Goal: Task Accomplishment & Management: Complete application form

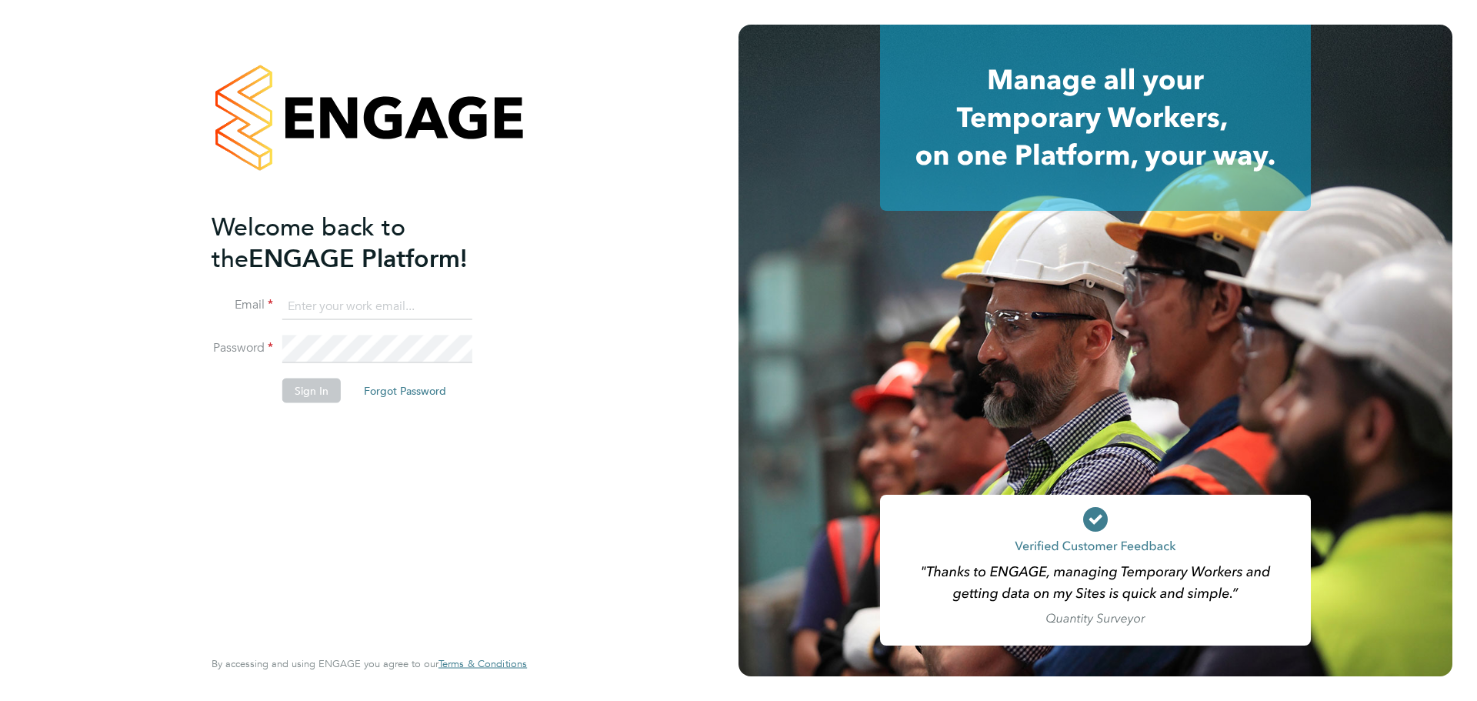
type input "[PERSON_NAME][EMAIL_ADDRESS][DOMAIN_NAME]"
click at [336, 388] on button "Sign In" at bounding box center [311, 390] width 58 height 25
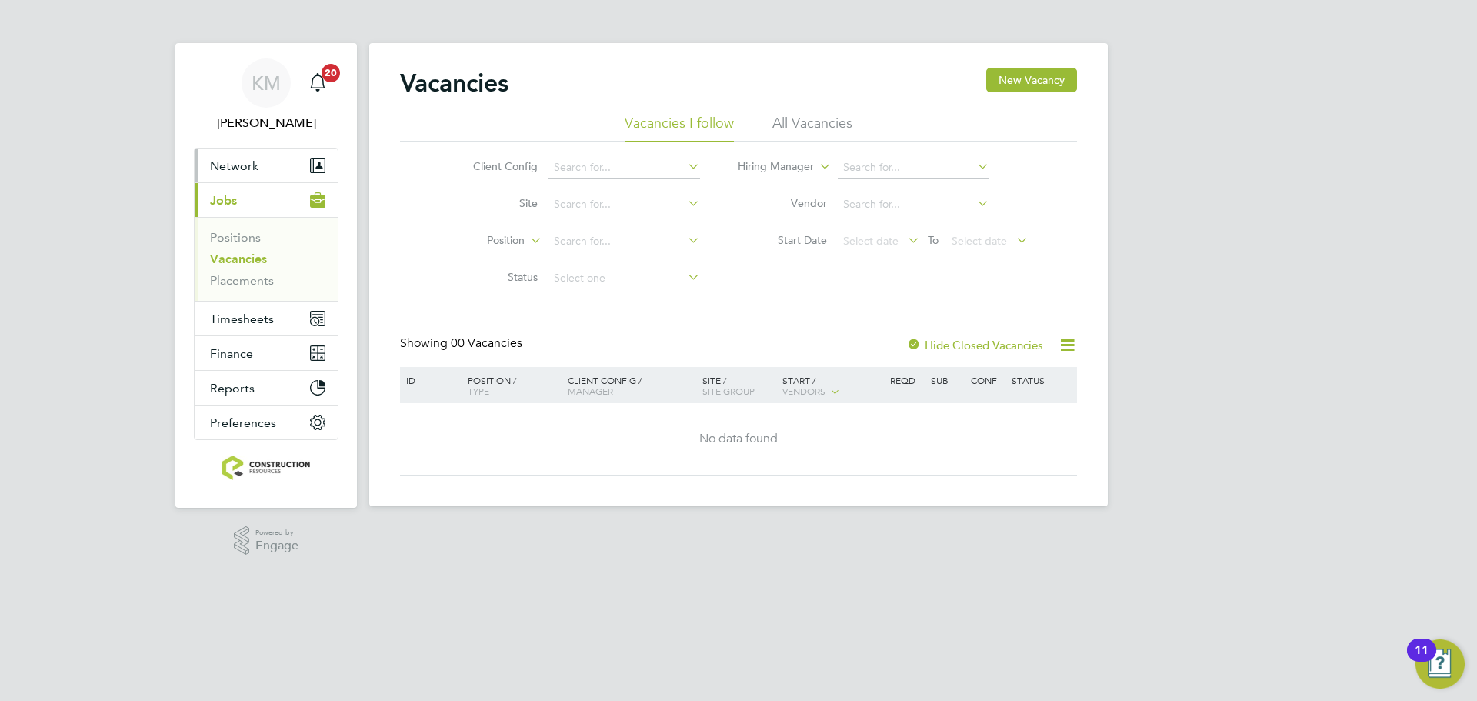
click at [223, 157] on button "Network" at bounding box center [266, 166] width 143 height 34
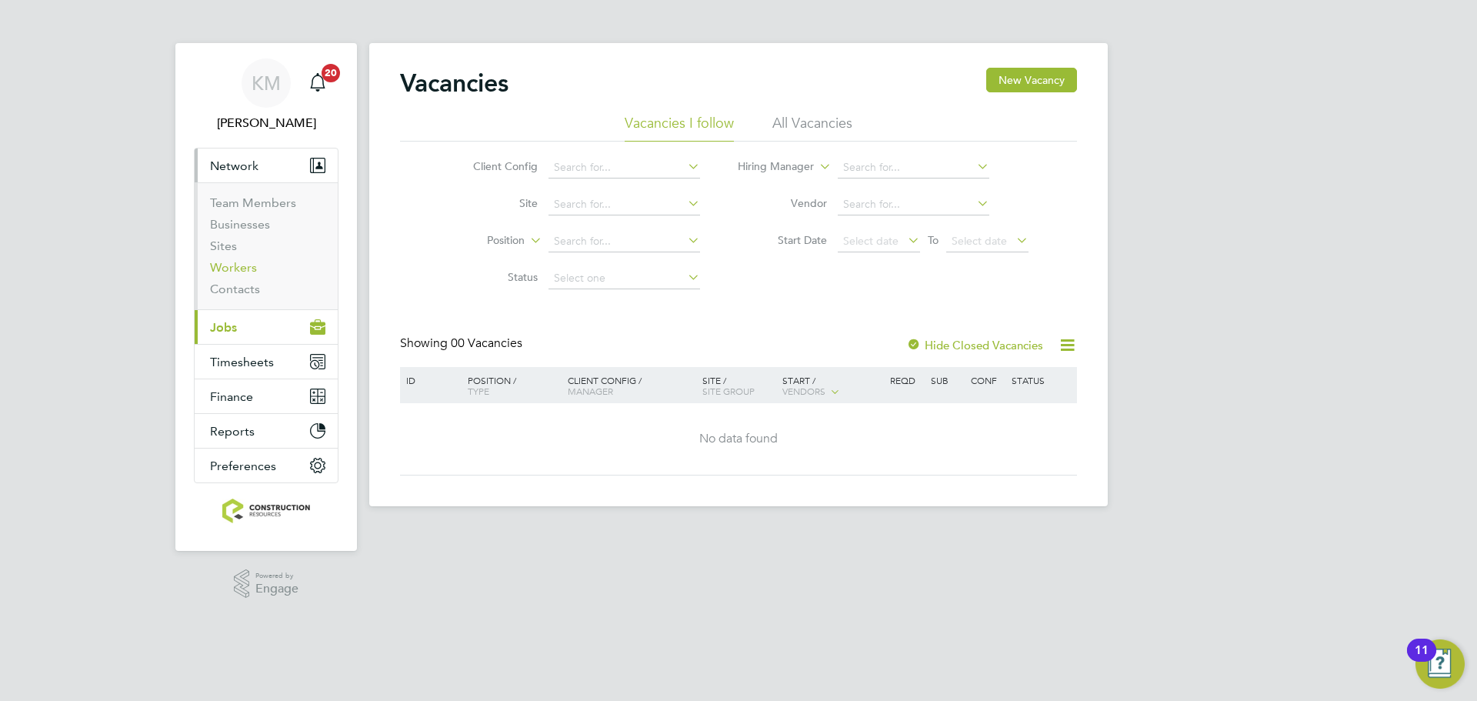
click at [252, 266] on link "Workers" at bounding box center [233, 267] width 47 height 15
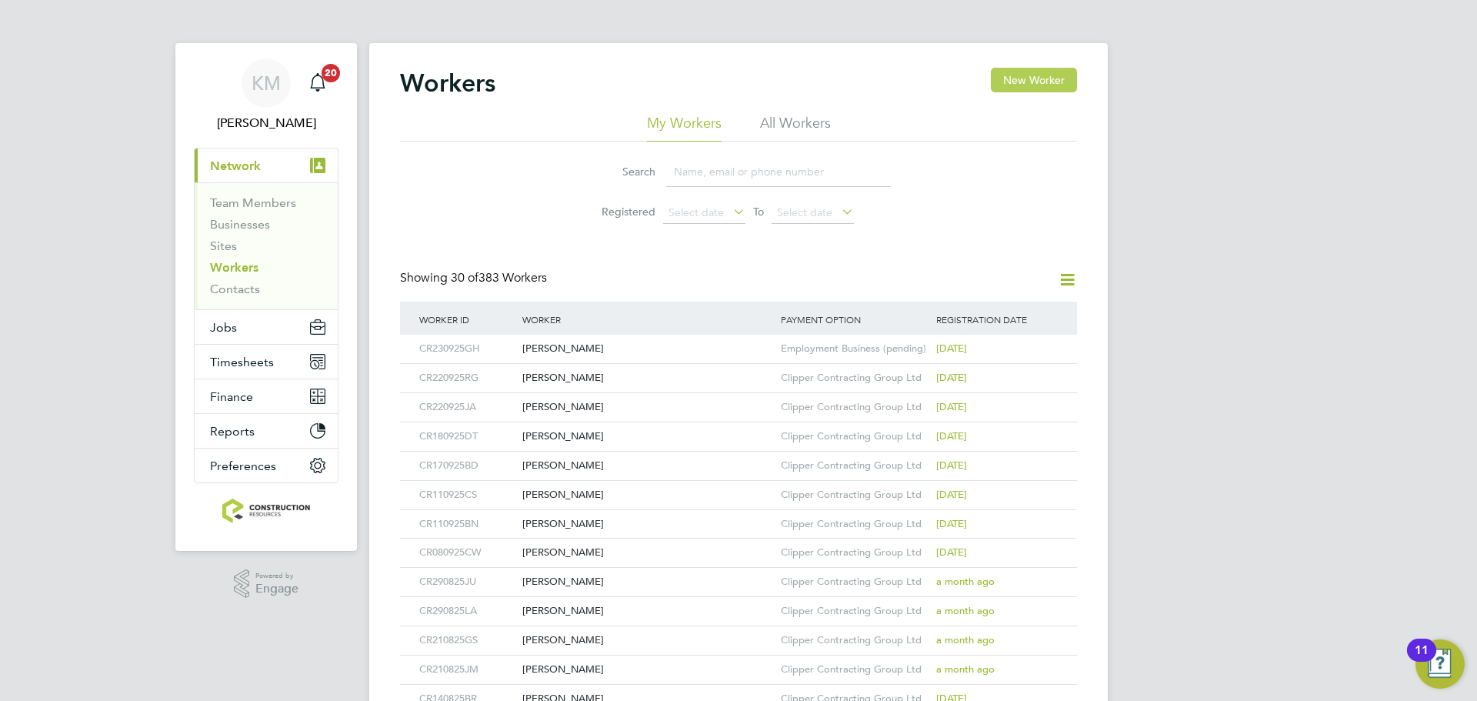
click at [1010, 77] on button "New Worker" at bounding box center [1034, 80] width 86 height 25
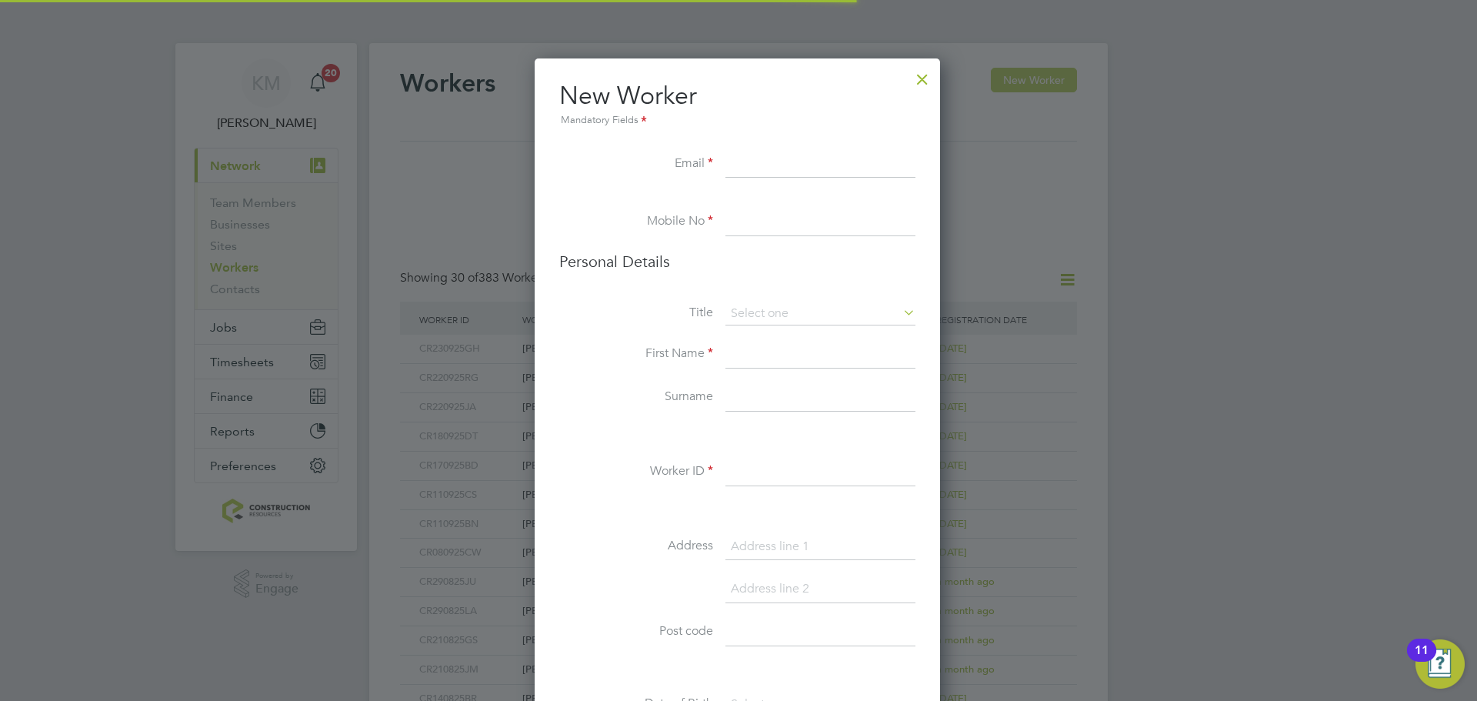
scroll to position [1302, 408]
paste input "kevfreemo72@gmail.com"
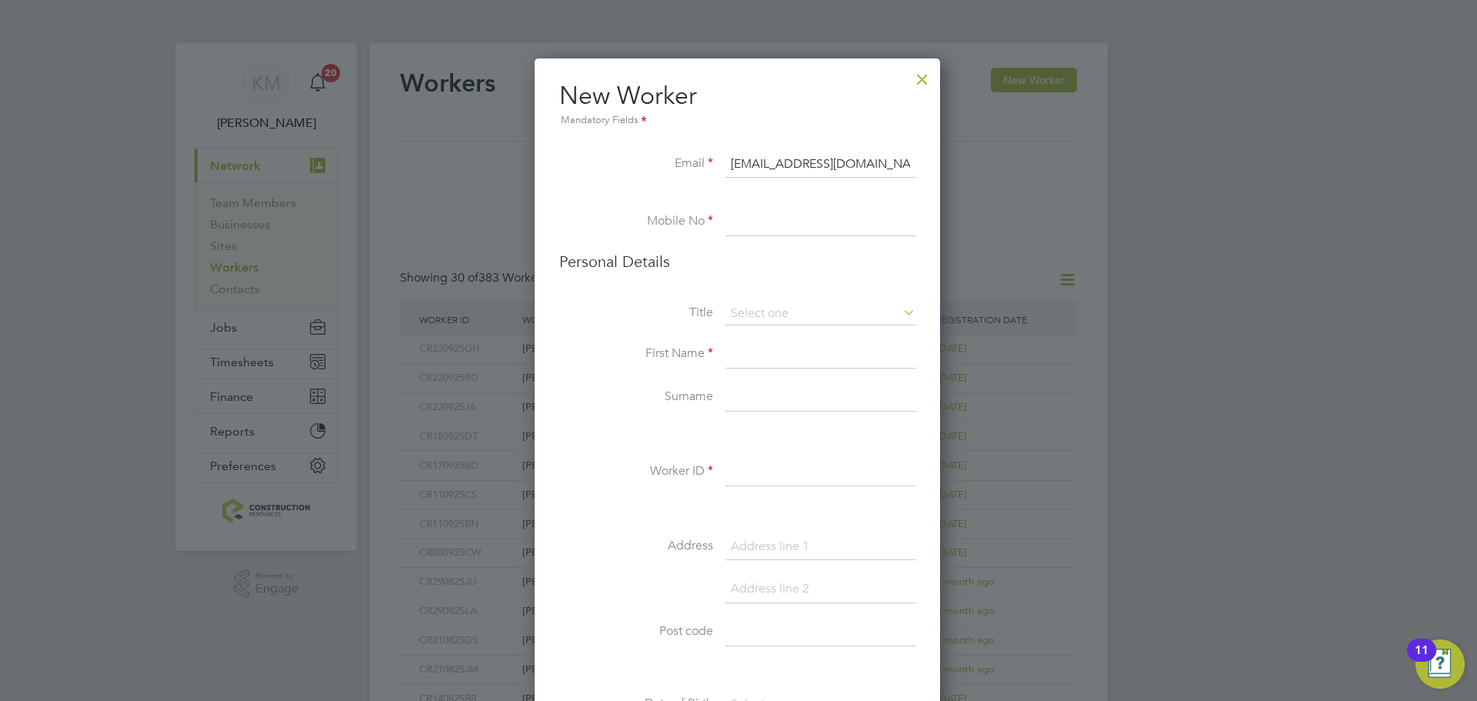
type input "kevfreemo72@gmail.com"
click at [846, 225] on input at bounding box center [821, 223] width 190 height 28
paste input "07843057426"
type input "07843057426"
click at [780, 302] on input at bounding box center [821, 313] width 190 height 23
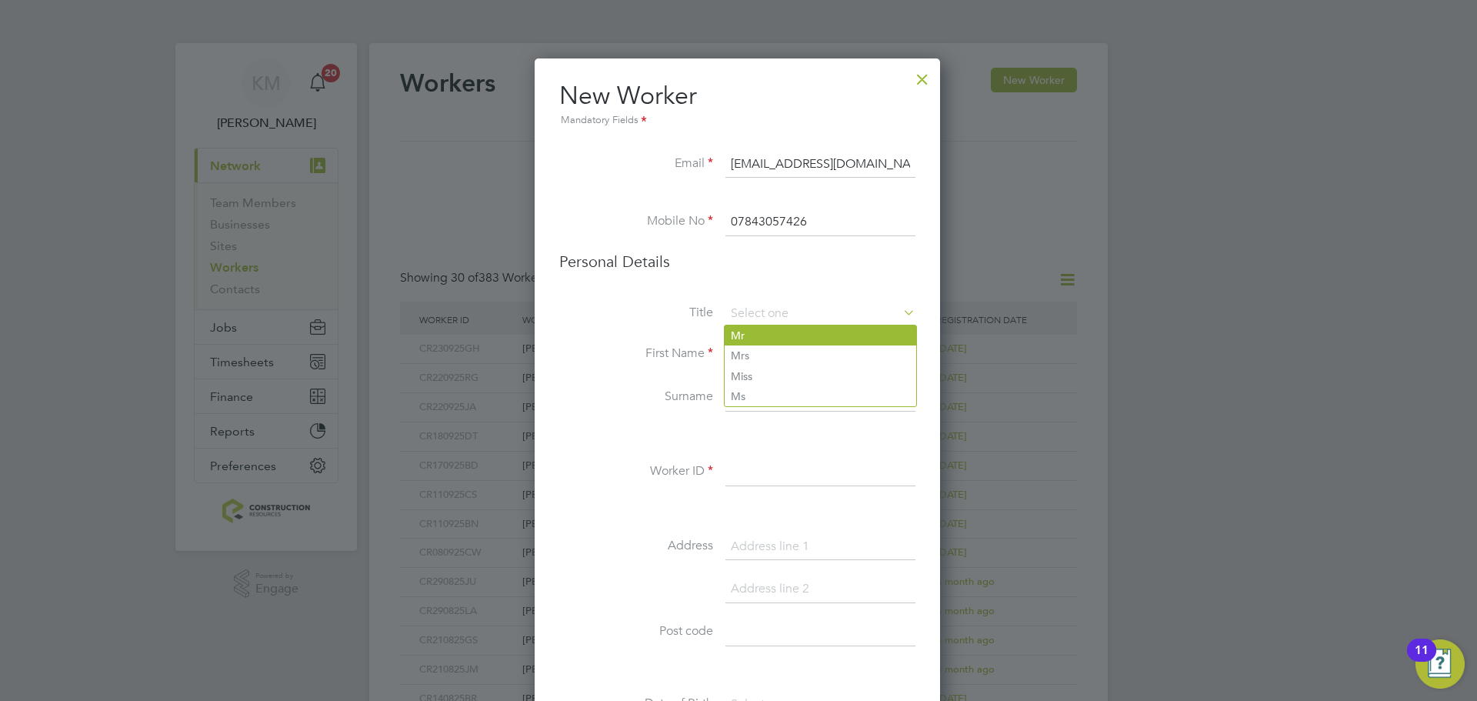
click at [768, 339] on li "Mr" at bounding box center [821, 335] width 192 height 20
type input "Mr"
click at [762, 354] on input at bounding box center [821, 355] width 190 height 28
type input "Kevin"
click at [769, 396] on input at bounding box center [821, 398] width 190 height 28
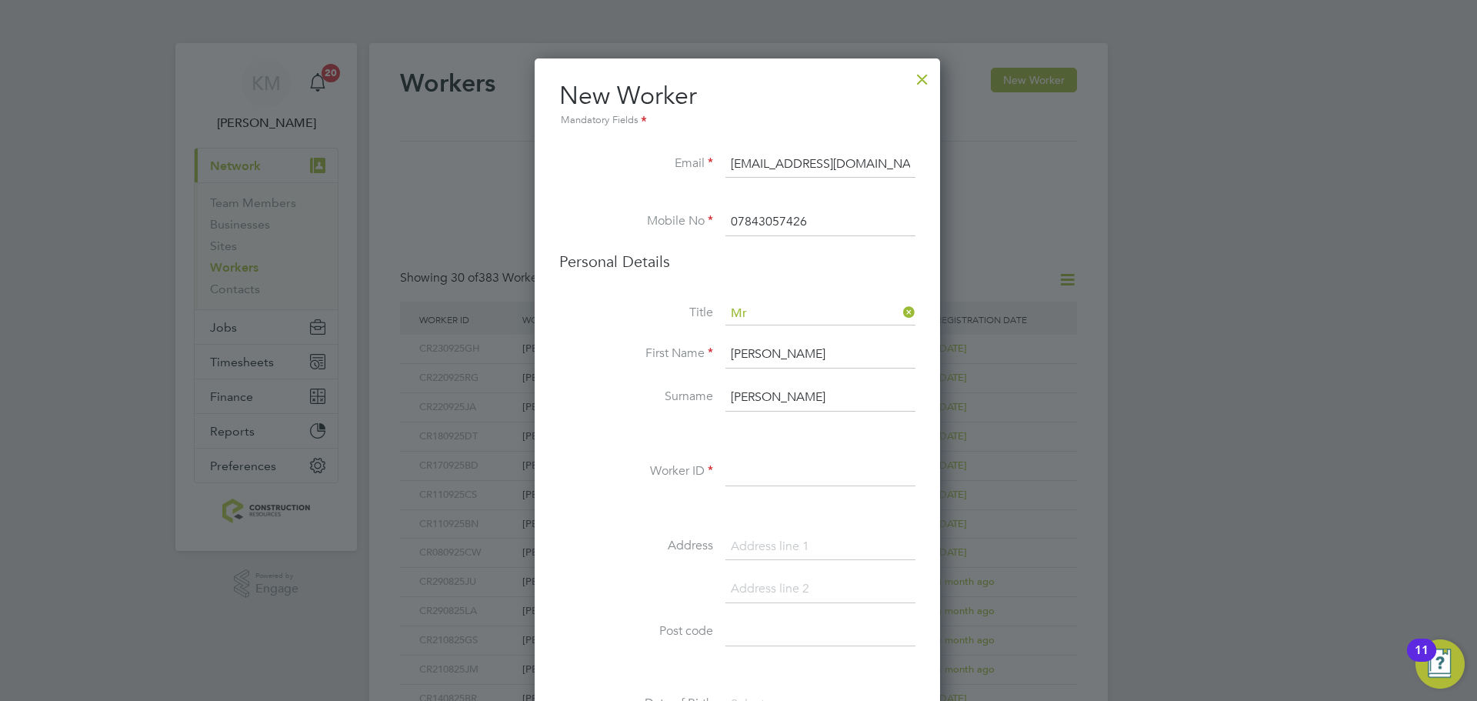
type input "Freeman"
click at [762, 467] on input at bounding box center [821, 473] width 190 height 28
type input "CR021025KF"
click at [787, 551] on input at bounding box center [821, 547] width 190 height 28
paste input "22 Strawberry Road"
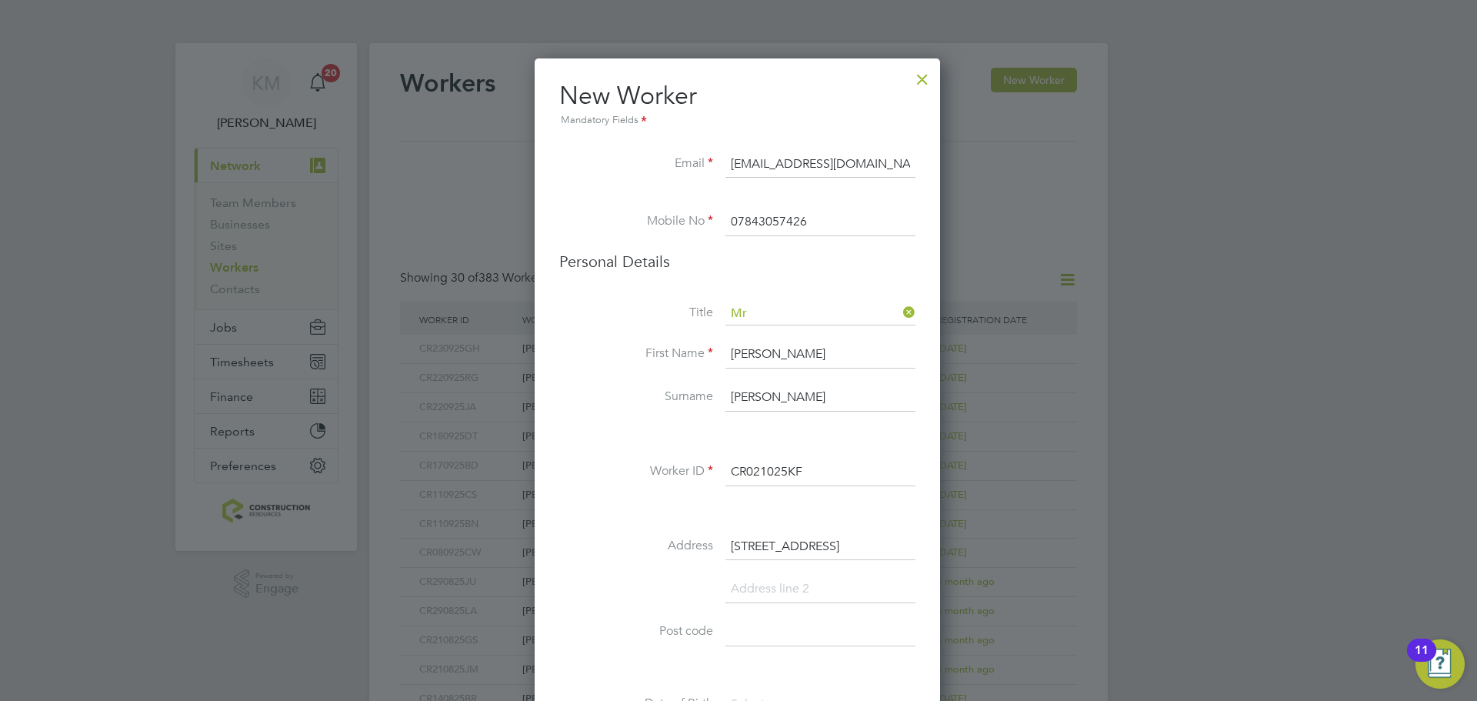
type input "22 Strawberry Road"
click at [797, 588] on input at bounding box center [821, 590] width 190 height 28
click at [736, 631] on input at bounding box center [821, 633] width 190 height 28
paste input "L11 7AD"
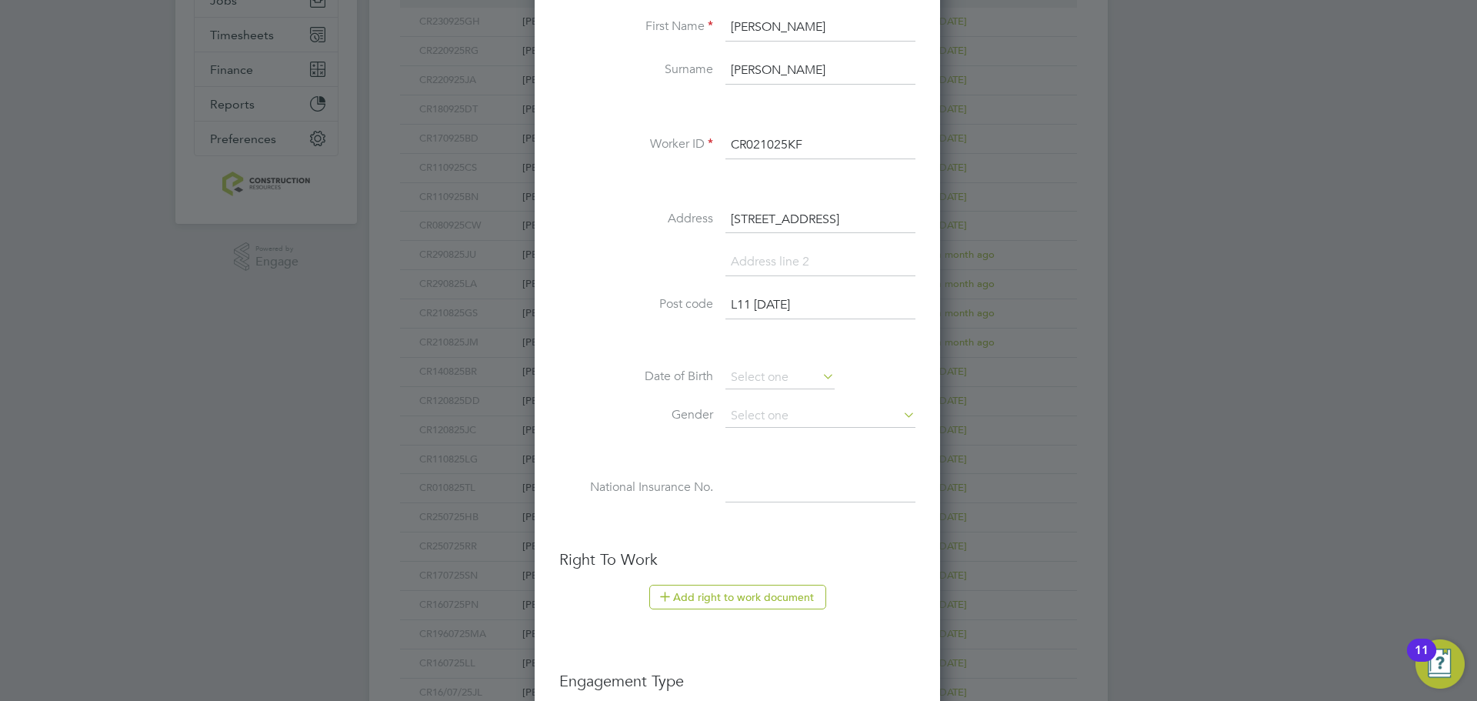
scroll to position [328, 0]
type input "L11 7AD"
click at [753, 366] on input at bounding box center [780, 377] width 109 height 23
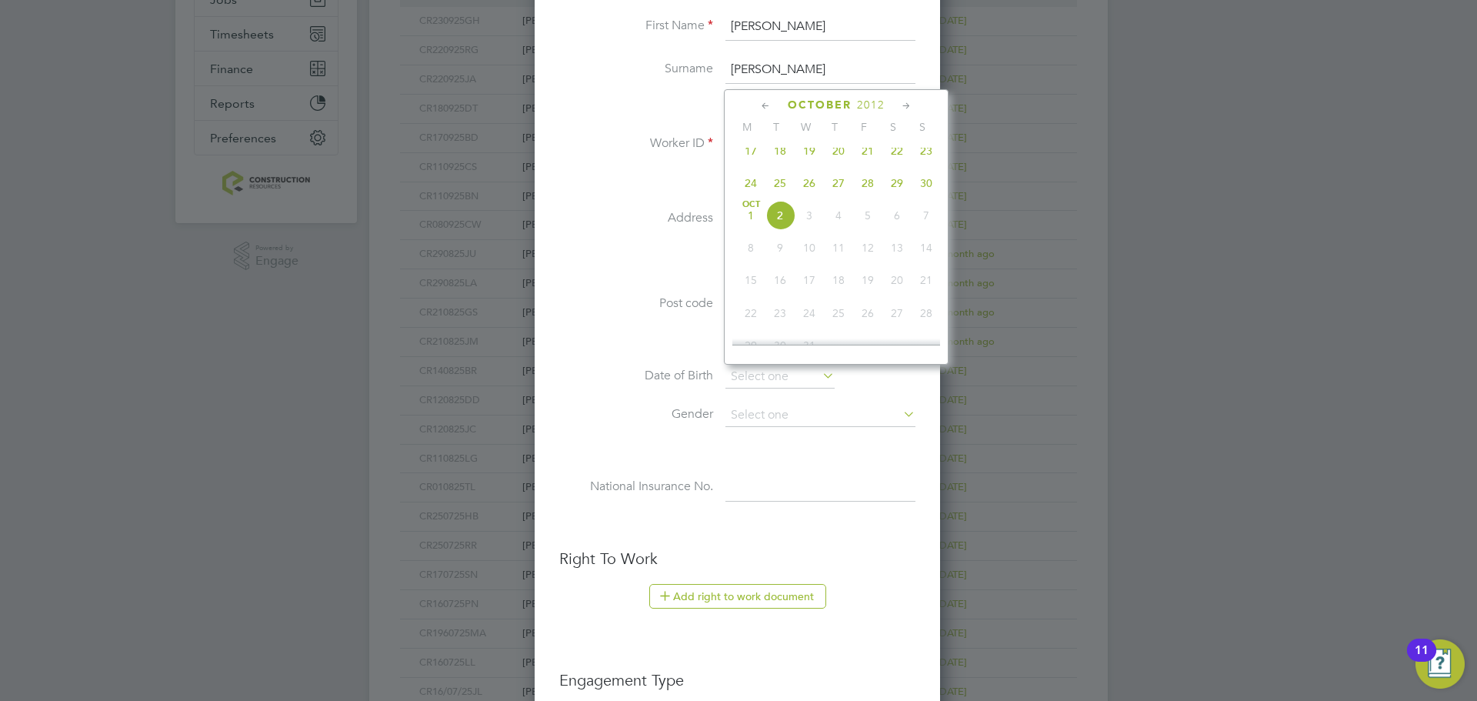
click at [859, 100] on span "2012" at bounding box center [871, 104] width 28 height 13
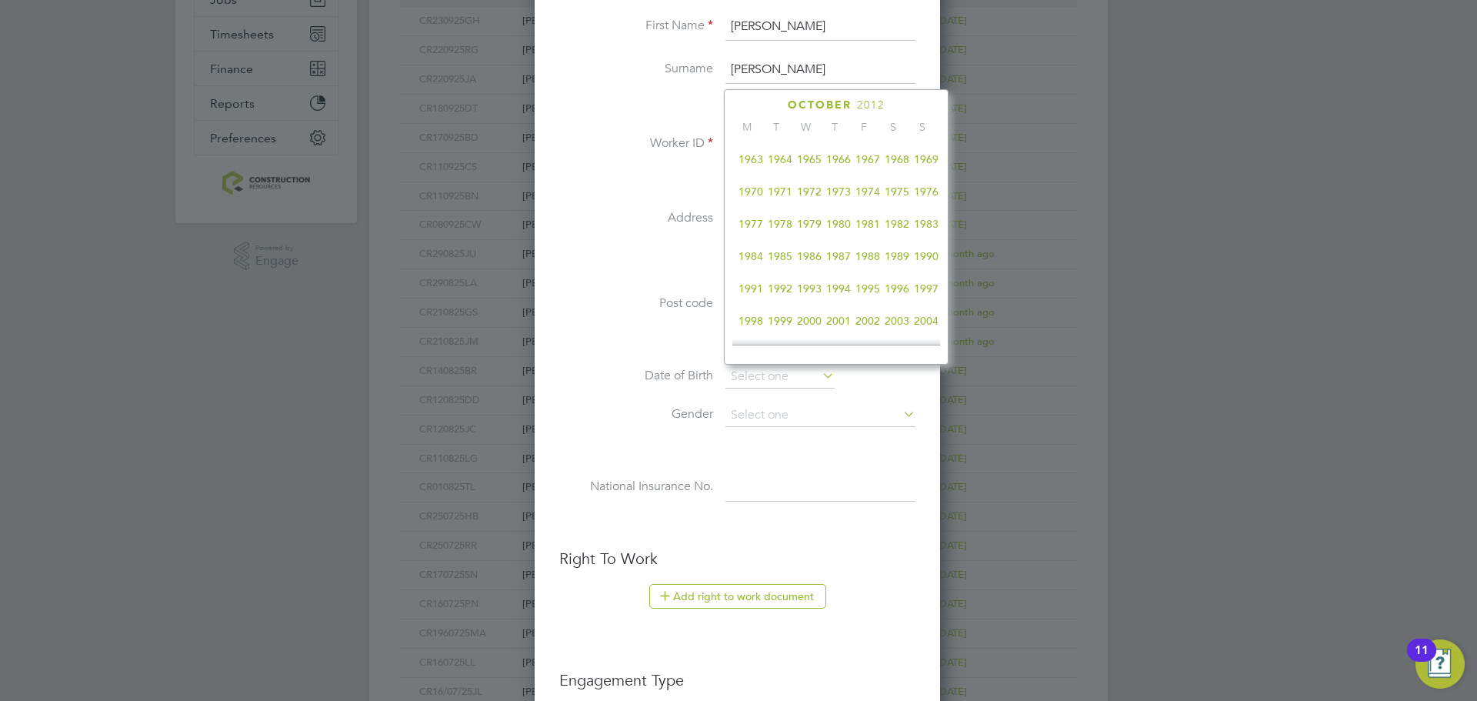
scroll to position [256, 0]
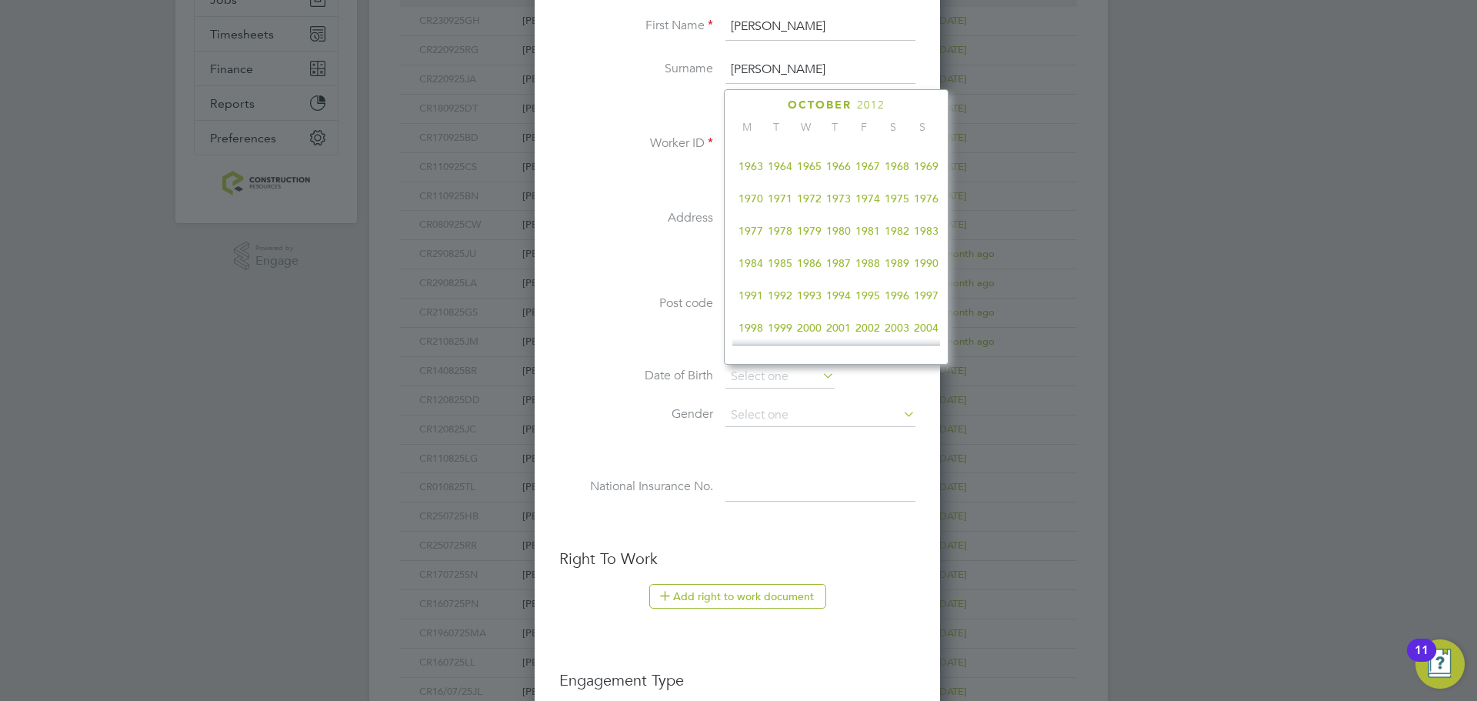
click at [818, 212] on span "1972" at bounding box center [809, 198] width 29 height 29
click at [903, 102] on icon at bounding box center [907, 106] width 15 height 17
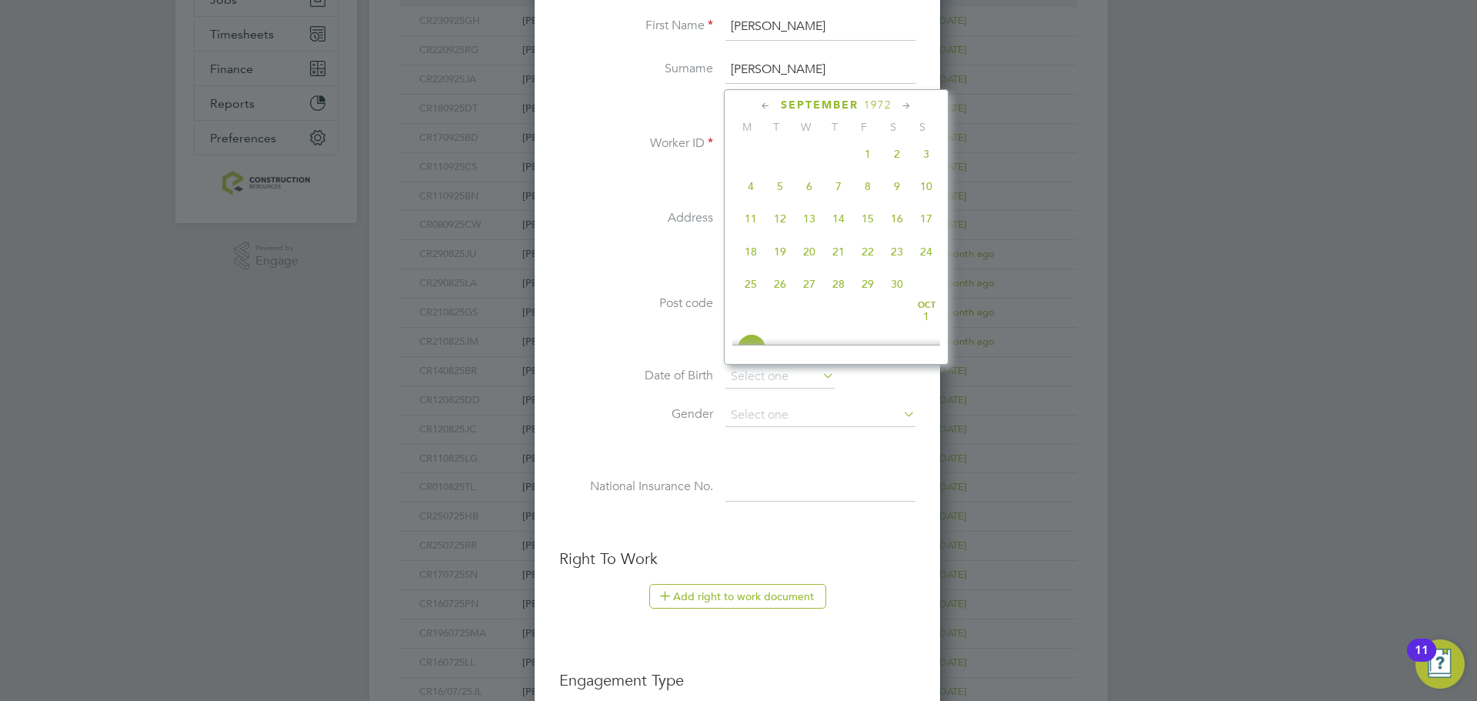
click at [903, 102] on icon at bounding box center [907, 106] width 15 height 17
click at [833, 258] on span "23" at bounding box center [838, 243] width 29 height 29
type input "23 Nov 1972"
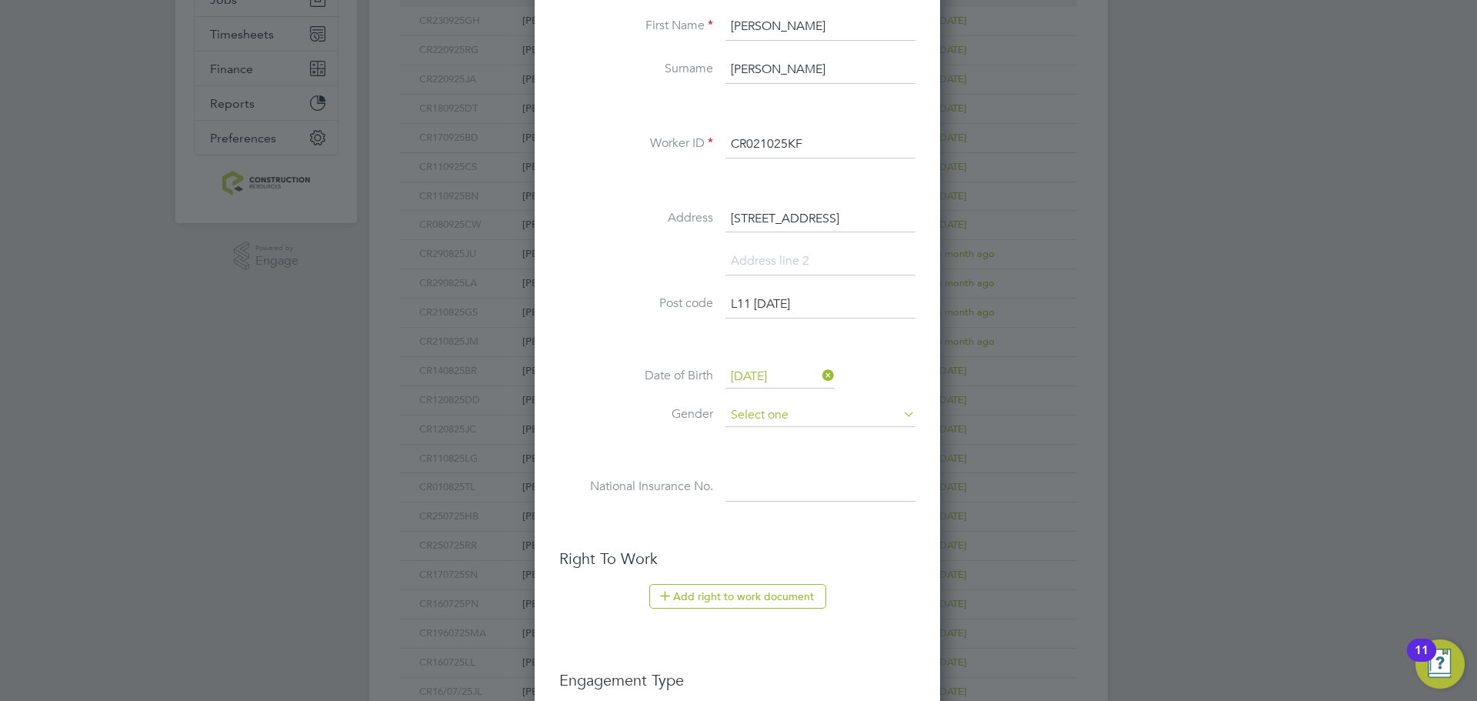
click at [770, 405] on input at bounding box center [821, 415] width 190 height 23
click at [763, 439] on li "Male" at bounding box center [821, 437] width 192 height 20
type input "Male"
click at [763, 481] on input at bounding box center [821, 488] width 190 height 28
paste input "NZ033645B"
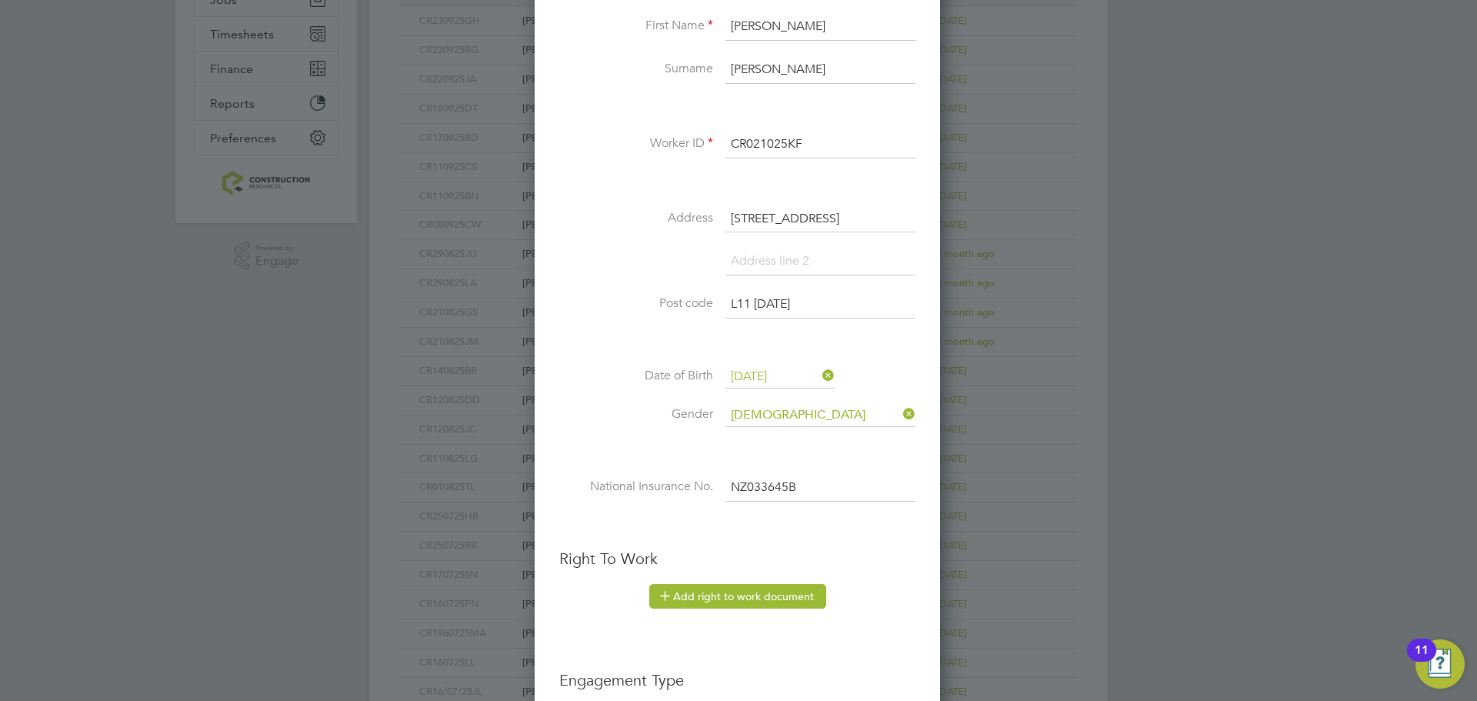
click at [704, 592] on button "Add right to work document" at bounding box center [737, 596] width 177 height 25
type input "NZ 03 36 45 B"
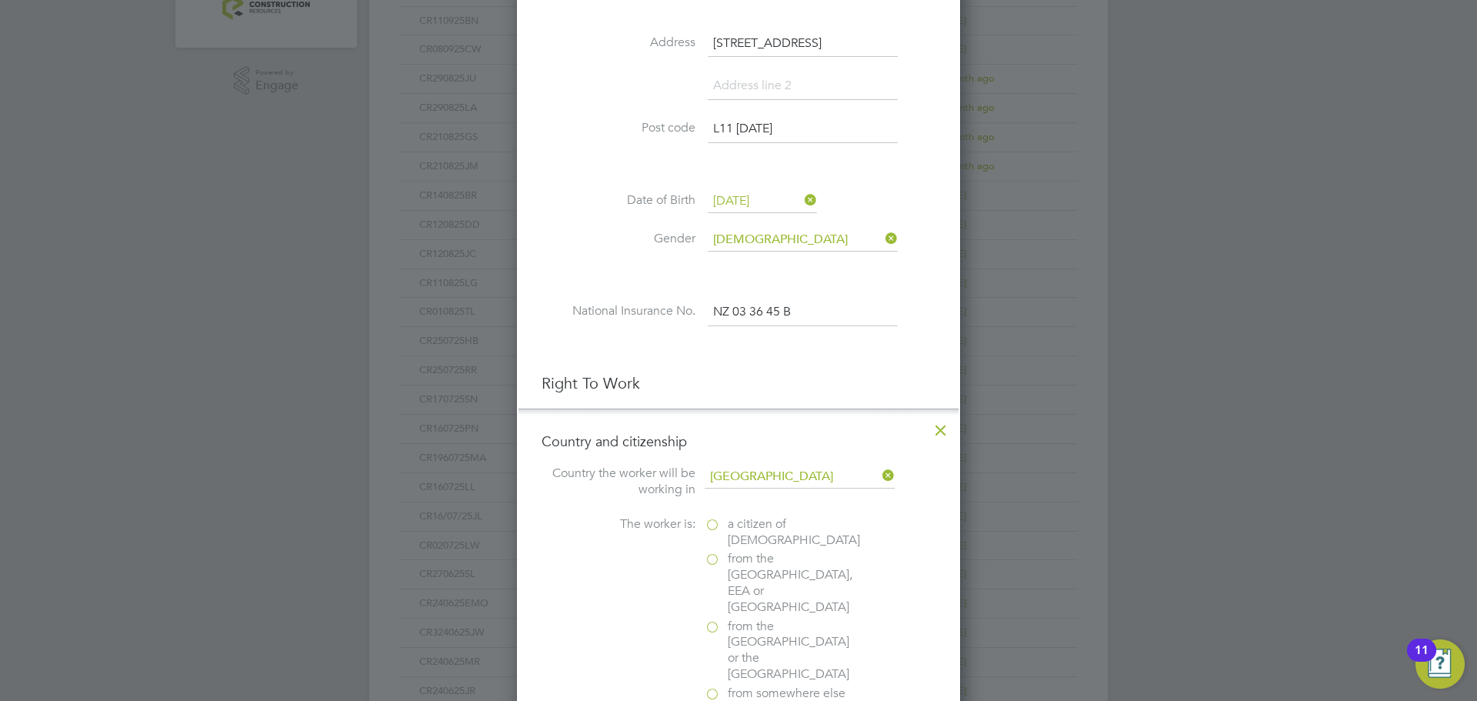
scroll to position [514, 0]
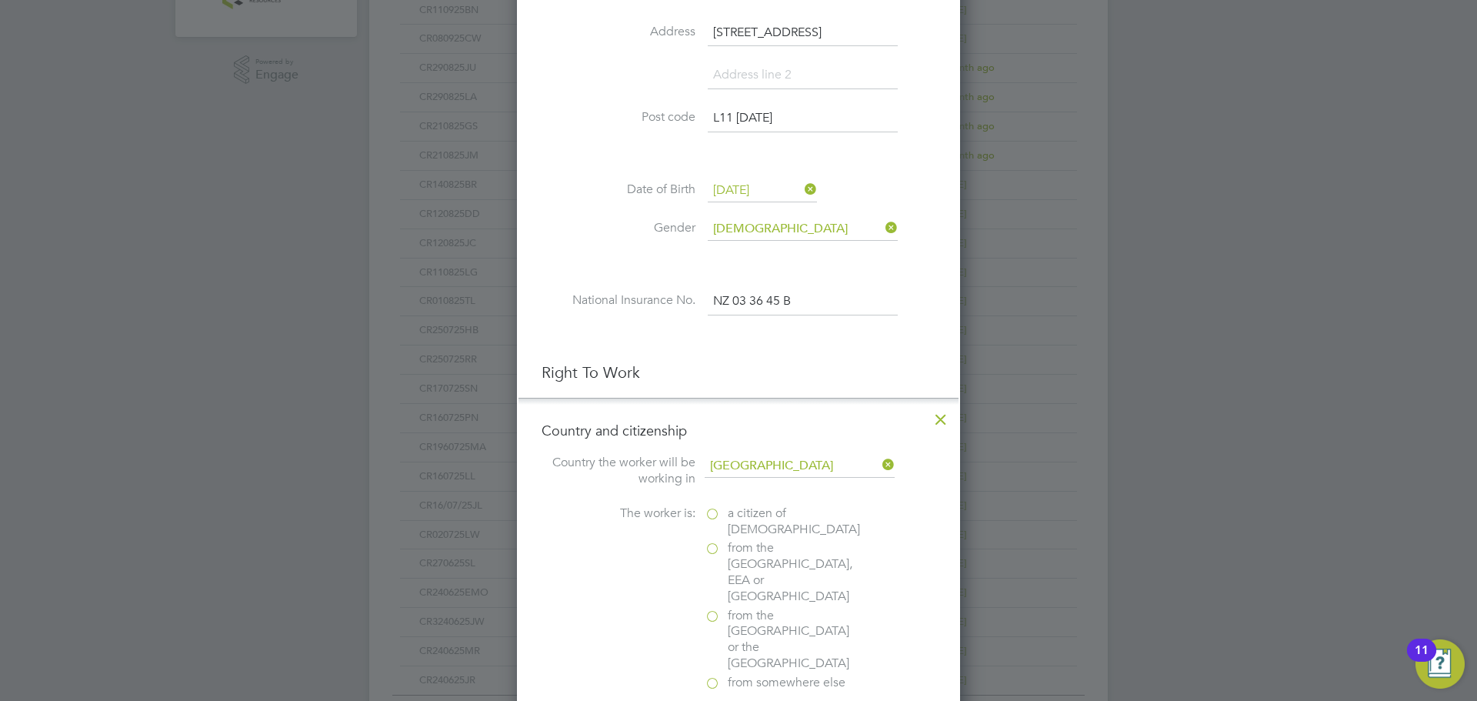
click at [728, 512] on span "a citizen of United Kingdom" at bounding box center [794, 522] width 132 height 32
click at [0, 0] on input "a citizen of United Kingdom" at bounding box center [0, 0] width 0 height 0
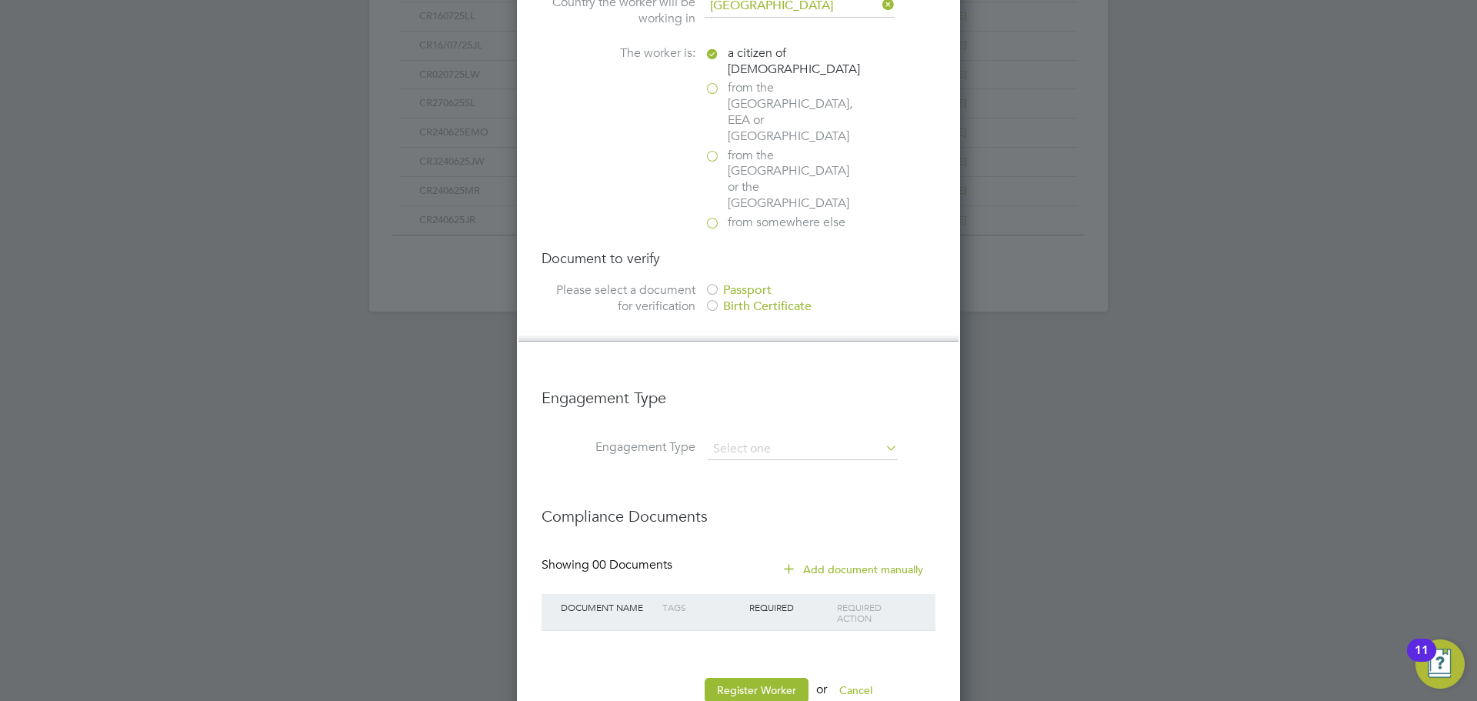
click at [710, 283] on div at bounding box center [712, 290] width 15 height 15
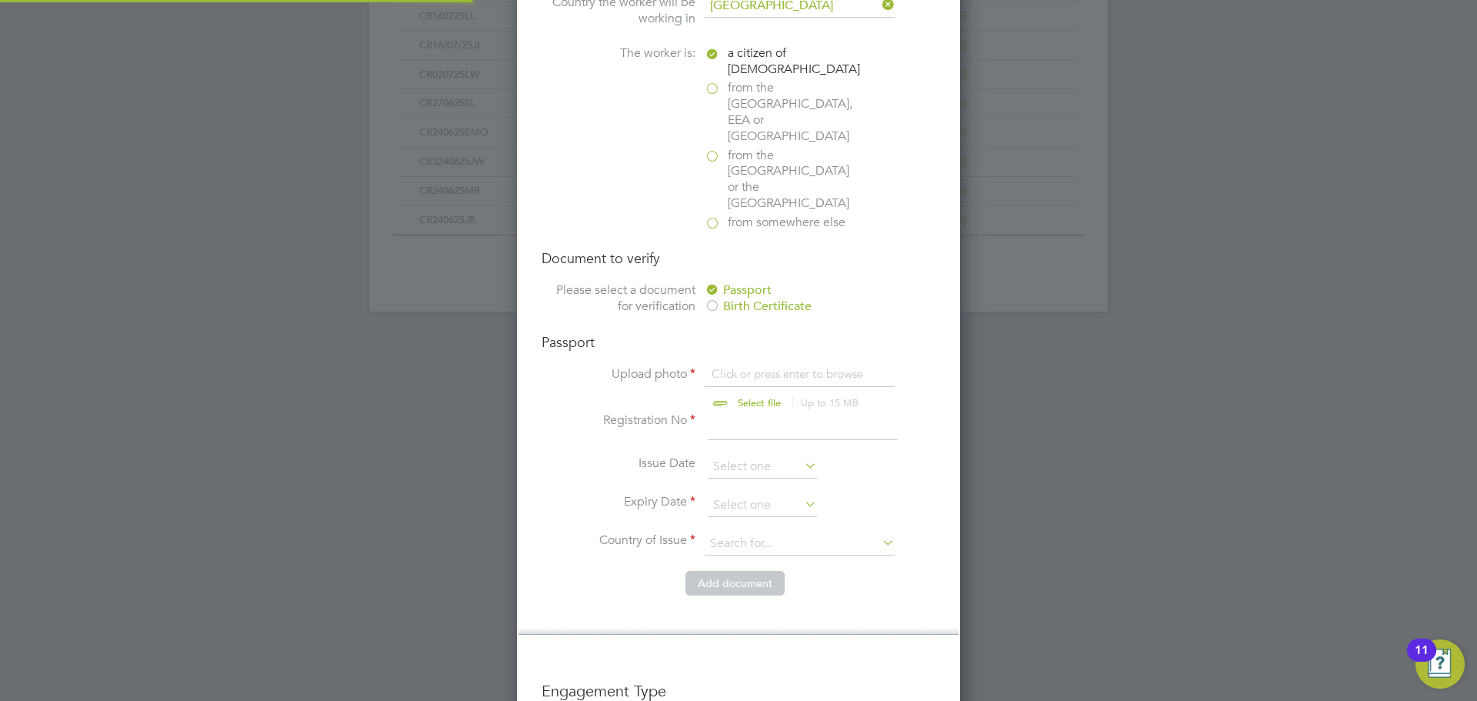
scroll to position [21, 191]
click at [736, 366] on input "file" at bounding box center [774, 389] width 242 height 46
type input "C:\fakepath\Kevin.Freeman Passportt exp 31.08.2027.jpg"
click at [740, 412] on input at bounding box center [803, 426] width 190 height 28
type input "550303764"
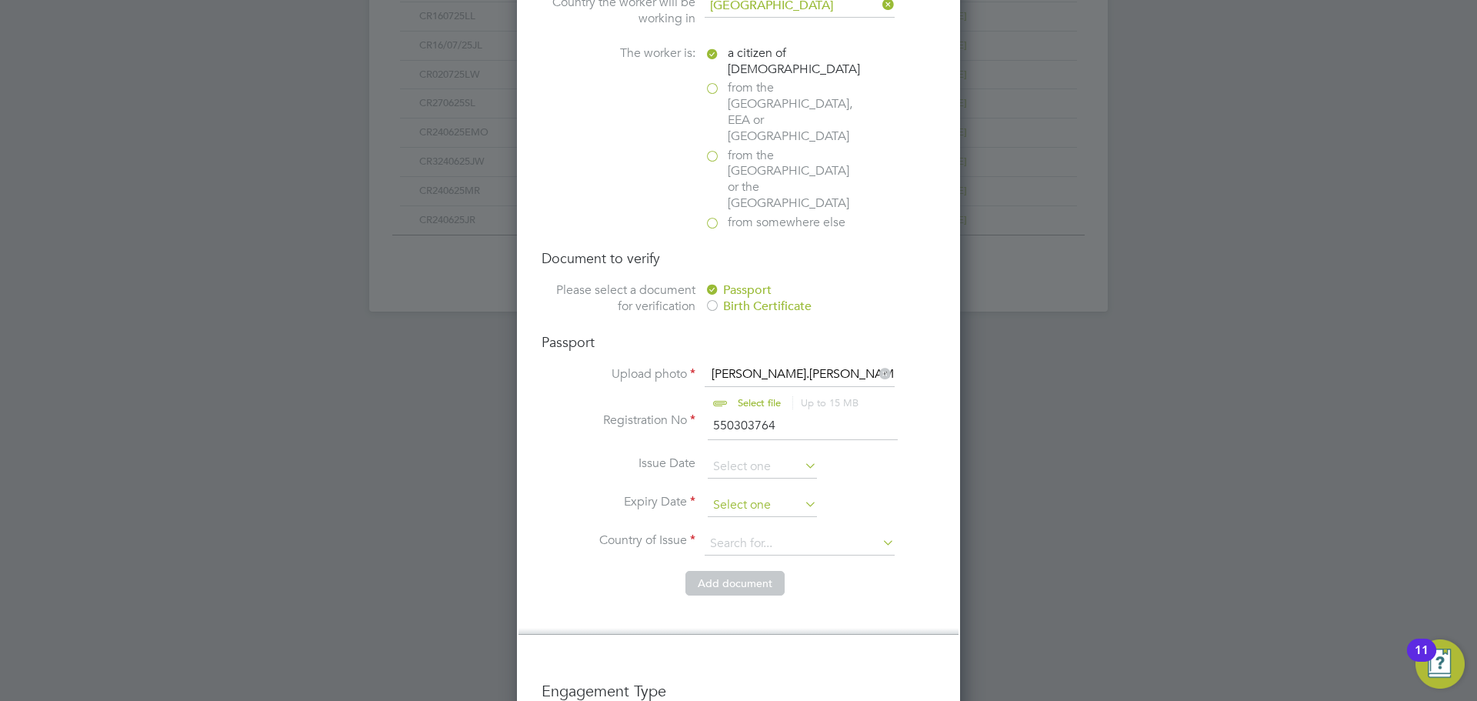
click at [749, 494] on input at bounding box center [762, 505] width 109 height 23
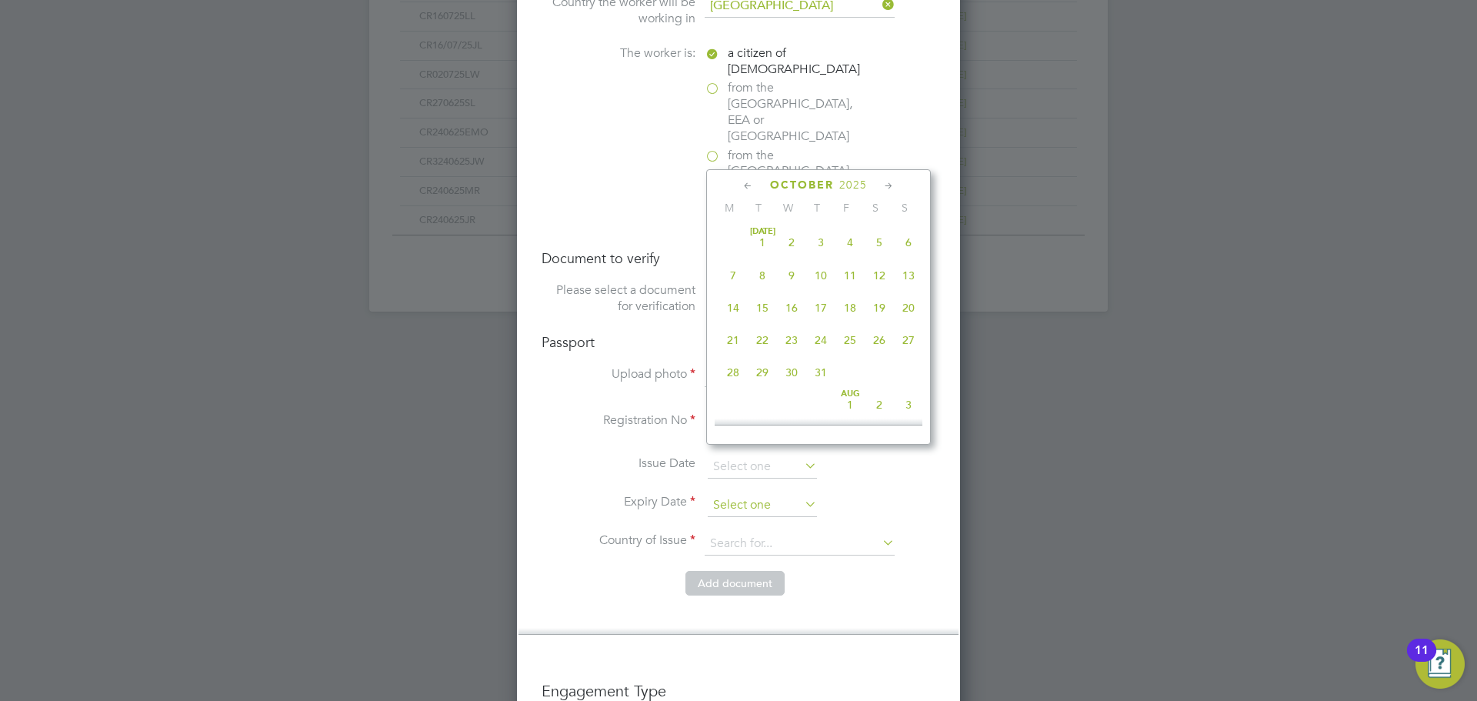
scroll to position [433, 0]
click at [880, 182] on div "October 2025" at bounding box center [819, 185] width 208 height 15
click at [882, 182] on icon at bounding box center [889, 186] width 15 height 17
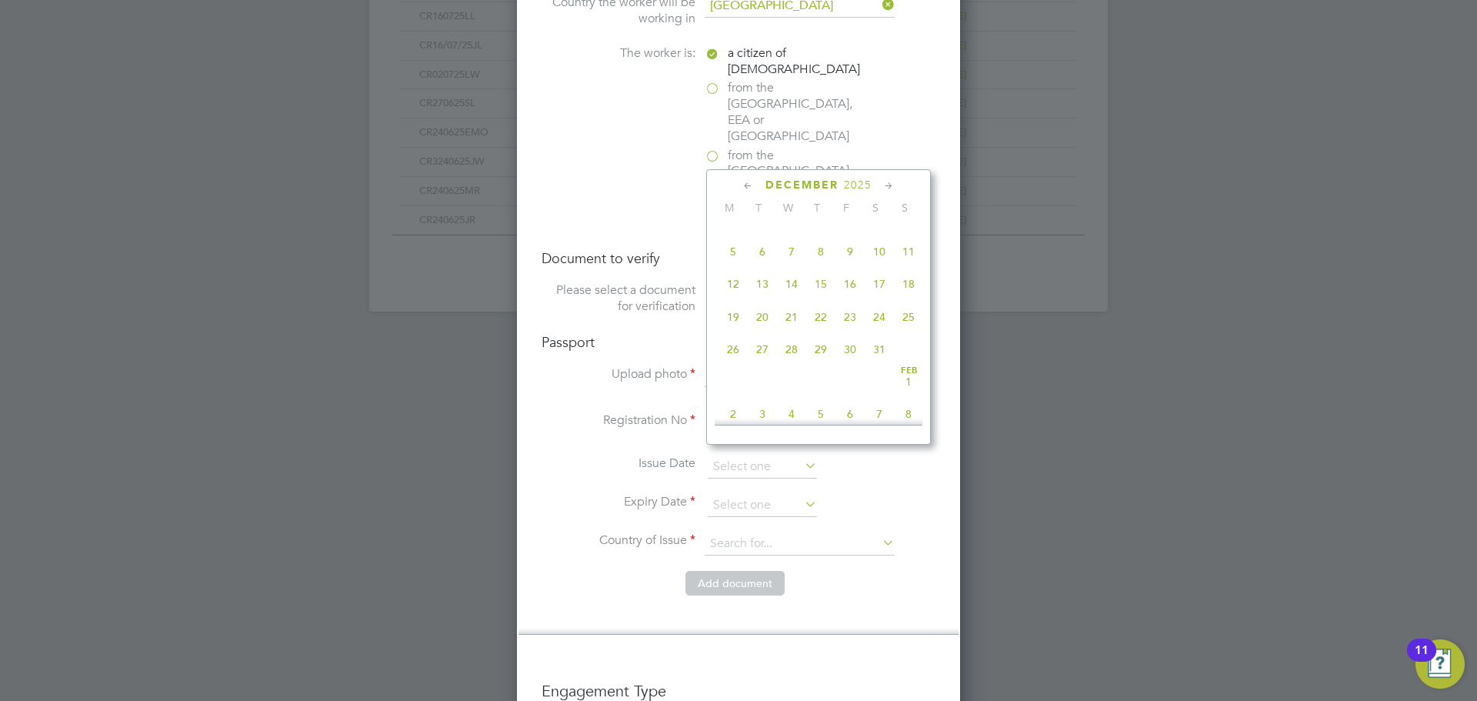
click at [882, 182] on icon at bounding box center [889, 186] width 15 height 17
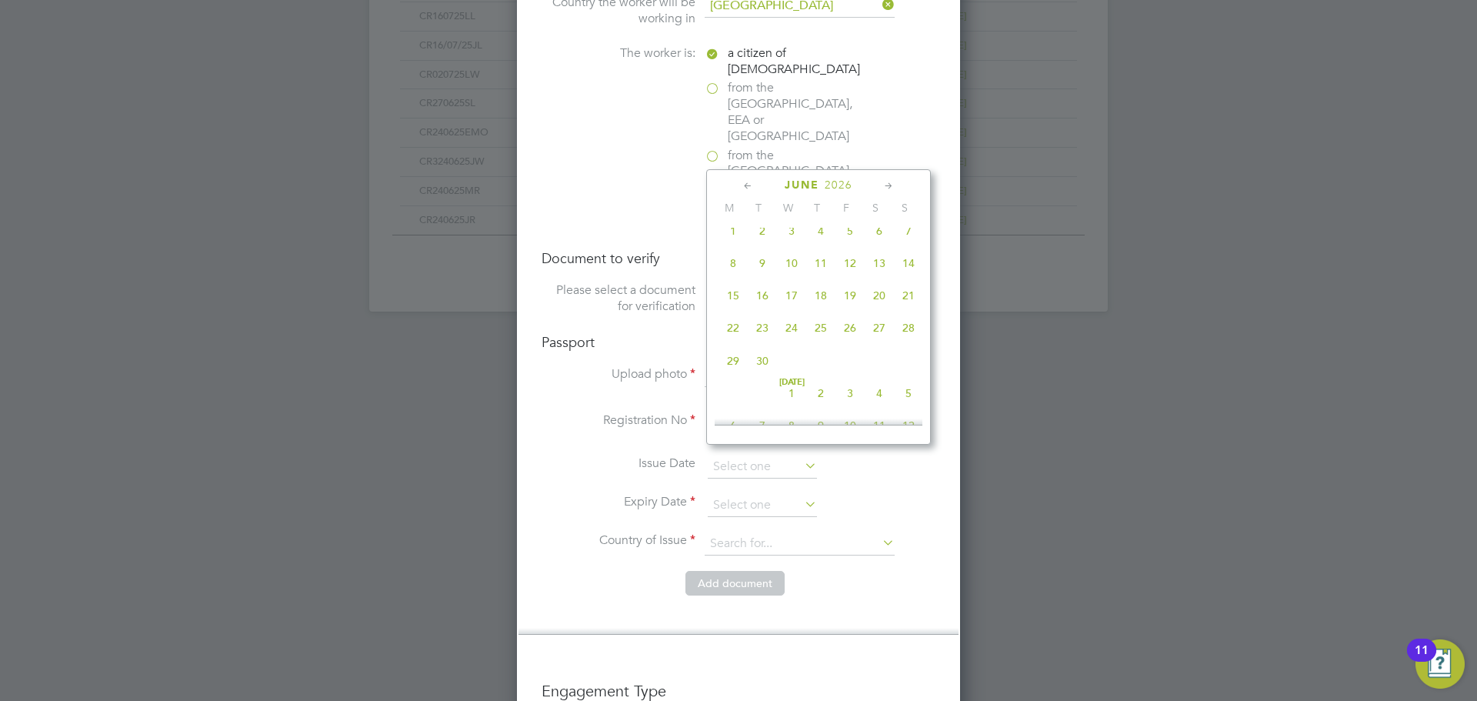
click at [882, 182] on icon at bounding box center [889, 186] width 15 height 17
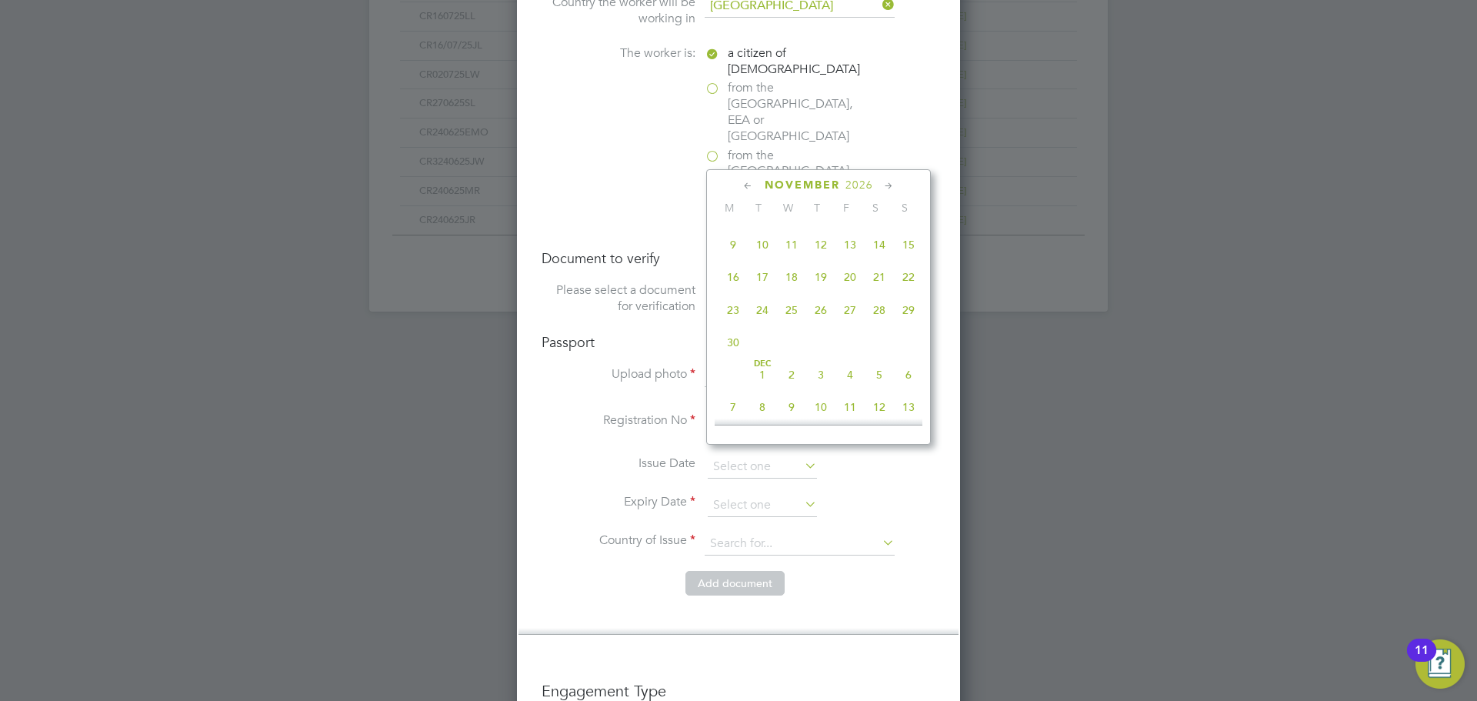
click at [882, 182] on icon at bounding box center [889, 186] width 15 height 17
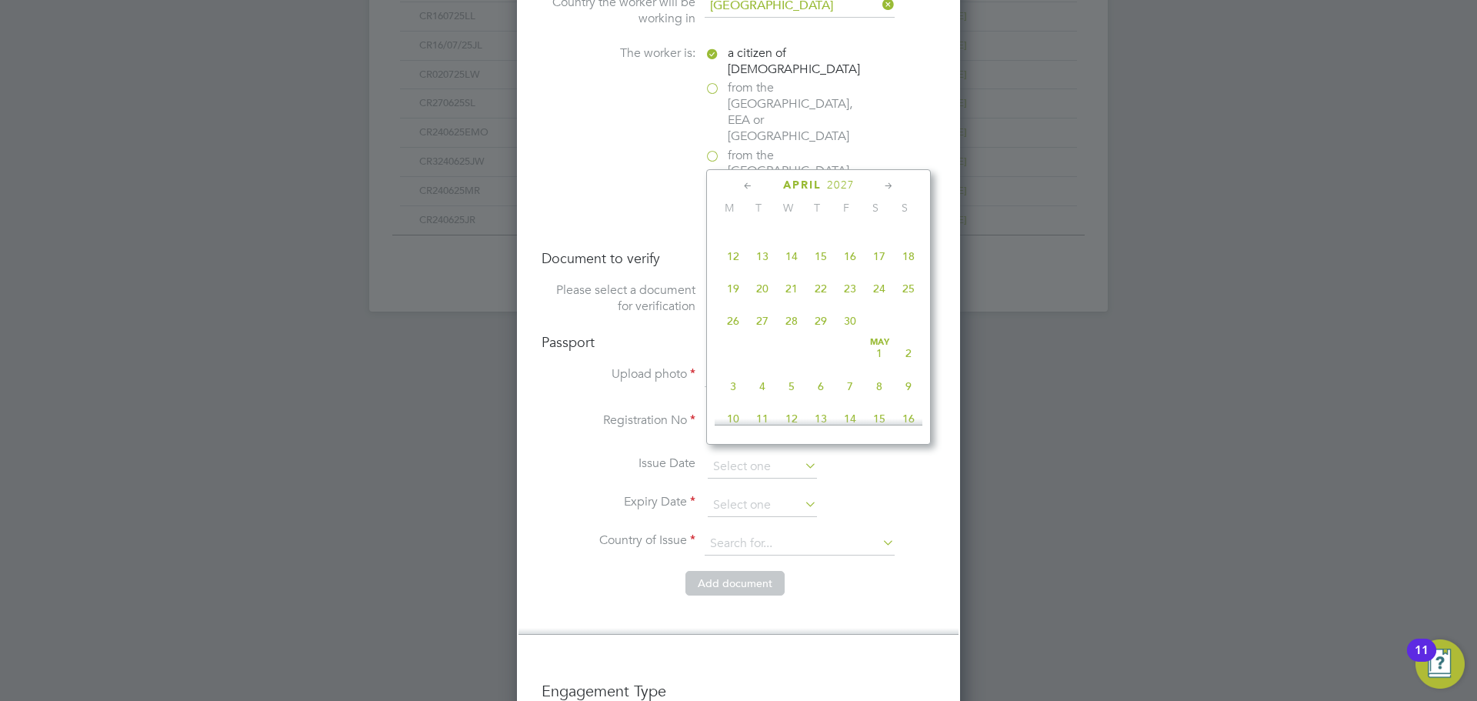
click at [882, 182] on icon at bounding box center [889, 186] width 15 height 17
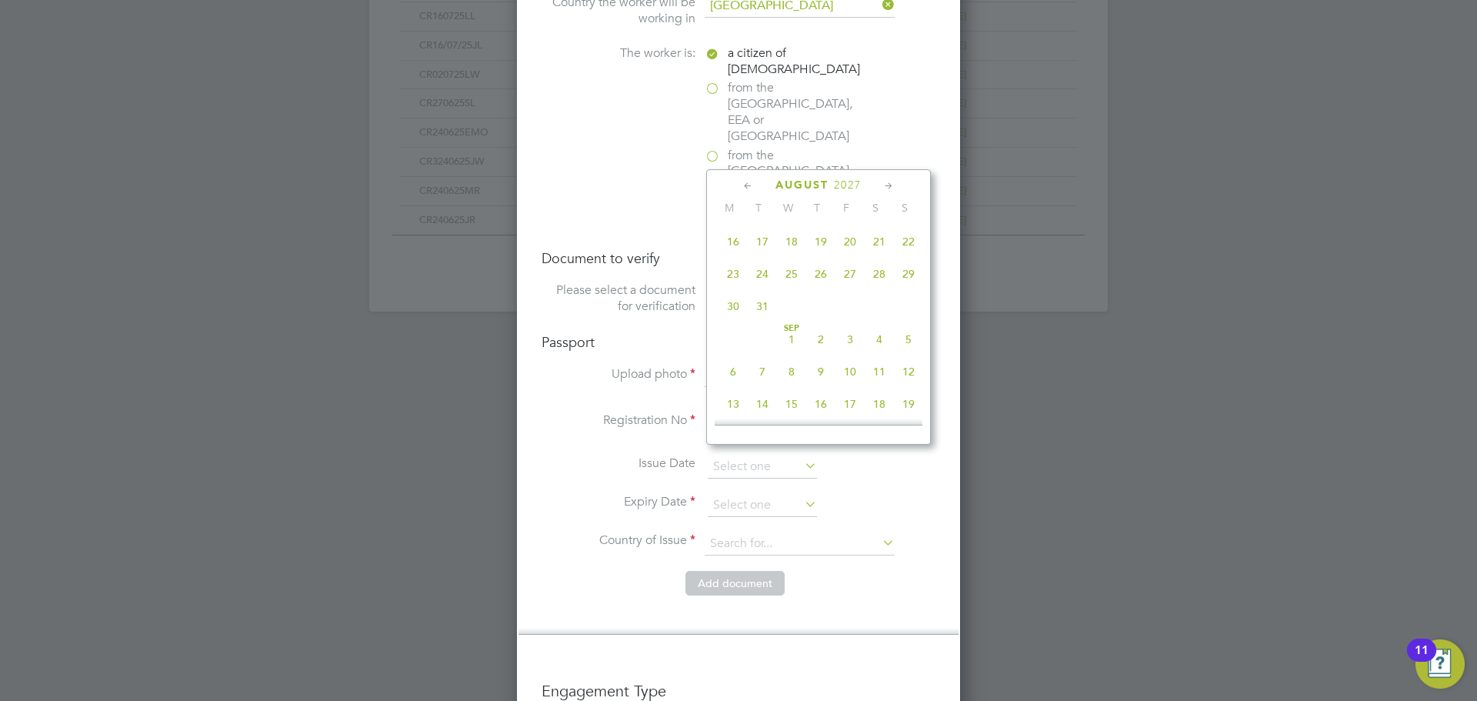
click at [758, 321] on span "31" at bounding box center [762, 306] width 29 height 29
type input "31 Aug 2027"
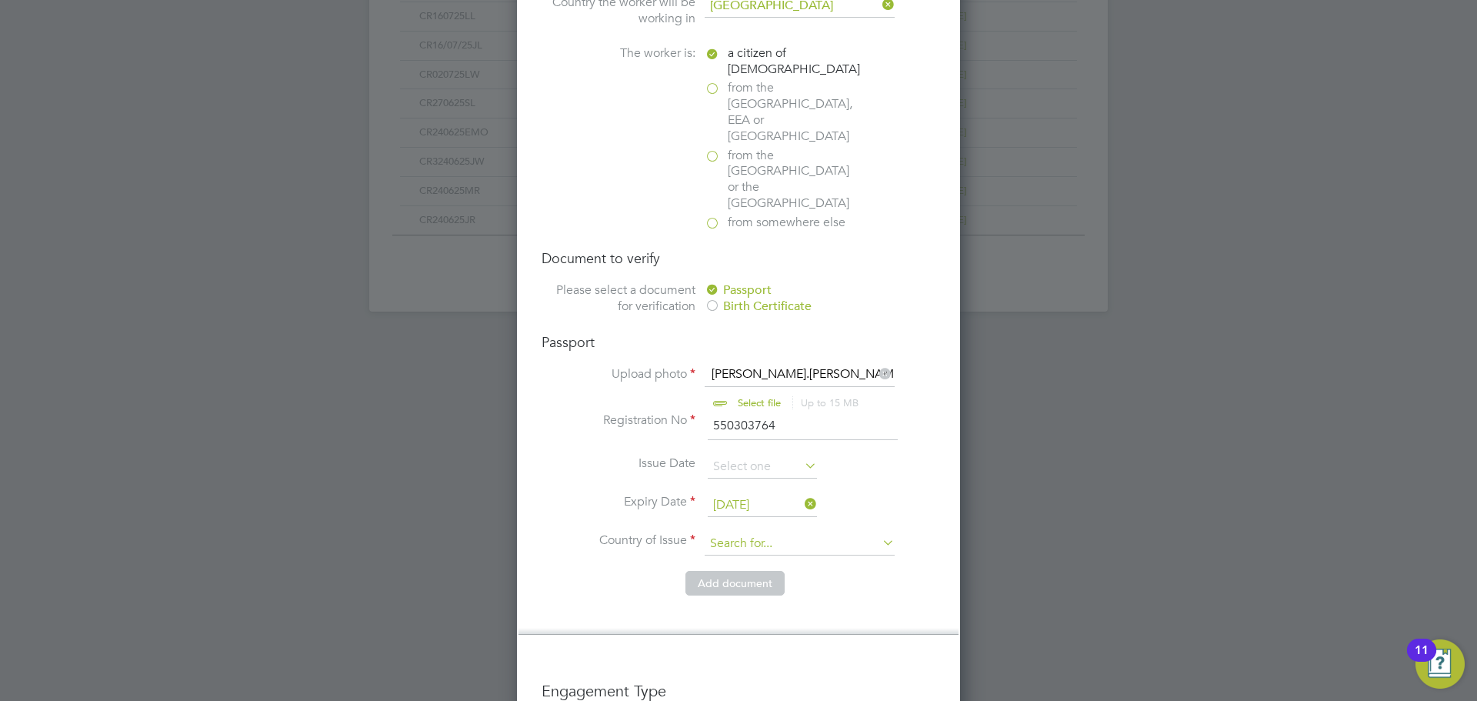
click at [760, 532] on input at bounding box center [800, 543] width 190 height 23
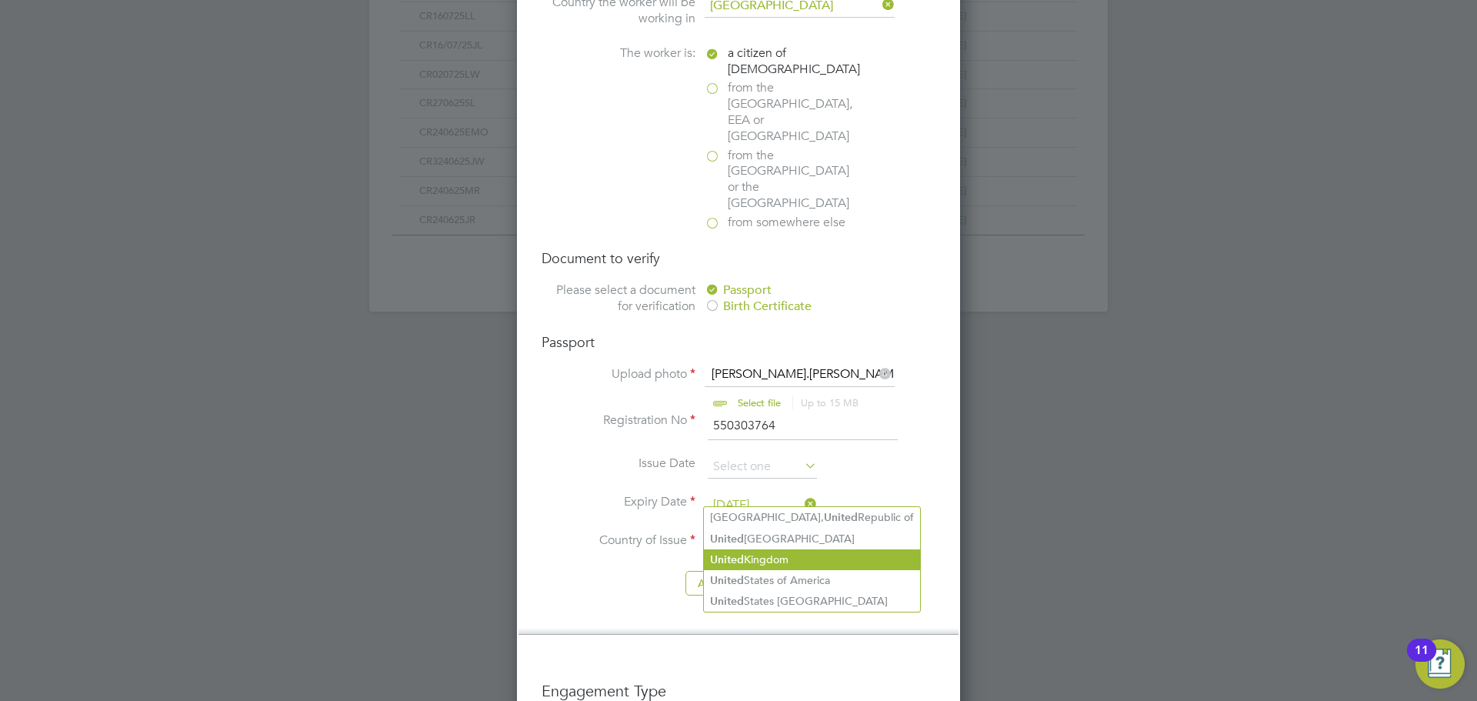
click at [812, 554] on li "United Kingdom" at bounding box center [812, 559] width 216 height 21
type input "United Kingdom"
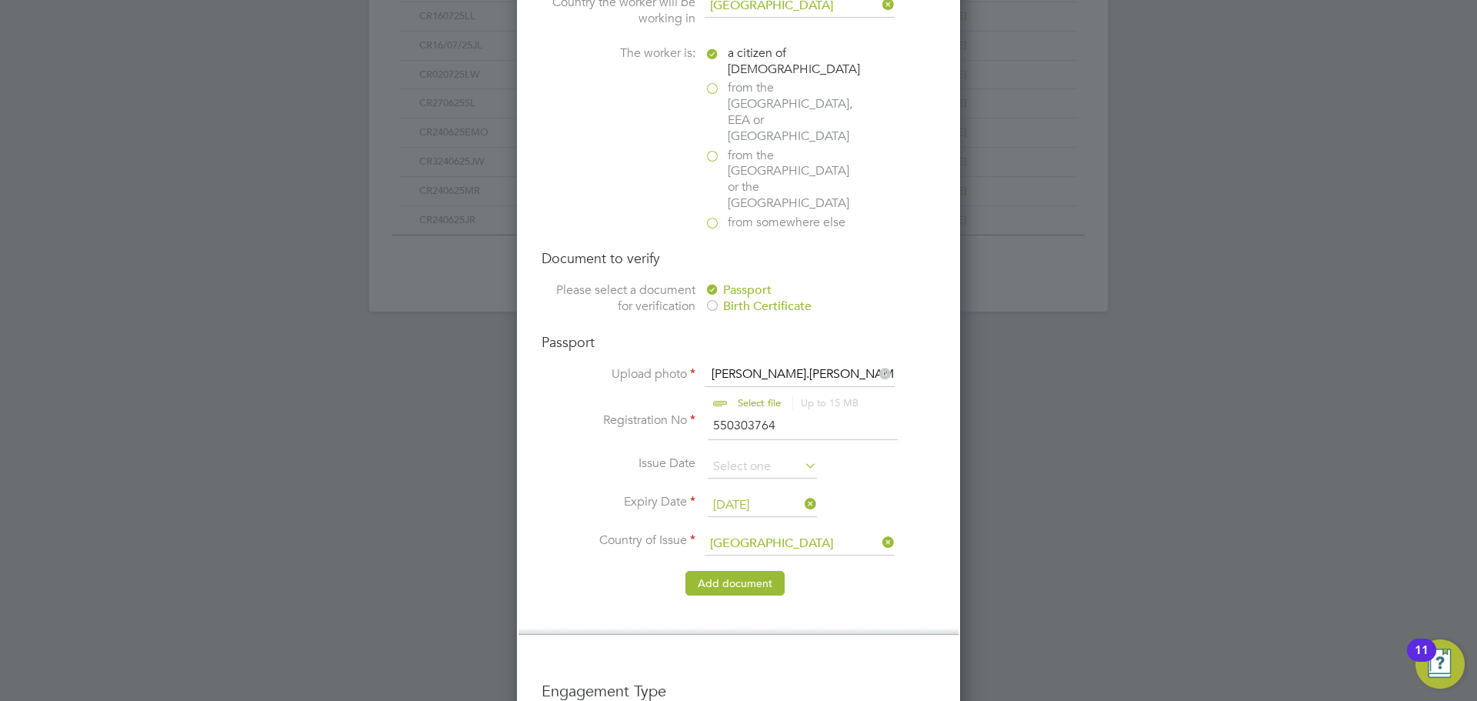
click at [762, 571] on button "Add document" at bounding box center [735, 583] width 99 height 25
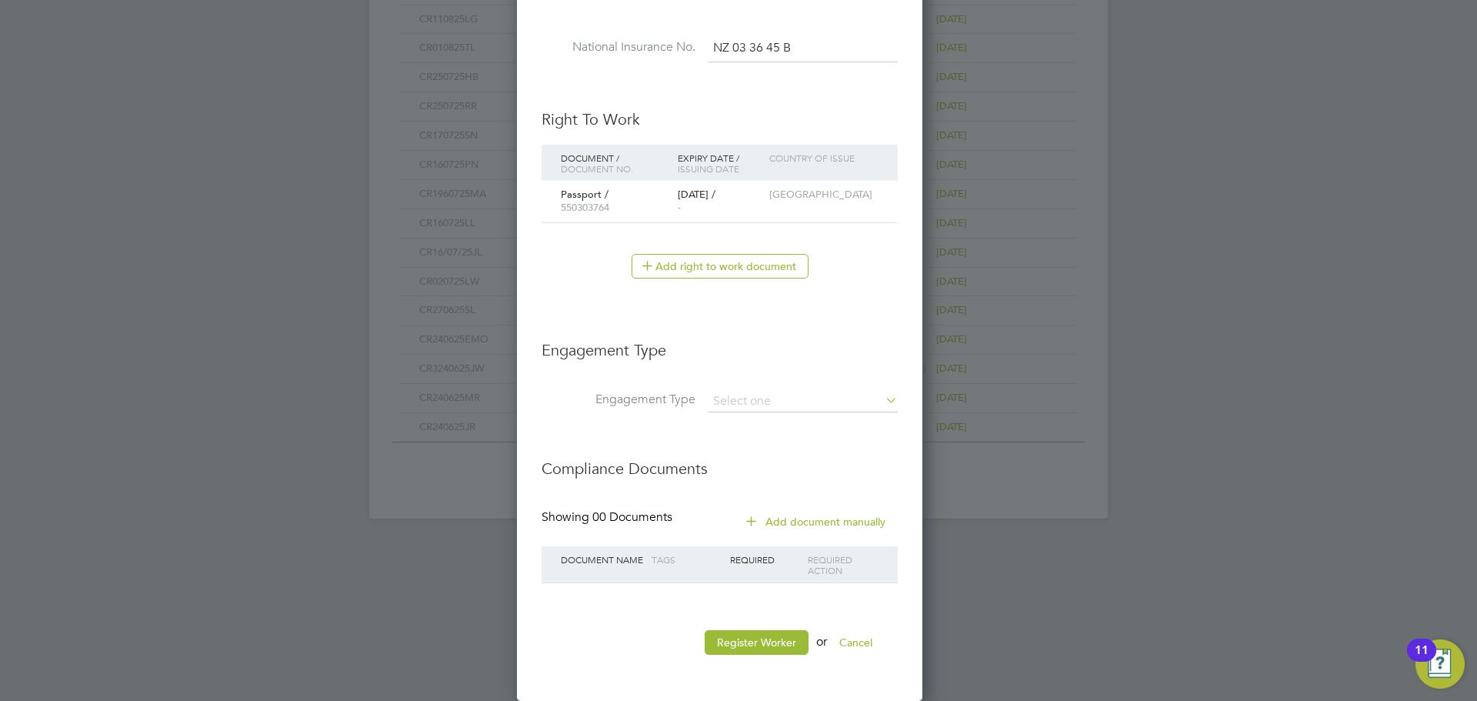
scroll to position [1410, 408]
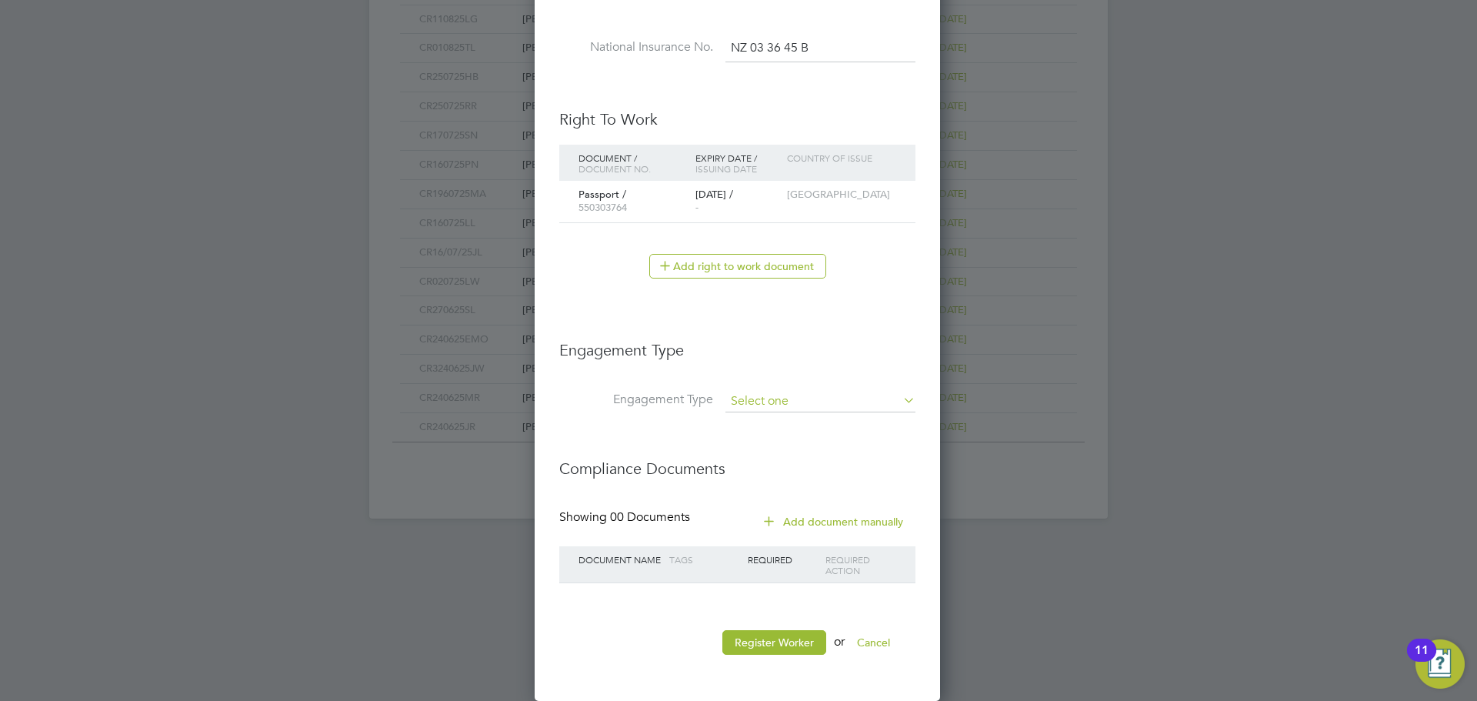
click at [763, 396] on input at bounding box center [821, 402] width 190 height 22
click at [766, 491] on li "Umbrella" at bounding box center [821, 490] width 192 height 22
type input "Umbrella"
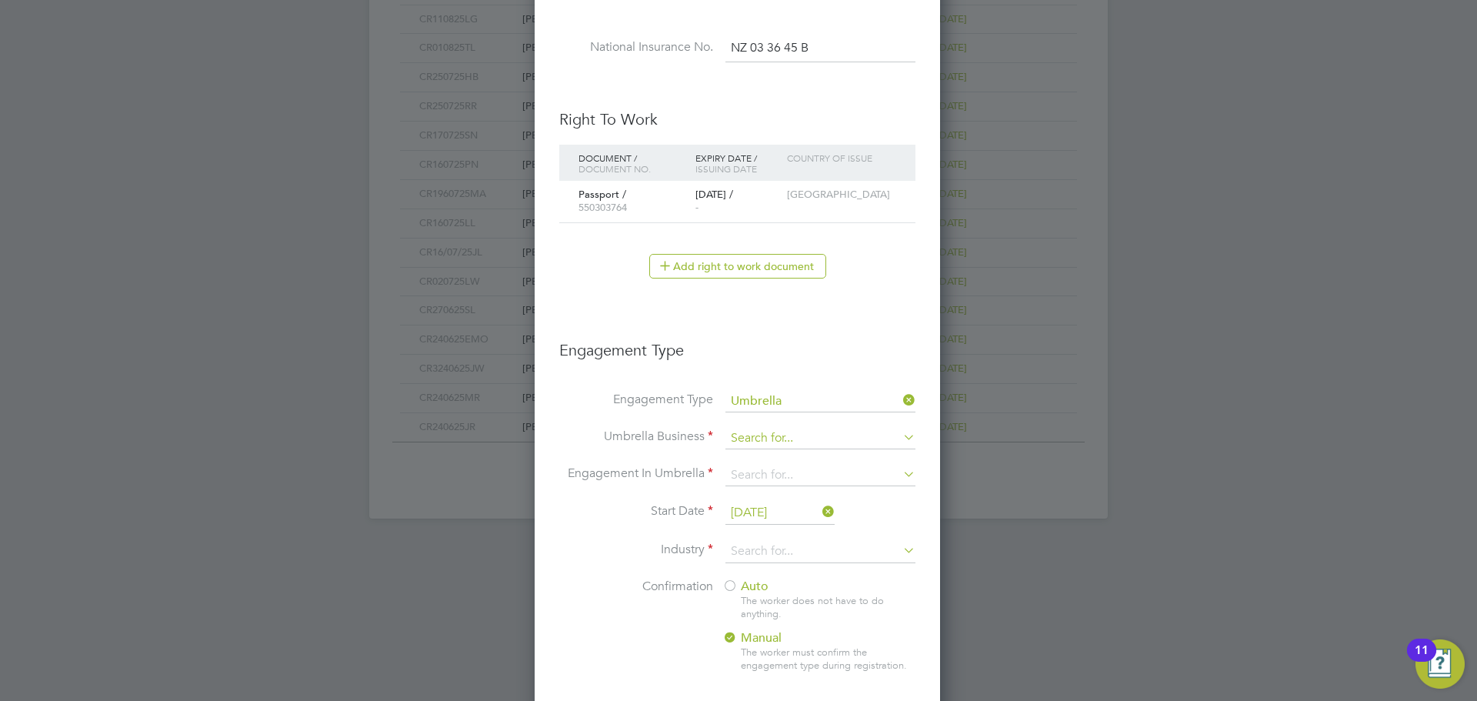
click at [774, 432] on input at bounding box center [821, 439] width 190 height 22
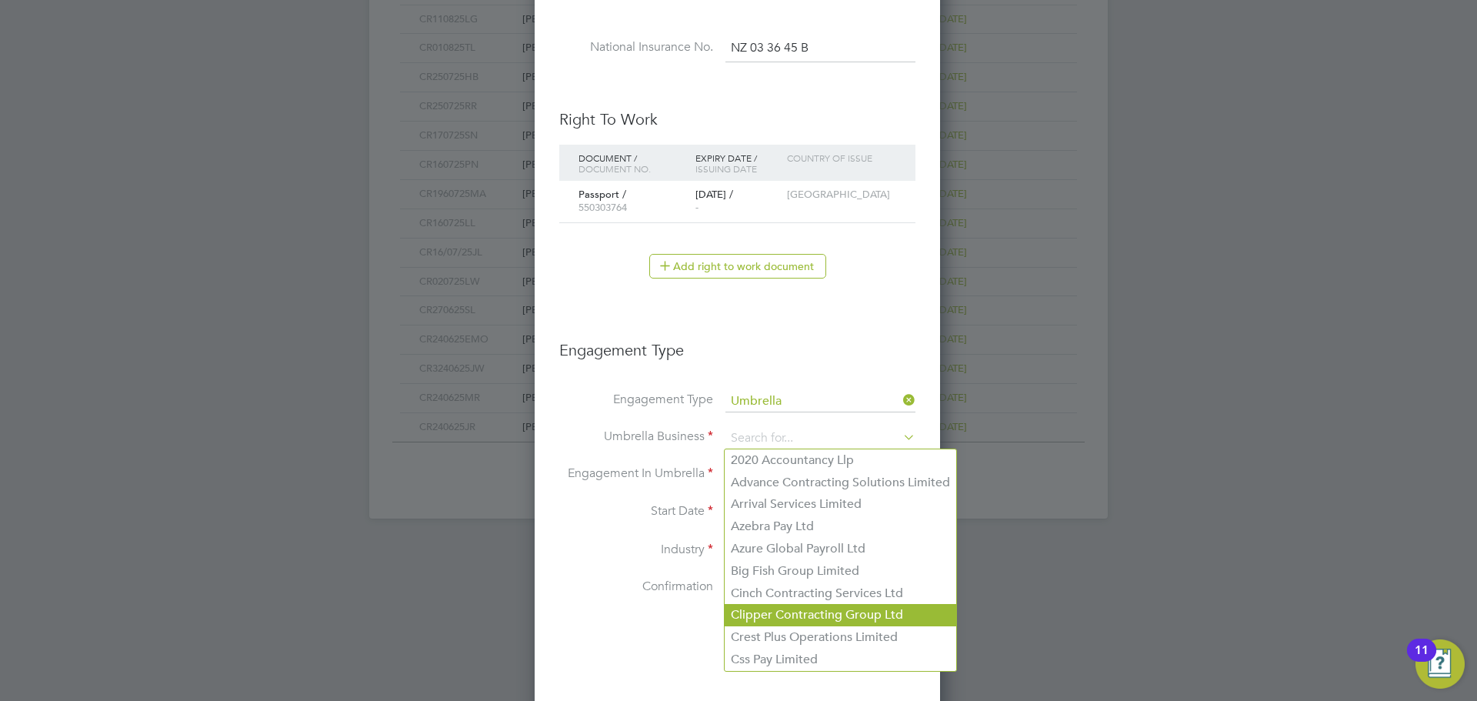
click at [764, 620] on li "Clipper Contracting Group Ltd" at bounding box center [841, 615] width 232 height 22
type input "Clipper Contracting Group Ltd"
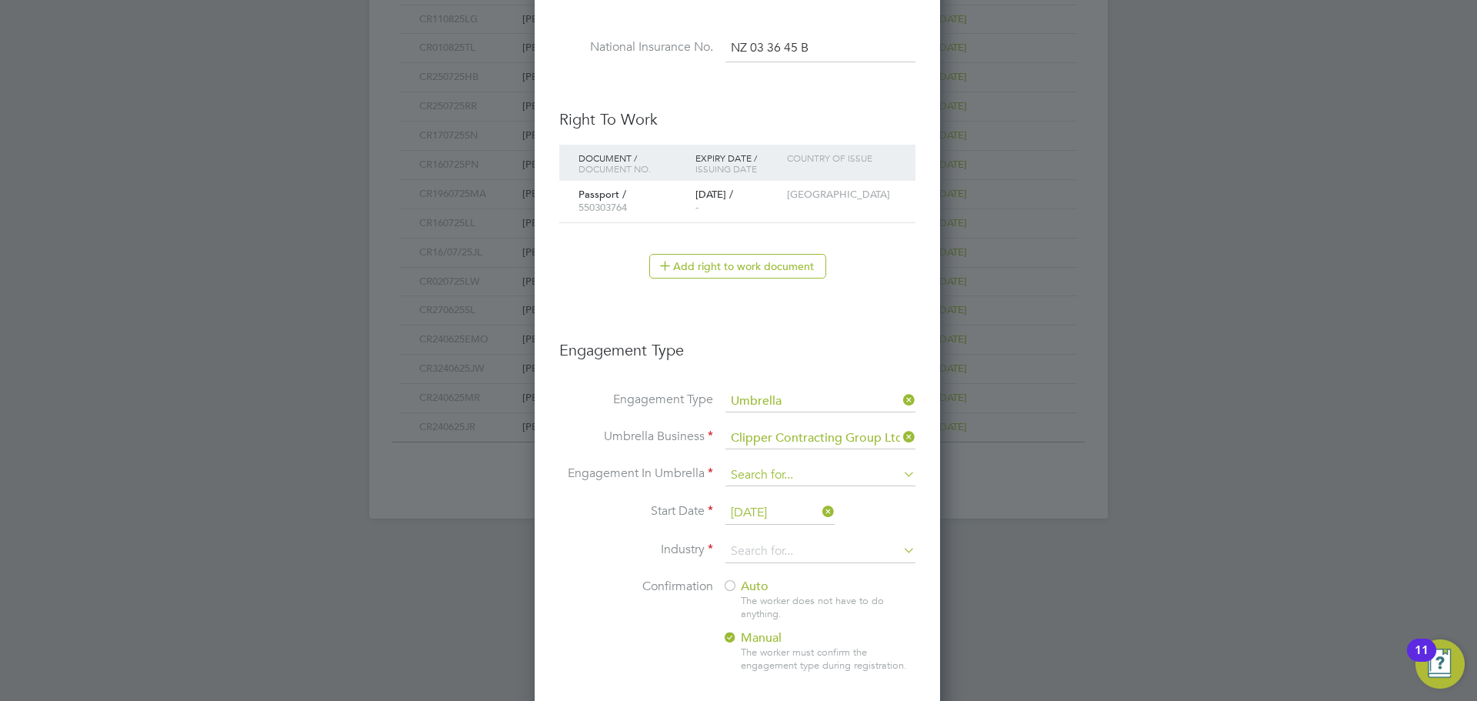
click at [768, 467] on input at bounding box center [821, 476] width 190 height 22
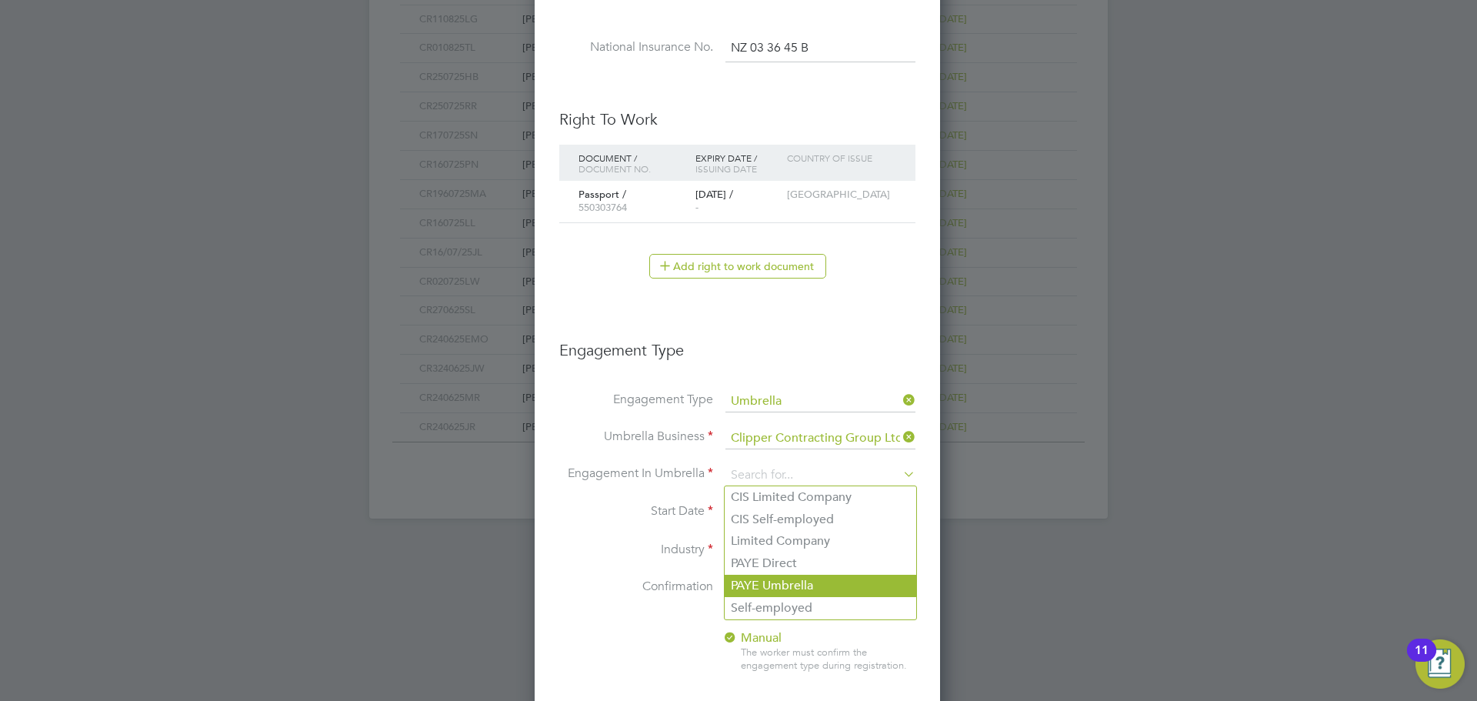
click at [774, 581] on li "PAYE Umbrella" at bounding box center [821, 586] width 192 height 22
type input "PAYE Umbrella"
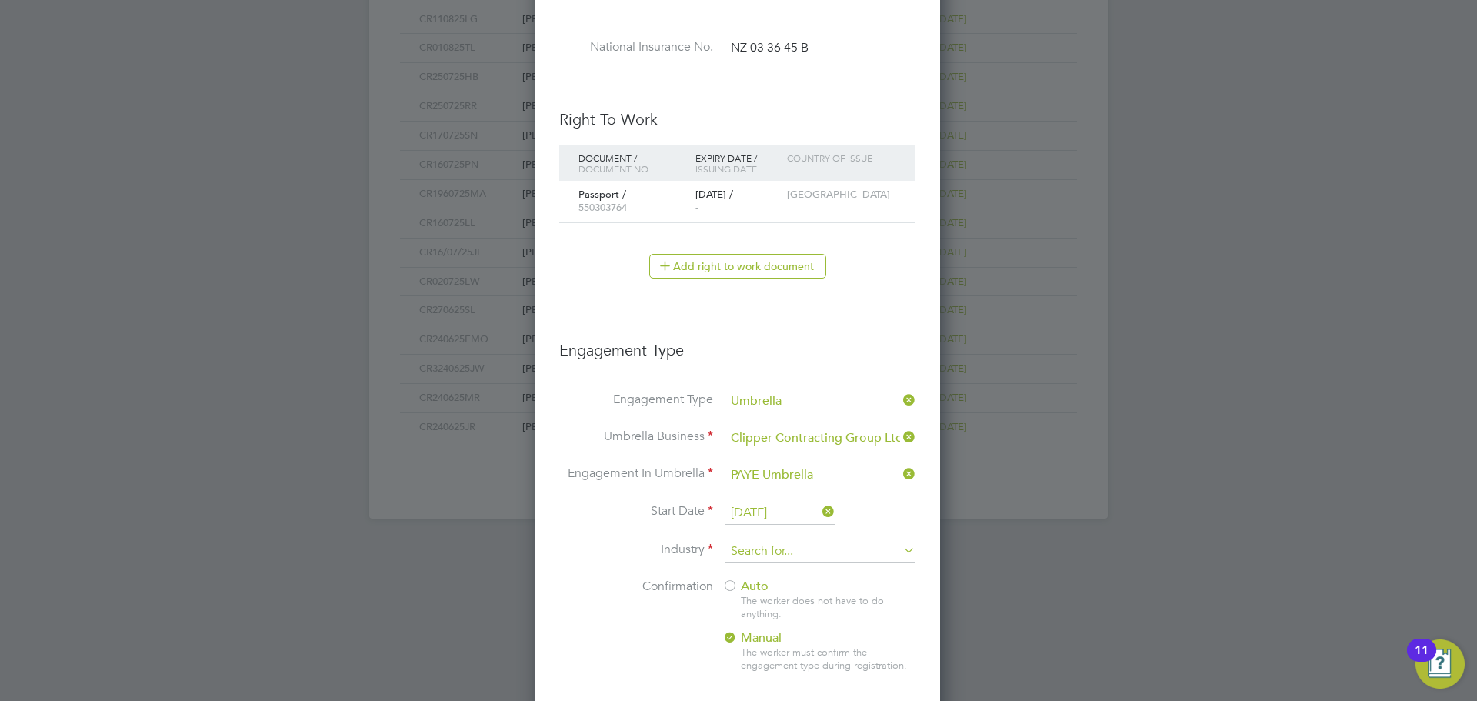
click at [777, 553] on input at bounding box center [821, 551] width 190 height 23
click at [766, 678] on li "Construction" at bounding box center [821, 678] width 192 height 21
type input "Construction"
click at [728, 592] on div at bounding box center [730, 586] width 15 height 15
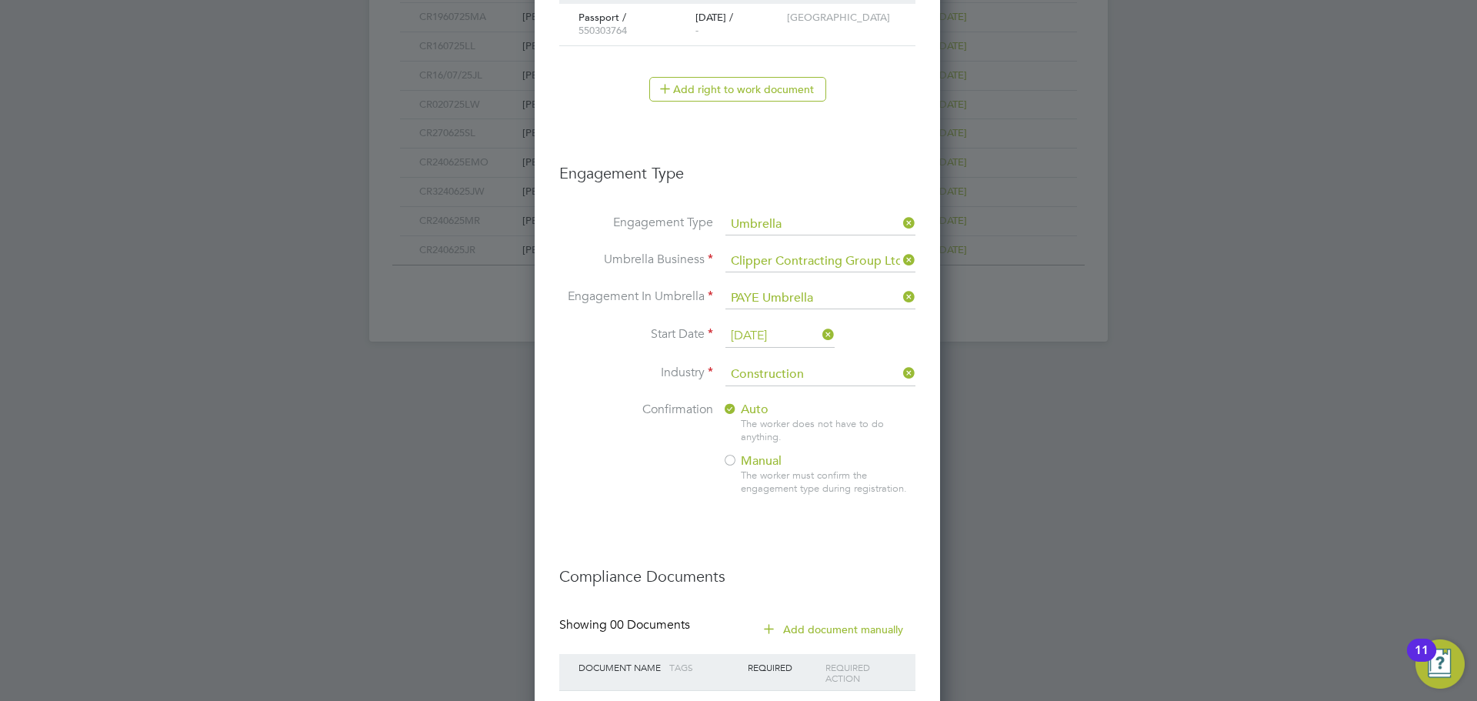
scroll to position [1052, 0]
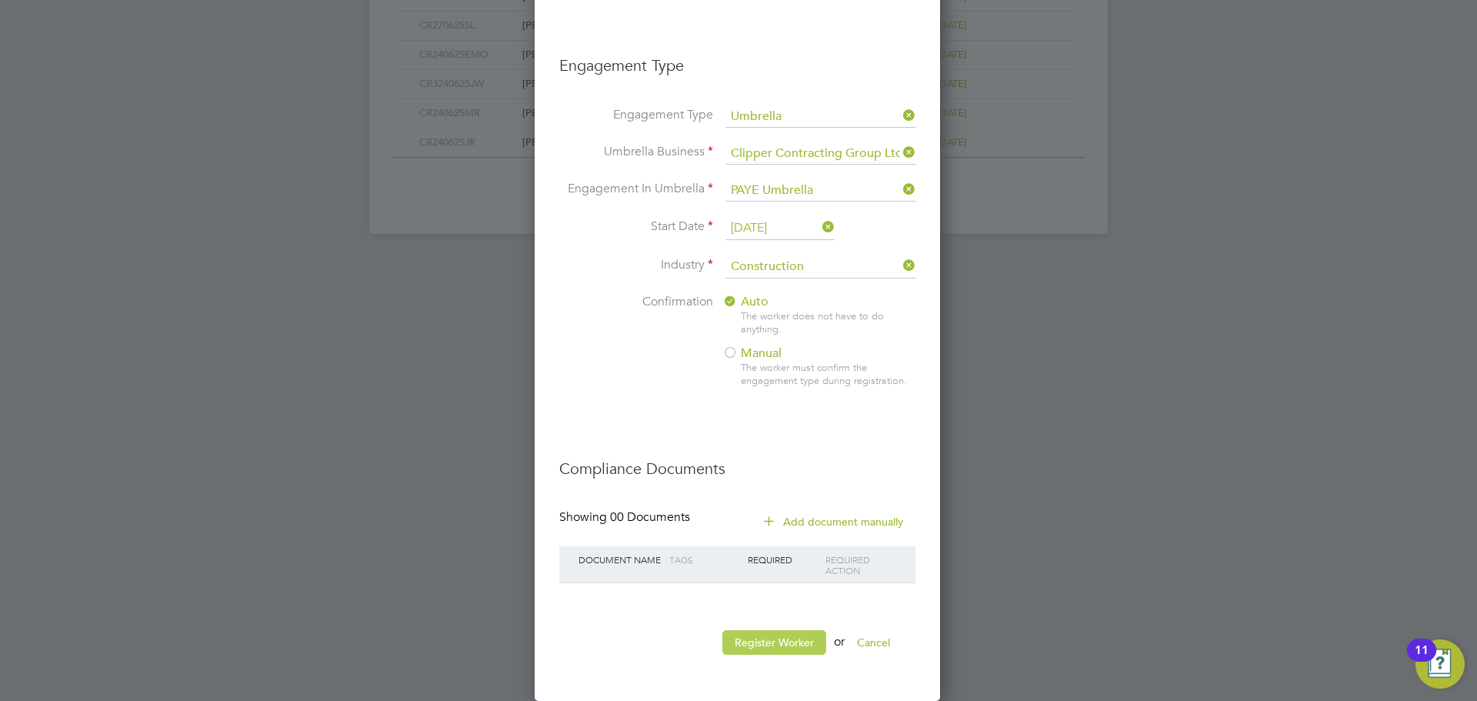
click at [760, 636] on button "Register Worker" at bounding box center [775, 642] width 104 height 25
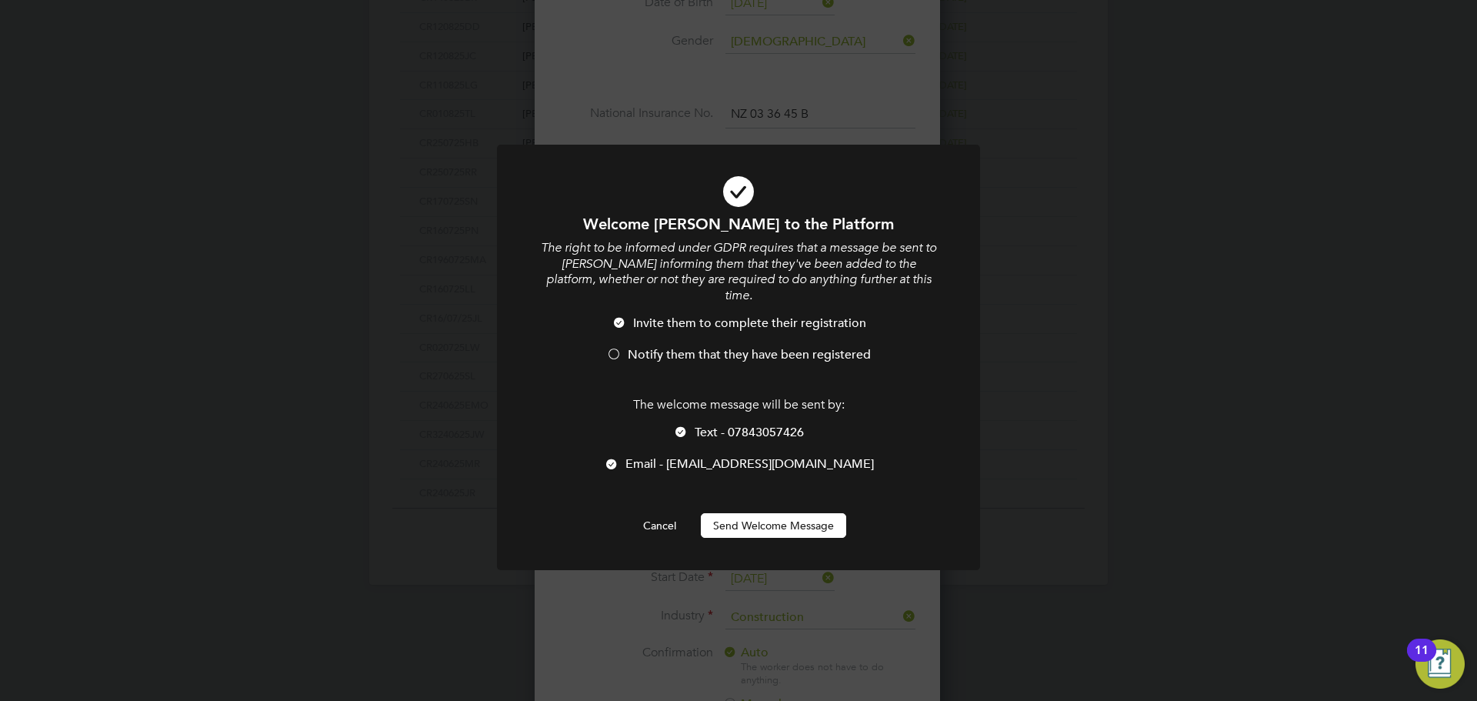
scroll to position [1695, 408]
click at [611, 348] on div at bounding box center [613, 355] width 15 height 15
click at [793, 513] on button "Send Welcome Message" at bounding box center [773, 525] width 145 height 25
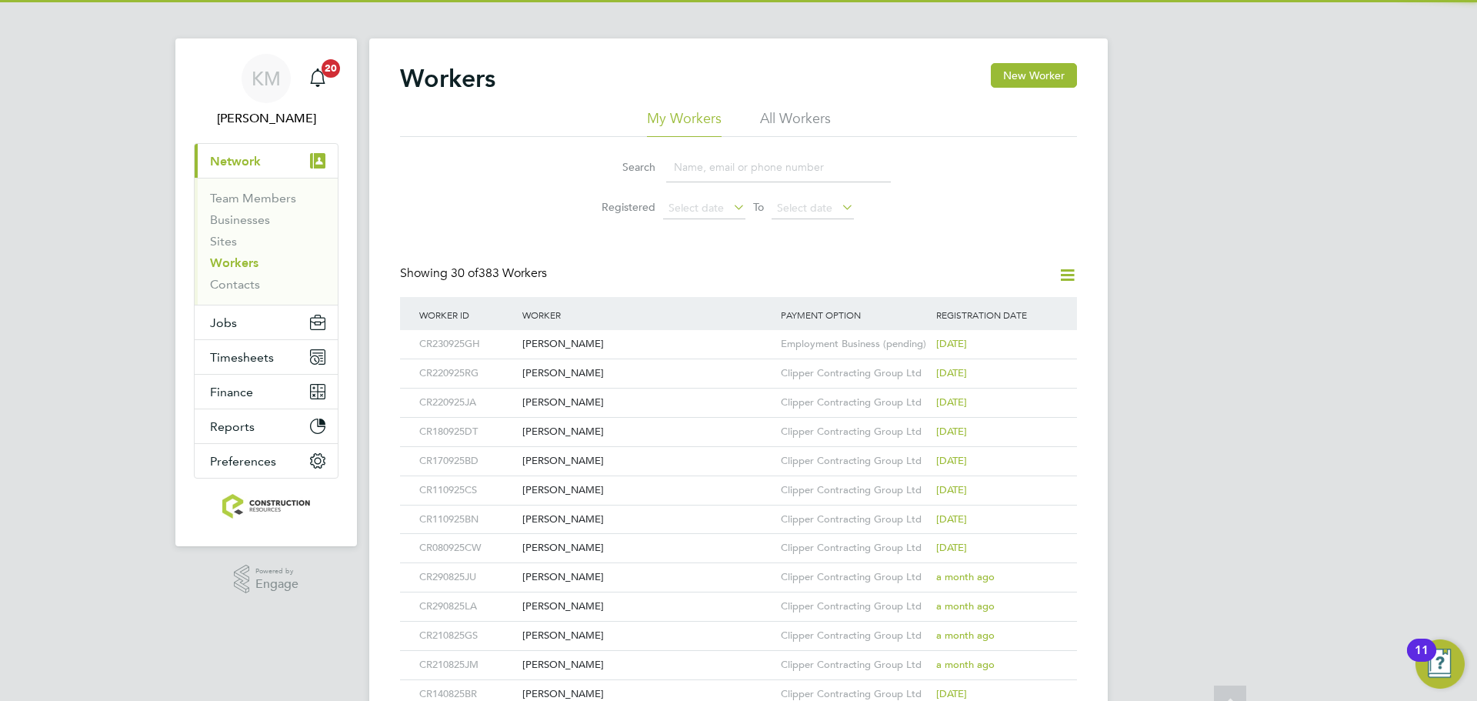
scroll to position [0, 0]
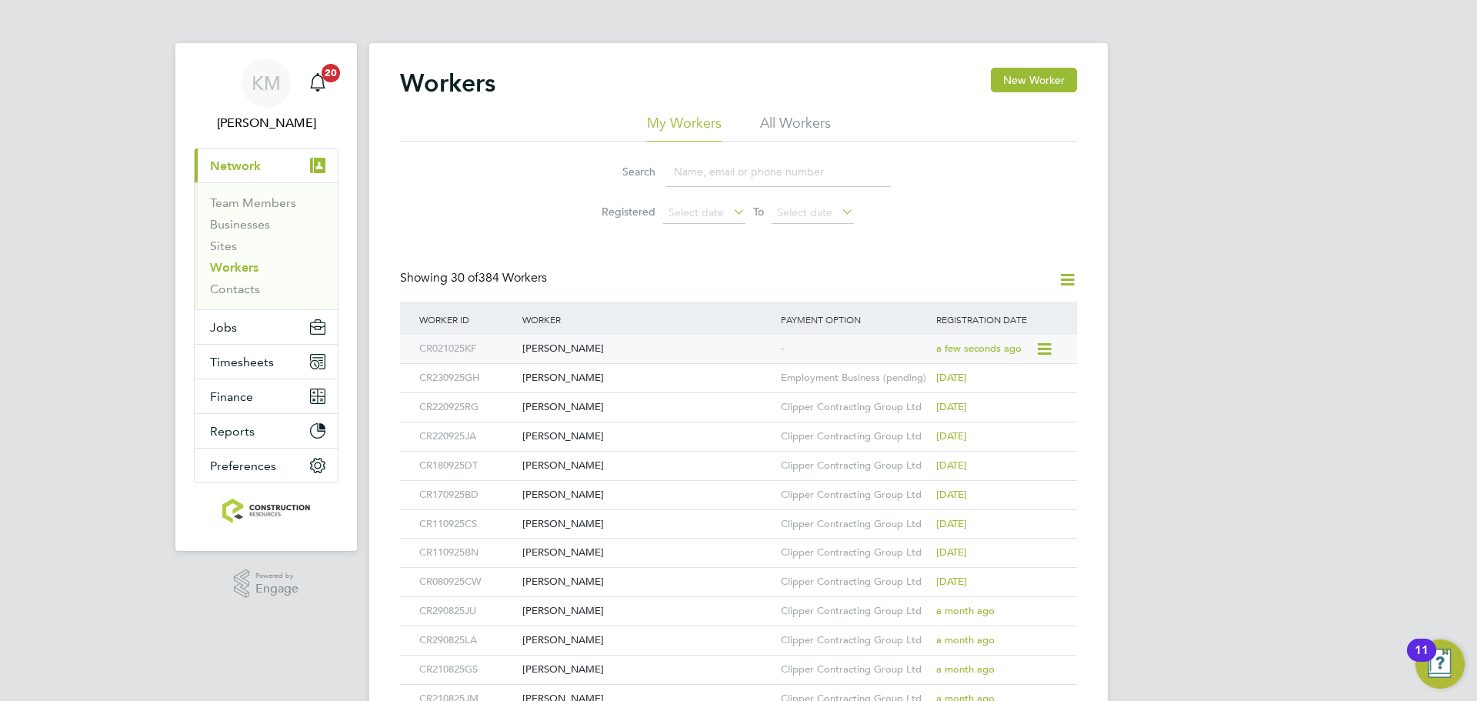
click at [562, 351] on div "Kevin Freeman" at bounding box center [648, 349] width 259 height 28
click at [1010, 69] on button "New Worker" at bounding box center [1034, 80] width 86 height 25
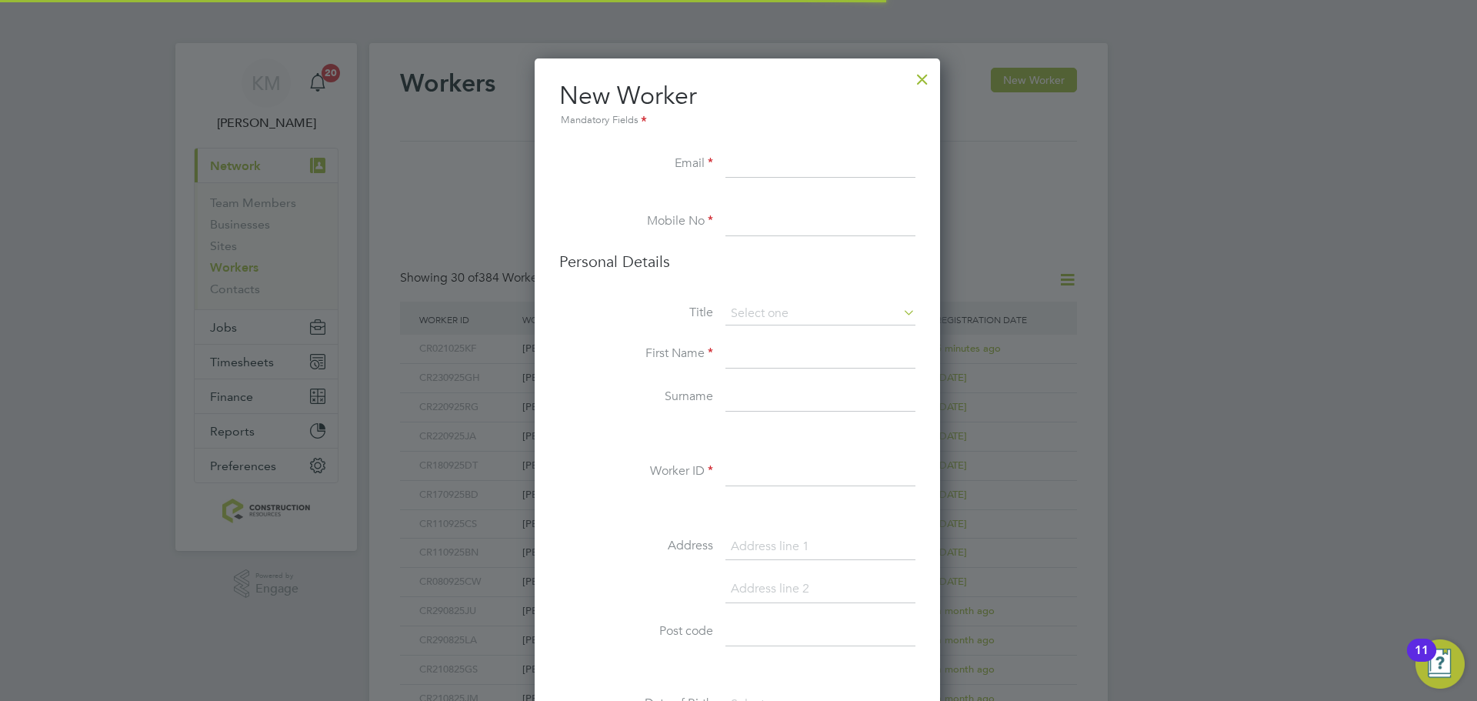
scroll to position [1302, 408]
paste input "Peterph_lfc@hotmail.co.uk"
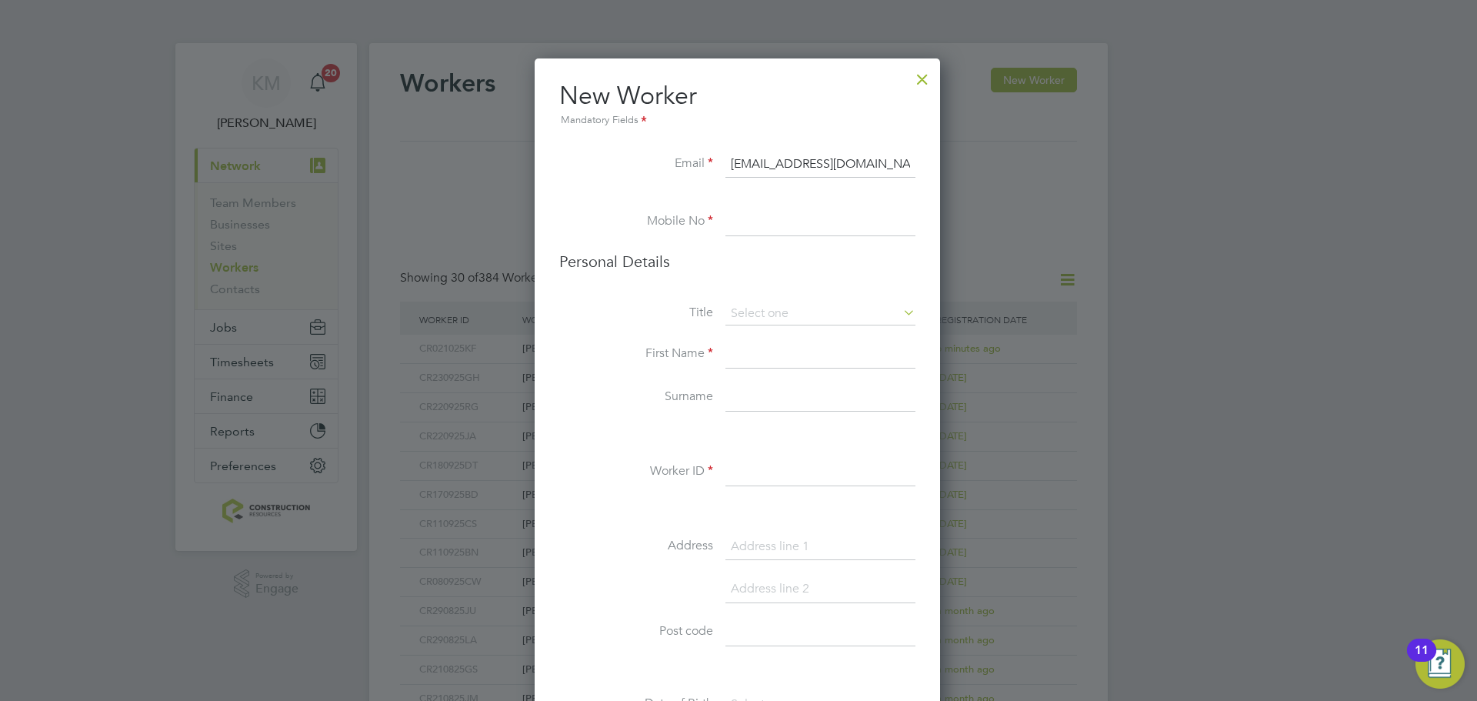
type input "Peterph_lfc@hotmail.co.uk"
click at [790, 199] on li at bounding box center [737, 200] width 356 height 15
click at [791, 213] on input at bounding box center [821, 223] width 190 height 28
paste input "07850442435"
type input "07850442435"
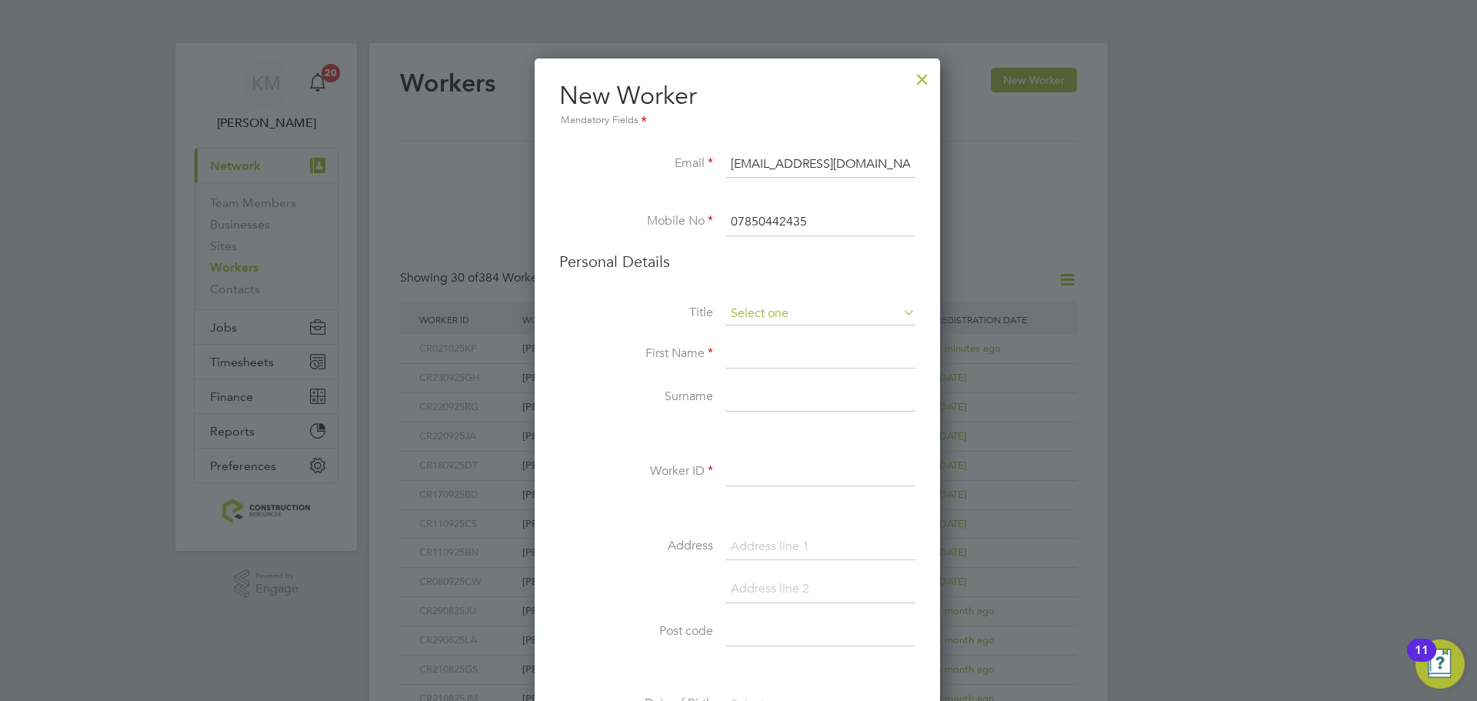
click at [850, 322] on input at bounding box center [821, 313] width 190 height 23
click at [794, 336] on li "Mr" at bounding box center [821, 335] width 192 height 20
type input "Mr"
click at [786, 348] on input at bounding box center [821, 355] width 190 height 28
type input "Peter"
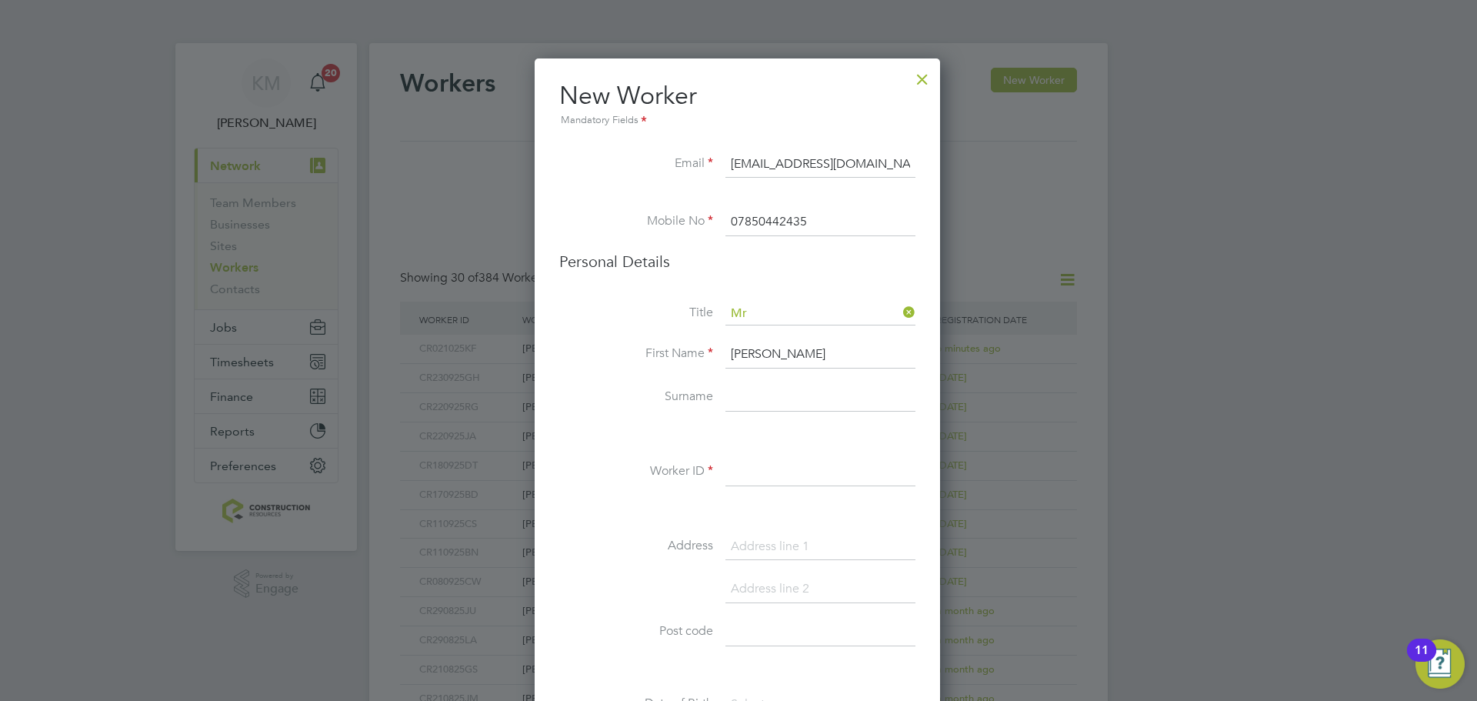
click at [765, 390] on input at bounding box center [821, 398] width 190 height 28
paste input "Parker Houghton"
type input "Parker Houghton"
click at [756, 475] on input at bounding box center [821, 473] width 190 height 28
click at [774, 465] on input "CR0210PPH" at bounding box center [821, 473] width 190 height 28
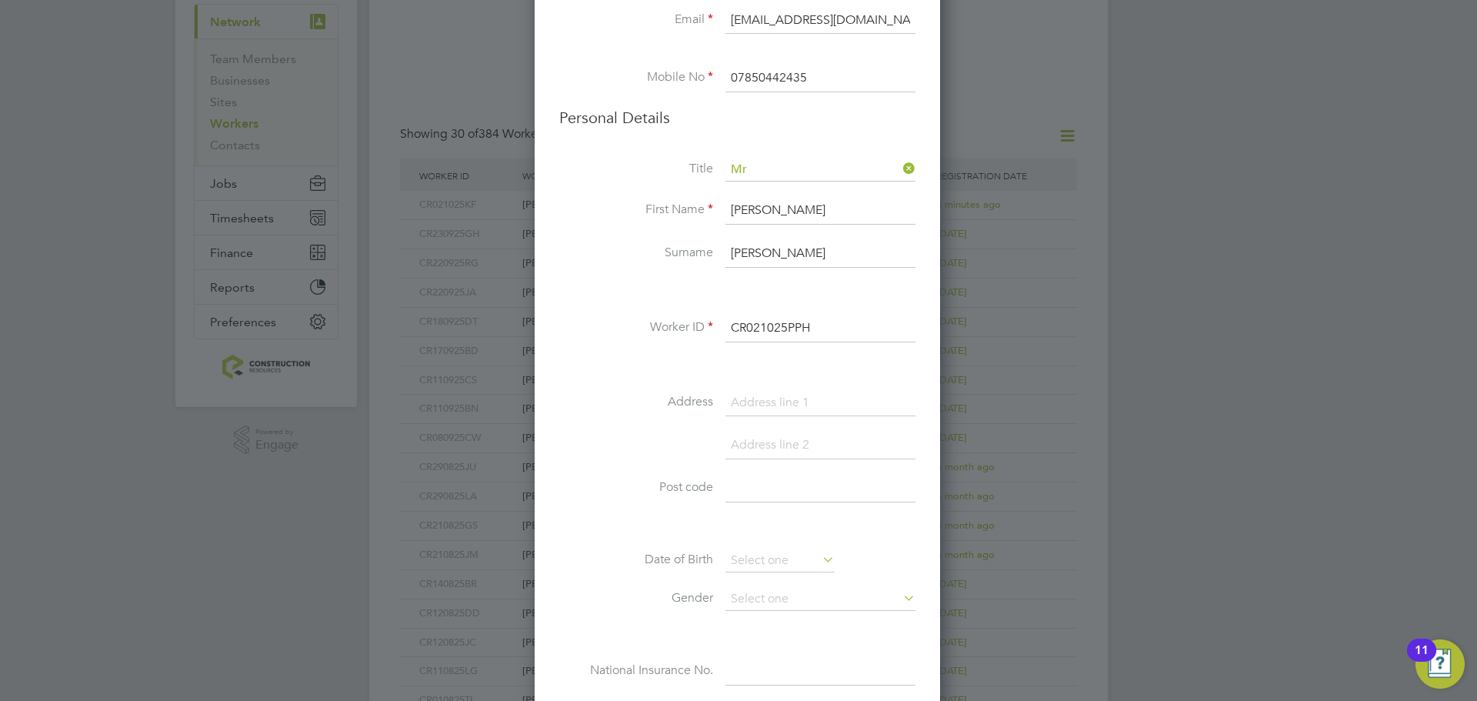
scroll to position [147, 0]
type input "CR021025PPH"
click at [743, 393] on input at bounding box center [821, 400] width 190 height 28
paste input "177 Bridge Lane"
type input "177 Bridge Lane"
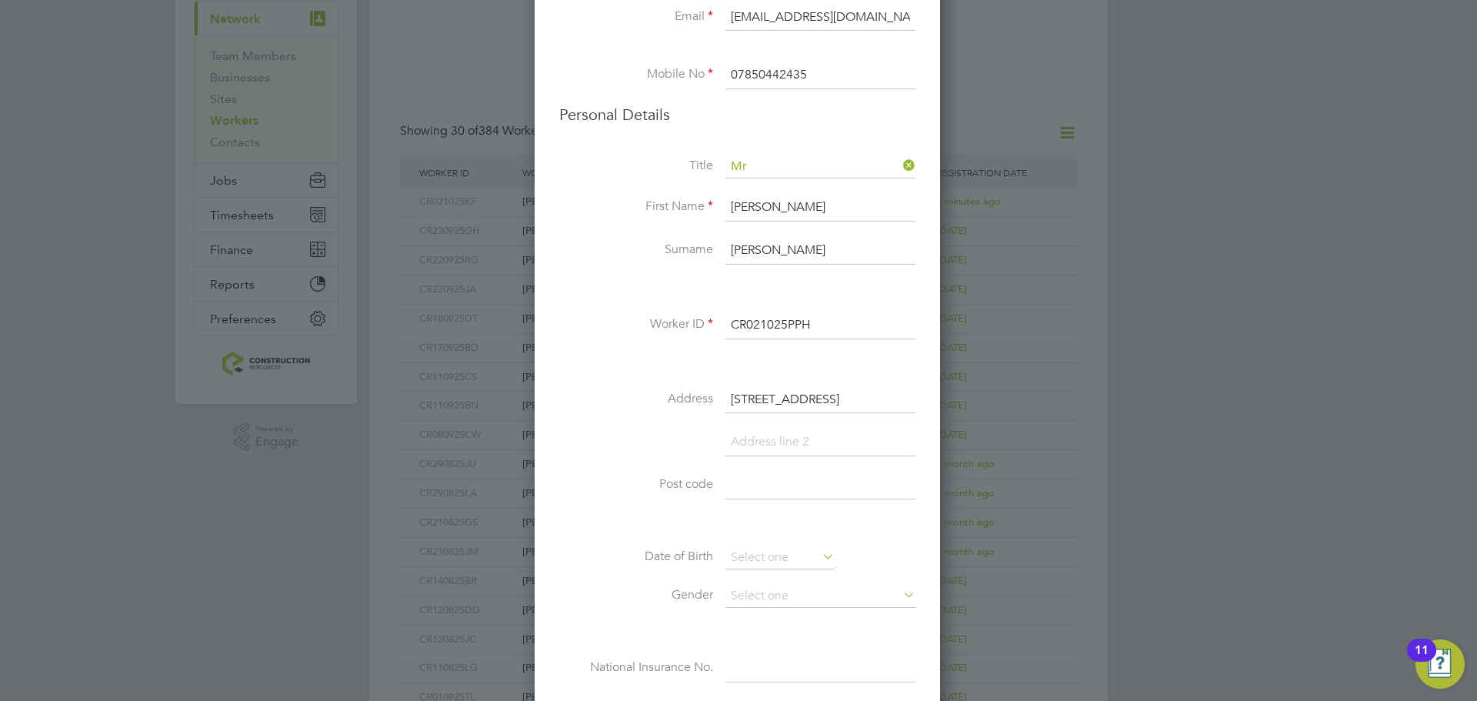
click at [744, 497] on input at bounding box center [821, 486] width 190 height 28
paste input "L30 3SN"
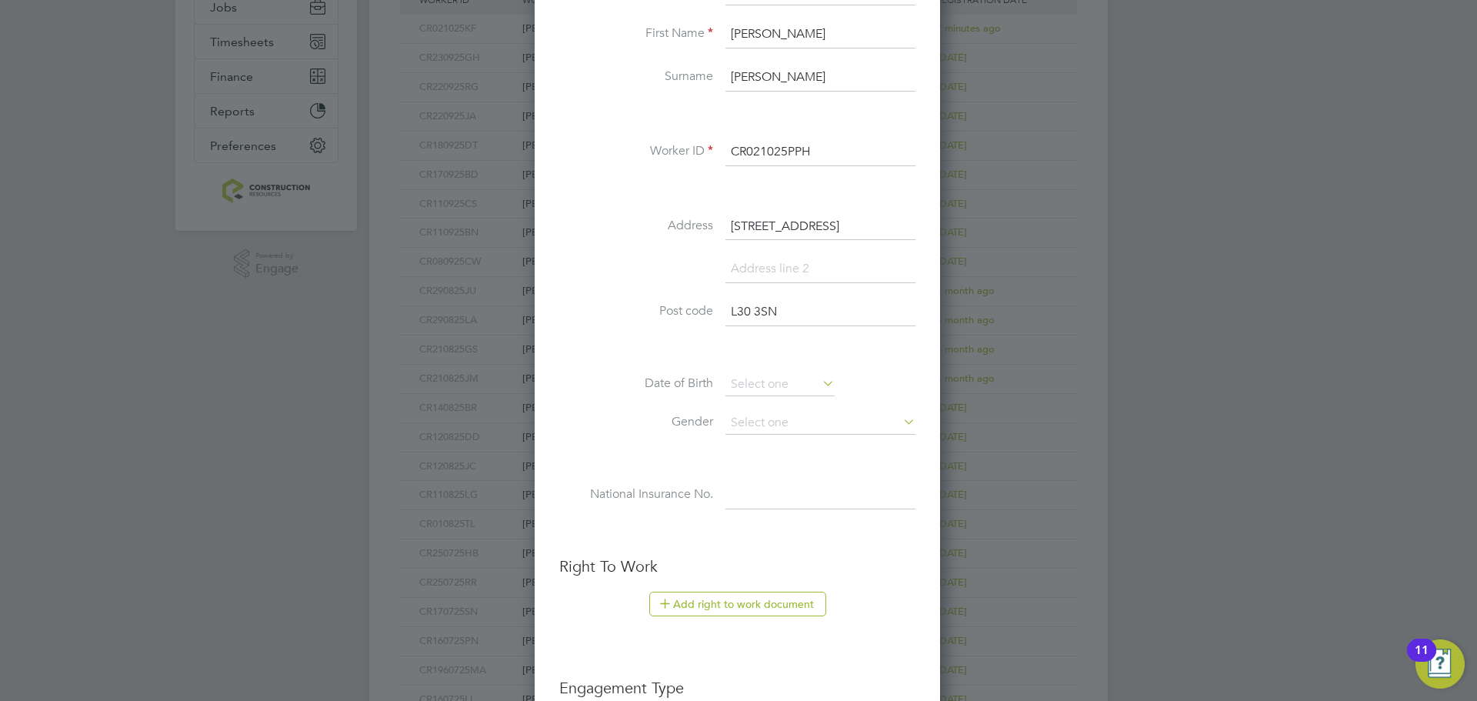
scroll to position [346, 0]
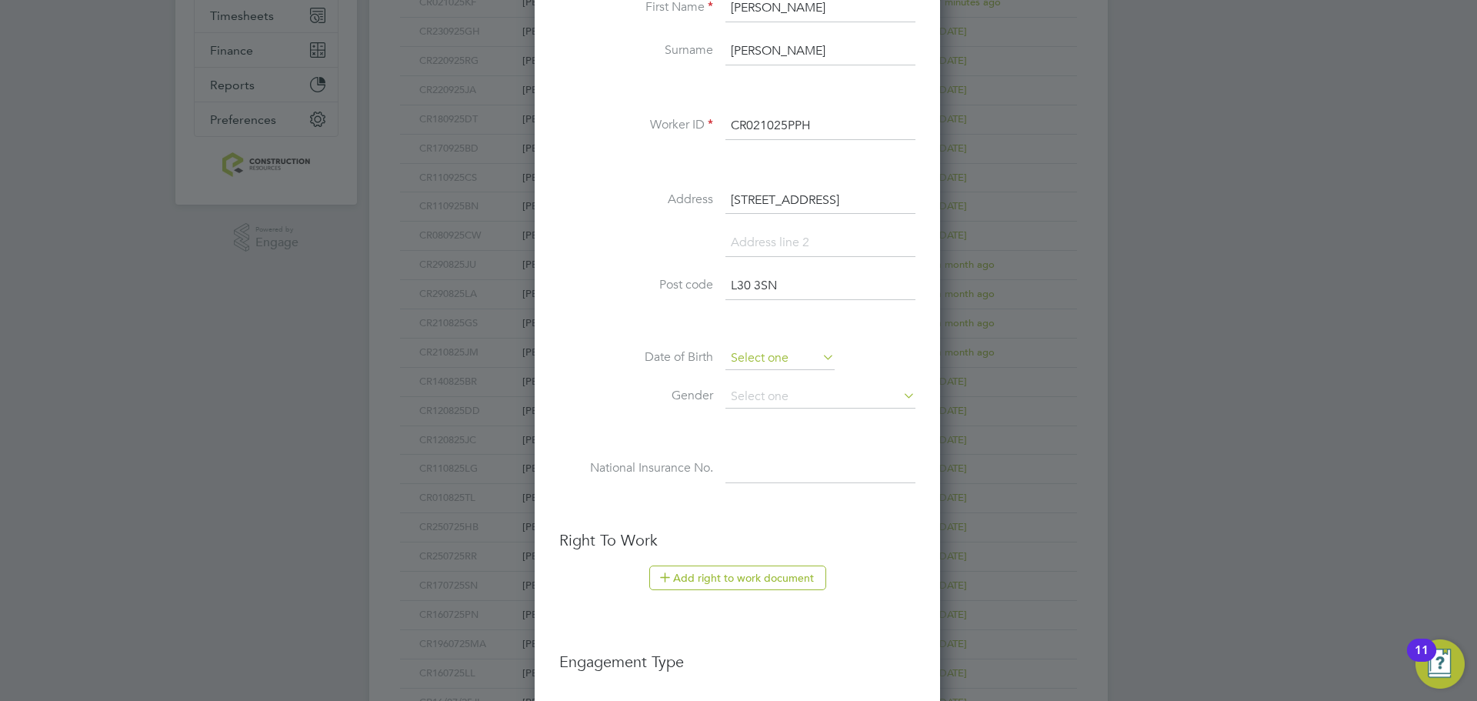
type input "L30 3SN"
click at [736, 359] on input at bounding box center [780, 358] width 109 height 23
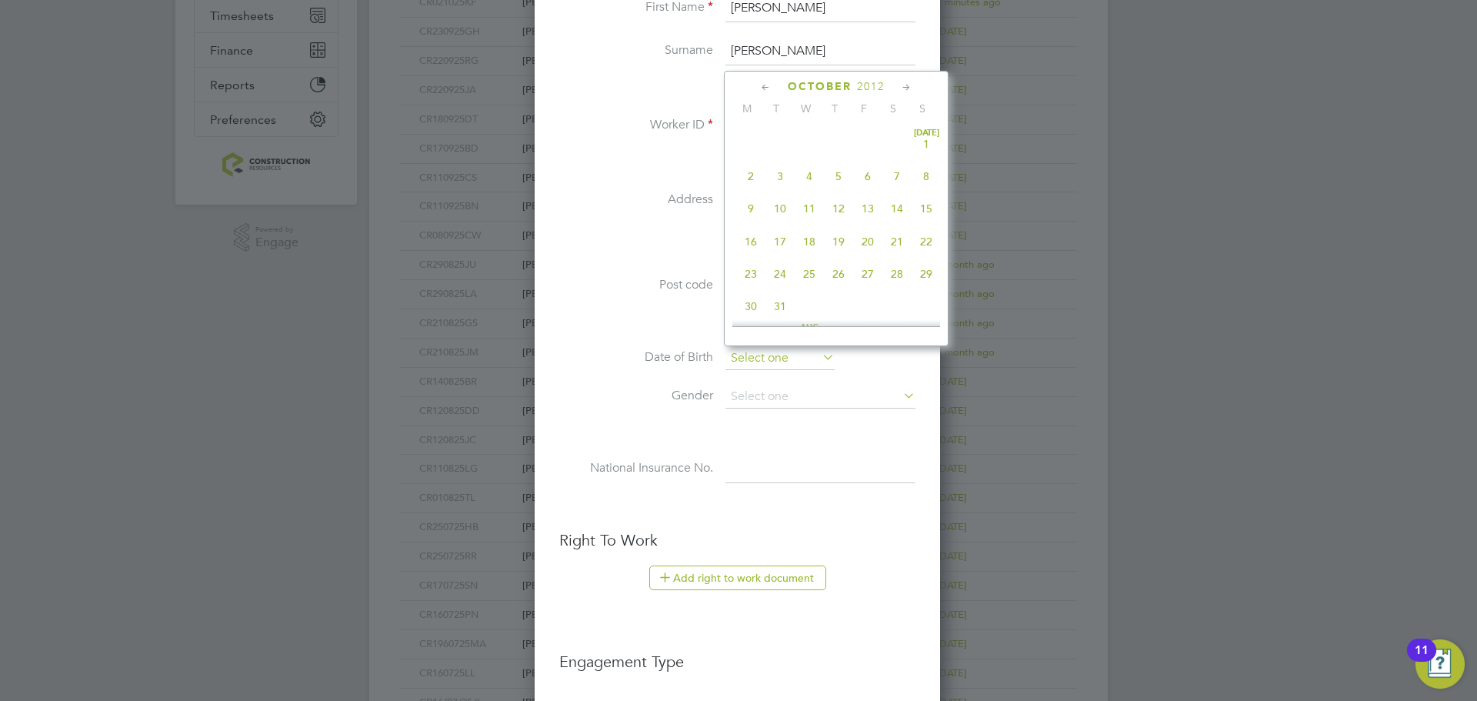
scroll to position [466, 0]
click at [866, 83] on span "2012" at bounding box center [871, 86] width 28 height 13
click at [753, 152] on span "1991" at bounding box center [750, 145] width 29 height 29
click at [766, 82] on icon at bounding box center [766, 87] width 15 height 17
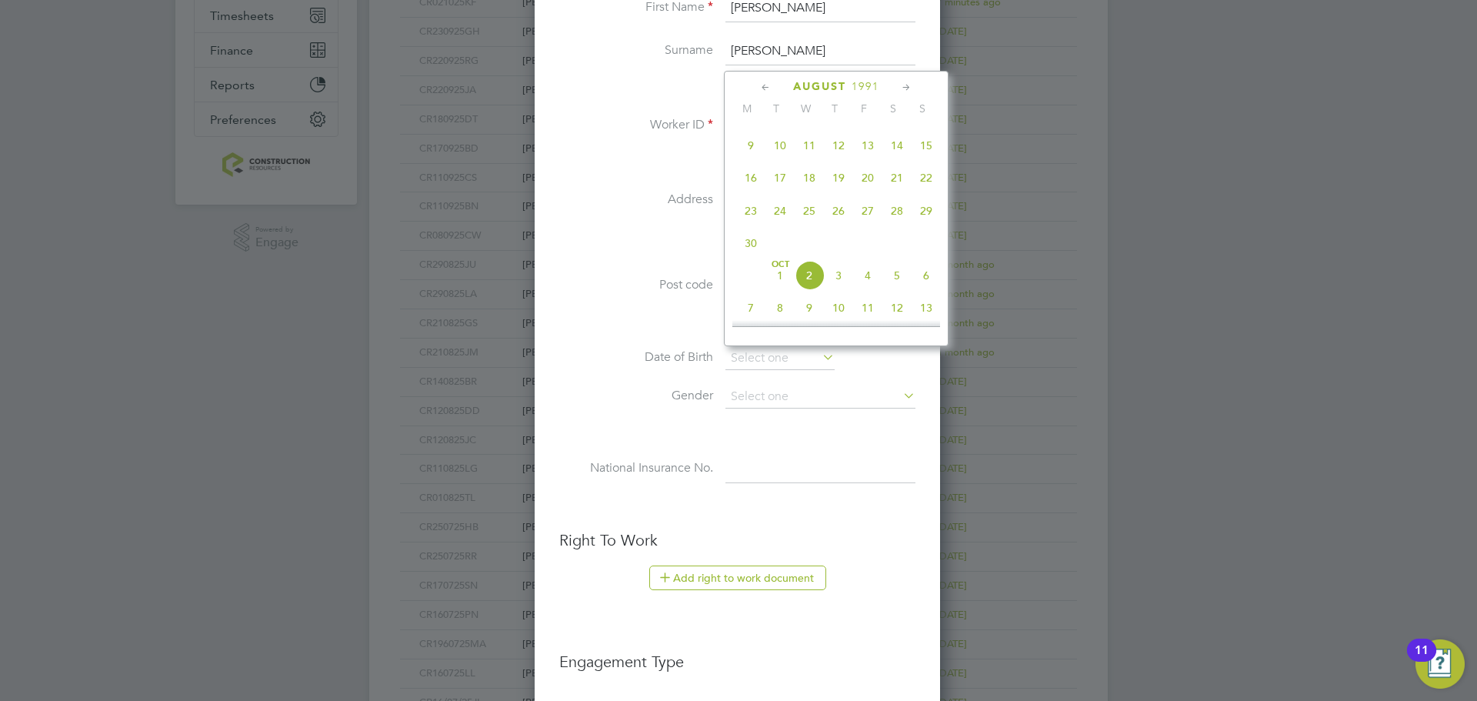
scroll to position [166, 0]
click at [766, 82] on icon at bounding box center [766, 87] width 15 height 17
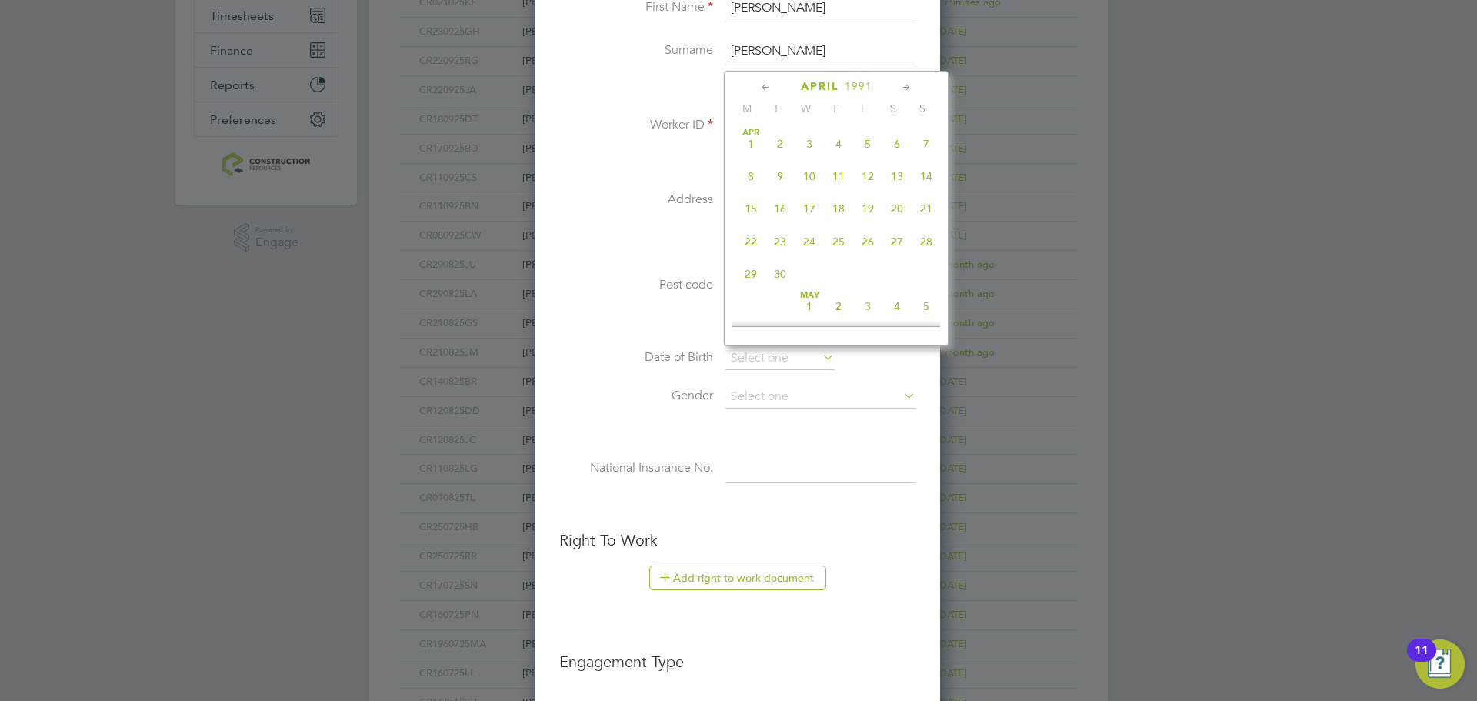
click at [766, 82] on icon at bounding box center [766, 87] width 15 height 17
click at [750, 208] on span "11" at bounding box center [750, 208] width 29 height 29
type input "11 Feb 1991"
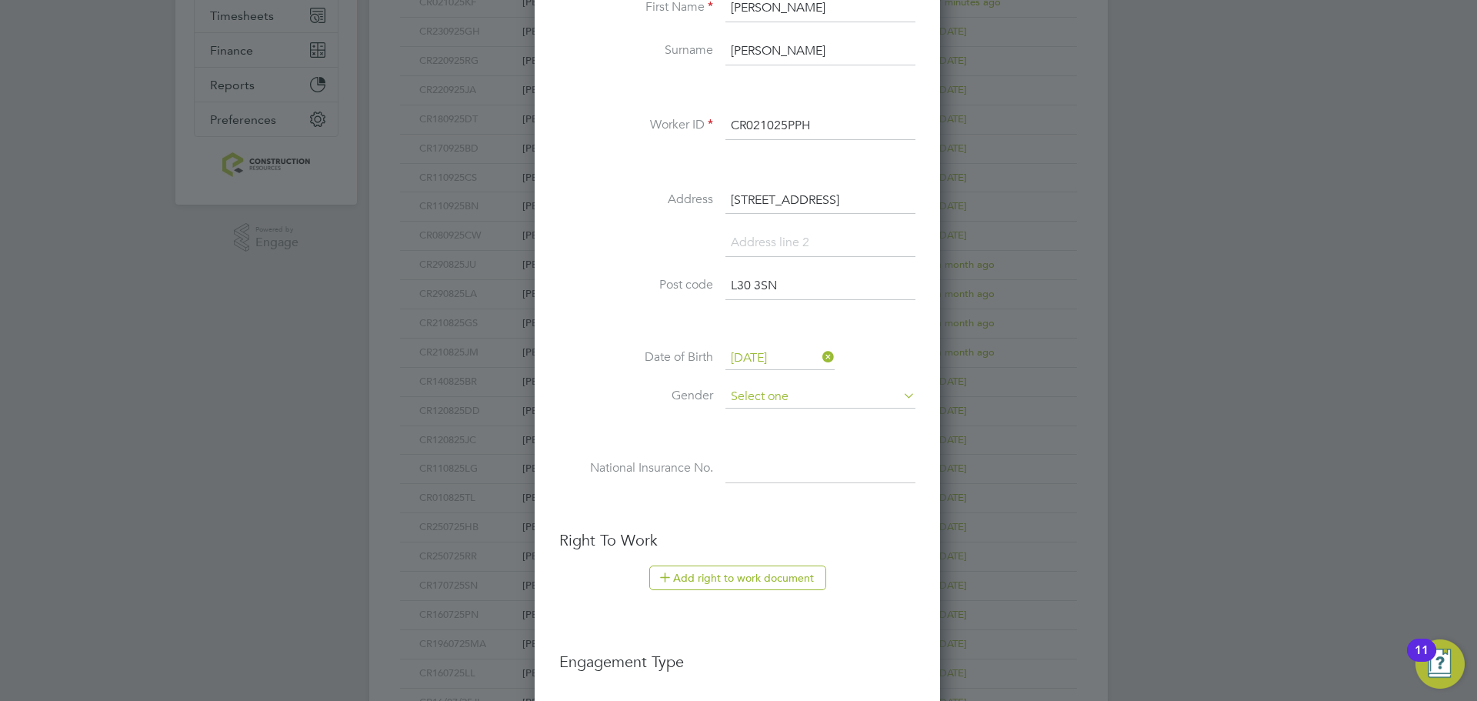
click at [746, 391] on input at bounding box center [821, 397] width 190 height 23
click at [753, 416] on li "Male" at bounding box center [821, 419] width 192 height 20
type input "Male"
click at [747, 461] on input at bounding box center [821, 470] width 190 height 28
paste input "JG488052A"
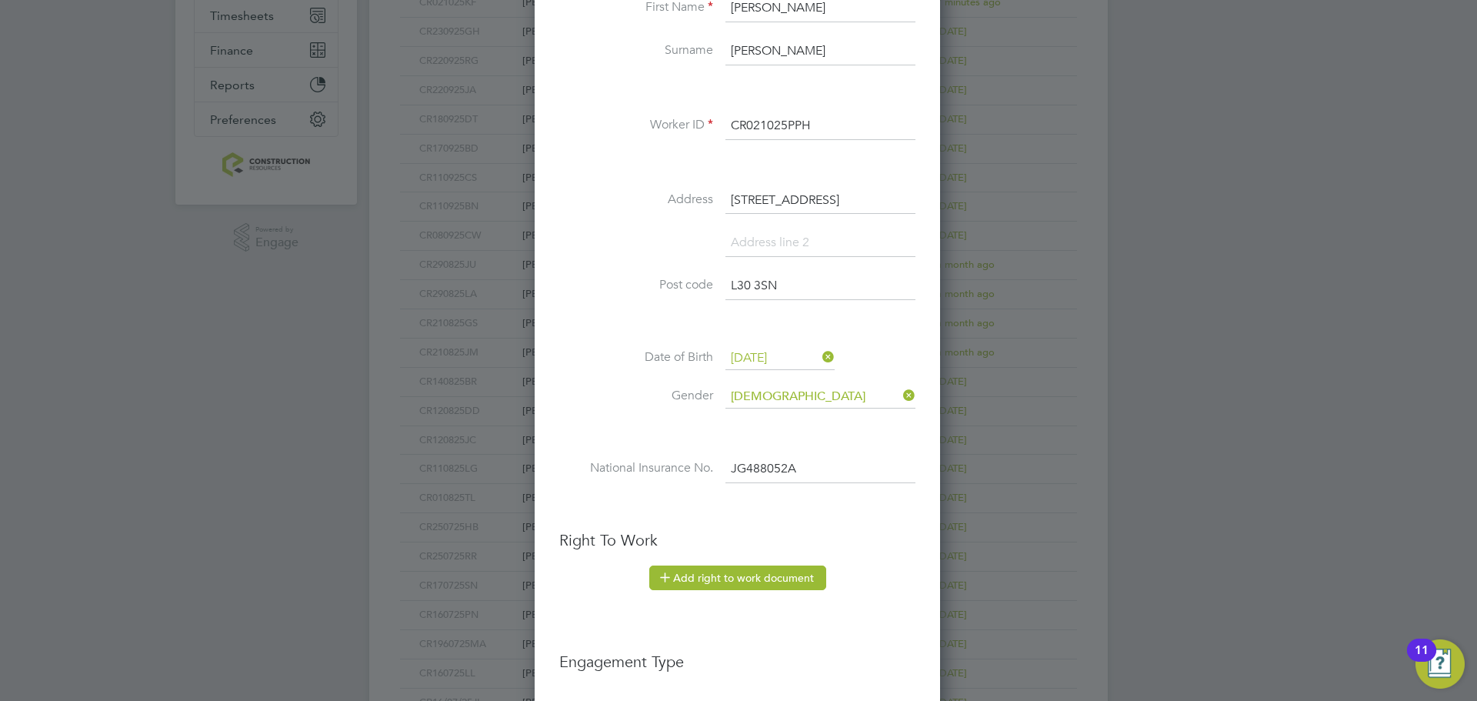
click at [747, 567] on button "Add right to work document" at bounding box center [737, 578] width 177 height 25
type input "JG 48 80 52 A"
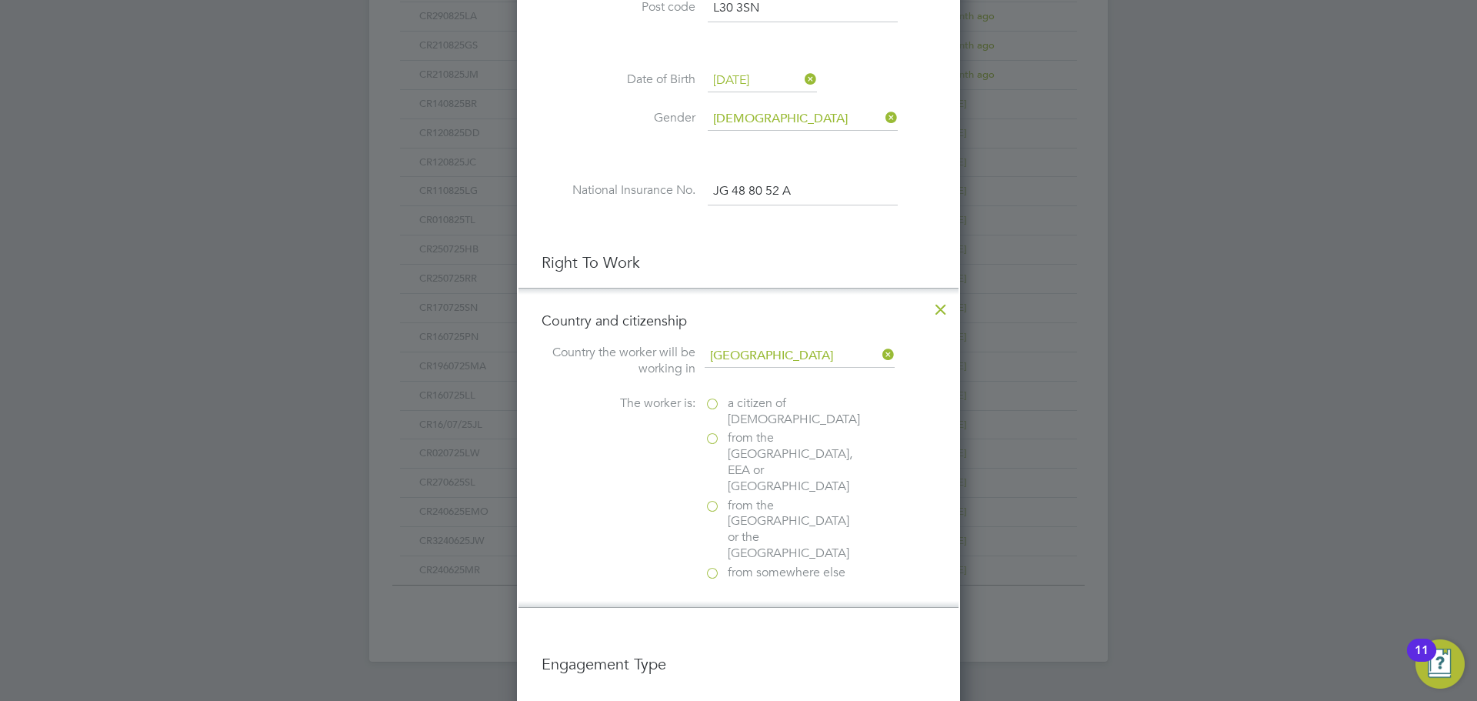
scroll to position [634, 0]
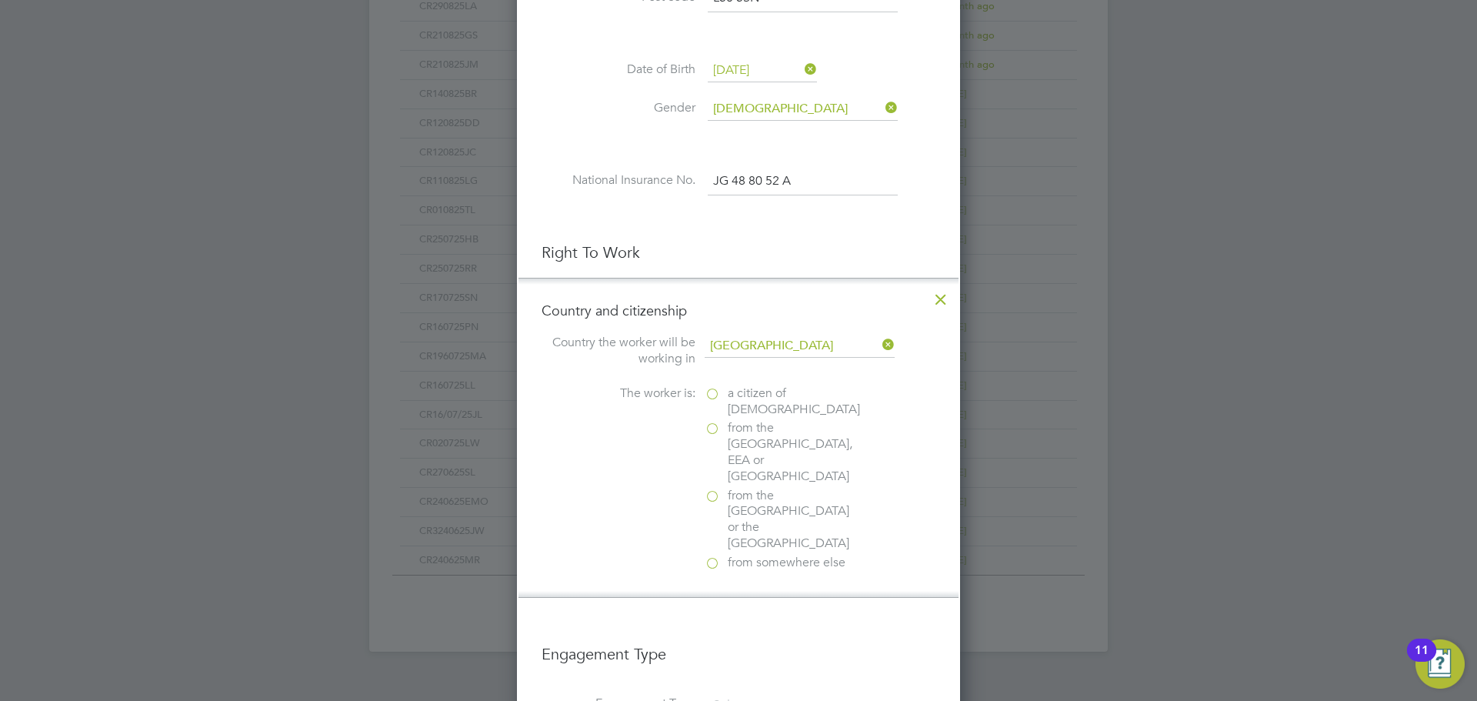
click at [713, 395] on label "a citizen of United Kingdom" at bounding box center [782, 402] width 154 height 32
click at [0, 0] on input "a citizen of United Kingdom" at bounding box center [0, 0] width 0 height 0
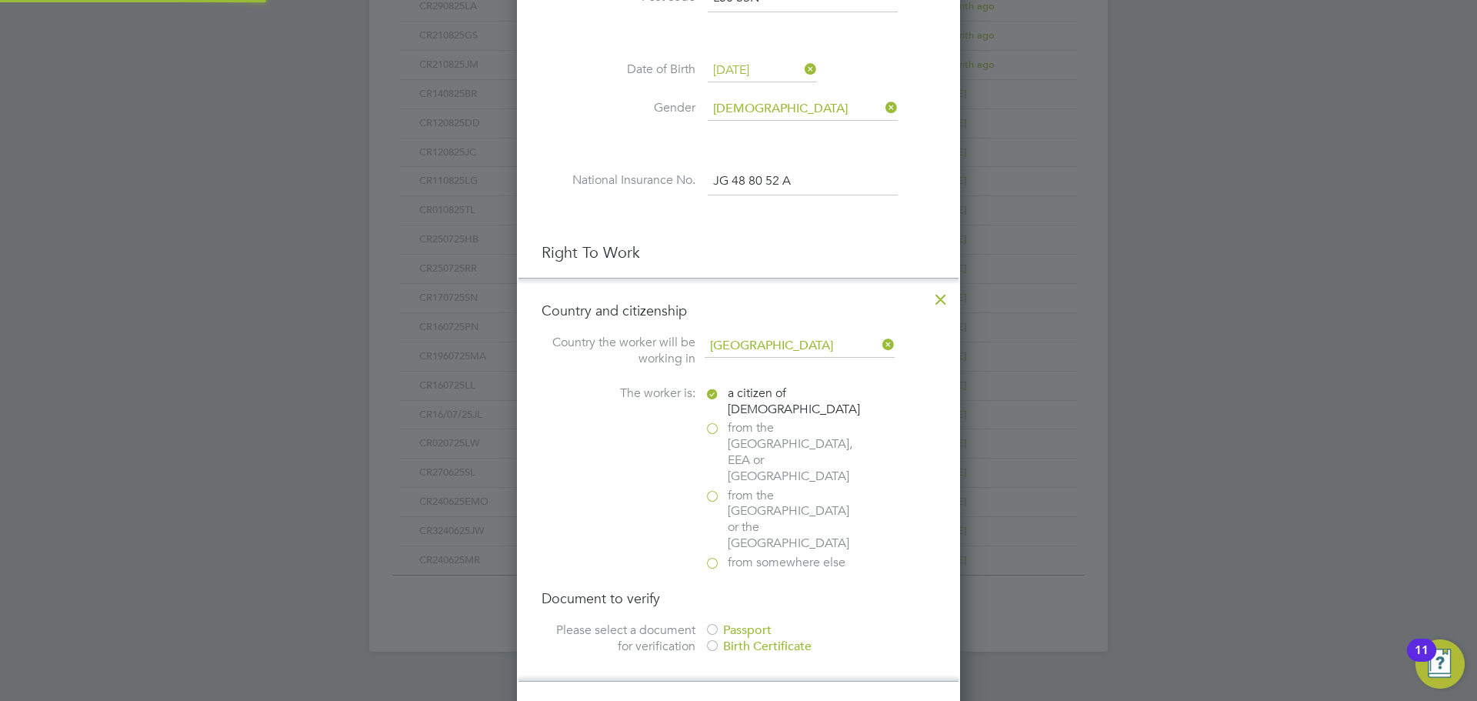
scroll to position [8, 8]
click at [711, 623] on div at bounding box center [712, 630] width 15 height 15
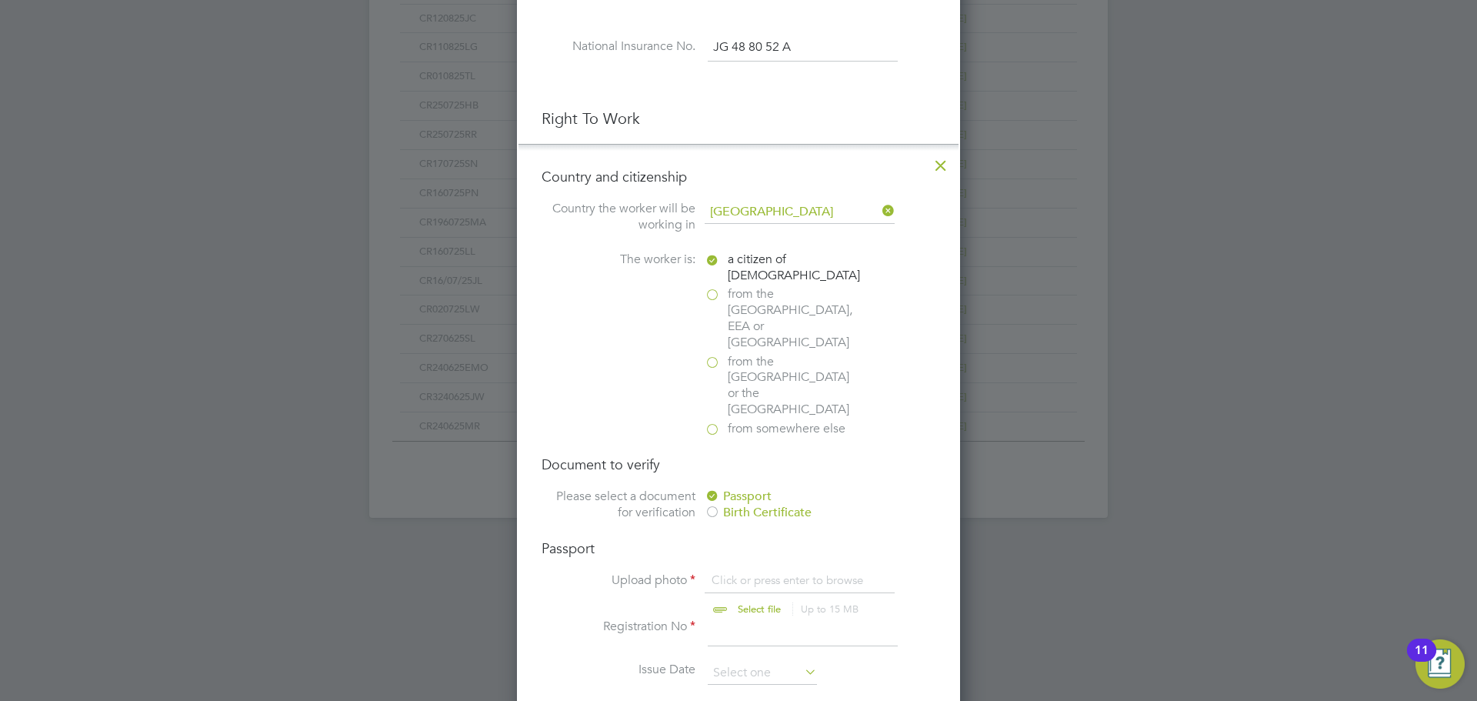
scroll to position [770, 0]
click at [745, 571] on input "file" at bounding box center [774, 594] width 242 height 46
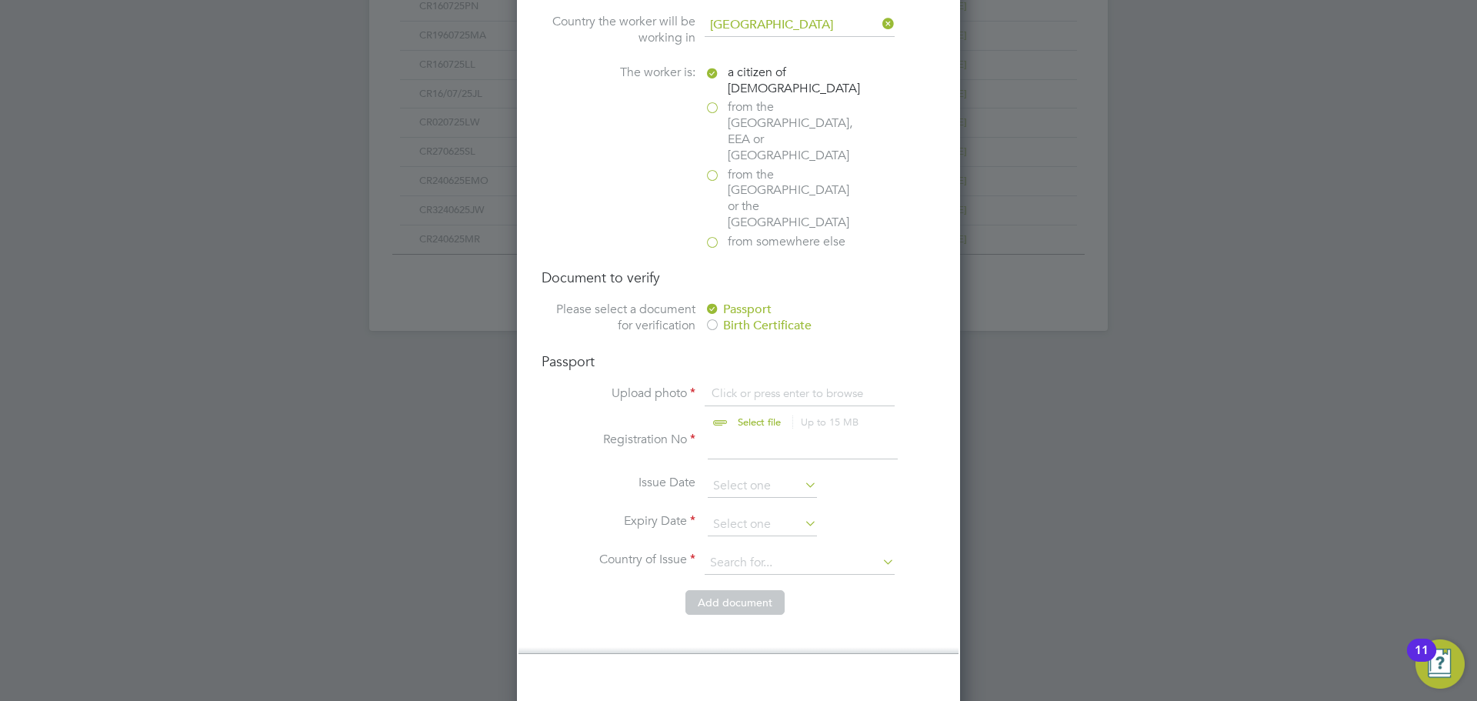
scroll to position [958, 0]
click at [765, 382] on input "file" at bounding box center [774, 405] width 242 height 46
type input "C:\fakepath\Peter.Parker Passport exp 26.01.2032.jpg"
click at [773, 429] on input at bounding box center [803, 443] width 190 height 28
type input "128074177"
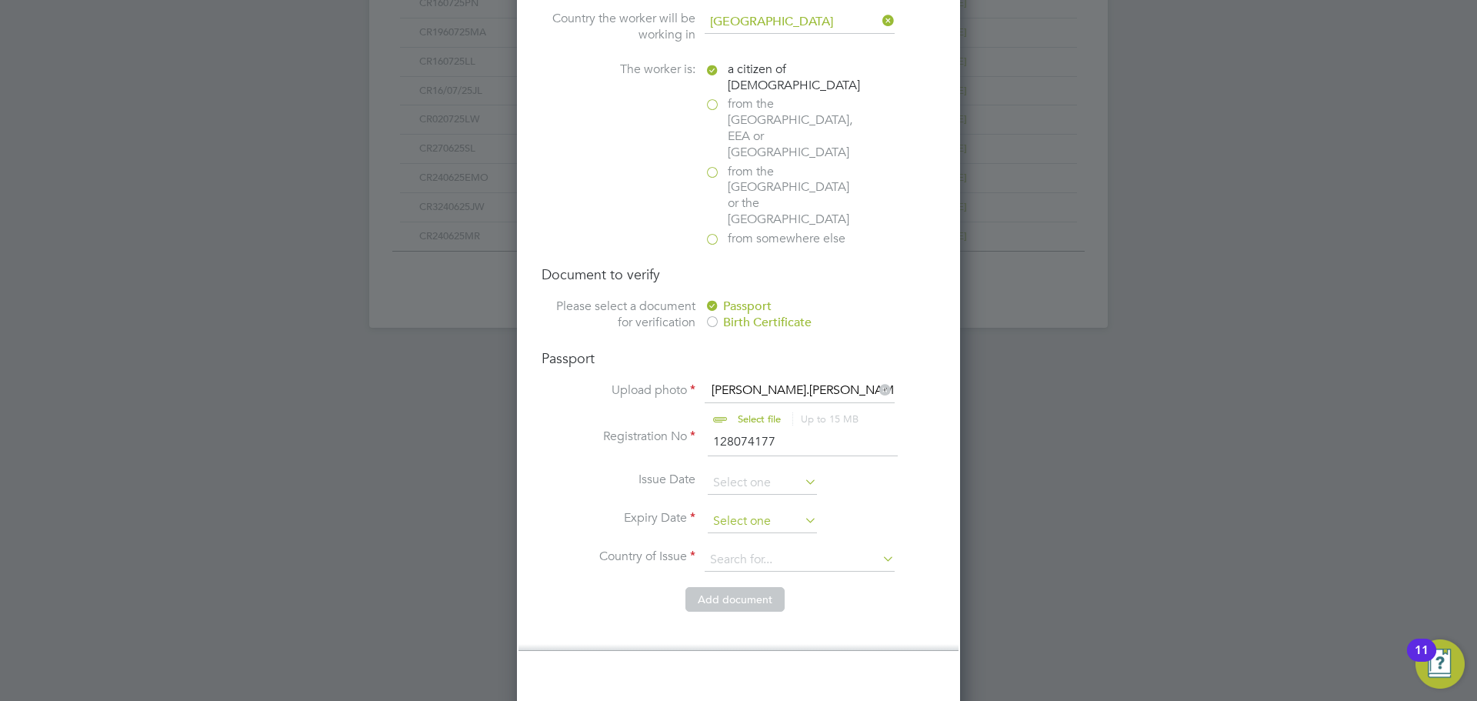
click at [724, 510] on input at bounding box center [762, 521] width 109 height 23
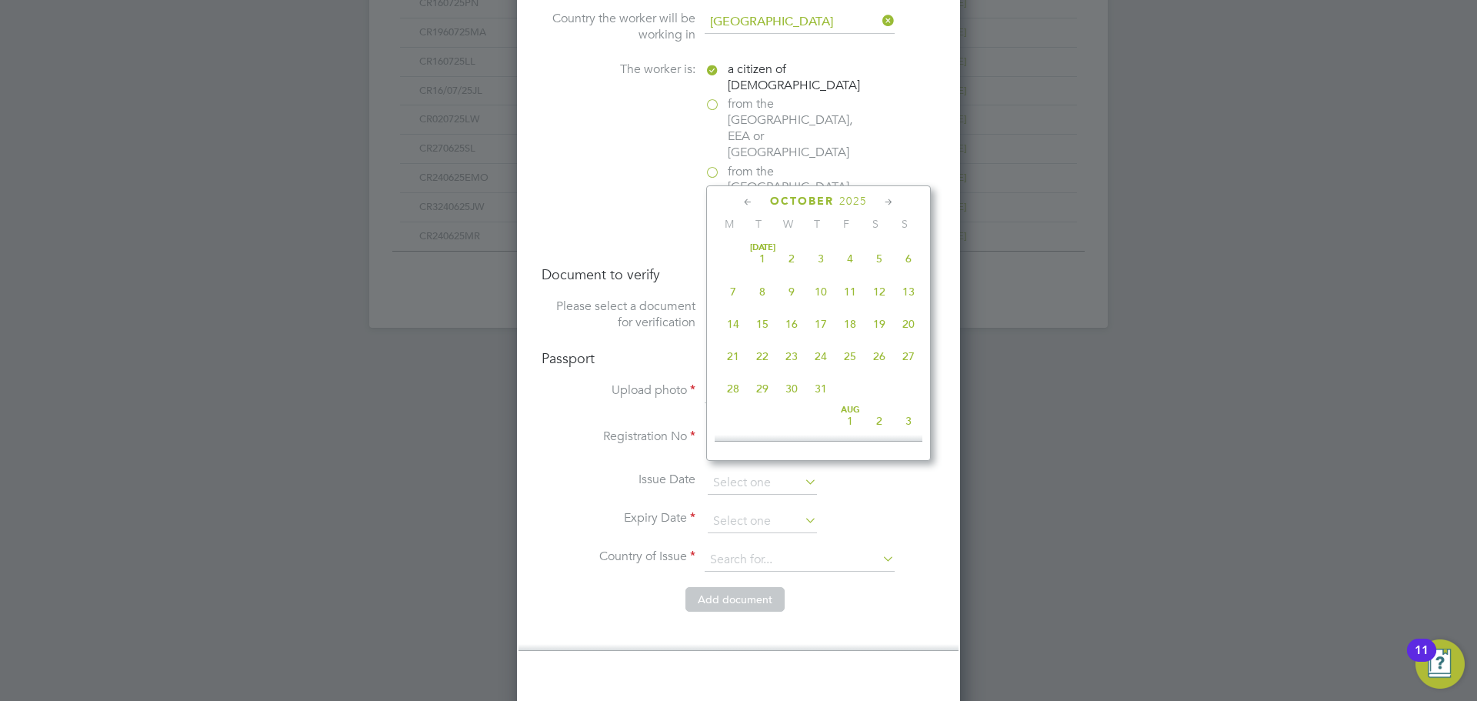
scroll to position [433, 0]
click at [856, 198] on span "2025" at bounding box center [854, 201] width 28 height 13
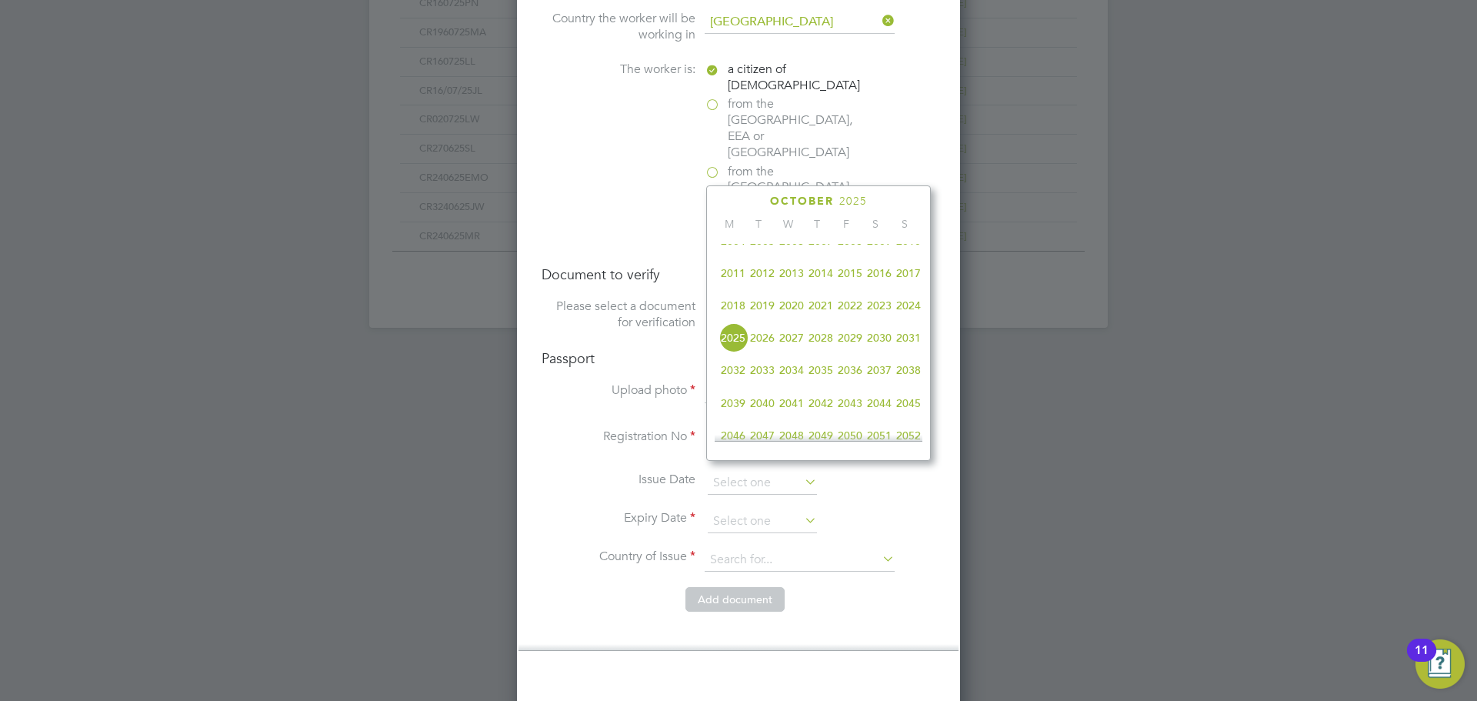
click at [729, 379] on span "2032" at bounding box center [733, 370] width 29 height 29
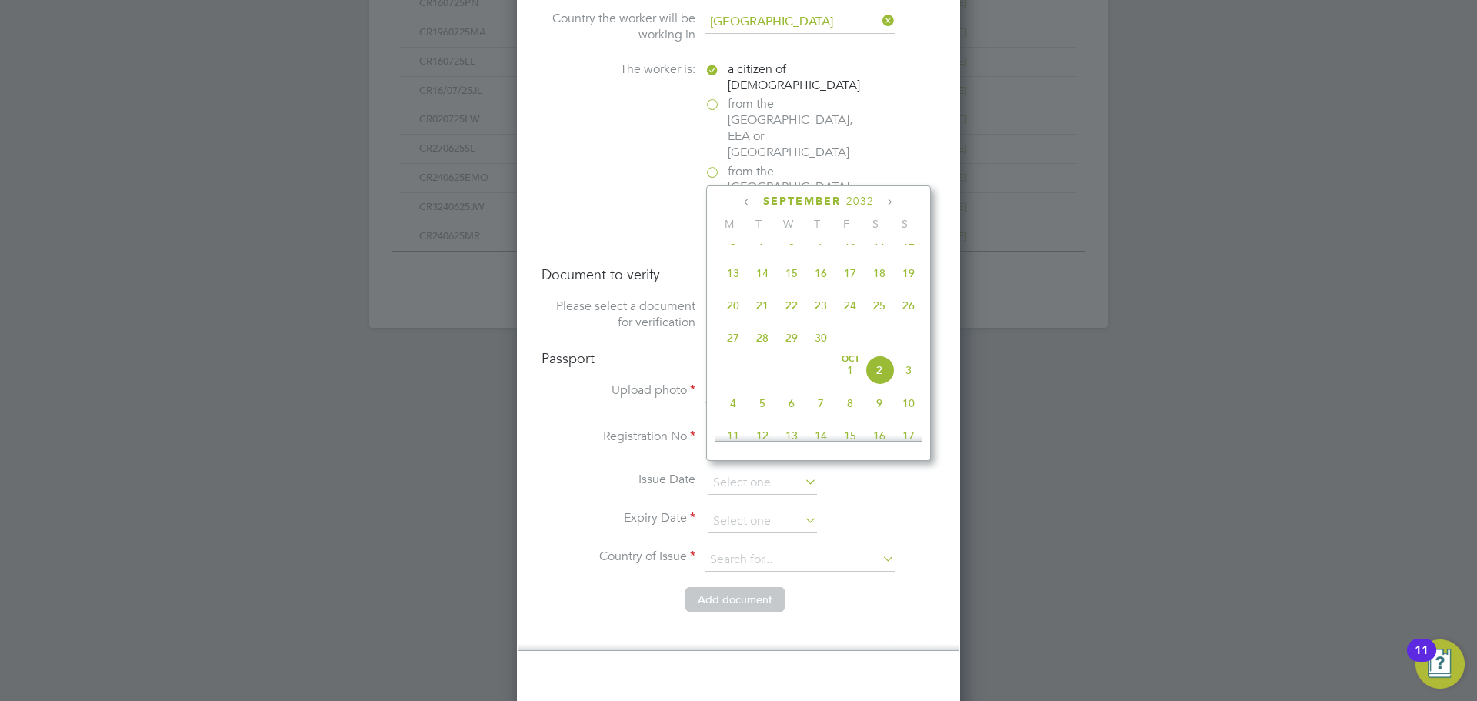
click at [749, 197] on icon at bounding box center [748, 202] width 15 height 17
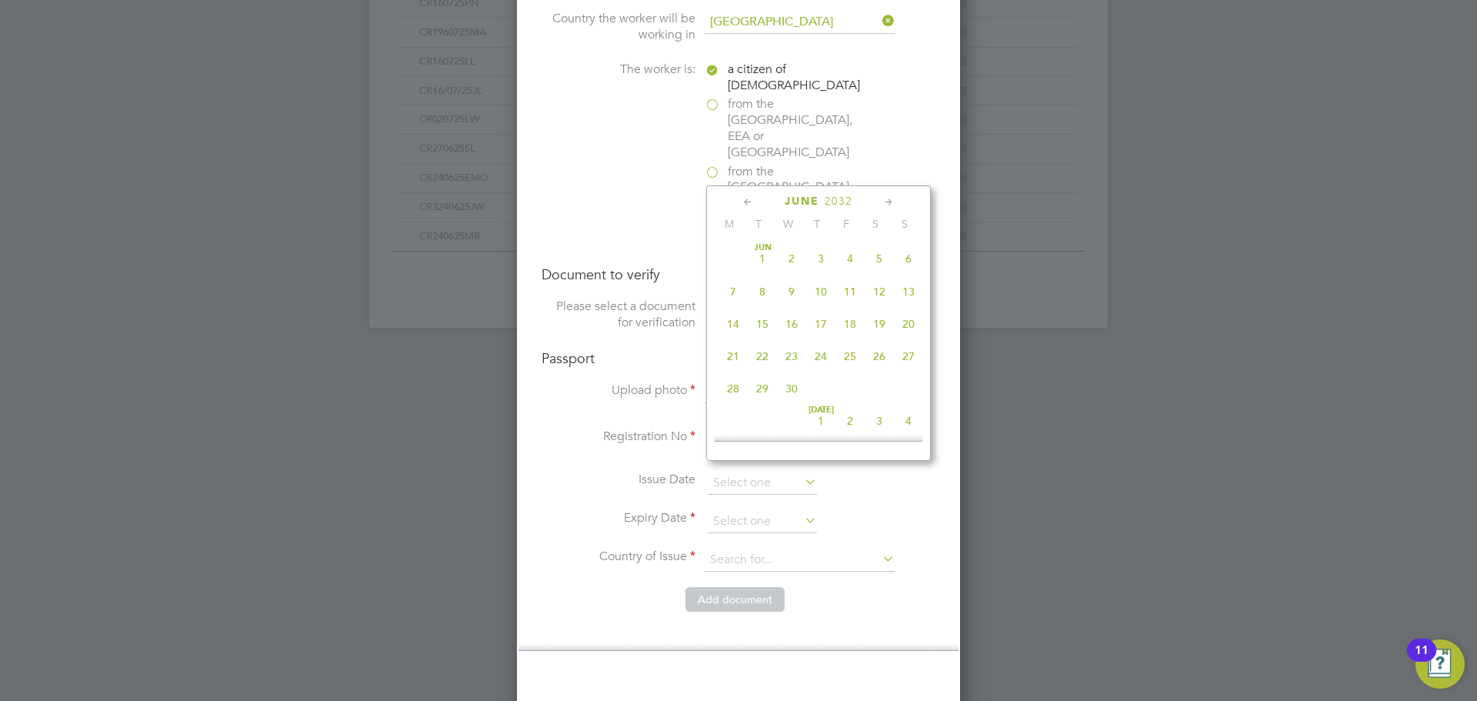
click at [749, 197] on icon at bounding box center [748, 202] width 15 height 17
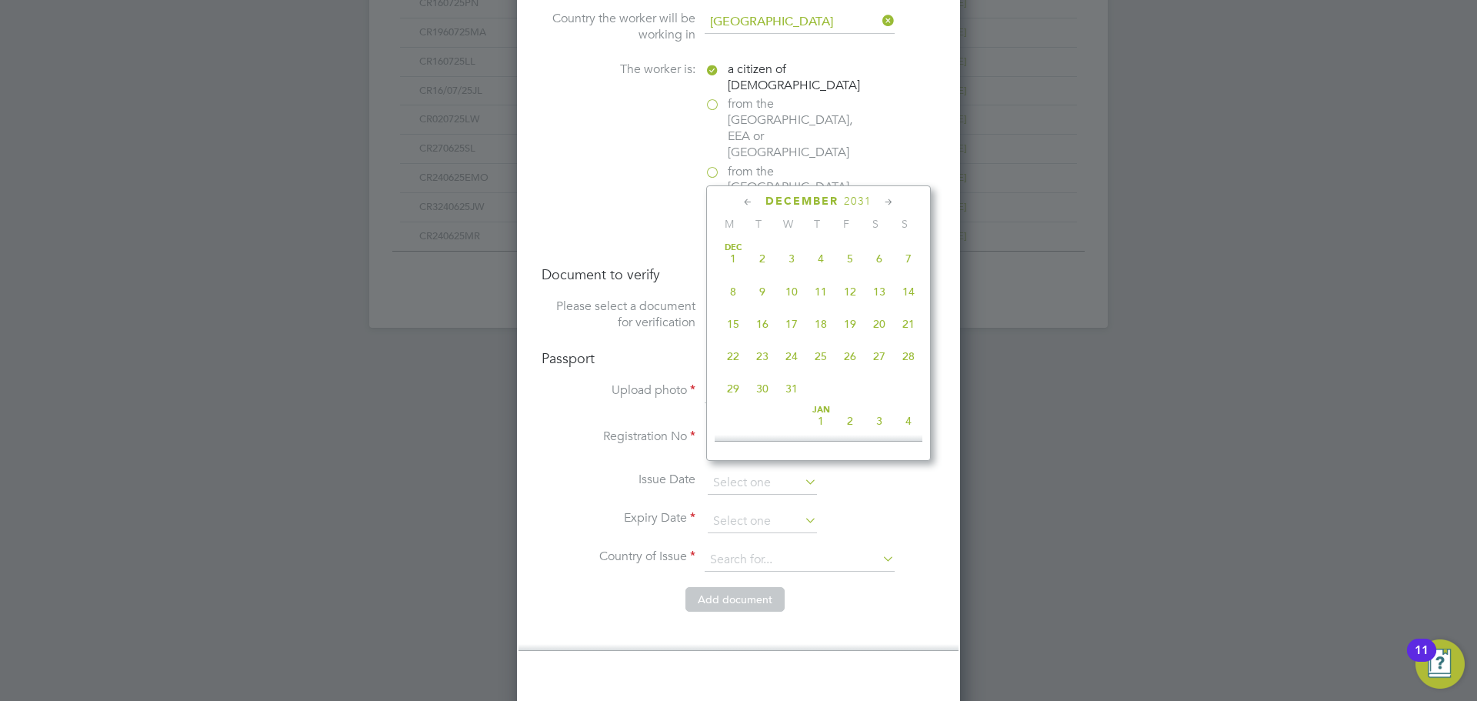
click at [893, 195] on icon at bounding box center [889, 202] width 15 height 17
click at [733, 387] on span "26" at bounding box center [733, 384] width 29 height 29
type input "26 Jan 2032"
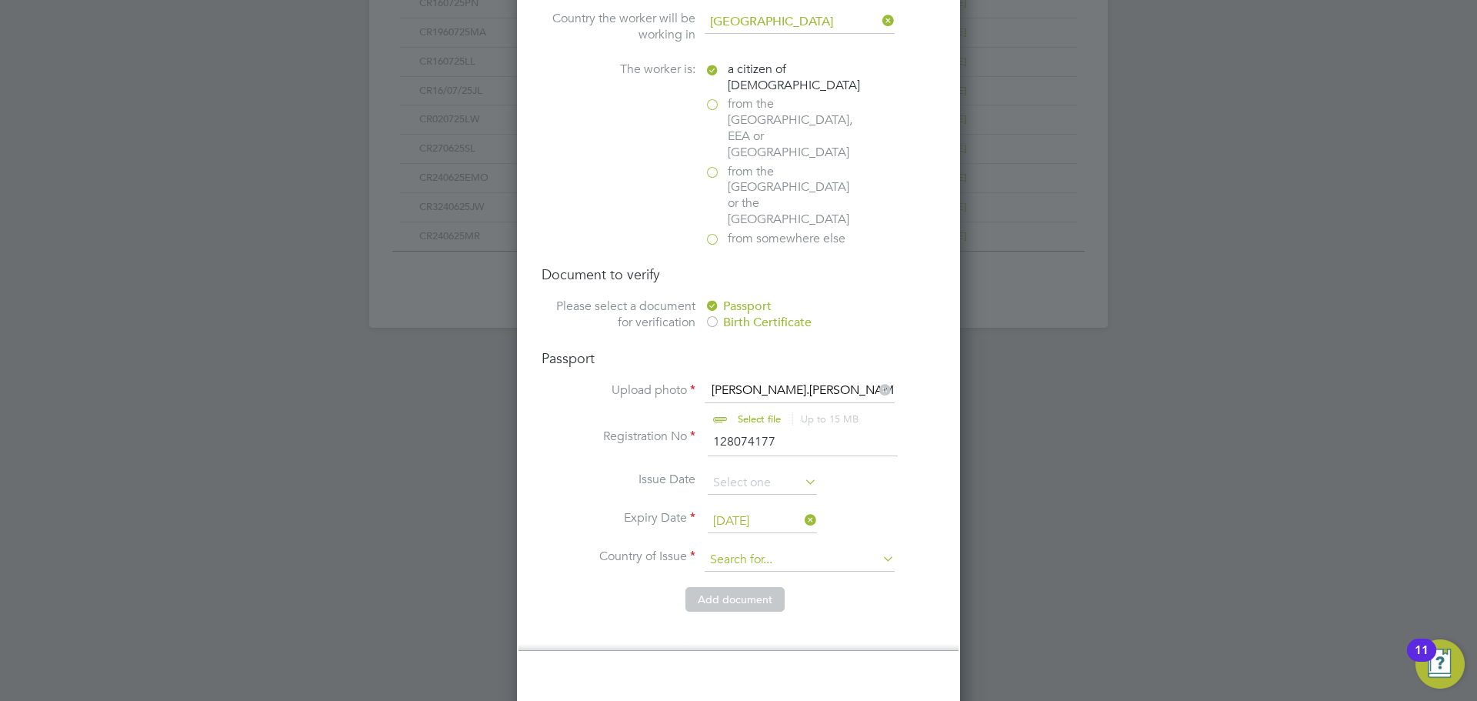
click at [777, 549] on input at bounding box center [800, 560] width 190 height 23
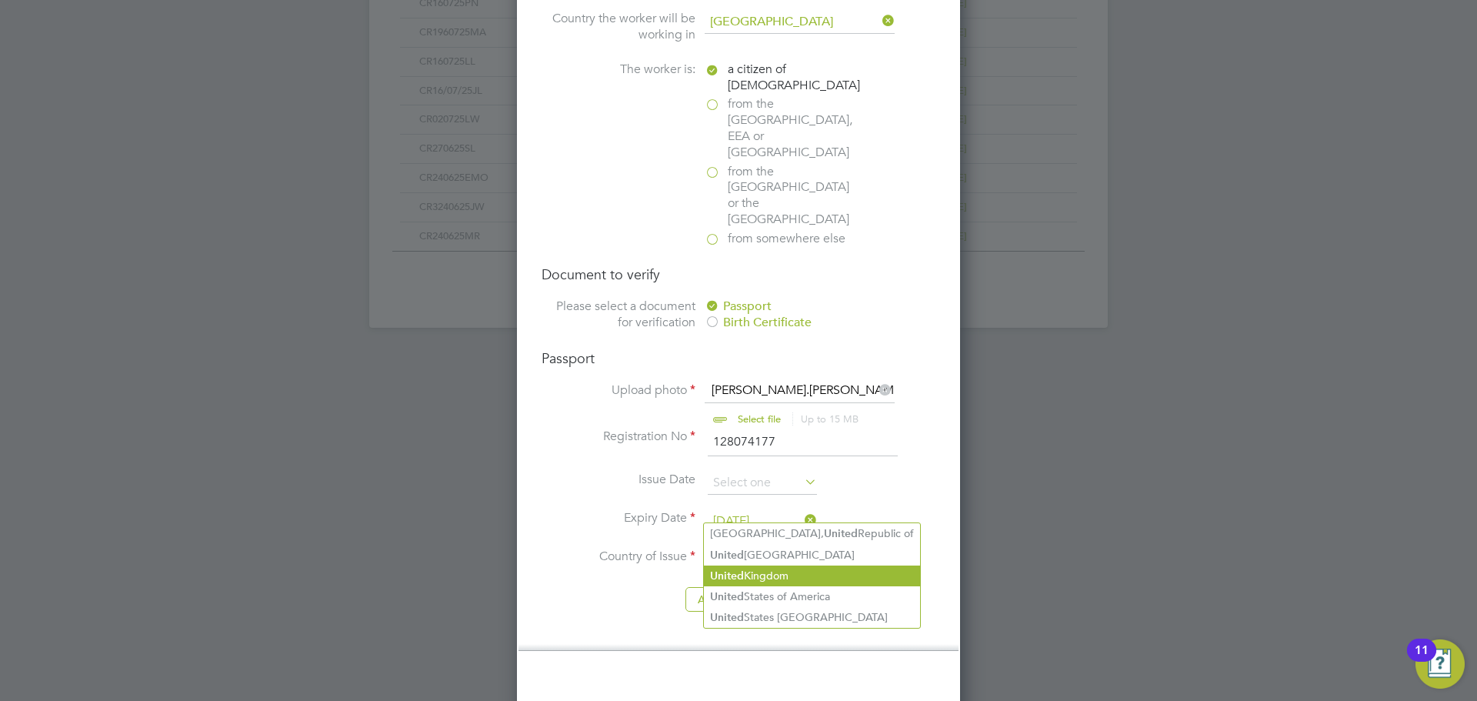
click at [792, 569] on li "United Kingdom" at bounding box center [812, 576] width 216 height 21
type input "United Kingdom"
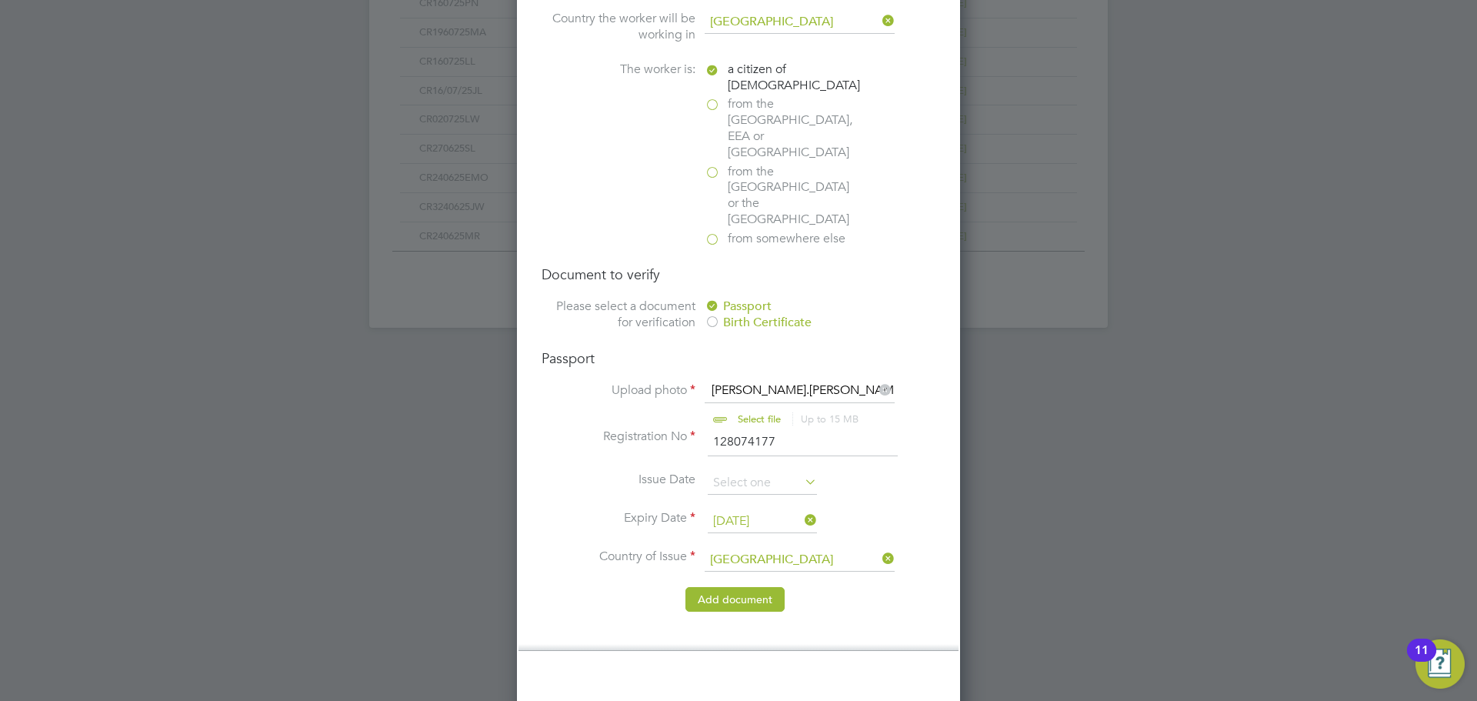
click at [765, 587] on button "Add document" at bounding box center [735, 599] width 99 height 25
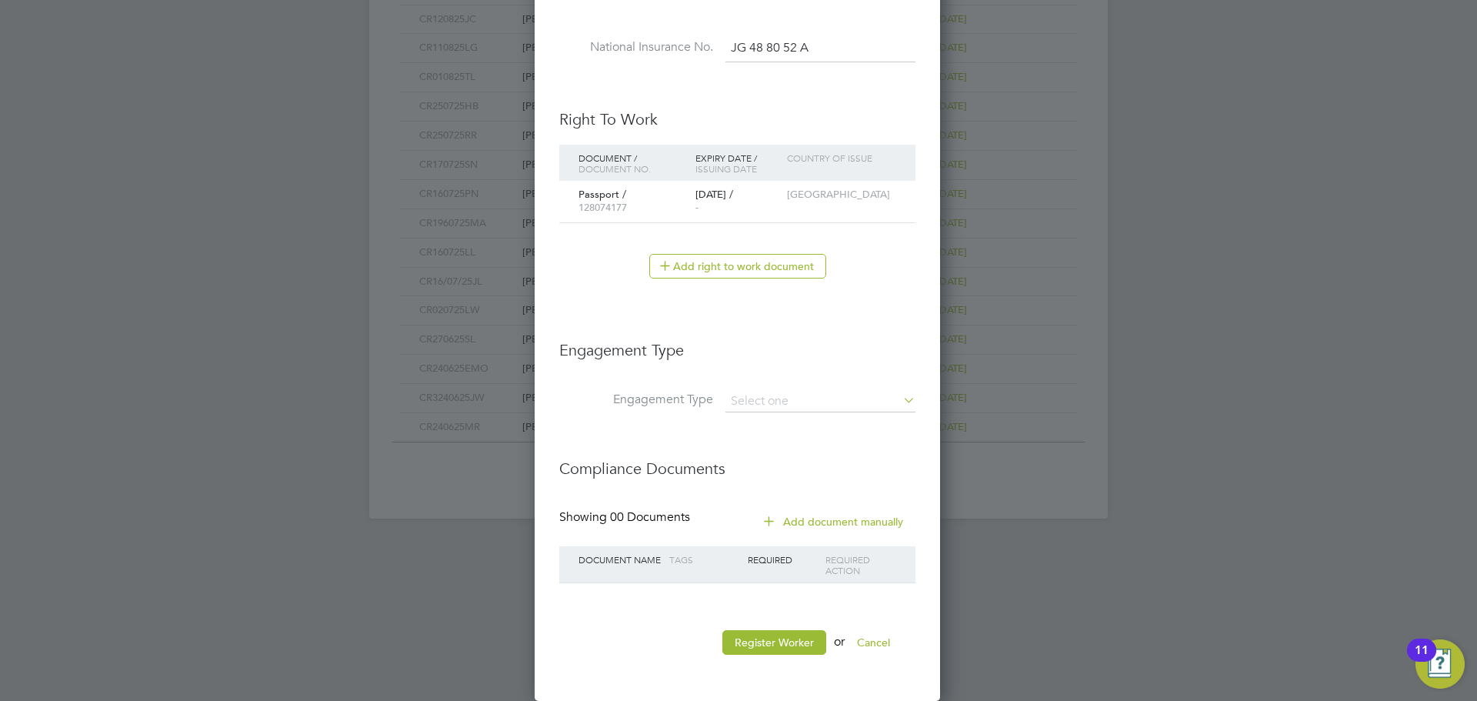
scroll to position [767, 0]
click at [765, 396] on input at bounding box center [821, 402] width 190 height 22
click at [780, 480] on li "Umbrella" at bounding box center [821, 490] width 192 height 22
type input "Umbrella"
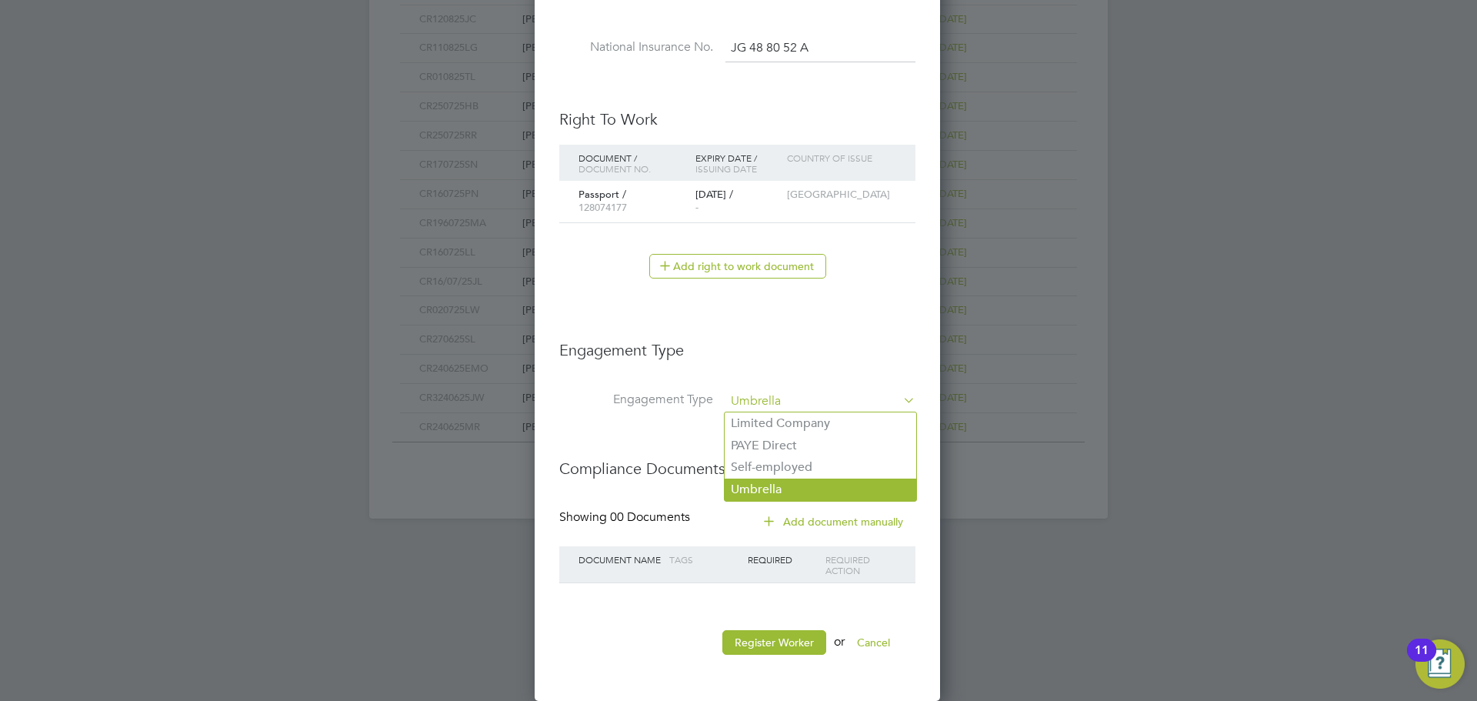
scroll to position [1695, 408]
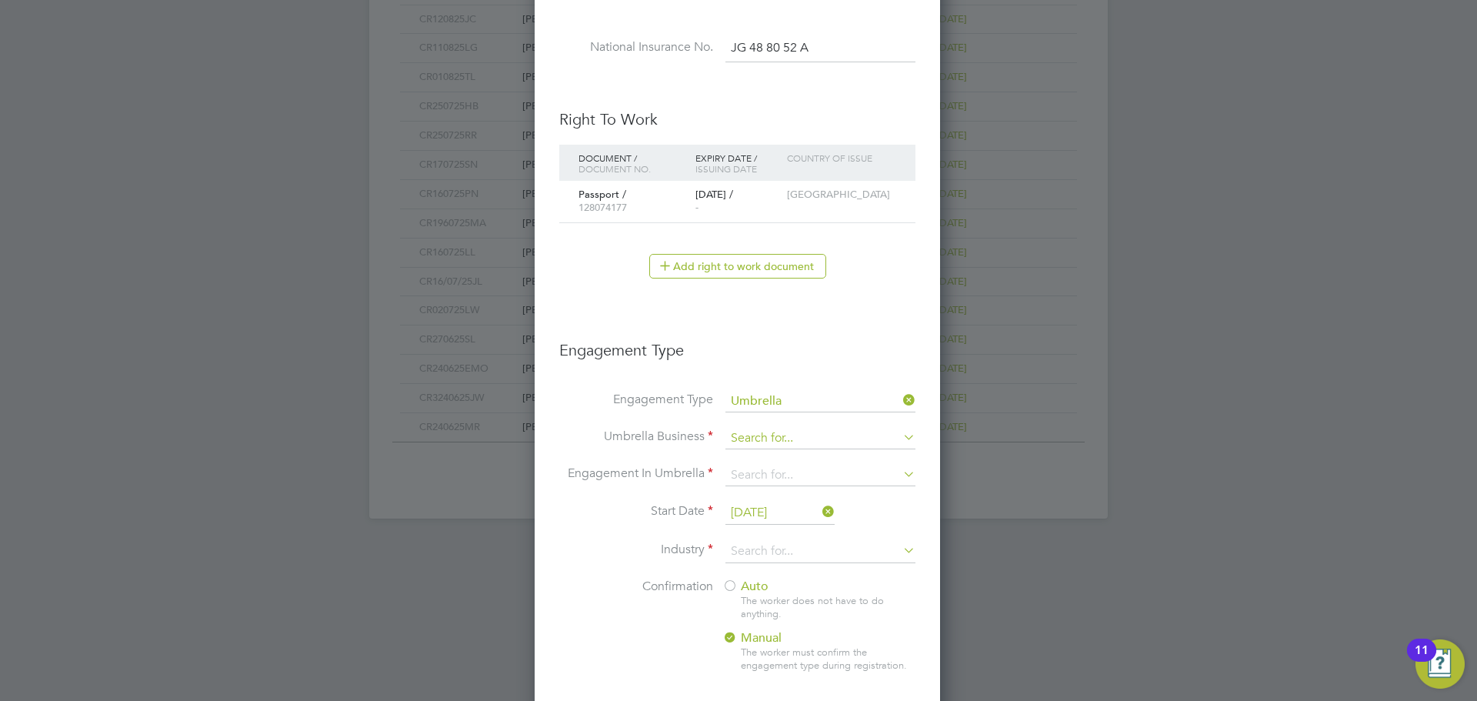
click at [789, 434] on input at bounding box center [821, 439] width 190 height 22
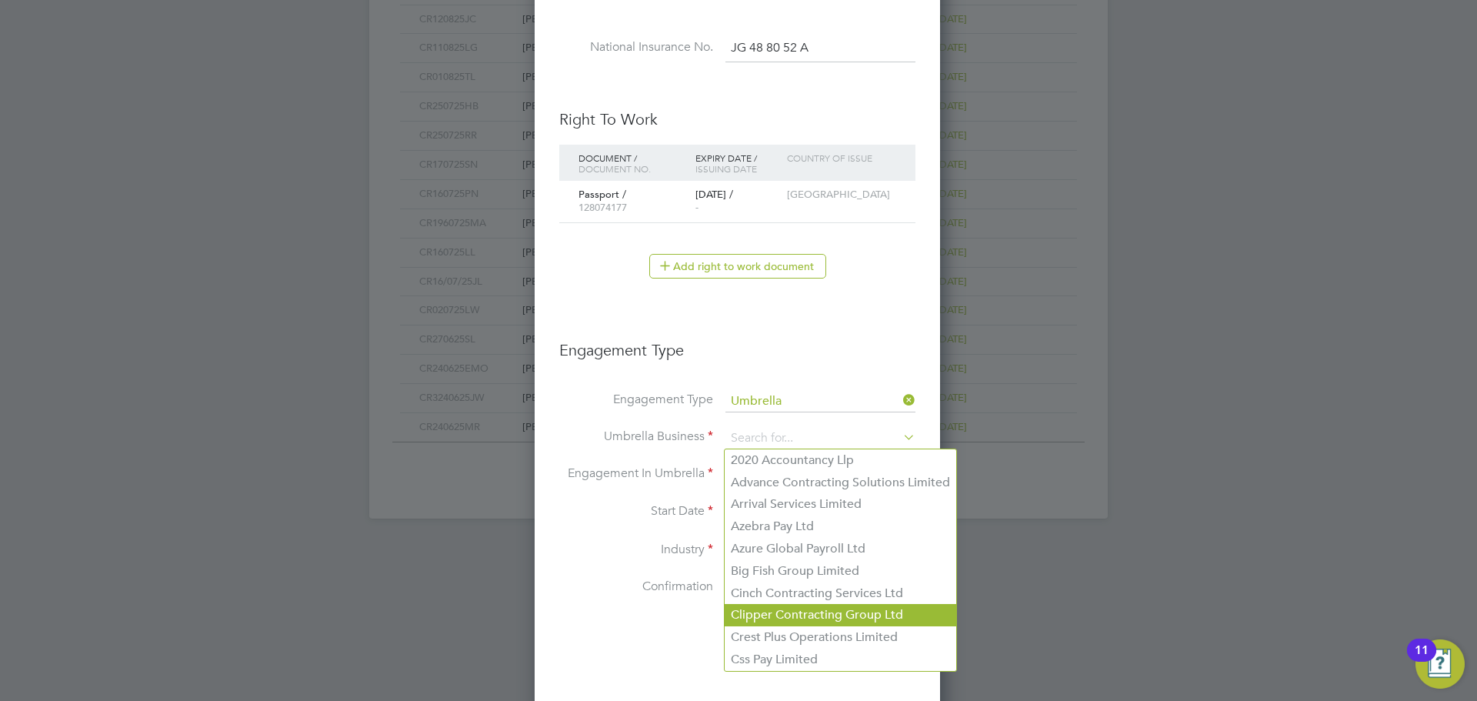
click at [798, 614] on li "Clipper Contracting Group Ltd" at bounding box center [841, 615] width 232 height 22
type input "Clipper Contracting Group Ltd"
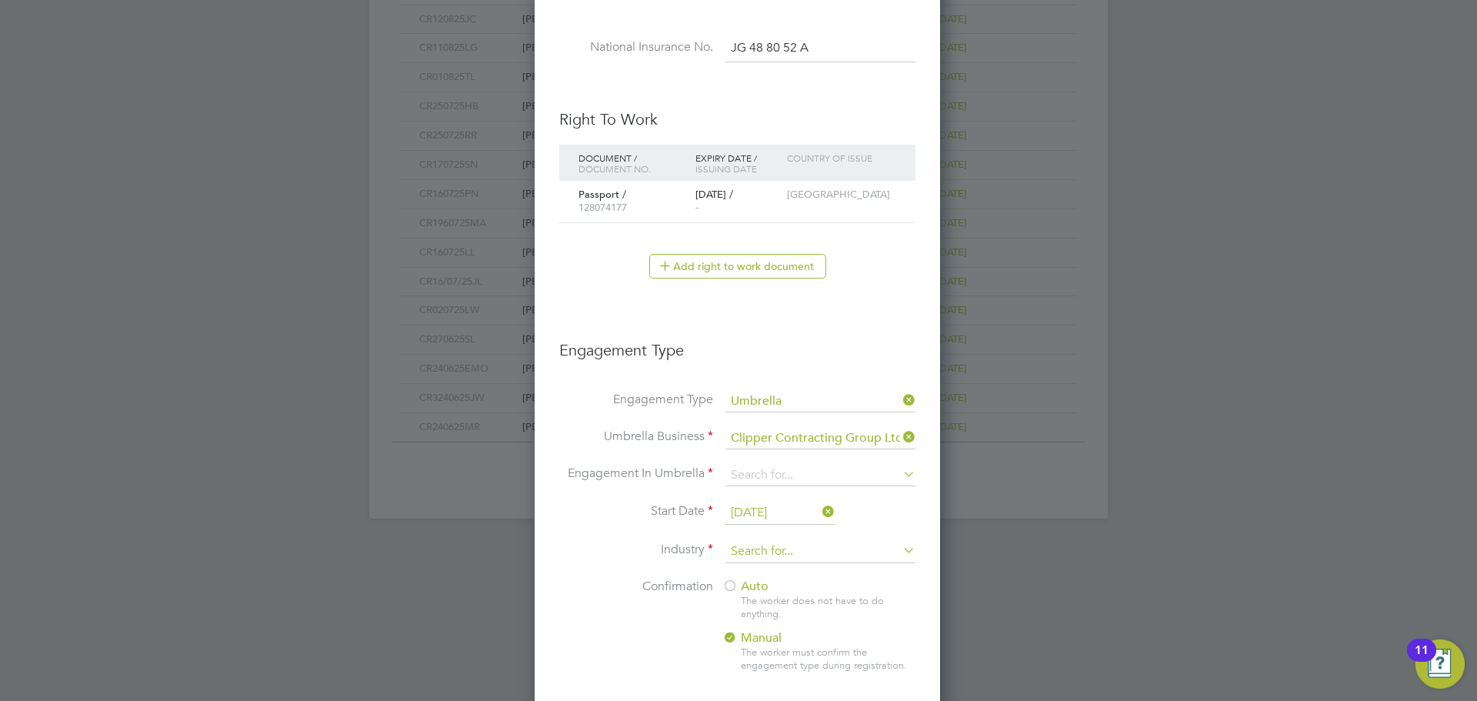
click at [761, 546] on input at bounding box center [821, 551] width 190 height 23
click at [758, 671] on li "Construction" at bounding box center [821, 678] width 192 height 21
type input "Construction"
click at [736, 635] on div at bounding box center [730, 638] width 15 height 15
click at [729, 588] on div at bounding box center [730, 586] width 15 height 15
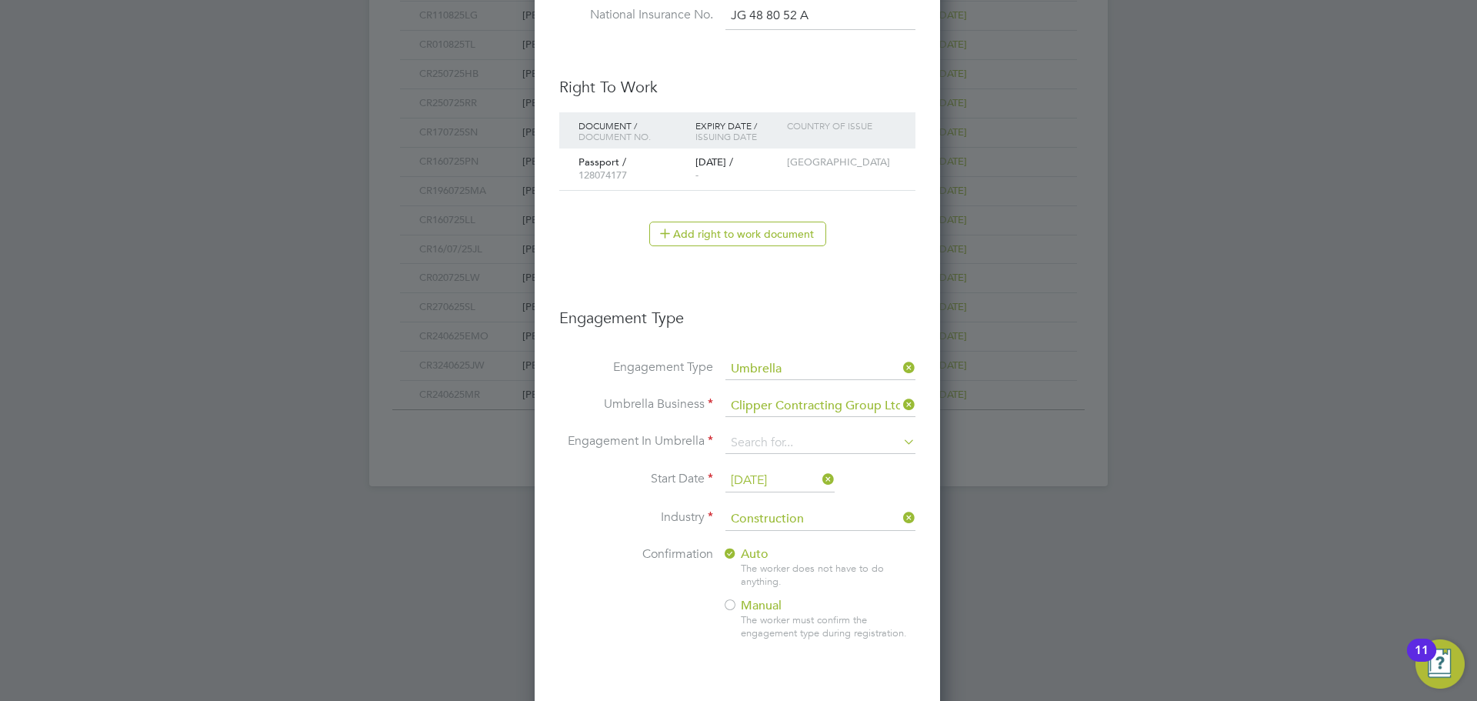
scroll to position [1052, 0]
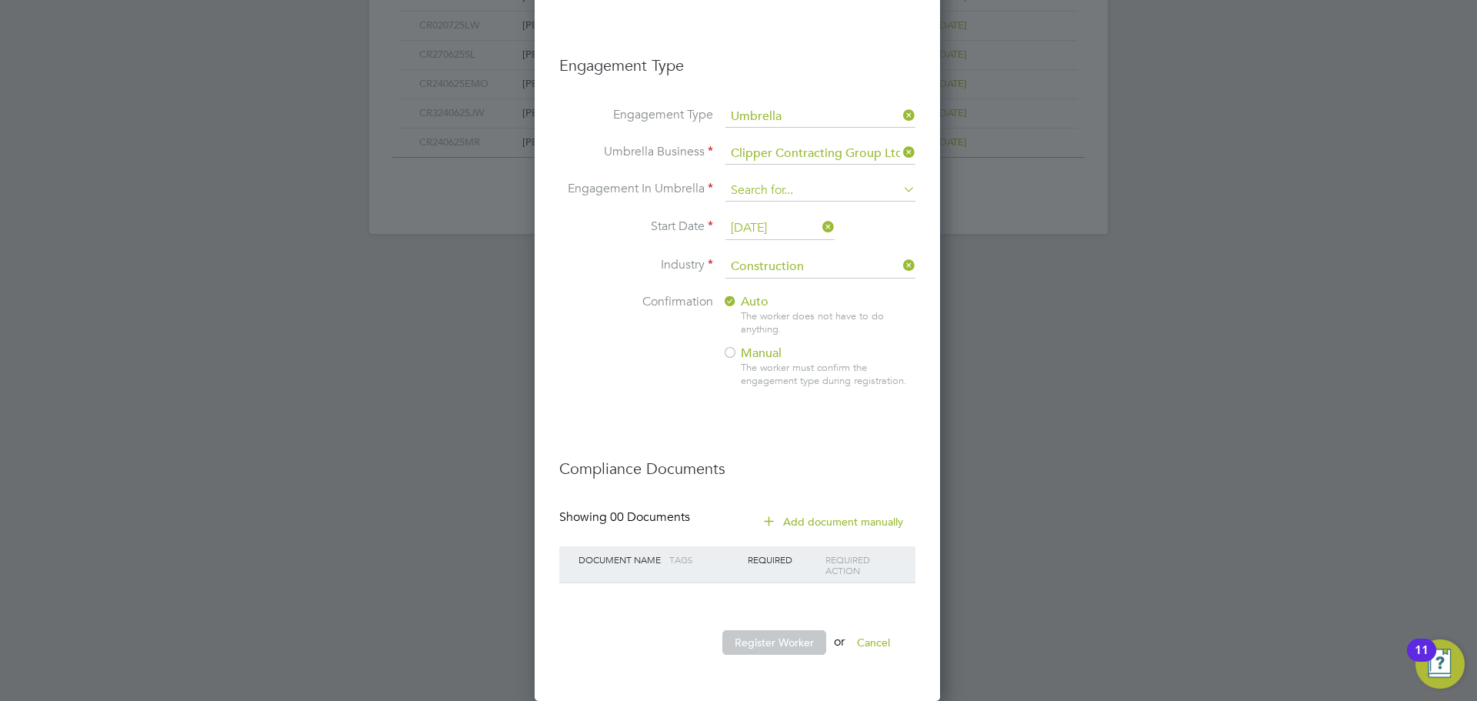
click at [754, 189] on input at bounding box center [821, 191] width 190 height 22
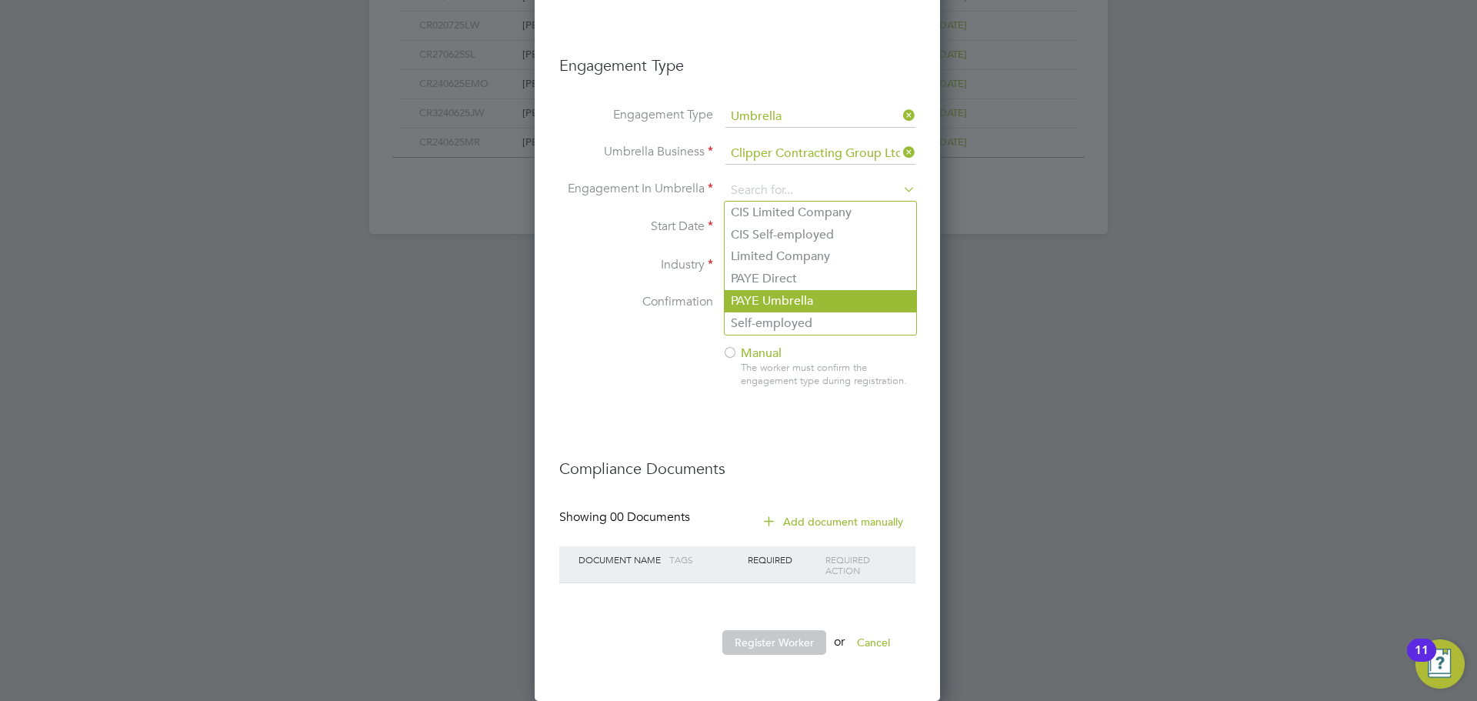
click at [776, 309] on li "PAYE Umbrella" at bounding box center [821, 301] width 192 height 22
type input "PAYE Umbrella"
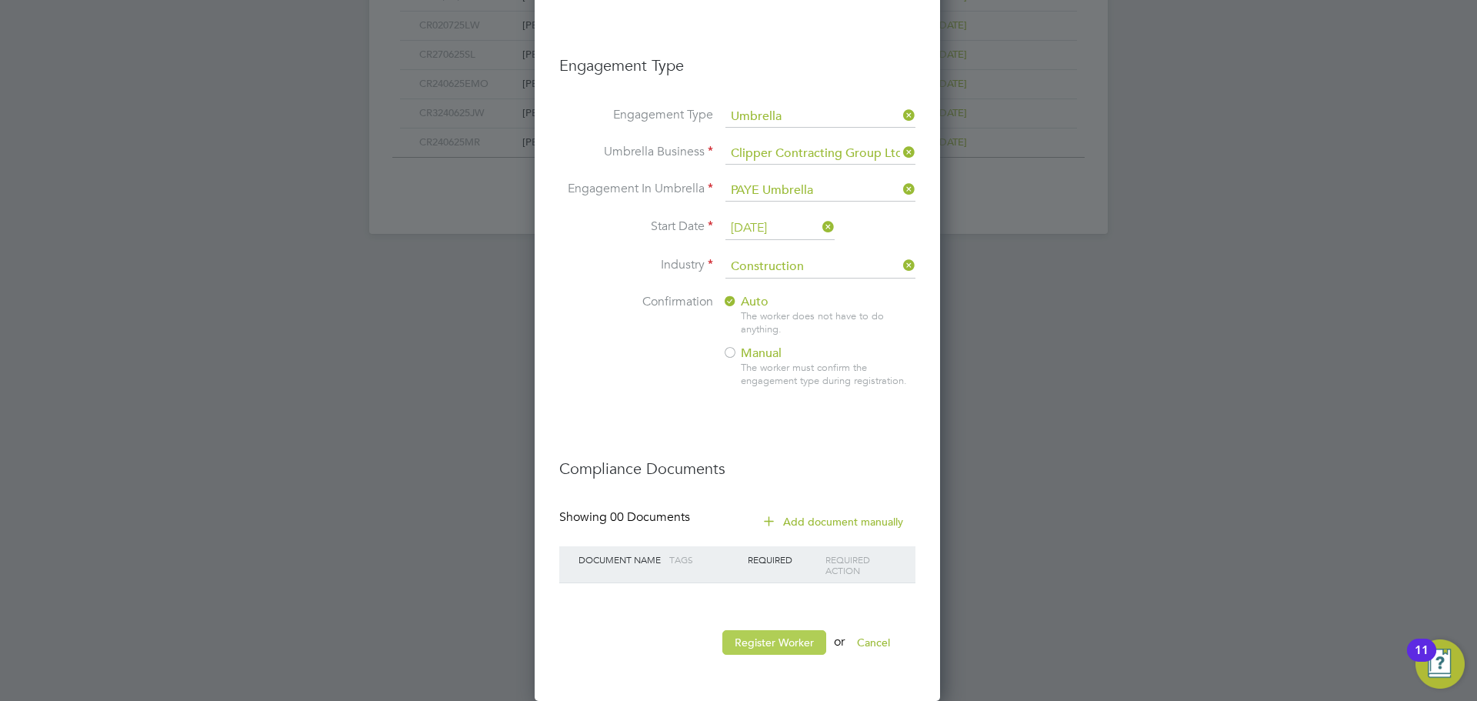
click at [784, 633] on button "Register Worker" at bounding box center [775, 642] width 104 height 25
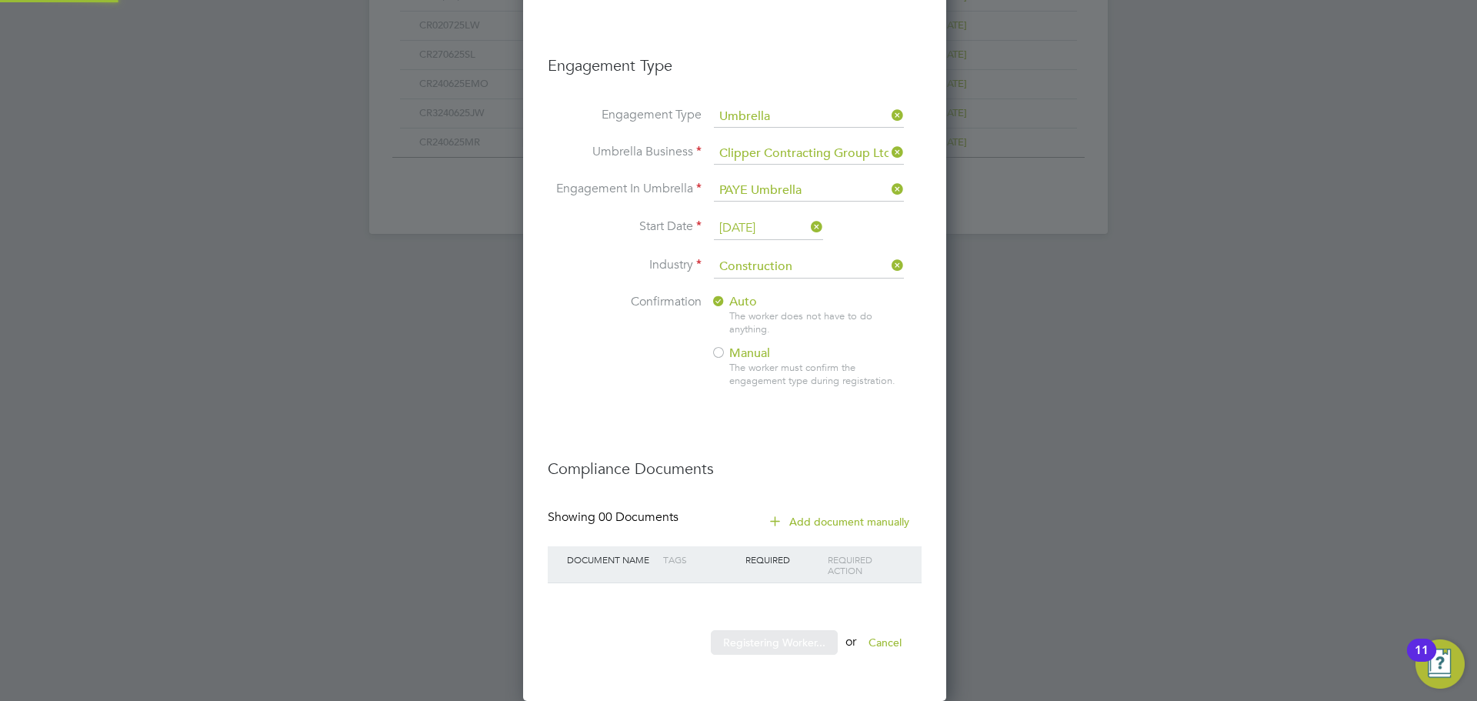
scroll to position [0, 0]
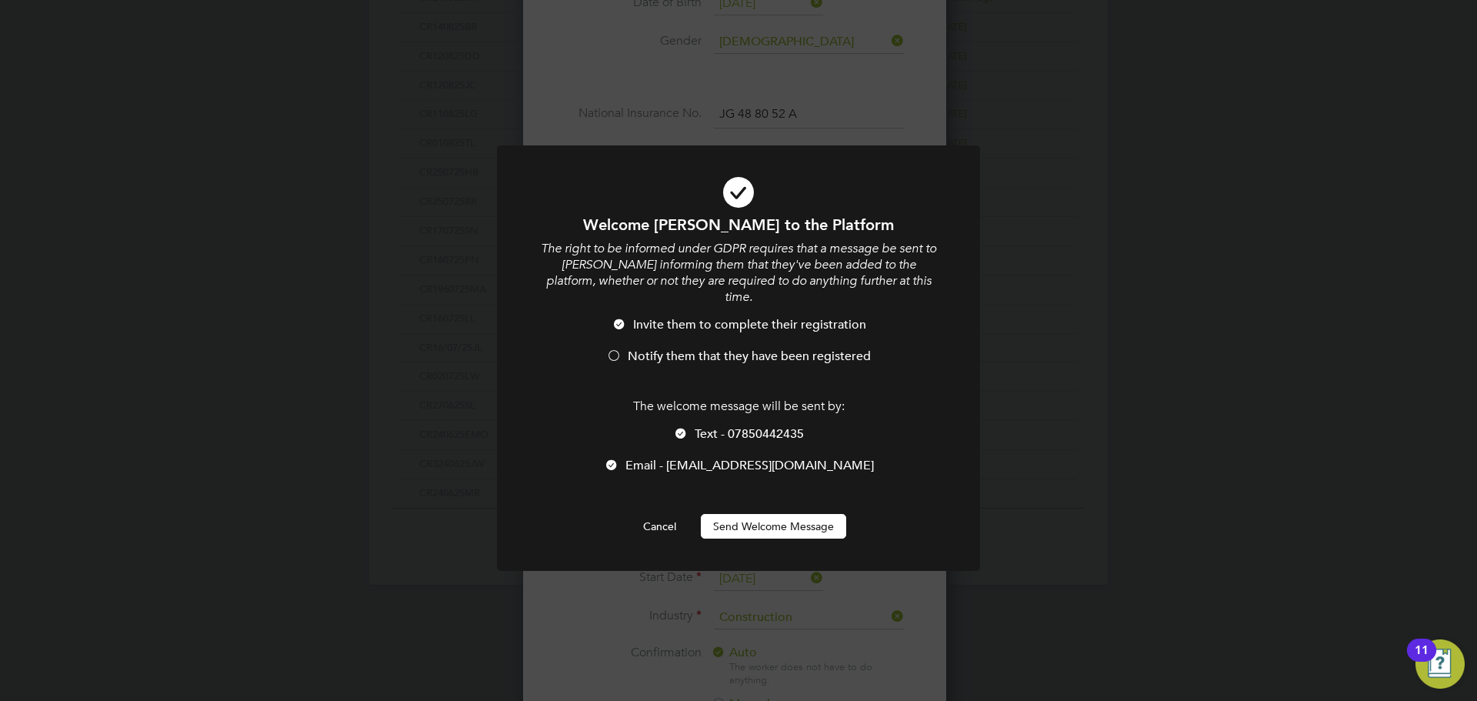
click at [615, 349] on div at bounding box center [613, 356] width 15 height 15
click at [769, 514] on button "Send Welcome Message" at bounding box center [773, 526] width 145 height 25
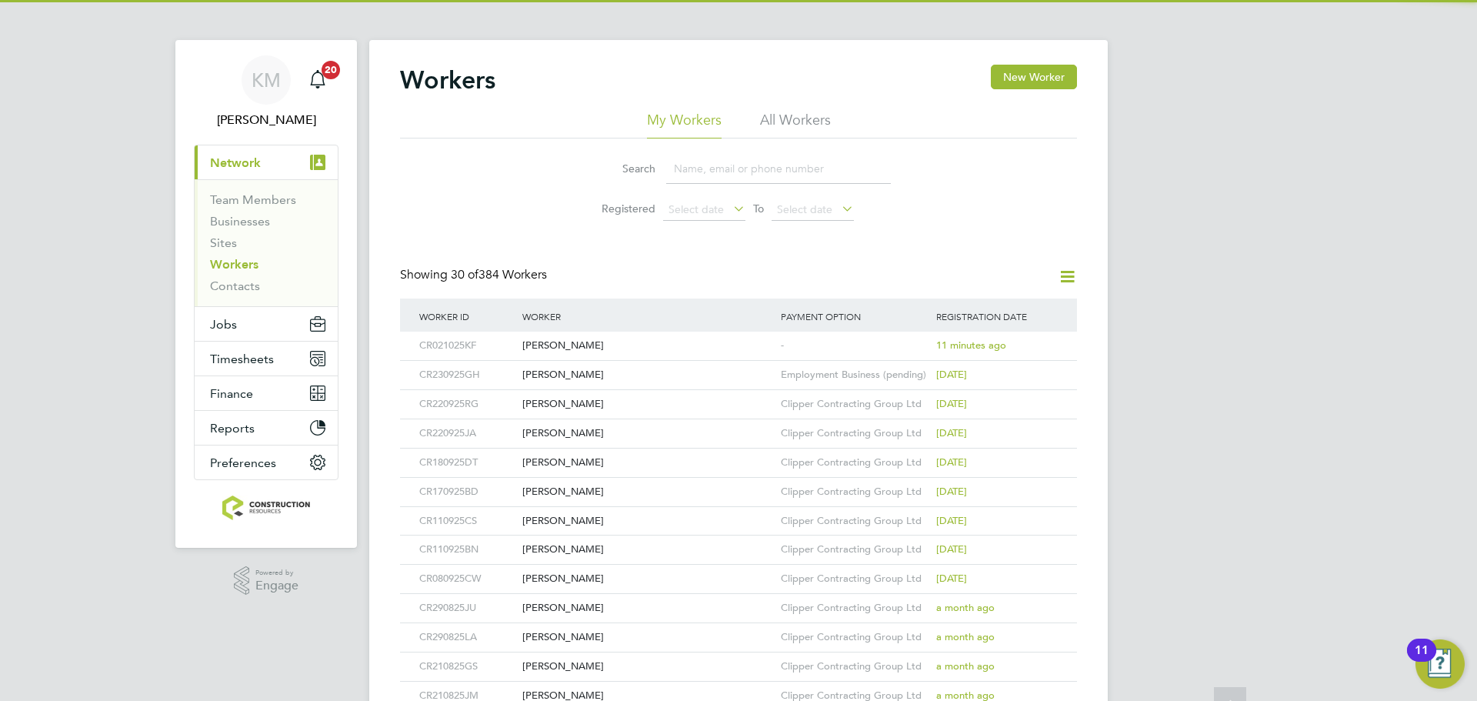
scroll to position [0, 0]
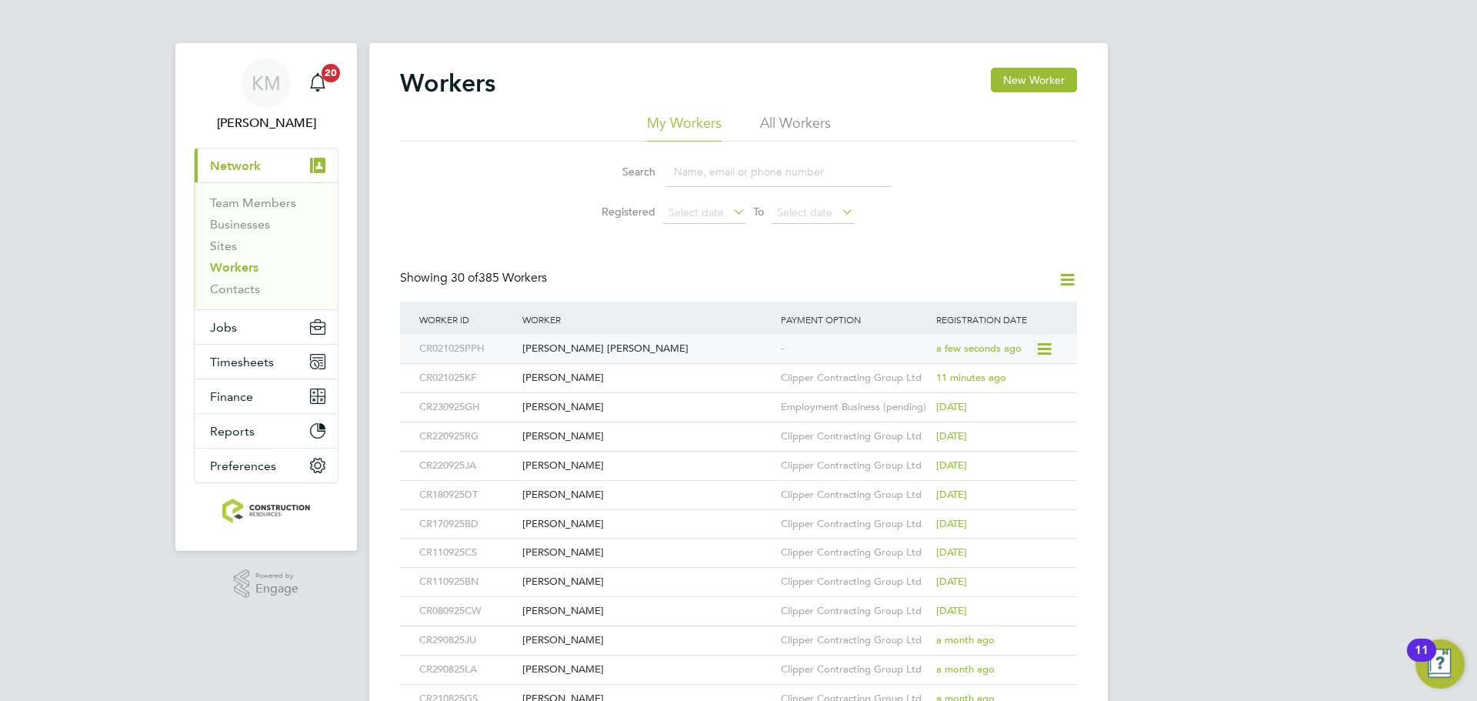
click at [585, 349] on div "Peter Parker Houghton" at bounding box center [648, 349] width 259 height 28
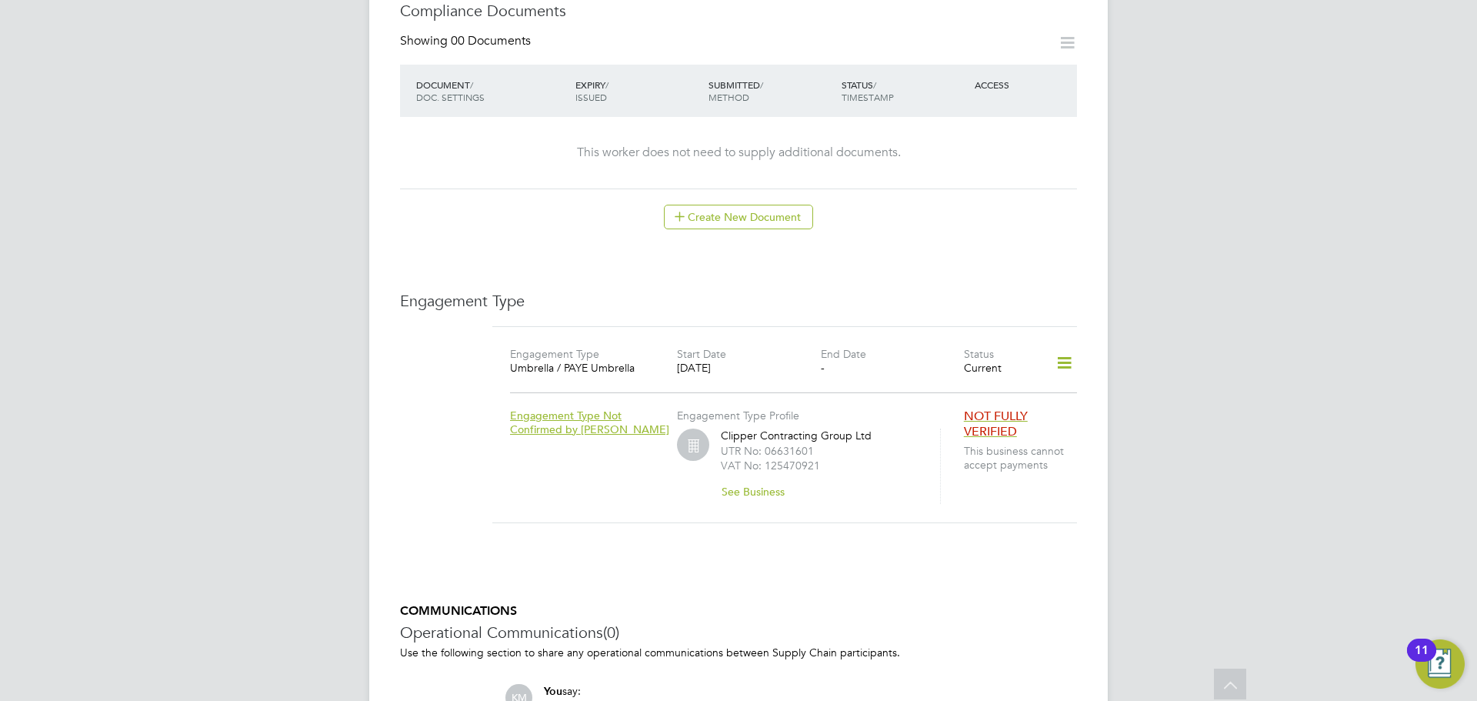
scroll to position [794, 0]
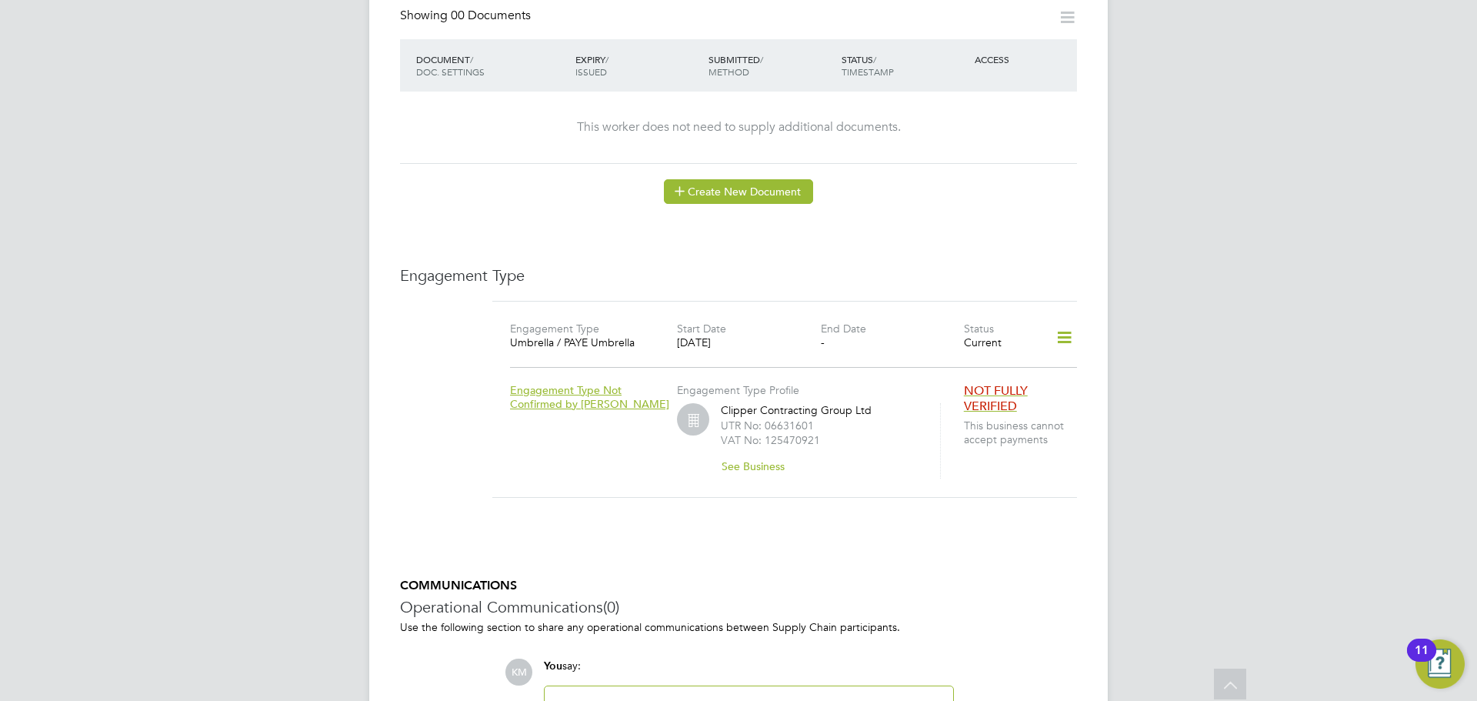
click at [765, 179] on button "Create New Document" at bounding box center [738, 191] width 149 height 25
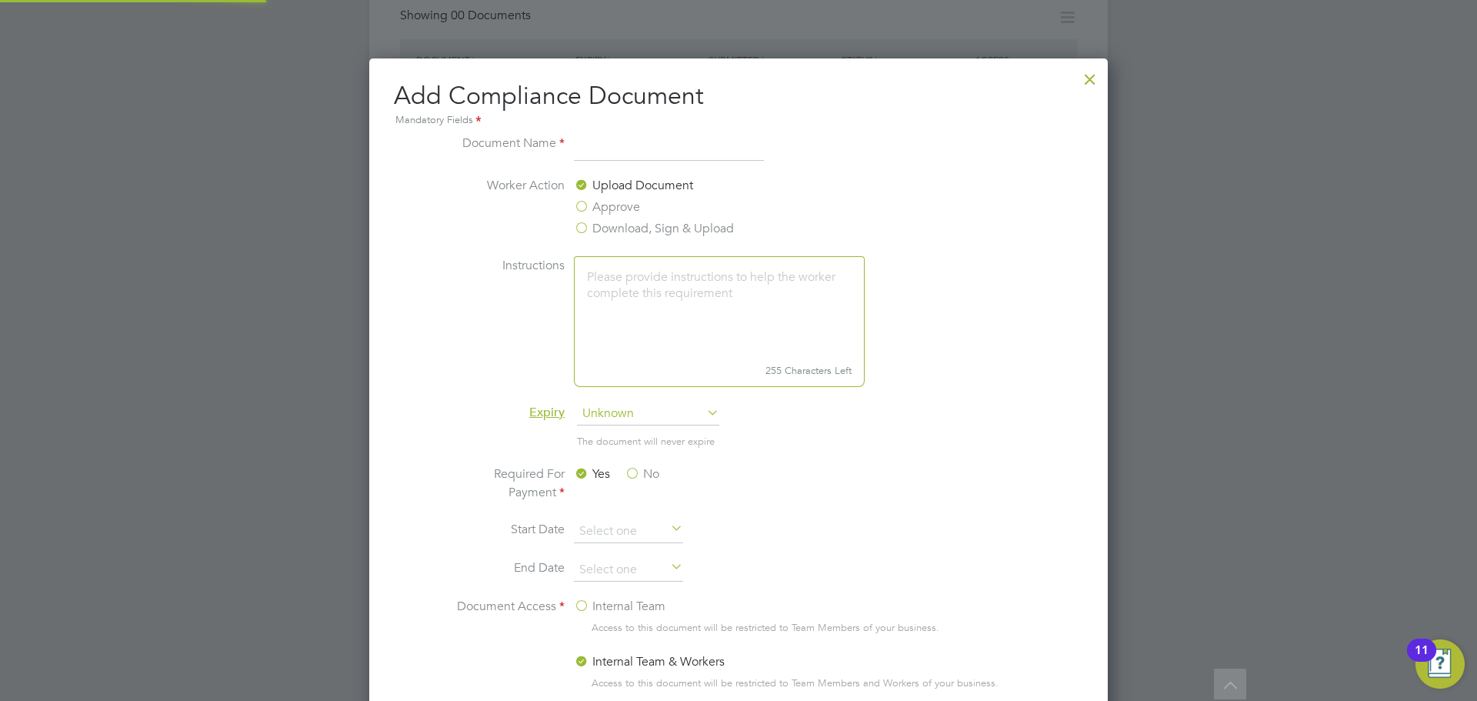
scroll to position [808, 739]
type input "Driving Licence"
click at [636, 416] on span "Unknown" at bounding box center [648, 413] width 142 height 23
click at [629, 510] on li "Specific date" at bounding box center [648, 516] width 144 height 20
click at [631, 472] on label "No" at bounding box center [642, 474] width 35 height 18
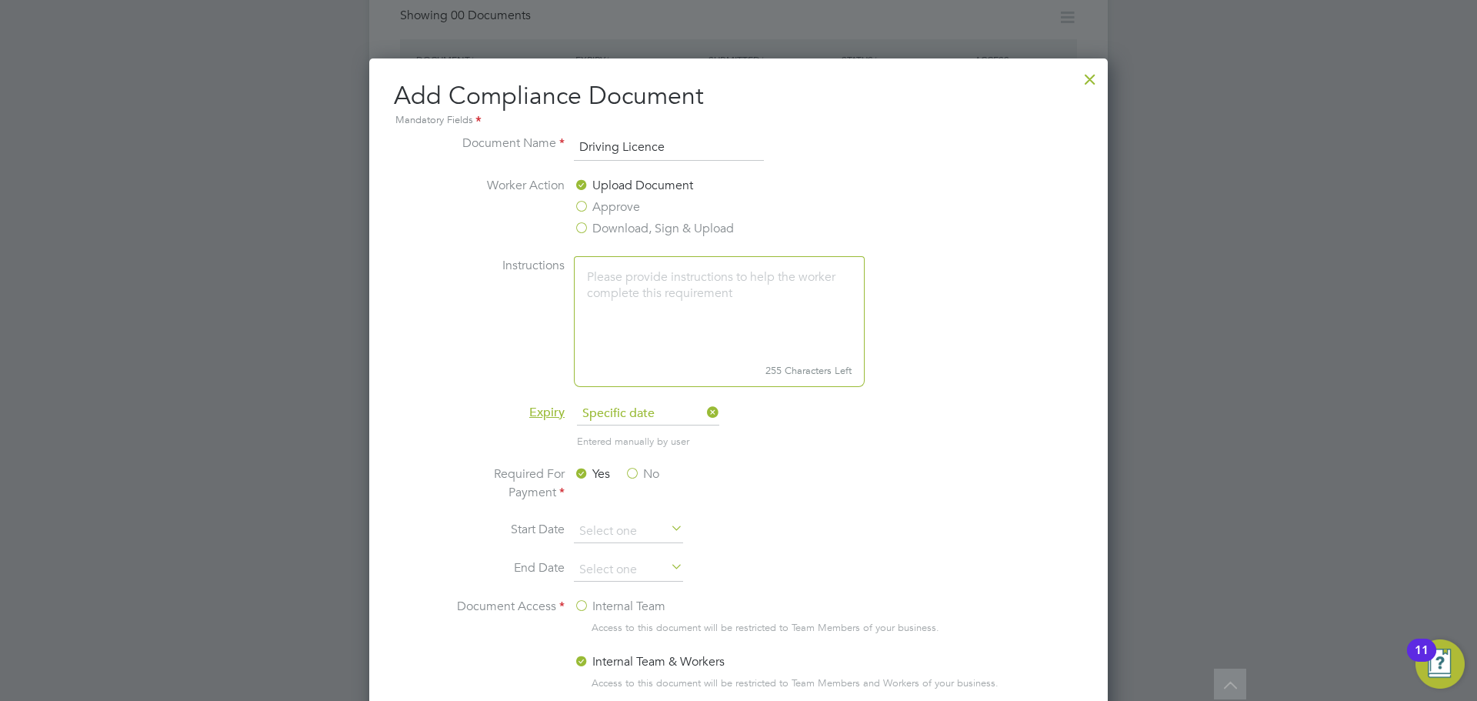
click at [0, 0] on input "No" at bounding box center [0, 0] width 0 height 0
click at [623, 568] on input at bounding box center [628, 570] width 109 height 23
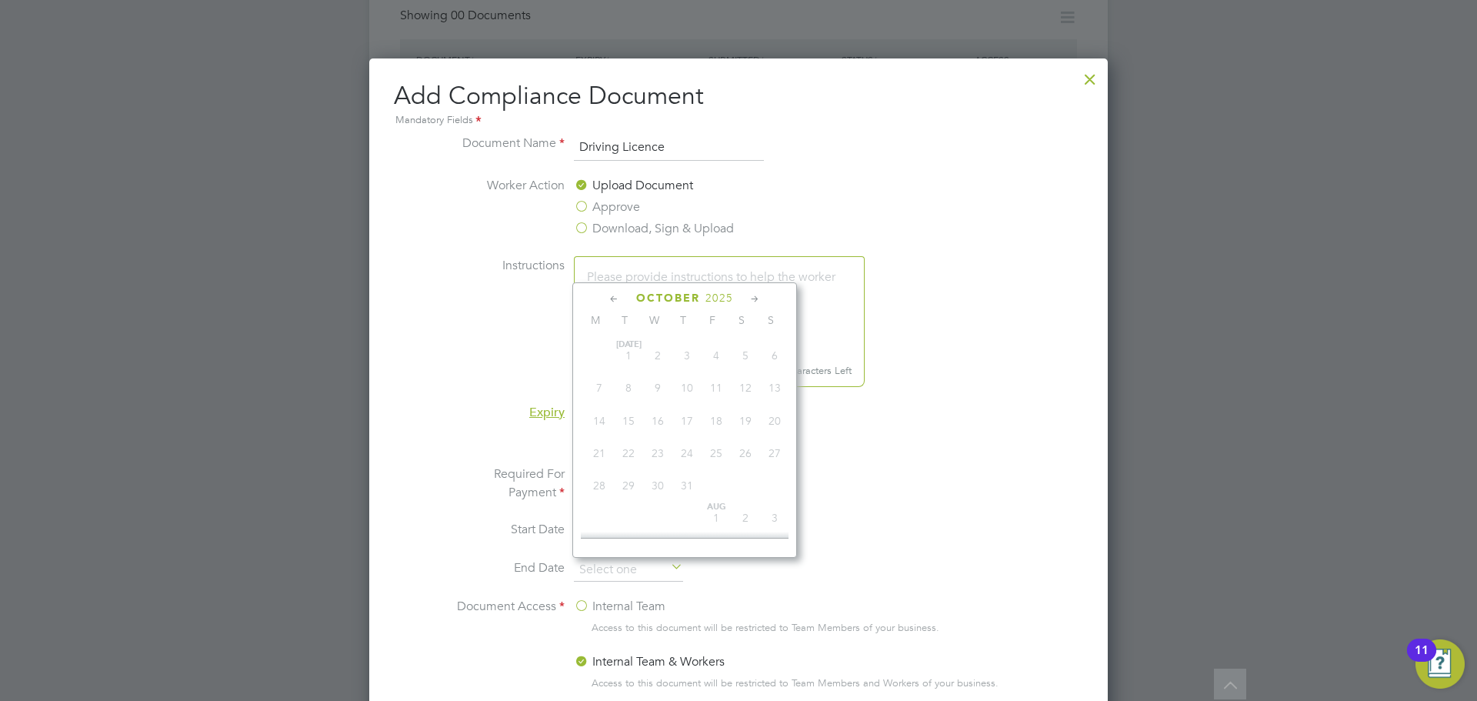
scroll to position [433, 0]
click at [749, 299] on icon at bounding box center [755, 299] width 15 height 17
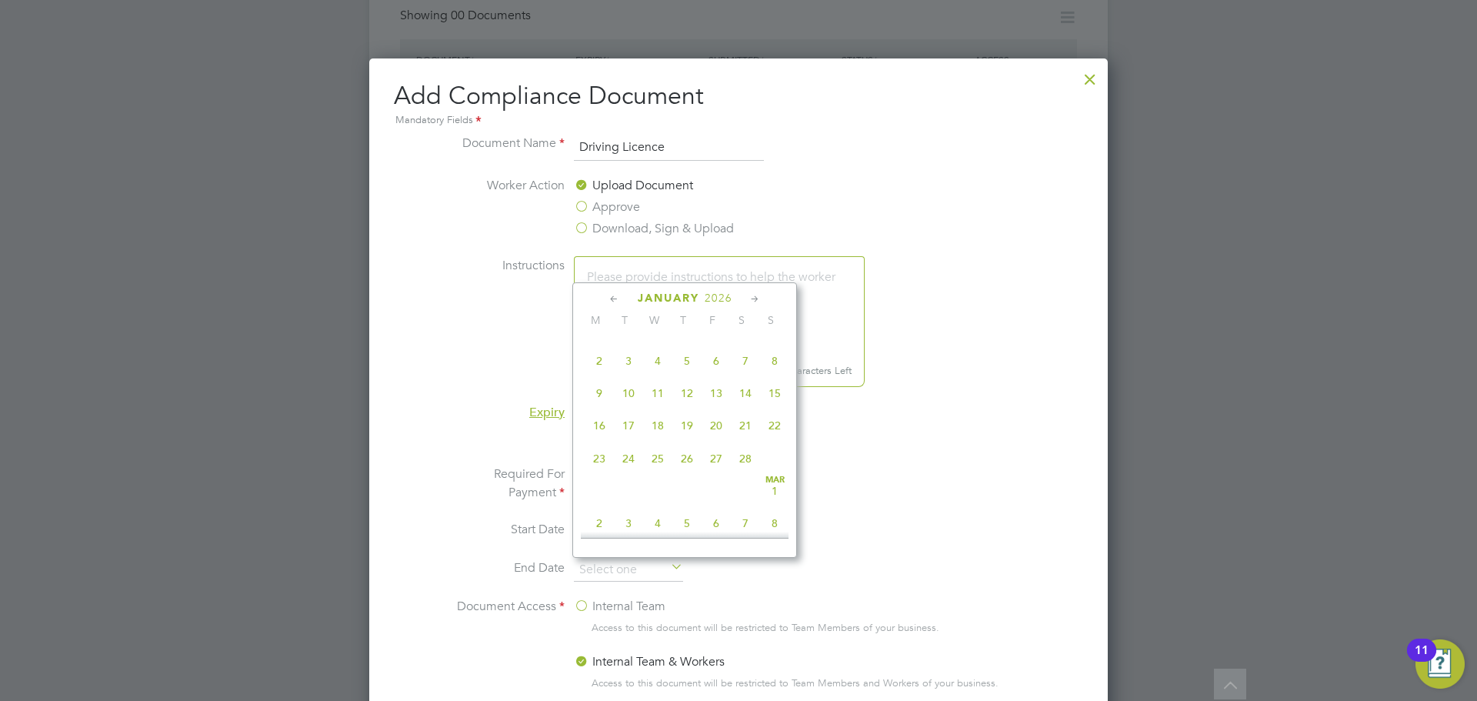
click at [749, 299] on icon at bounding box center [755, 299] width 15 height 17
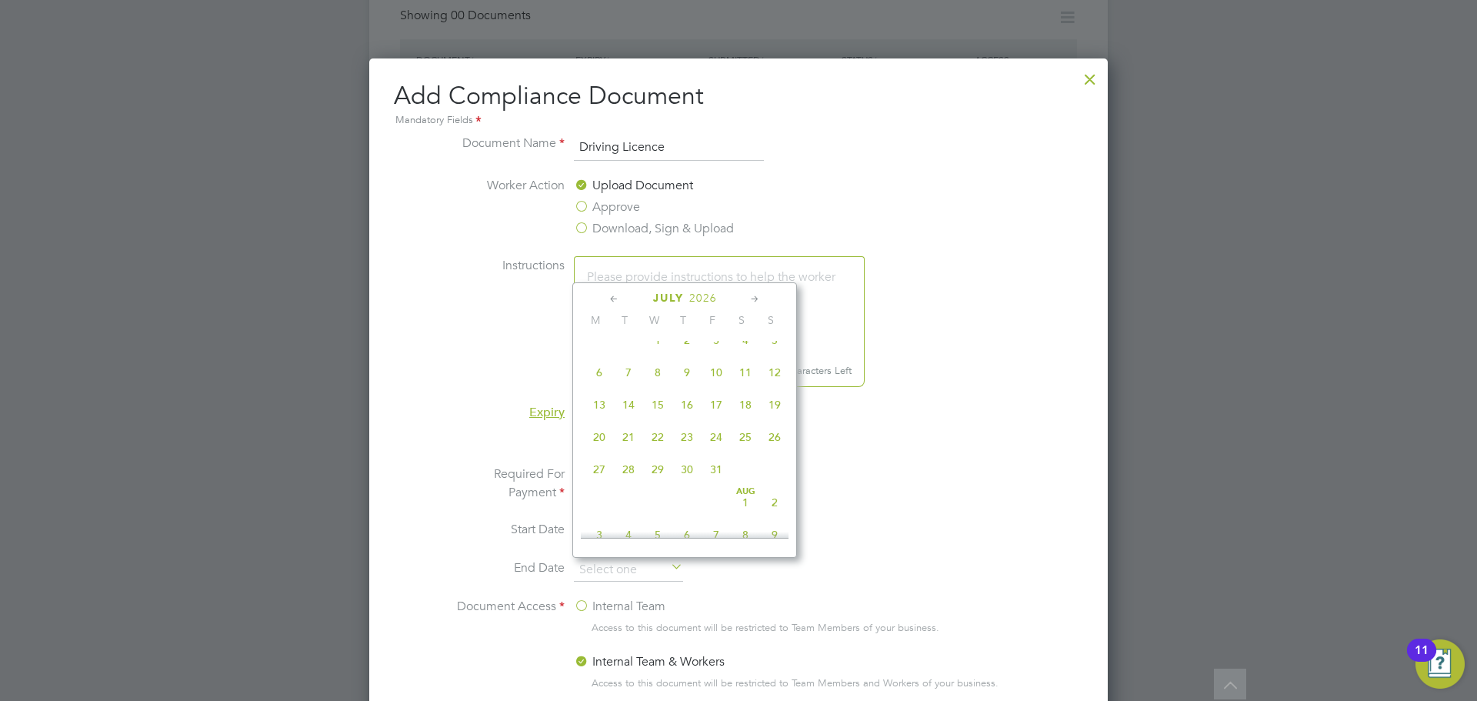
click at [749, 299] on icon at bounding box center [755, 299] width 15 height 17
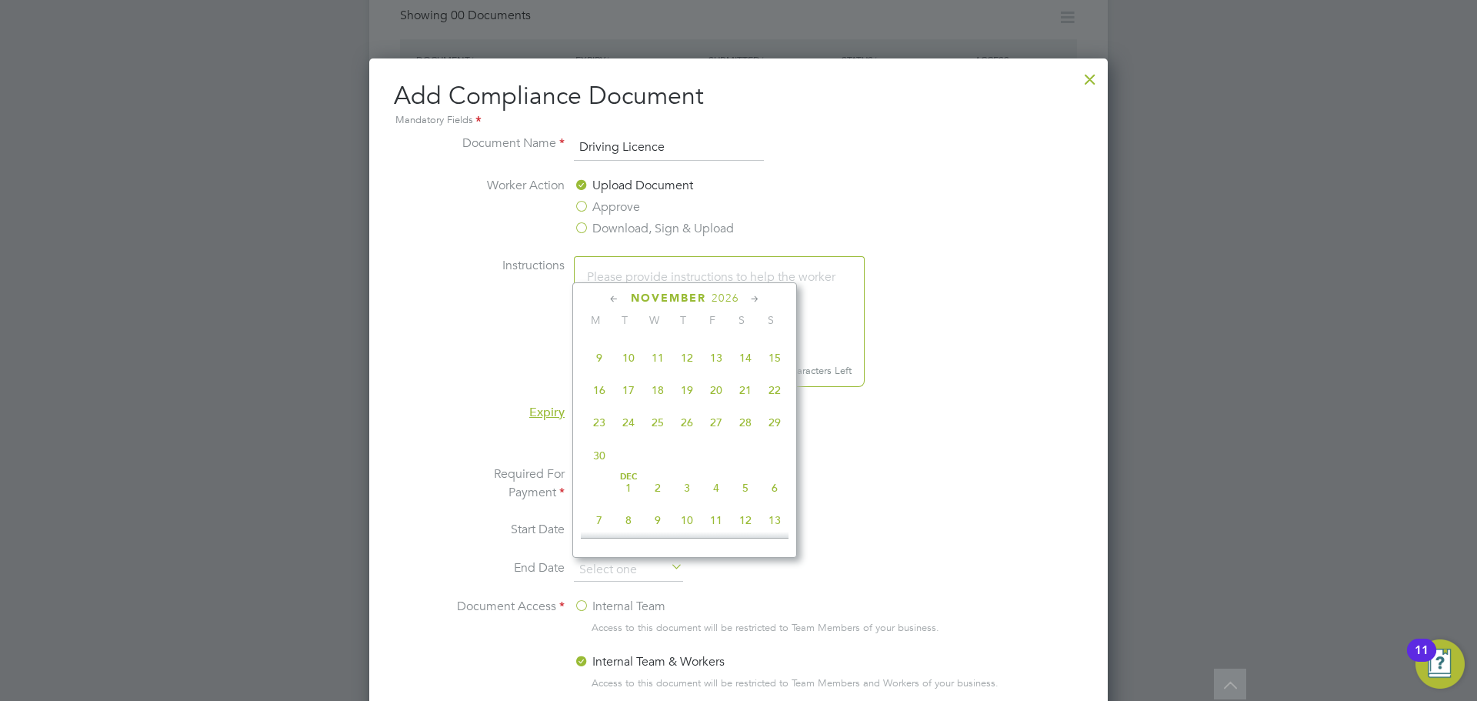
click at [614, 295] on icon at bounding box center [614, 299] width 15 height 17
click at [622, 344] on span "6" at bounding box center [628, 329] width 29 height 29
type input "06 Oct 2026"
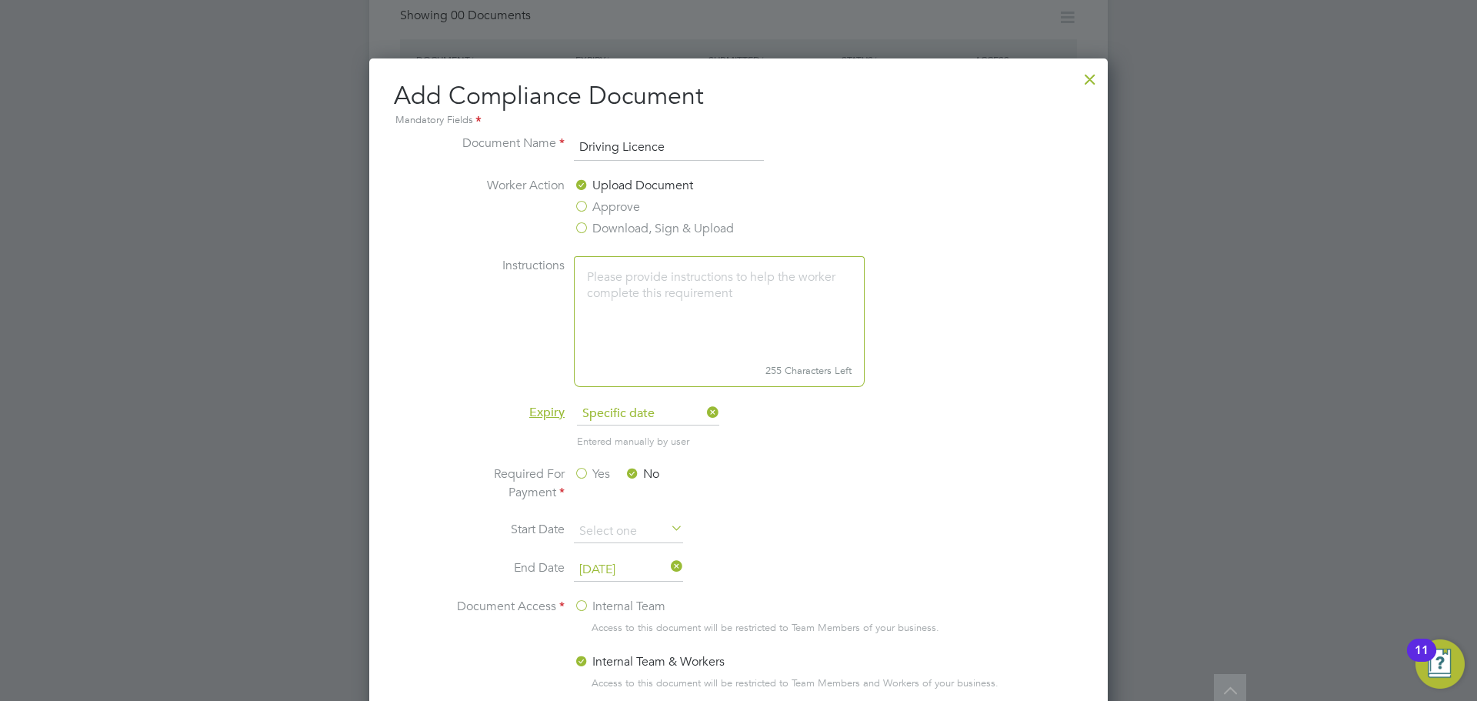
scroll to position [963, 0]
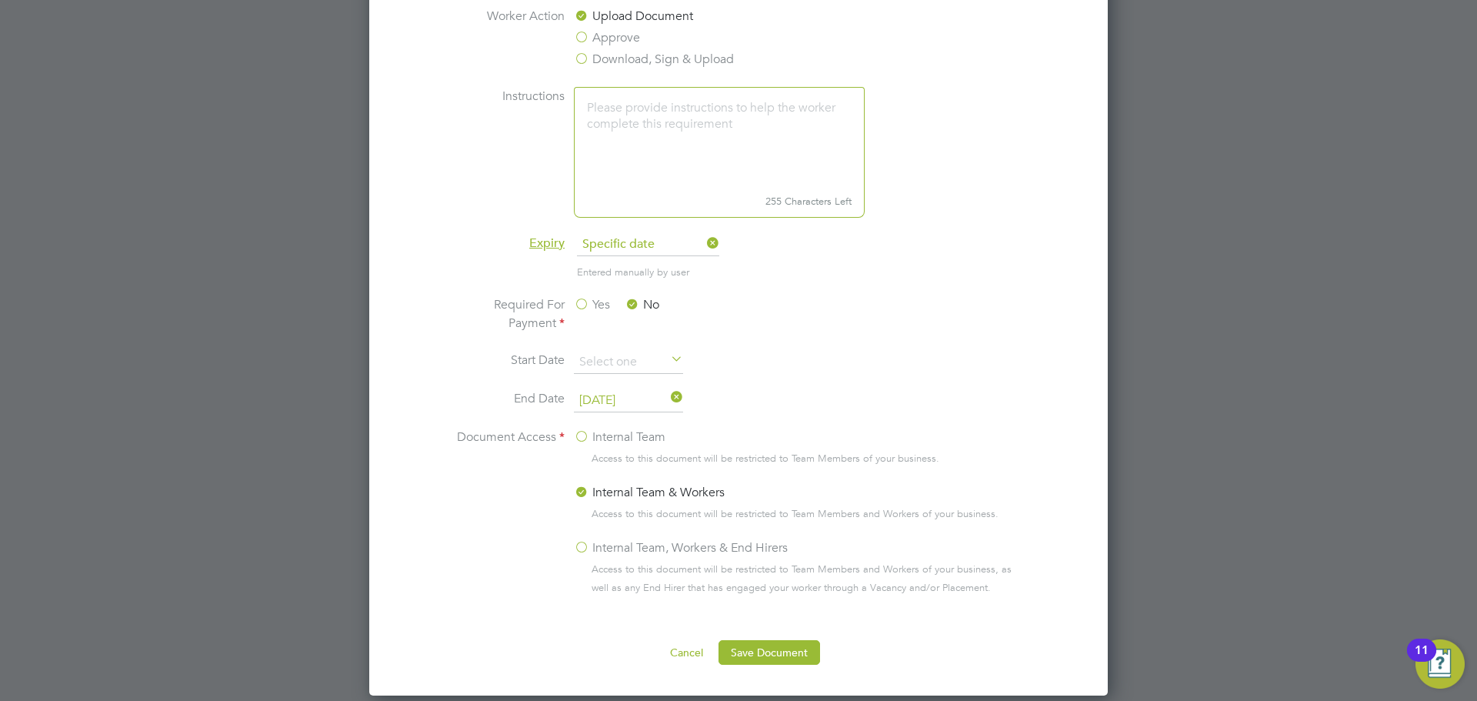
click at [582, 546] on label "Internal Team, Workers & End Hirers" at bounding box center [681, 548] width 214 height 18
click at [0, 0] on input "Internal Team, Workers & End Hirers" at bounding box center [0, 0] width 0 height 0
click at [753, 656] on button "Save Document" at bounding box center [770, 652] width 102 height 25
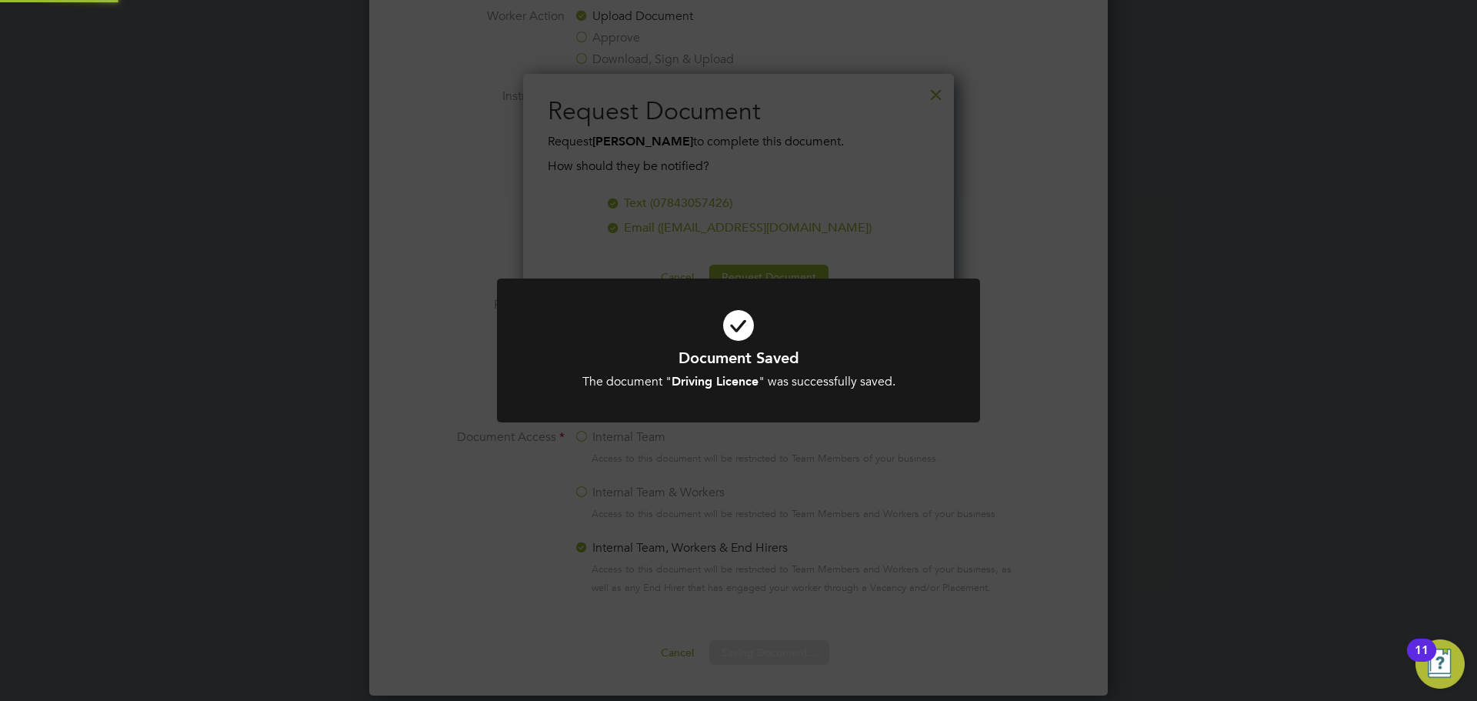
scroll to position [247, 432]
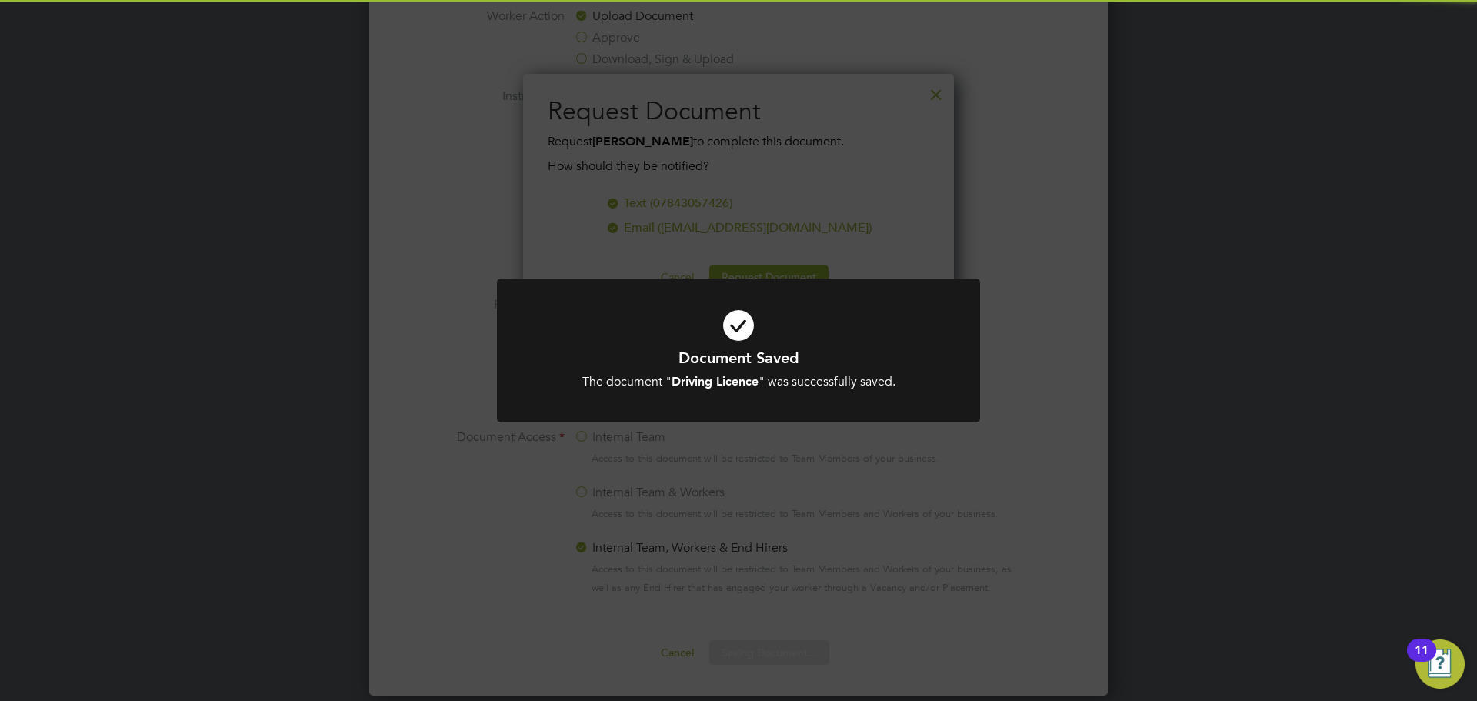
click at [835, 480] on div "Document Saved The document " Driving Licence " was successfully saved. Cancel …" at bounding box center [738, 350] width 1477 height 701
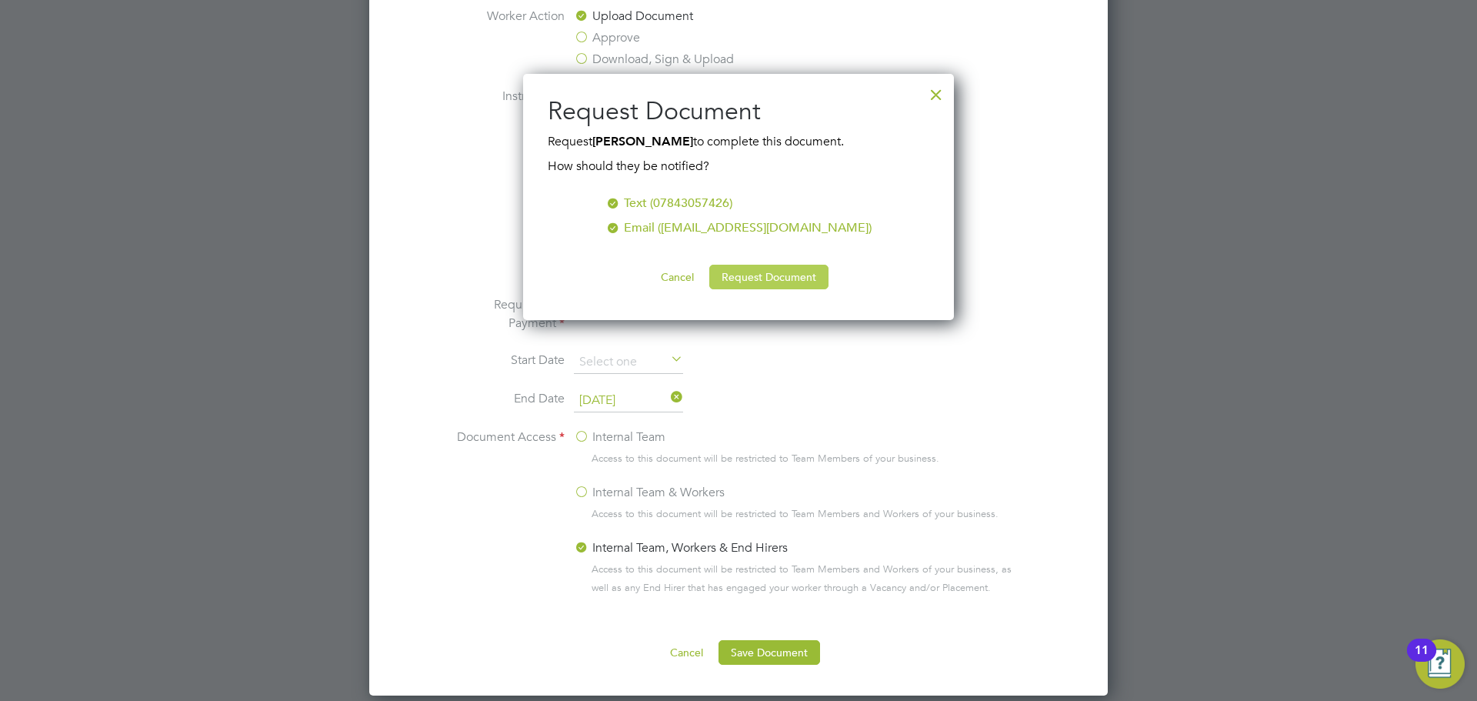
click at [752, 280] on button "Request Document" at bounding box center [768, 277] width 119 height 25
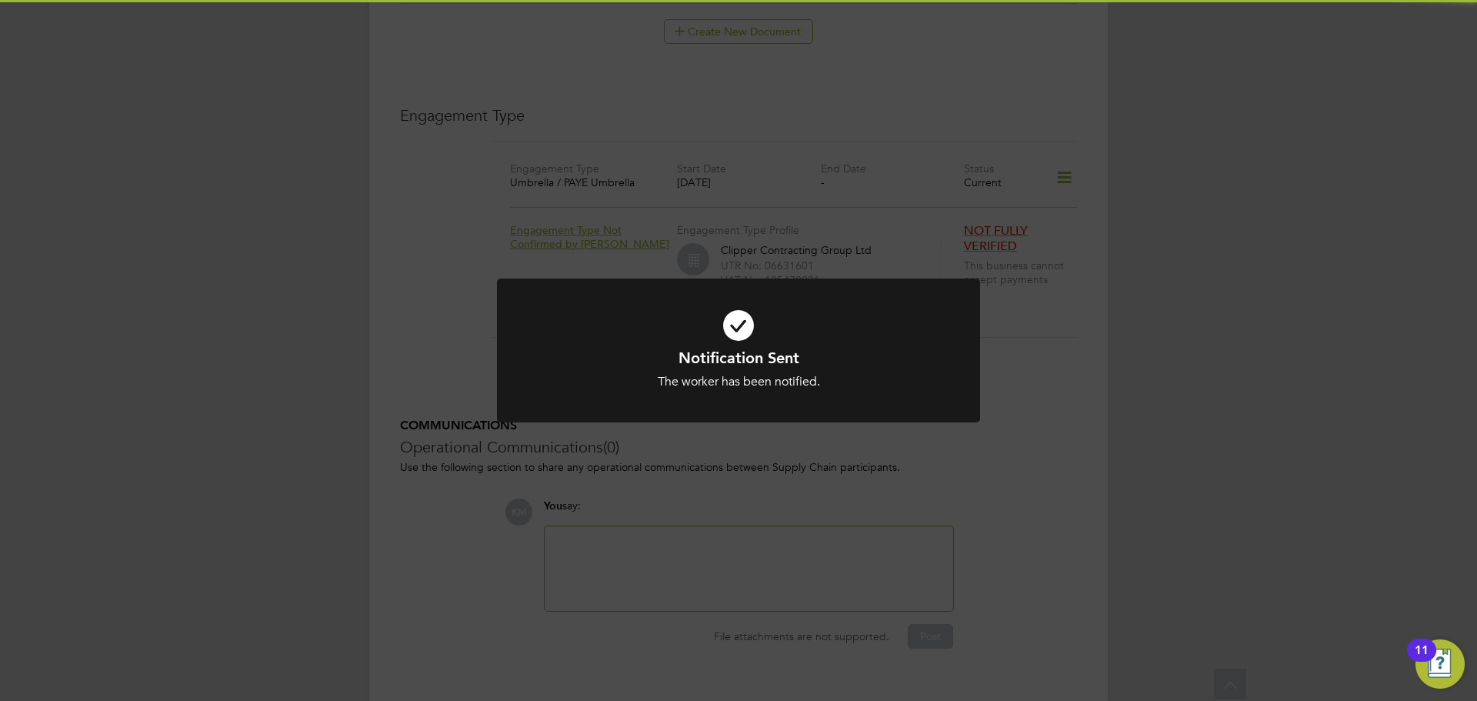
click at [877, 286] on div at bounding box center [738, 351] width 483 height 144
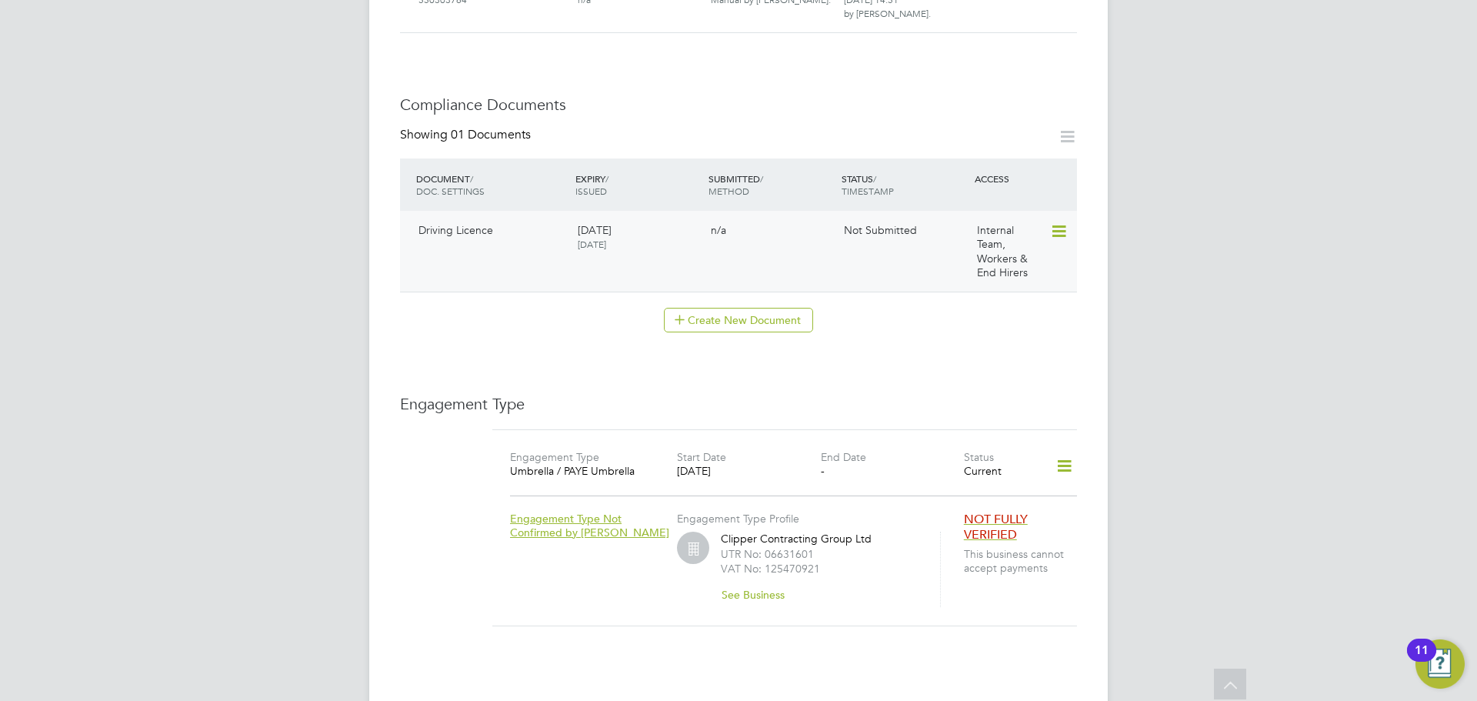
scroll to position [674, 0]
click at [1059, 223] on icon at bounding box center [1057, 232] width 15 height 18
click at [997, 271] on li "Submit Document" at bounding box center [1010, 275] width 114 height 22
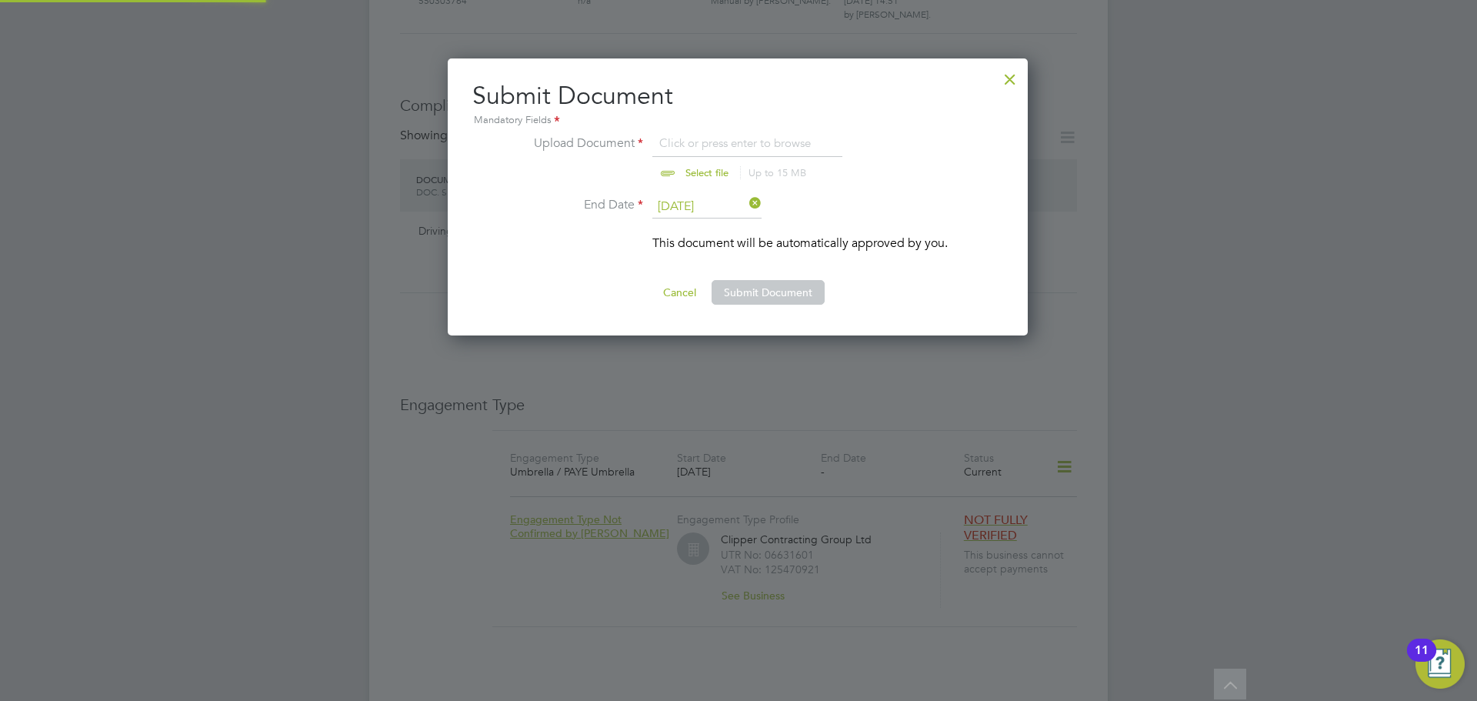
scroll to position [278, 582]
click at [669, 168] on input "file" at bounding box center [722, 157] width 242 height 46
type input "C:\fakepath\Kevin.Freeman Licence exp 06.10.2026.JPG"
click at [812, 295] on button "Submit Document" at bounding box center [768, 292] width 113 height 25
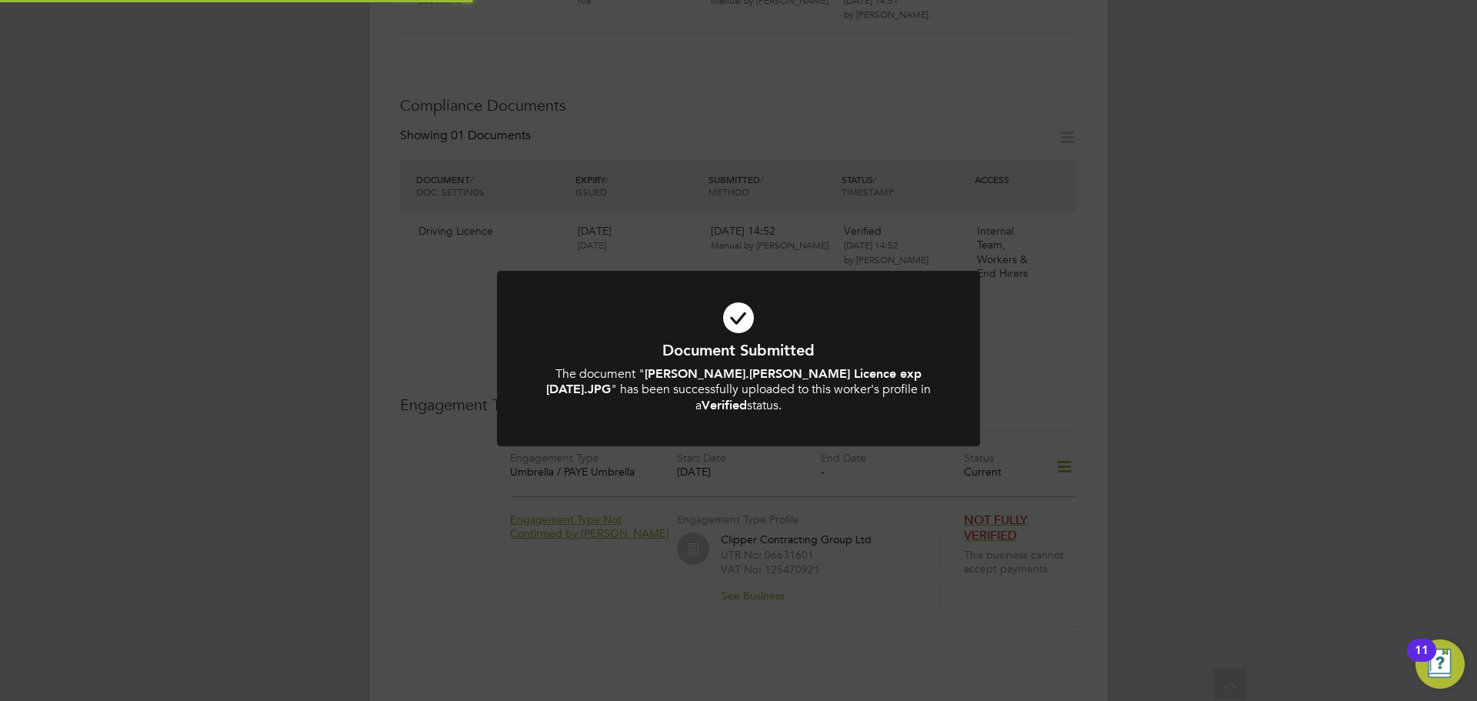
click at [812, 295] on icon at bounding box center [739, 318] width 400 height 60
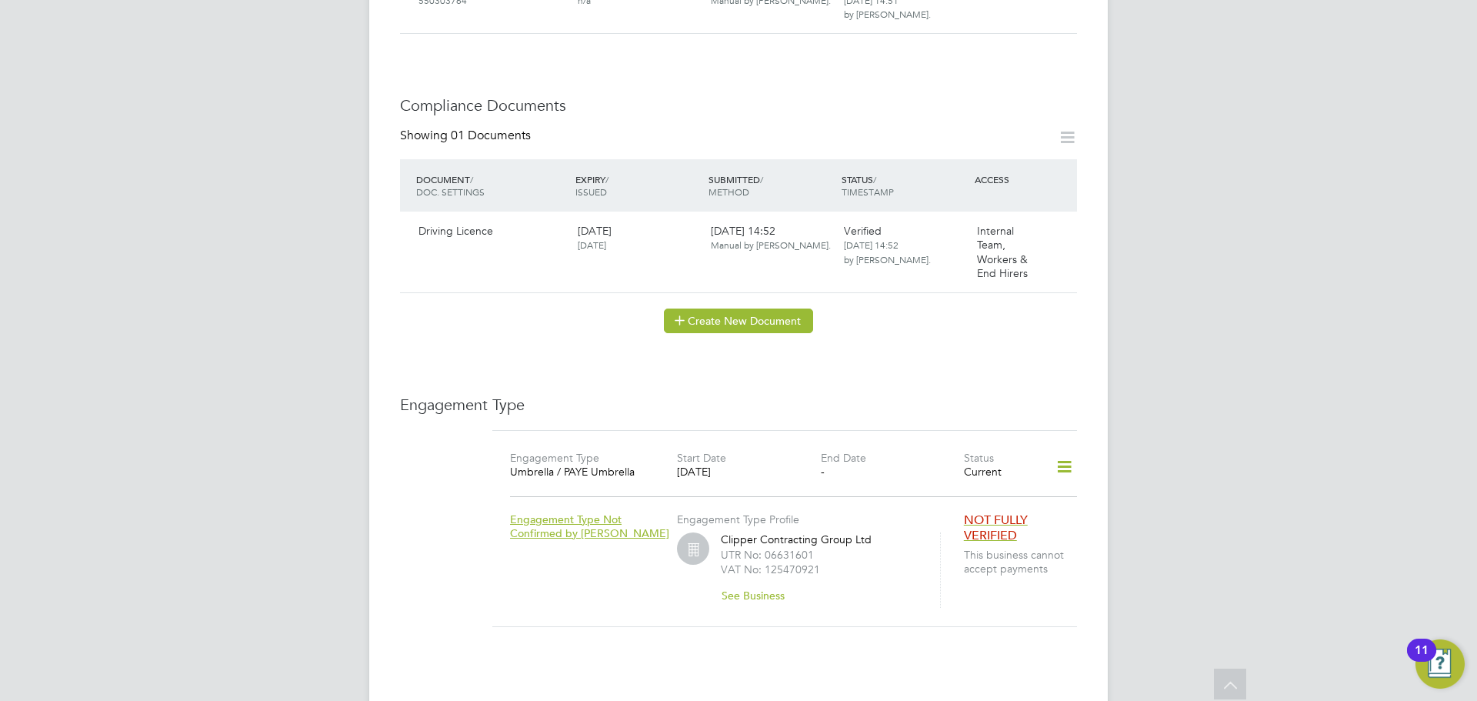
click at [795, 309] on button "Create New Document" at bounding box center [738, 321] width 149 height 25
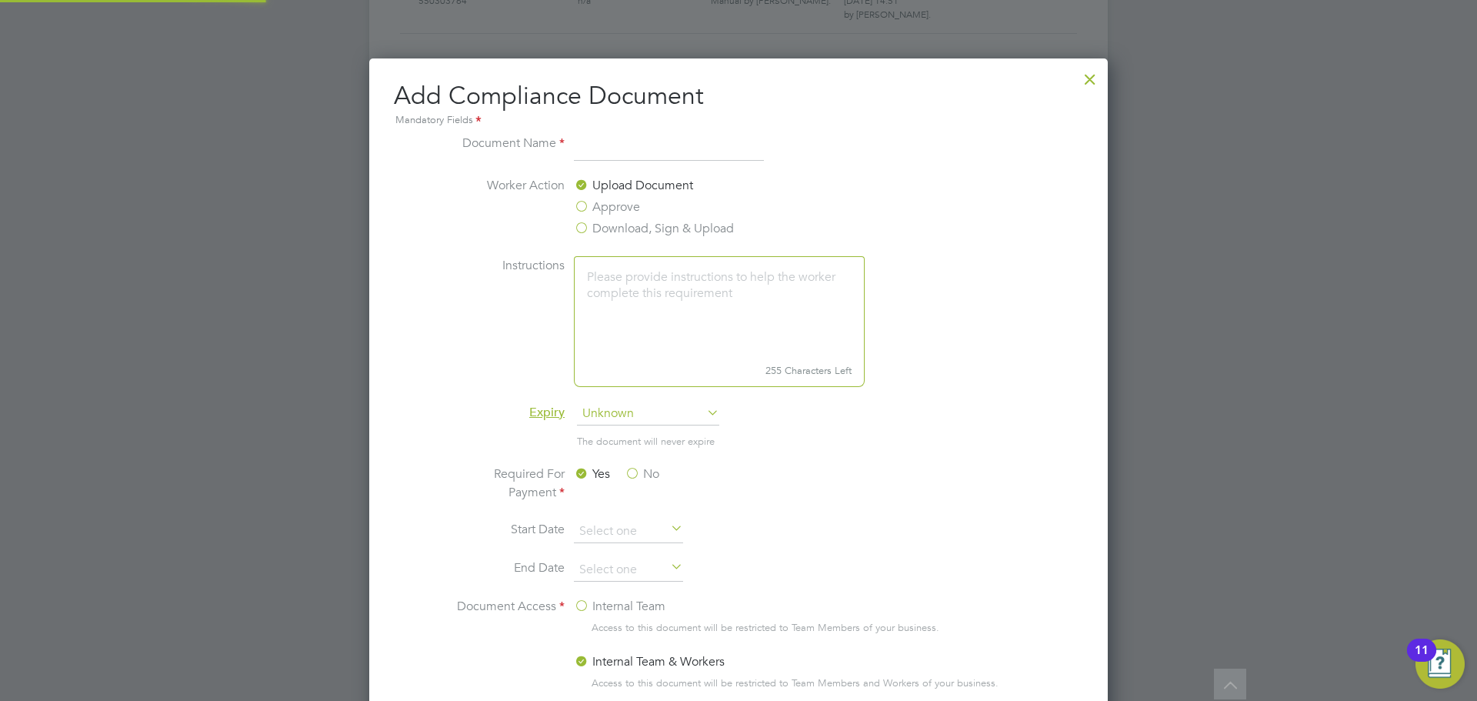
scroll to position [808, 739]
click at [589, 152] on input "Blue CSCS" at bounding box center [669, 148] width 190 height 28
type input "B"
type input "CSCS"
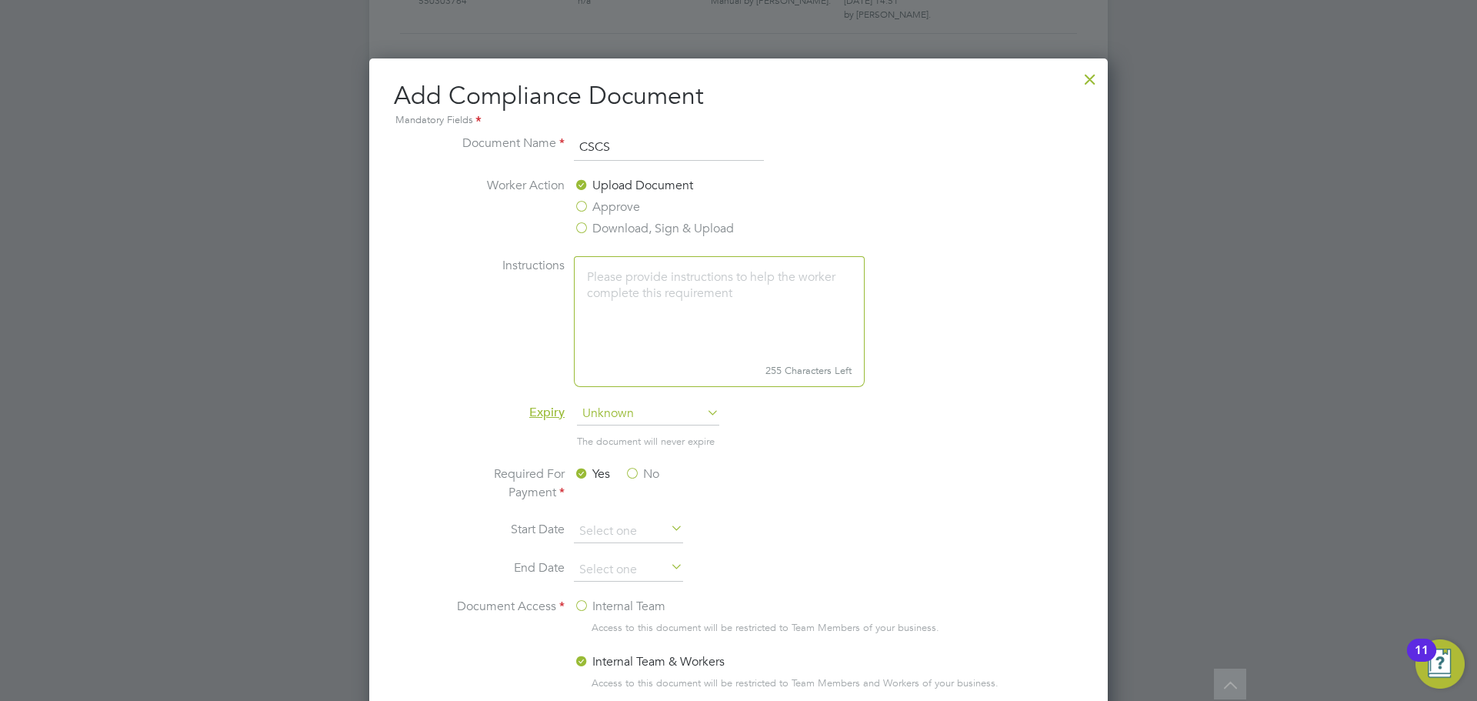
click at [668, 415] on span "Unknown" at bounding box center [648, 413] width 142 height 23
click at [616, 515] on li "Specific date" at bounding box center [648, 516] width 144 height 20
click at [636, 471] on label "No" at bounding box center [642, 474] width 35 height 18
click at [0, 0] on input "No" at bounding box center [0, 0] width 0 height 0
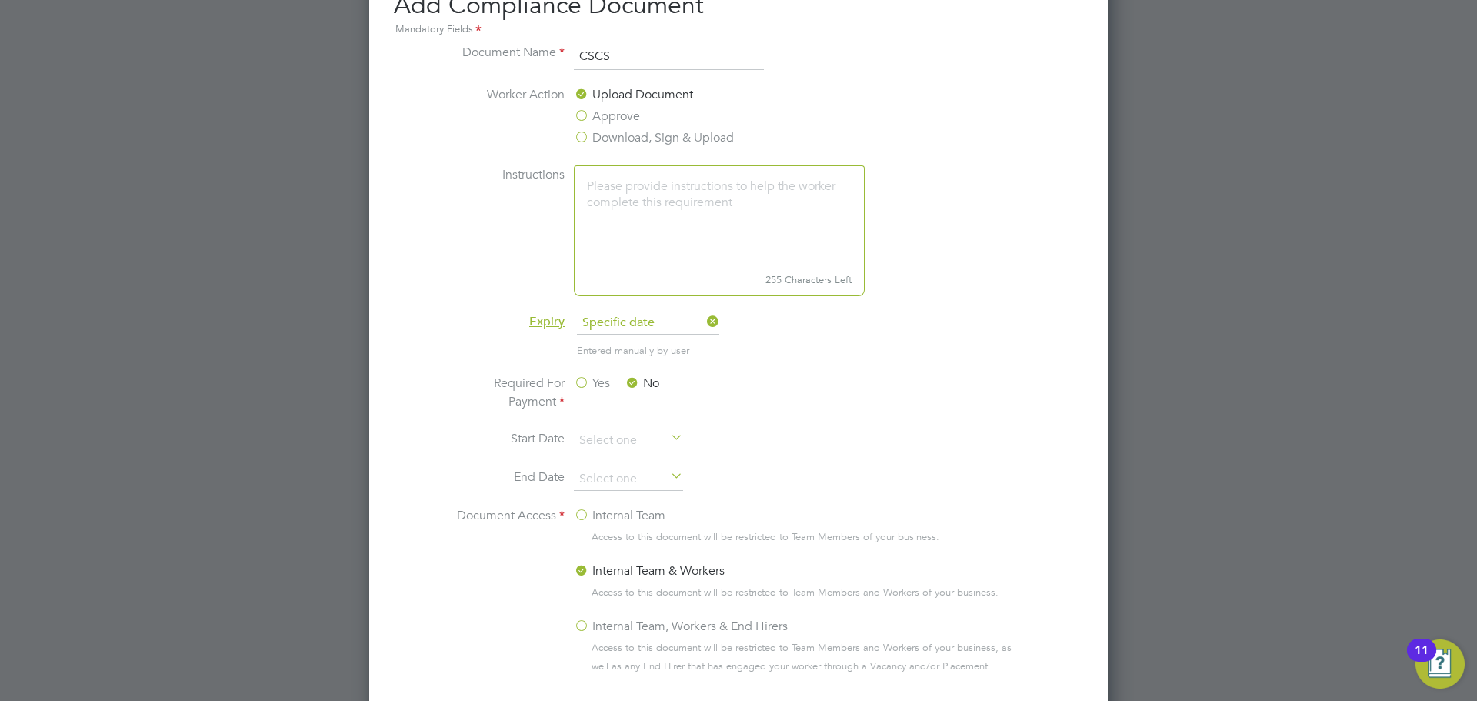
scroll to position [783, 0]
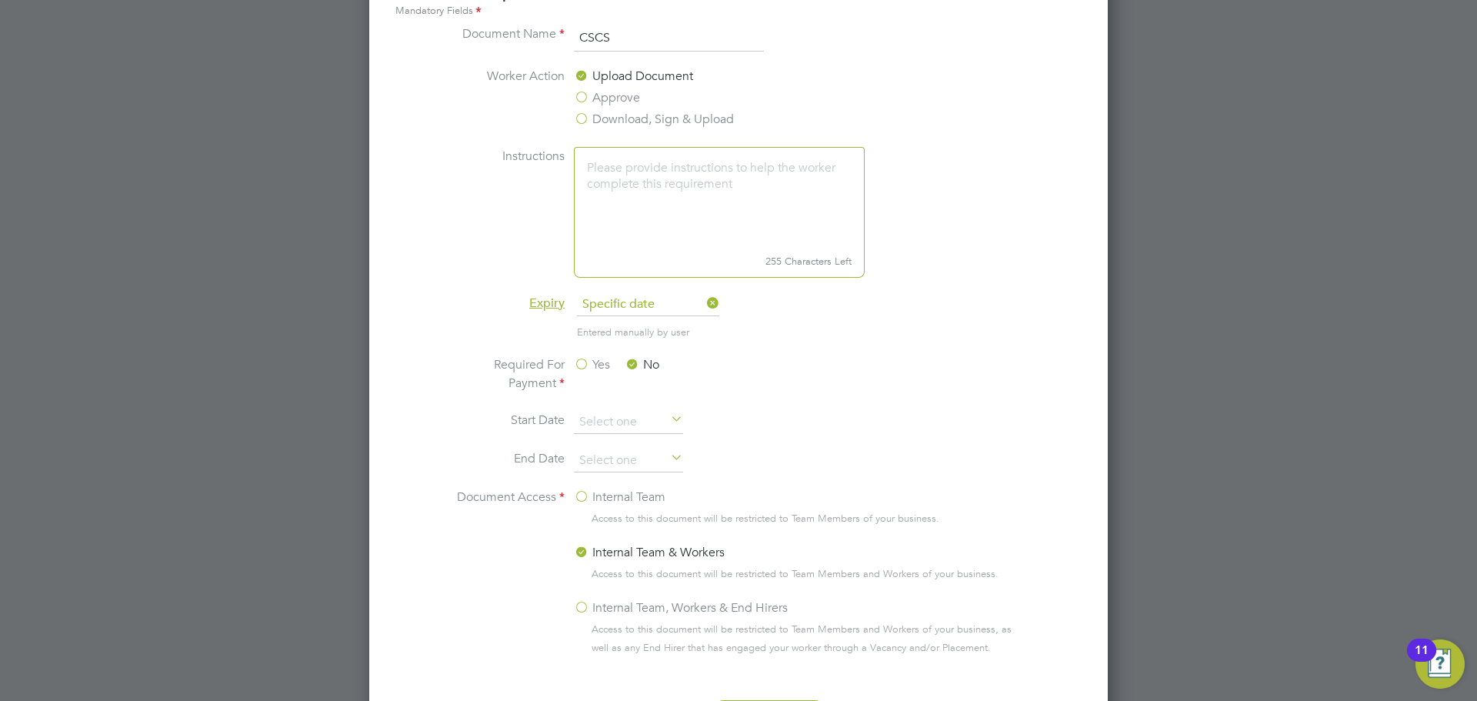
click at [583, 606] on label "Internal Team, Workers & End Hirers" at bounding box center [681, 608] width 214 height 18
click at [0, 0] on input "Internal Team, Workers & End Hirers" at bounding box center [0, 0] width 0 height 0
click at [630, 465] on input at bounding box center [628, 460] width 109 height 23
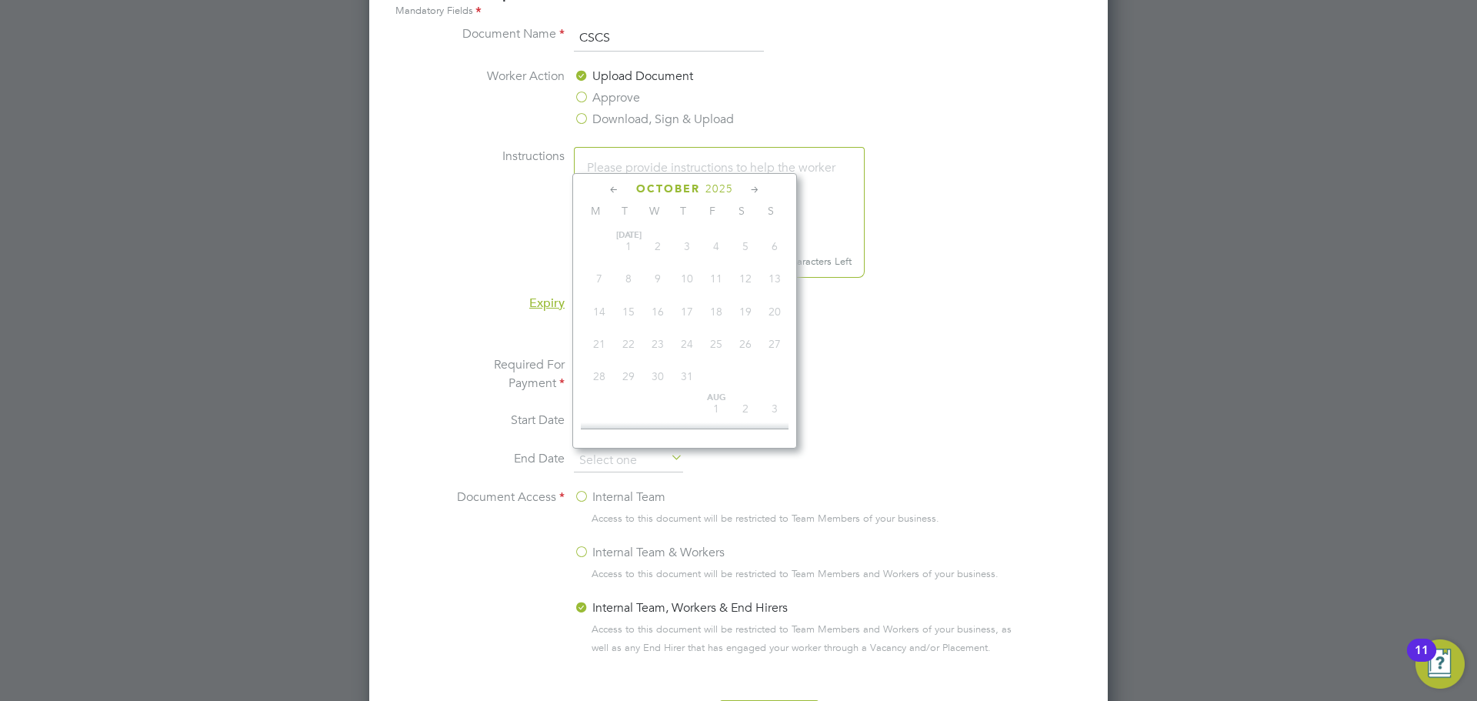
scroll to position [433, 0]
click at [755, 185] on icon at bounding box center [755, 190] width 15 height 17
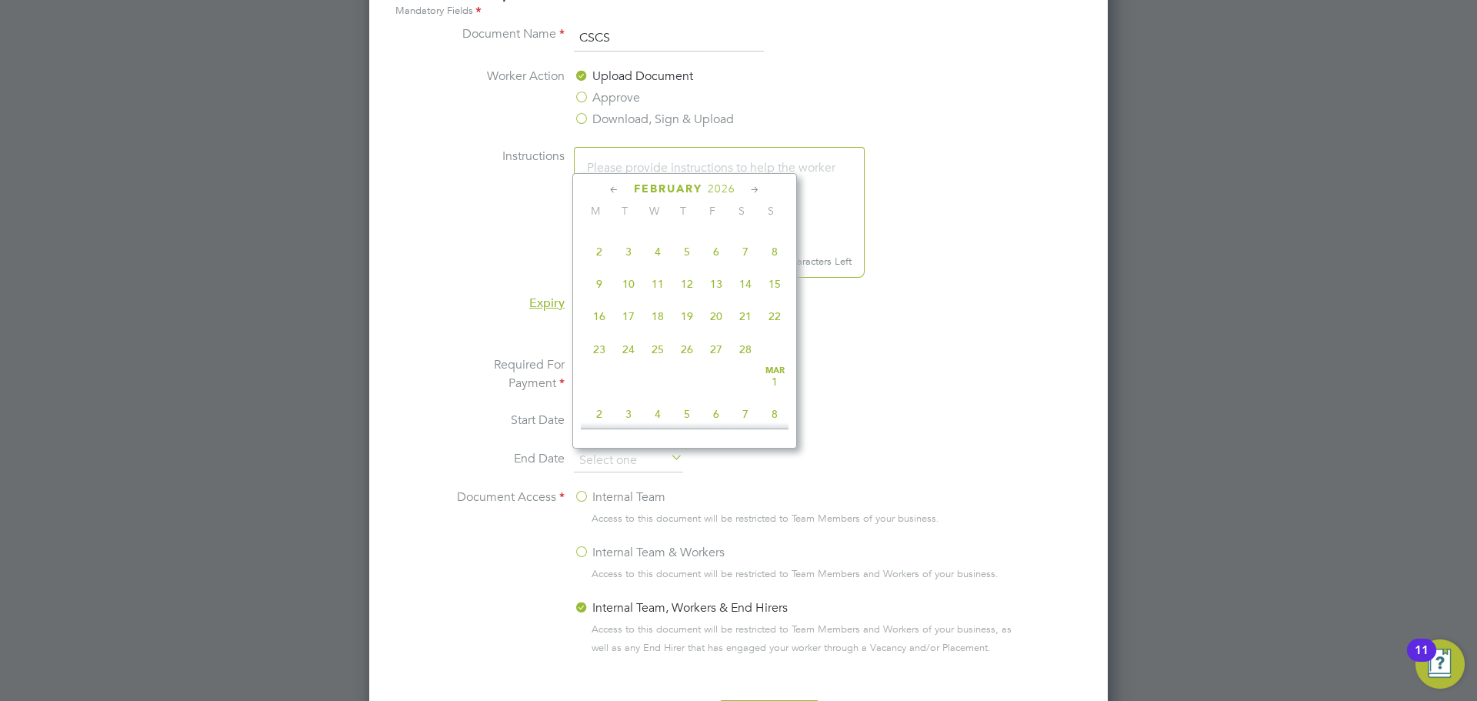
click at [755, 185] on icon at bounding box center [755, 190] width 15 height 17
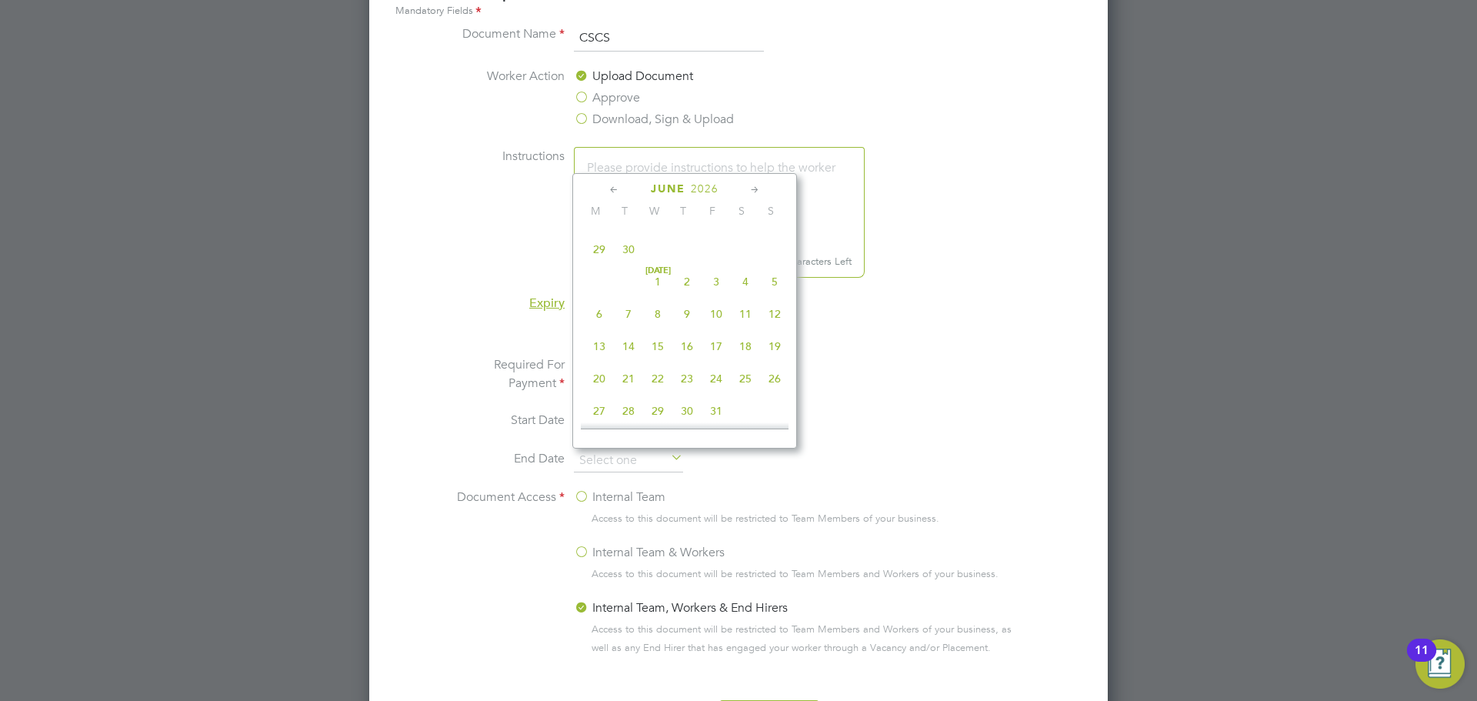
click at [755, 185] on icon at bounding box center [755, 190] width 15 height 17
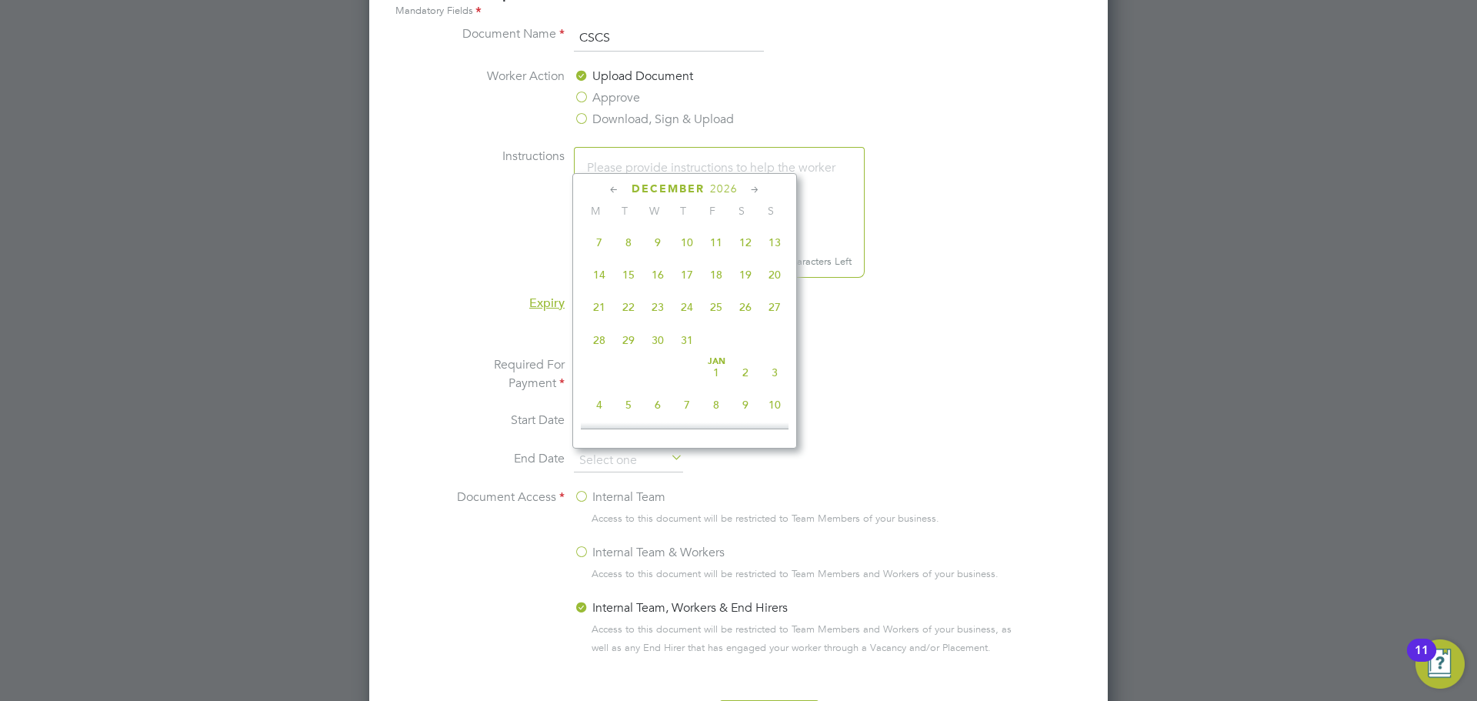
click at [755, 185] on icon at bounding box center [755, 190] width 15 height 17
click at [590, 213] on span "Mar 1" at bounding box center [599, 198] width 29 height 29
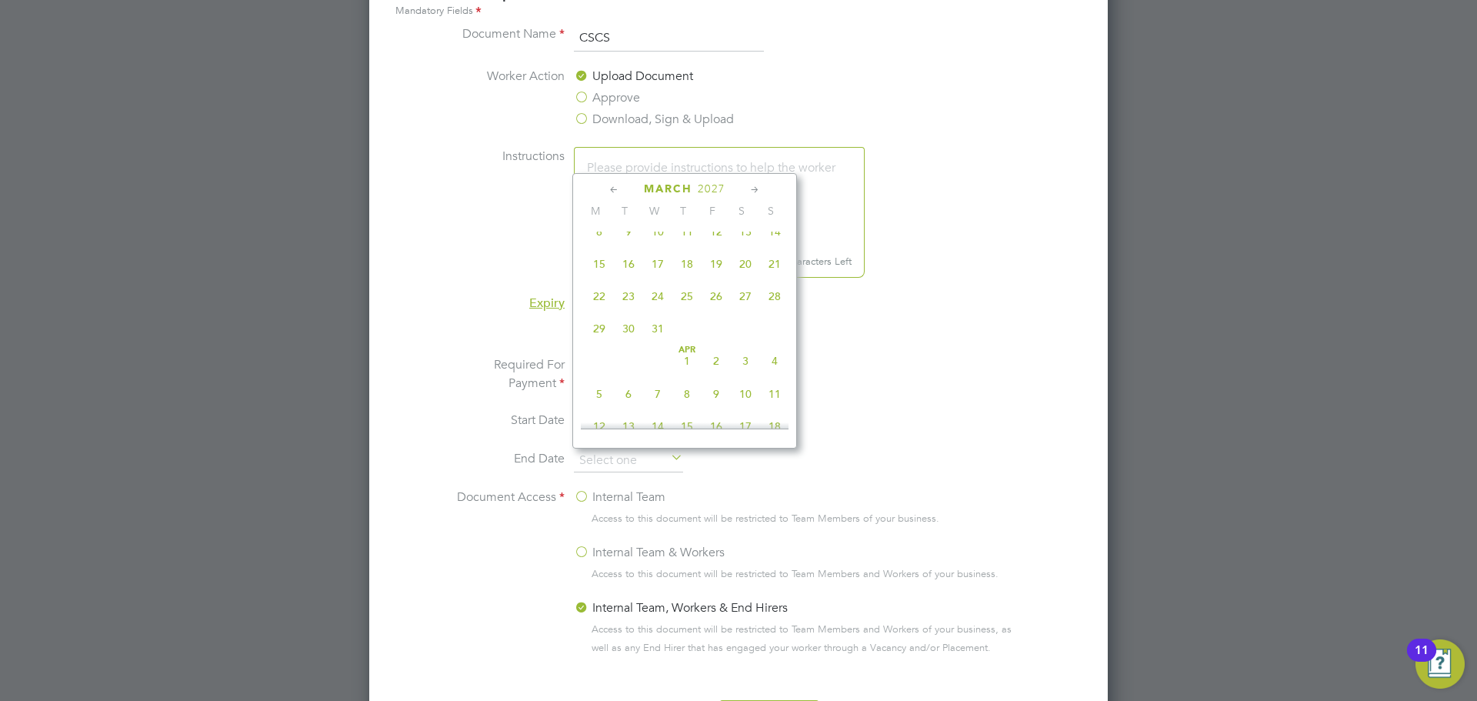
type input "01 Mar 2027"
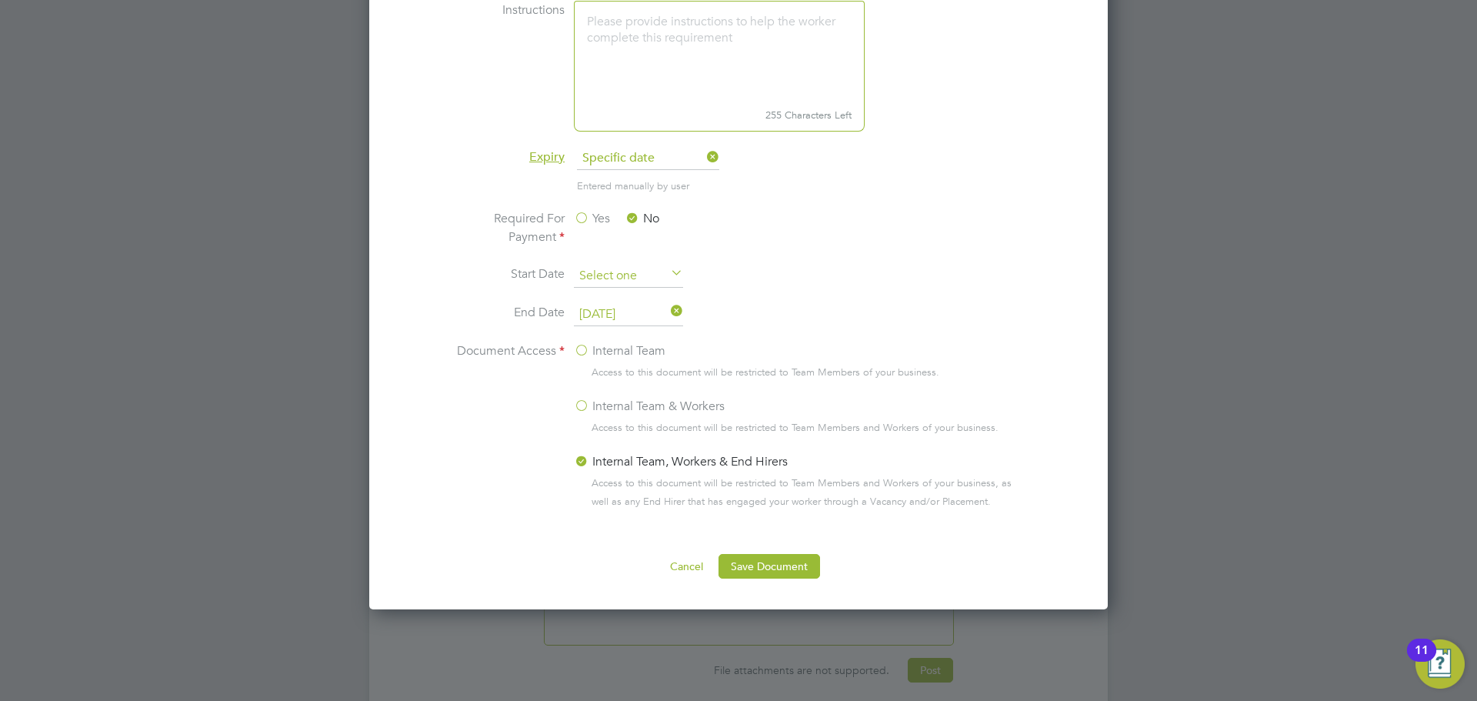
scroll to position [942, 0]
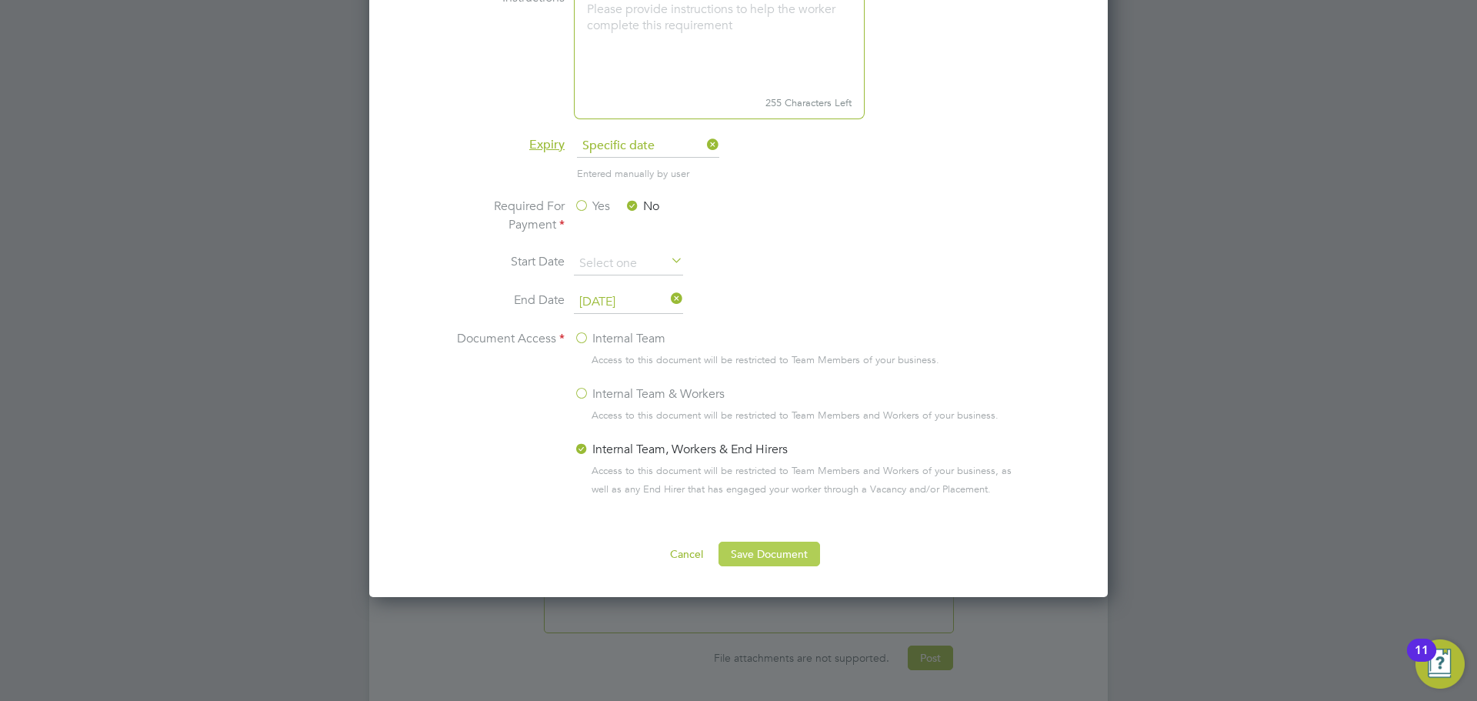
click at [776, 556] on button "Save Document" at bounding box center [770, 554] width 102 height 25
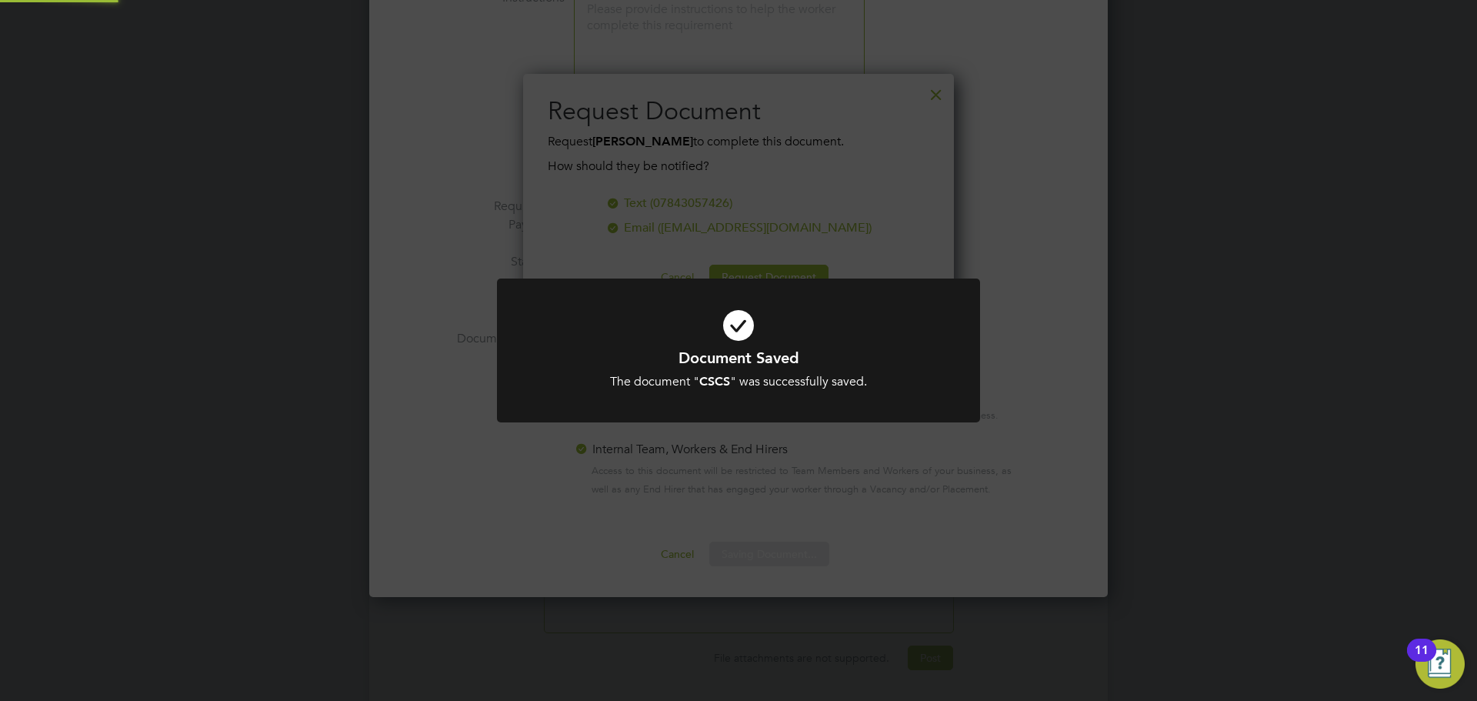
scroll to position [247, 432]
click at [827, 436] on div "Document Saved The document " CSCS " was successfully saved. Cancel Okay" at bounding box center [738, 360] width 483 height 162
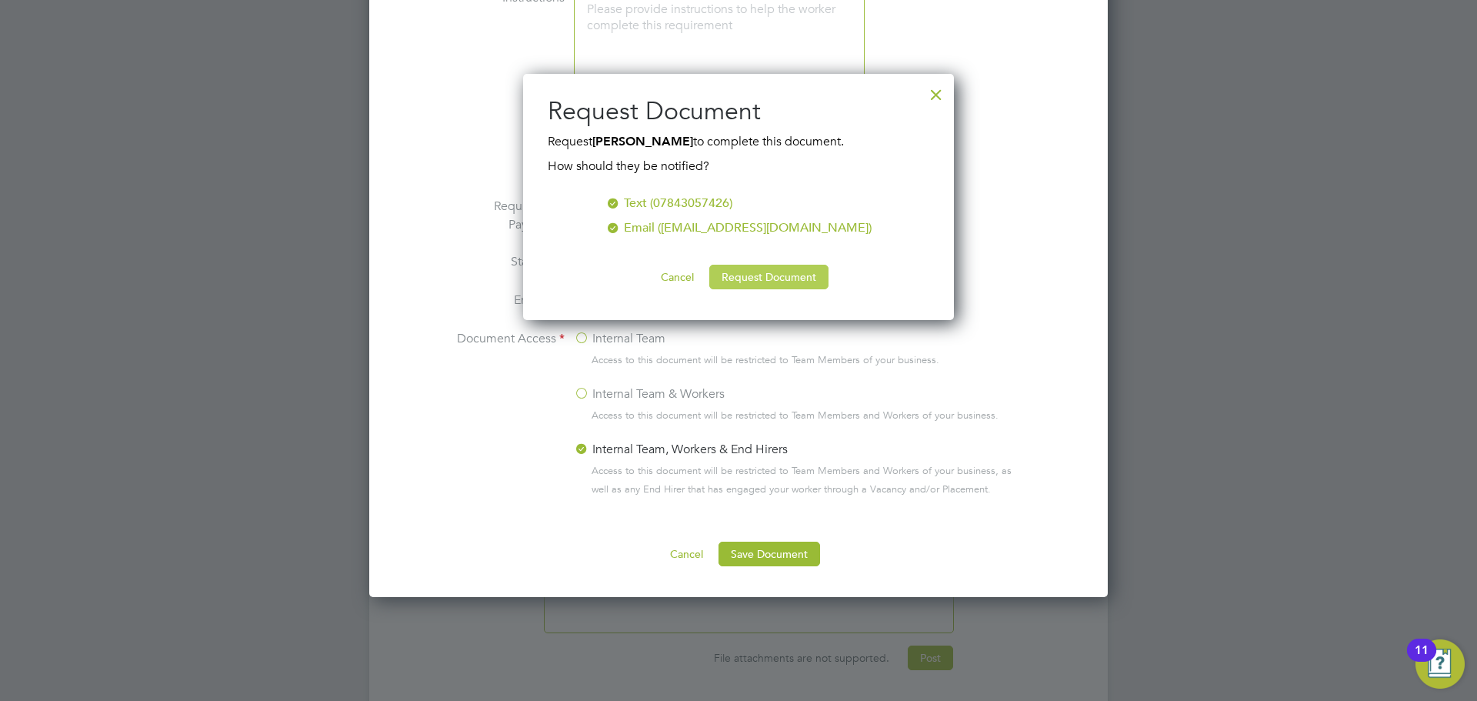
click at [766, 286] on button "Request Document" at bounding box center [768, 277] width 119 height 25
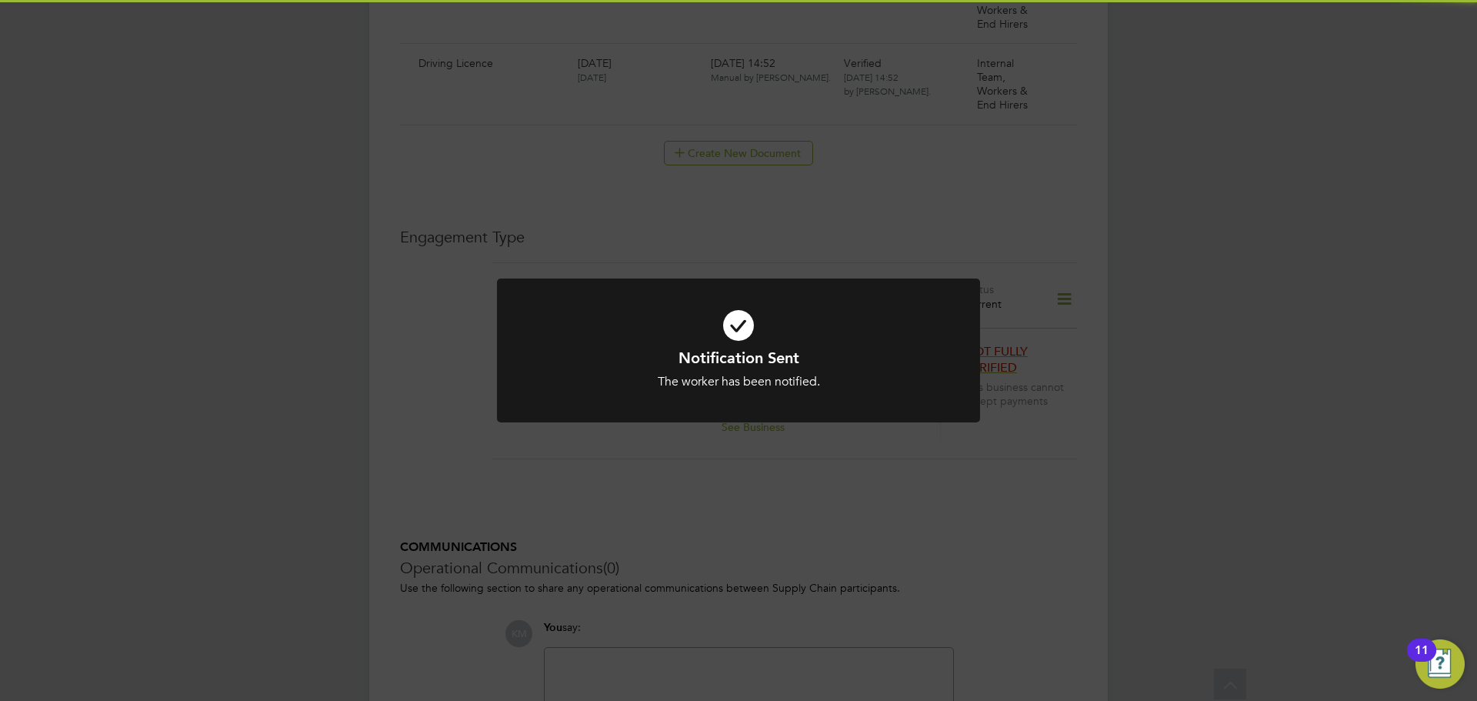
scroll to position [942, 0]
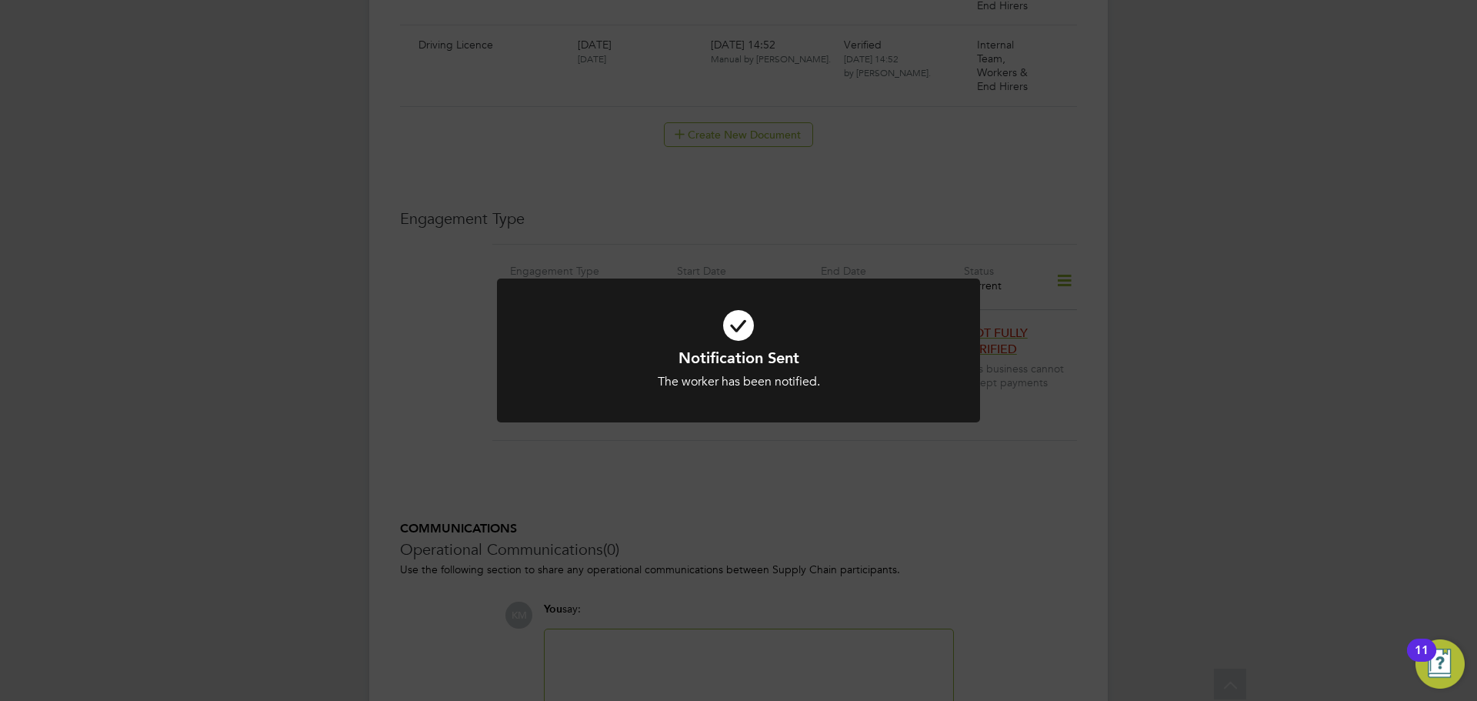
click at [749, 308] on icon at bounding box center [739, 325] width 400 height 60
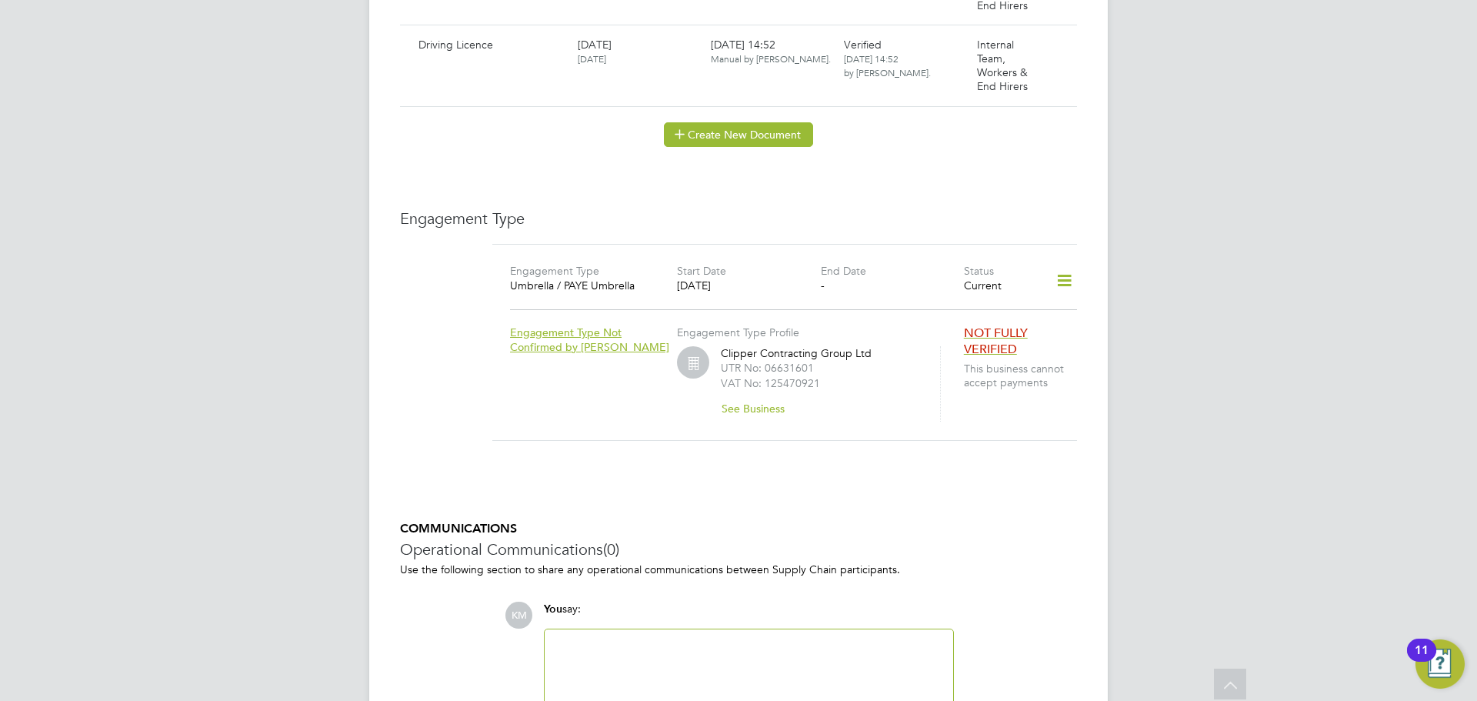
click at [759, 131] on button "Create New Document" at bounding box center [738, 134] width 149 height 25
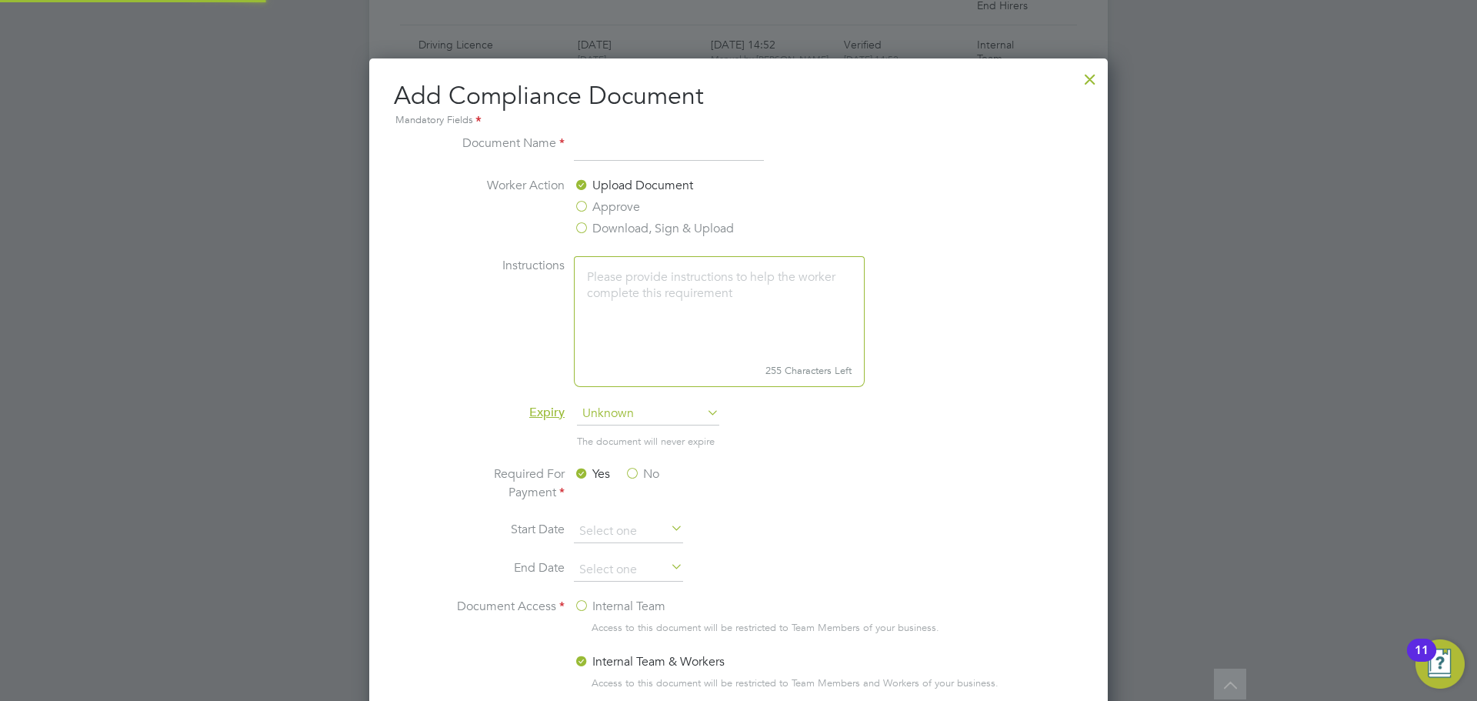
scroll to position [808, 739]
type input "CSCS back"
click at [616, 418] on span "Unknown" at bounding box center [648, 413] width 142 height 23
click at [629, 516] on li "Specific date" at bounding box center [648, 516] width 144 height 20
click at [632, 473] on label "No" at bounding box center [642, 474] width 35 height 18
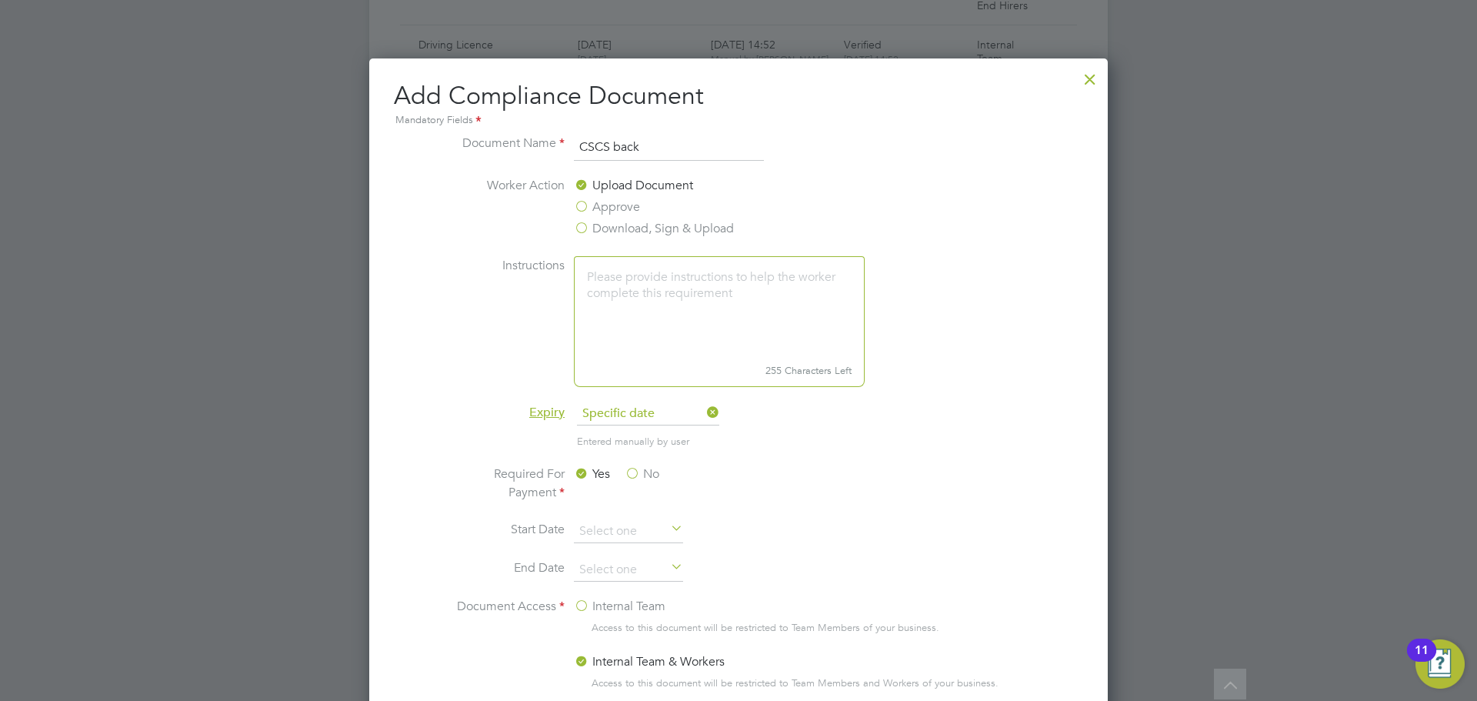
click at [0, 0] on input "No" at bounding box center [0, 0] width 0 height 0
click at [641, 565] on input at bounding box center [628, 570] width 109 height 23
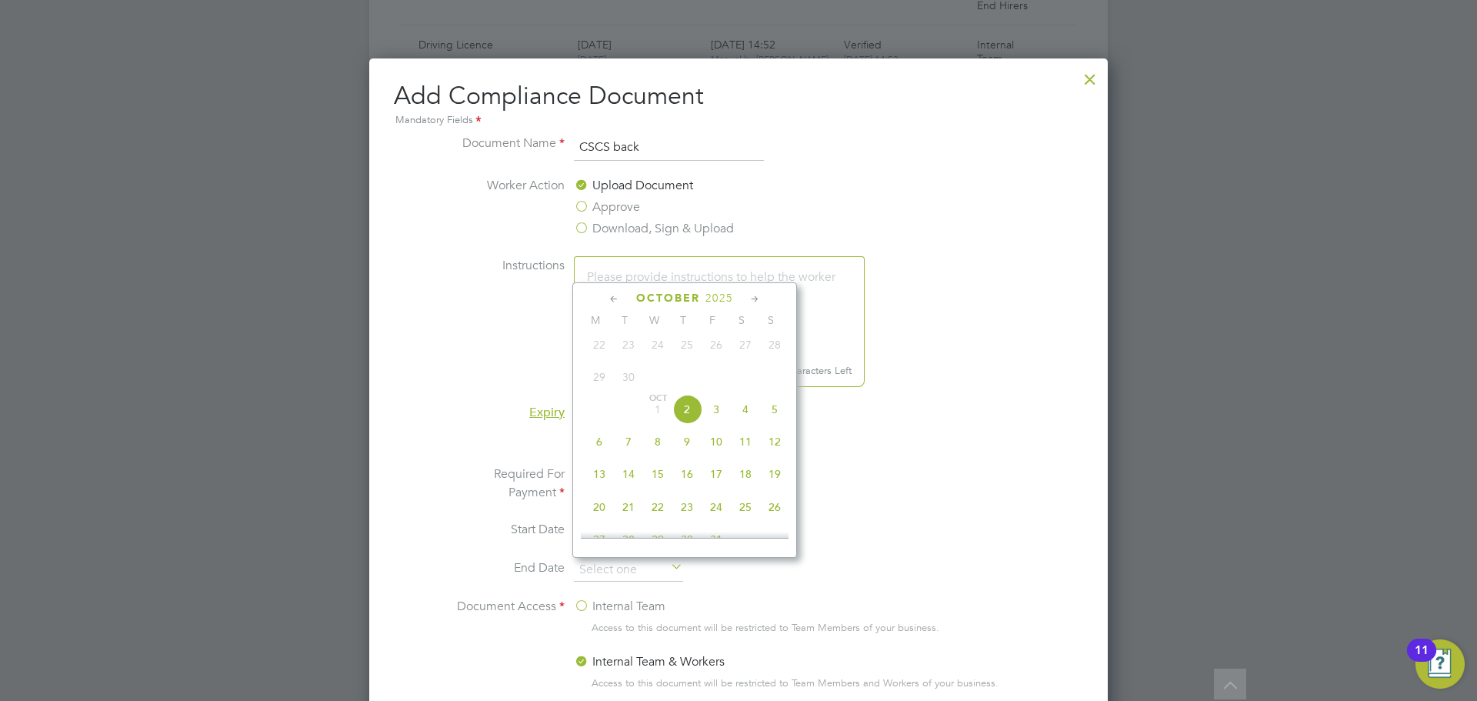
click at [754, 294] on icon at bounding box center [755, 299] width 15 height 17
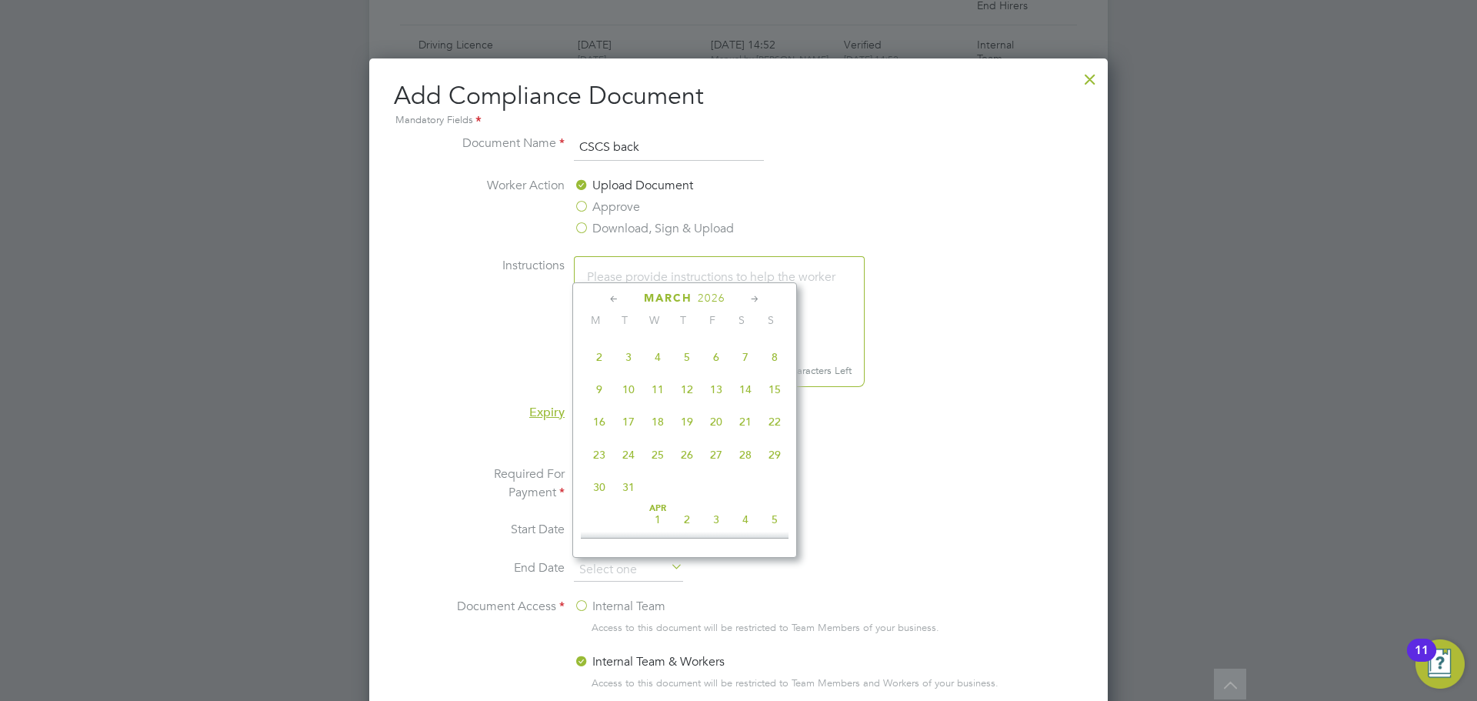
click at [754, 294] on icon at bounding box center [755, 299] width 15 height 17
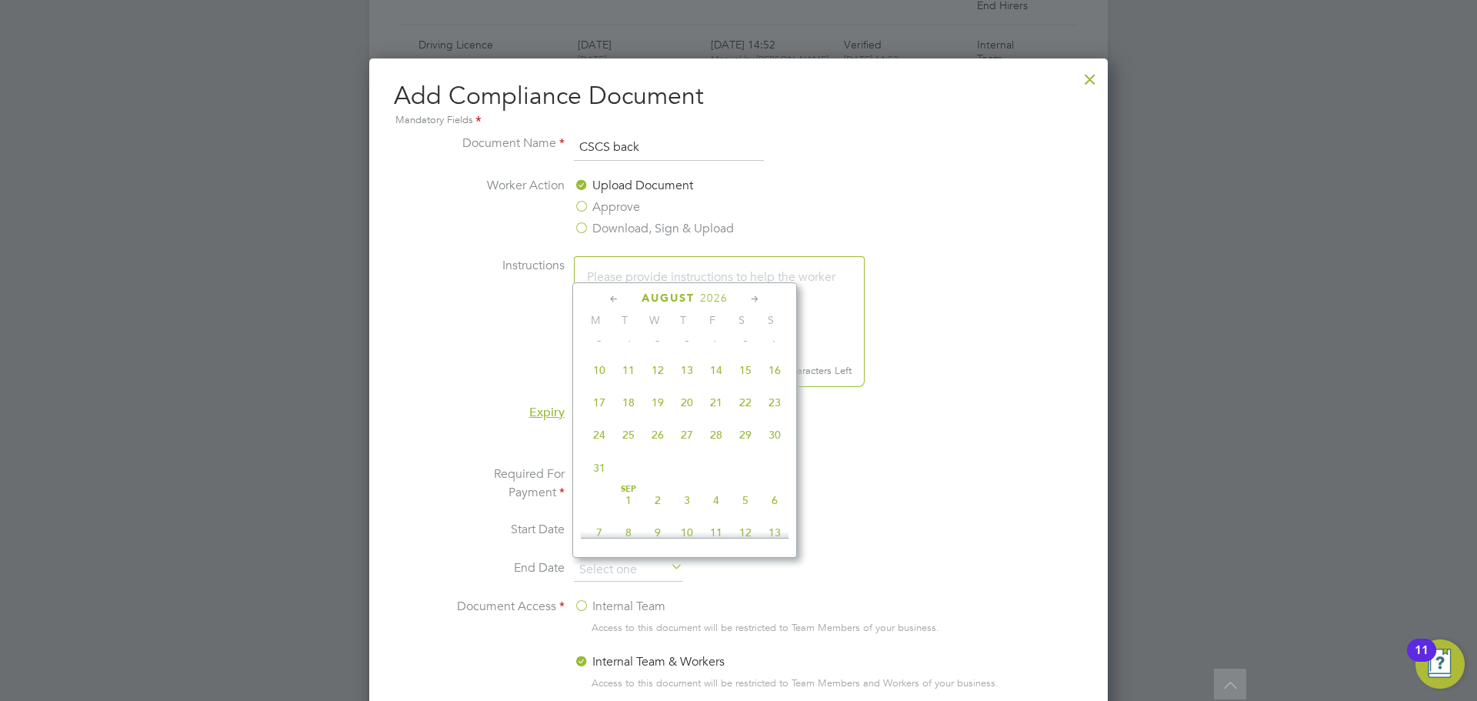
click at [754, 294] on icon at bounding box center [755, 299] width 15 height 17
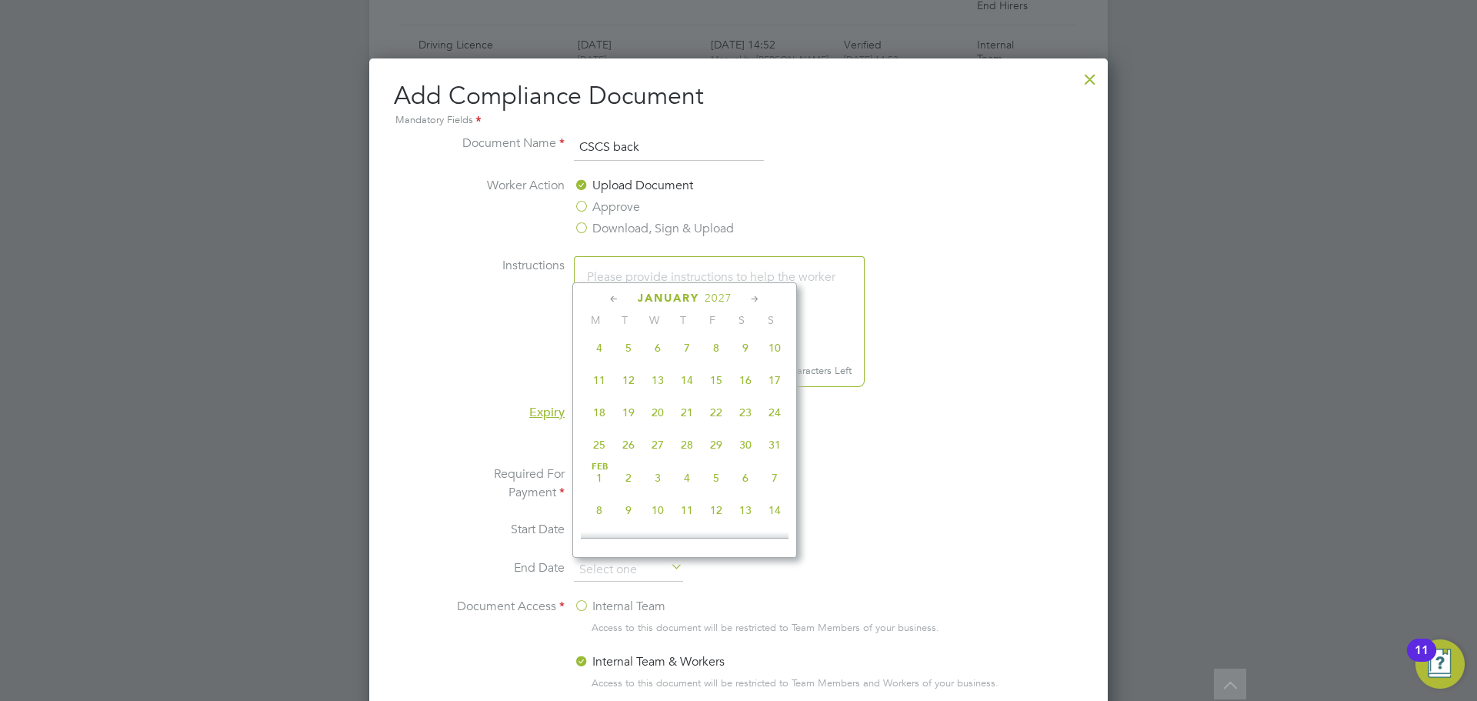
click at [754, 294] on icon at bounding box center [755, 299] width 15 height 17
click at [599, 322] on span "Mar 1" at bounding box center [599, 307] width 29 height 29
type input "01 Mar 2027"
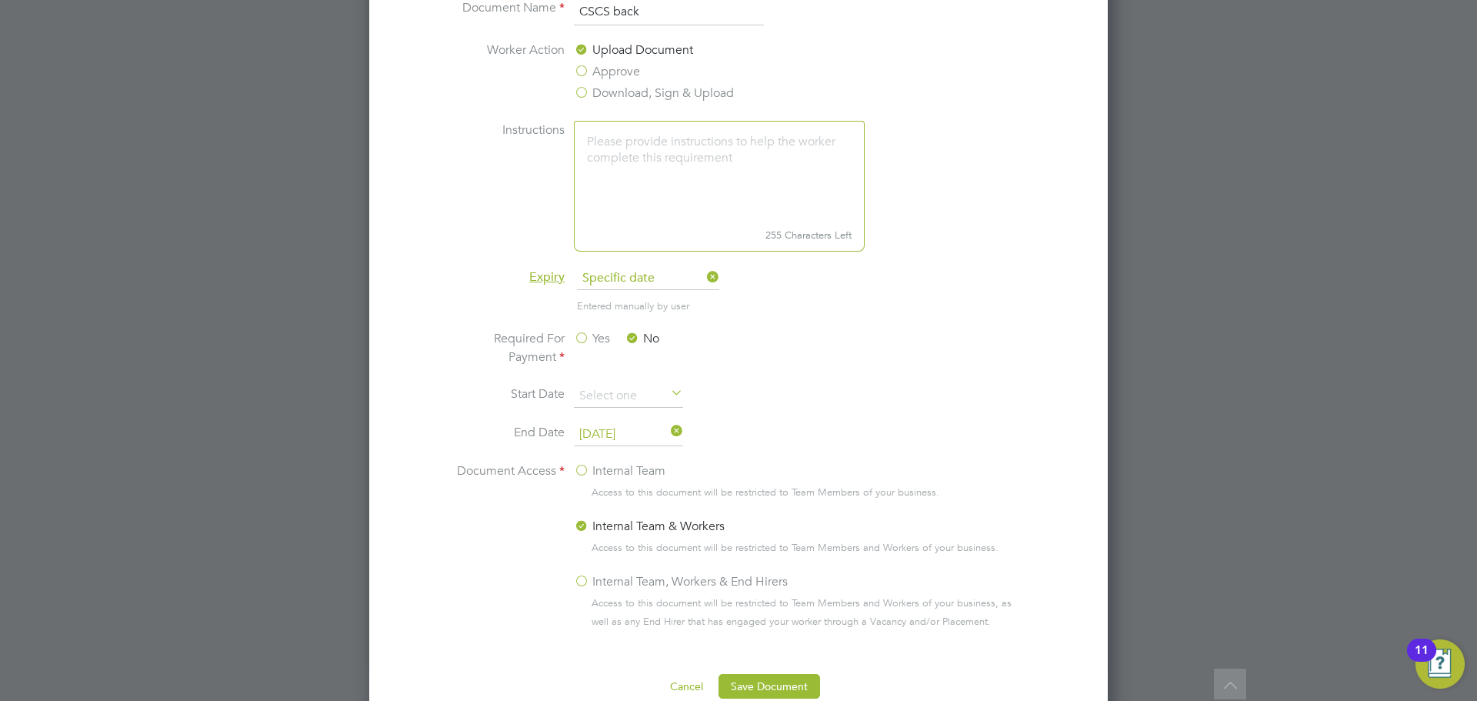
scroll to position [1106, 0]
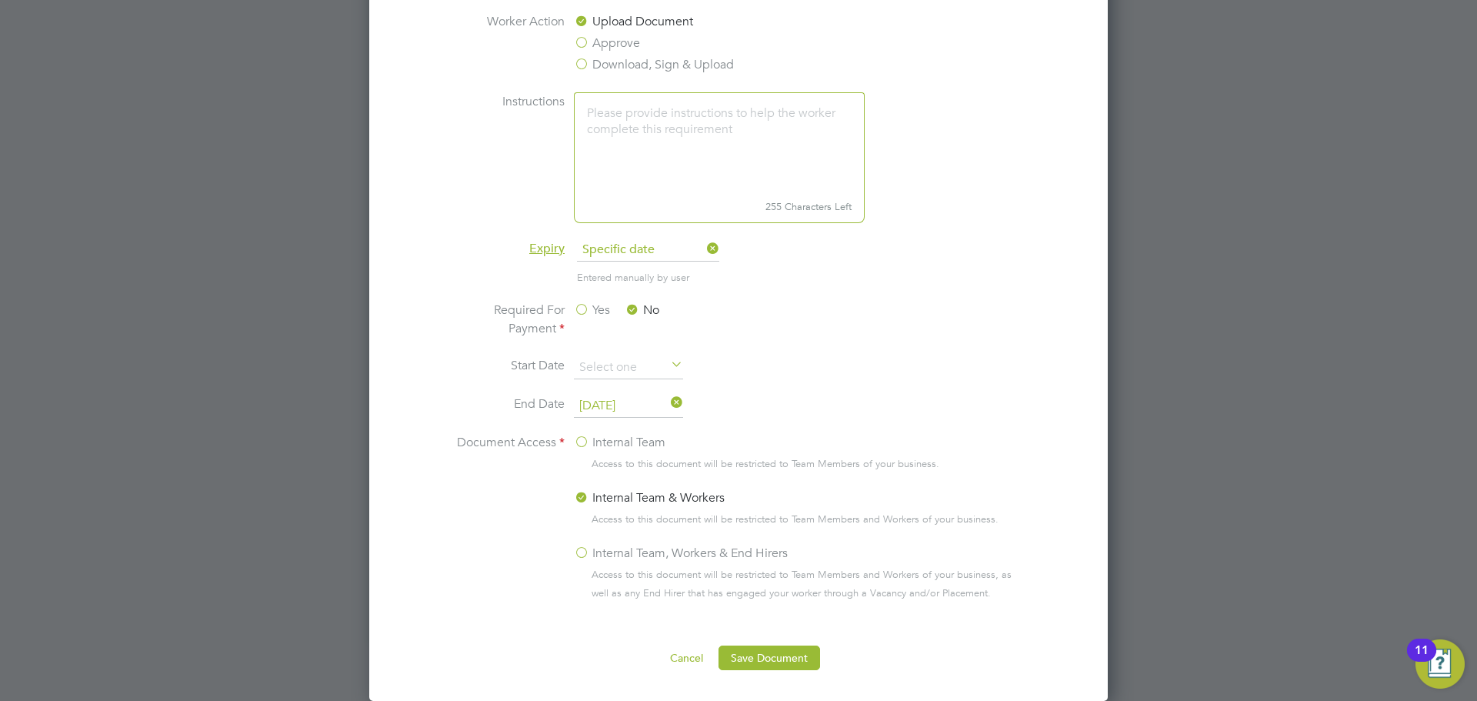
click at [579, 551] on label "Internal Team, Workers & End Hirers" at bounding box center [681, 553] width 214 height 18
click at [0, 0] on input "Internal Team, Workers & End Hirers" at bounding box center [0, 0] width 0 height 0
click at [757, 649] on button "Save Document" at bounding box center [770, 658] width 102 height 25
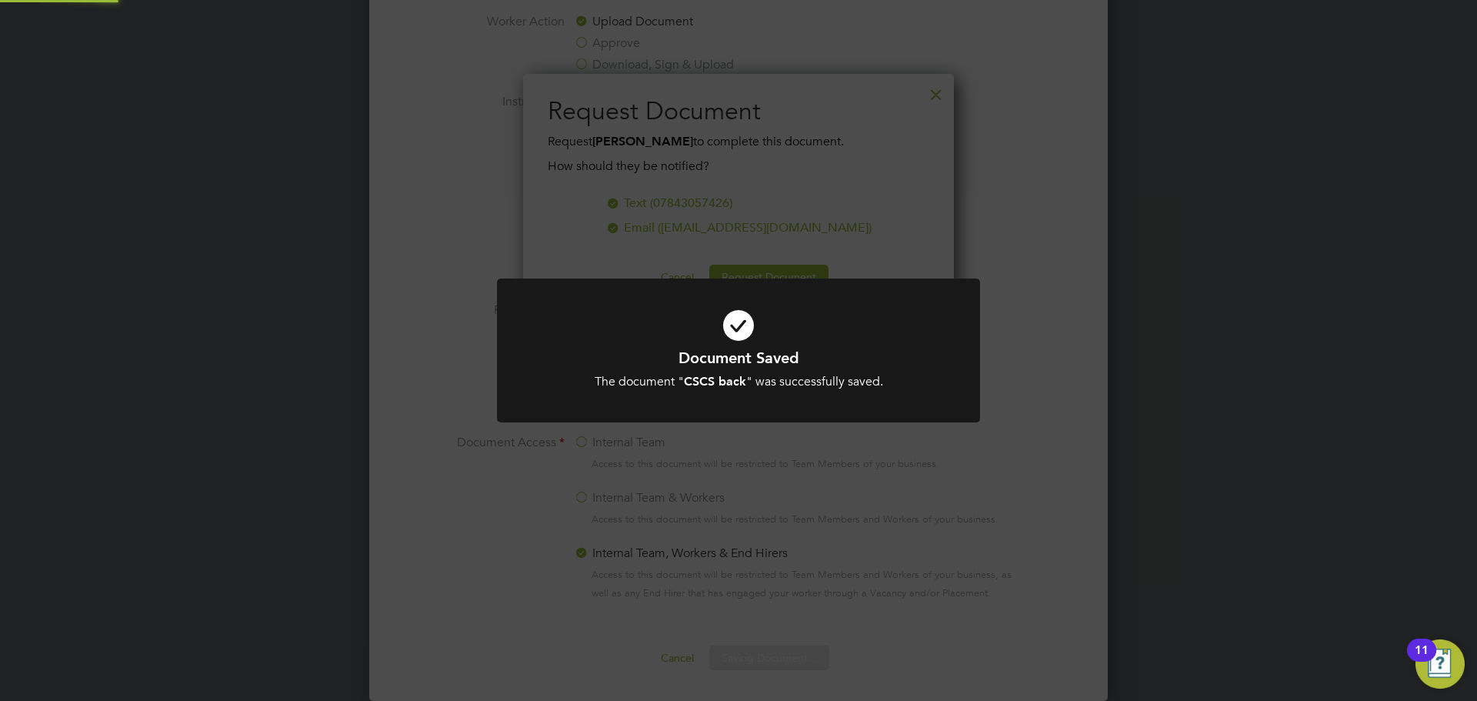
scroll to position [247, 432]
click at [771, 630] on div "Document Saved The document " CSCS back " was successfully saved. Cancel Okay" at bounding box center [738, 350] width 1477 height 701
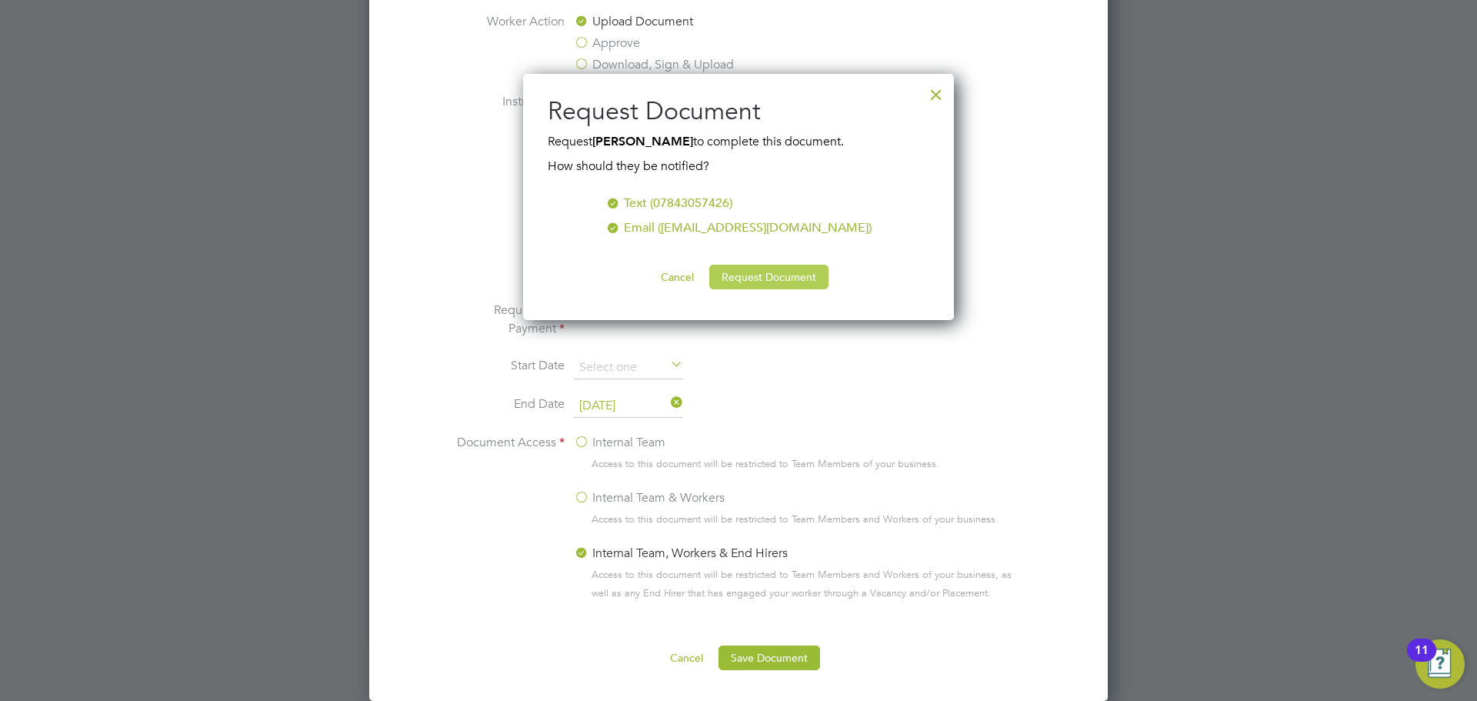
click at [781, 284] on button "Request Document" at bounding box center [768, 277] width 119 height 25
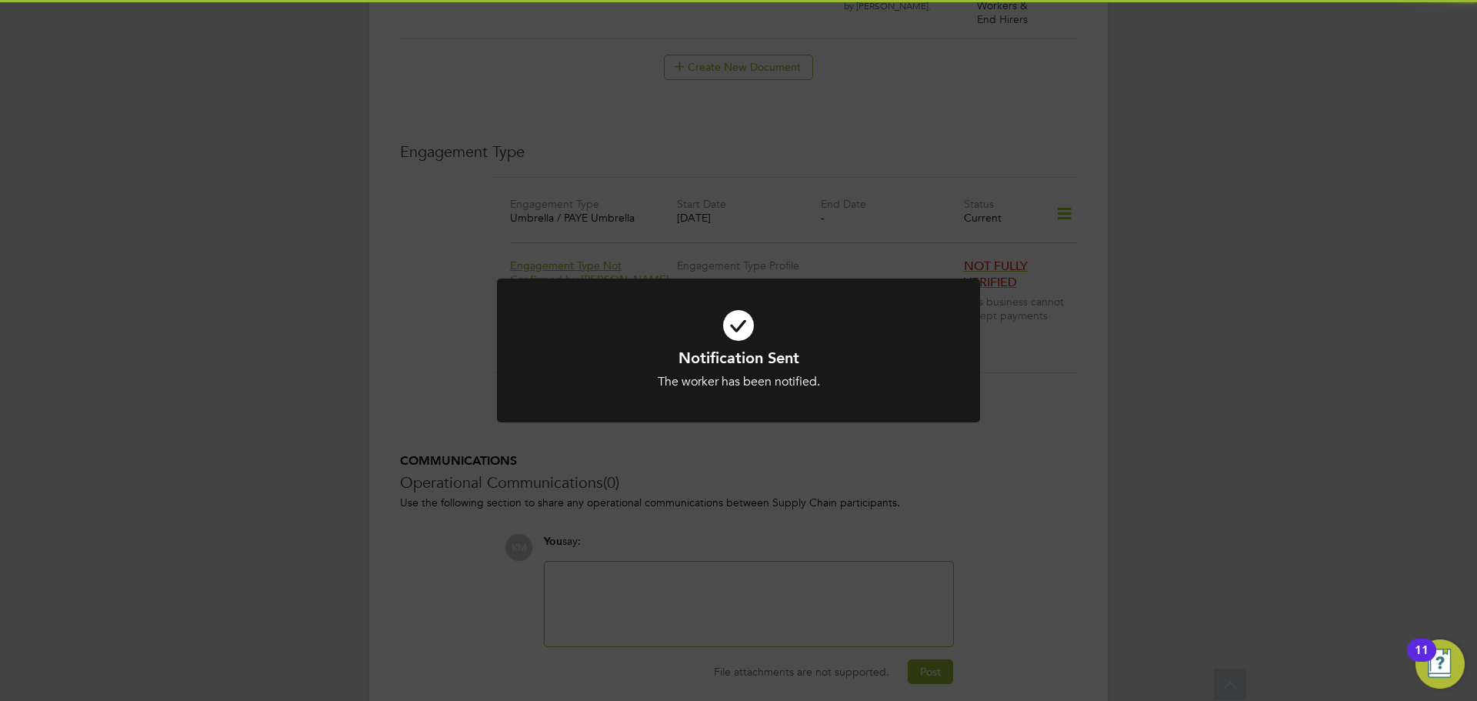
scroll to position [1106, 0]
click at [779, 282] on div at bounding box center [738, 351] width 483 height 144
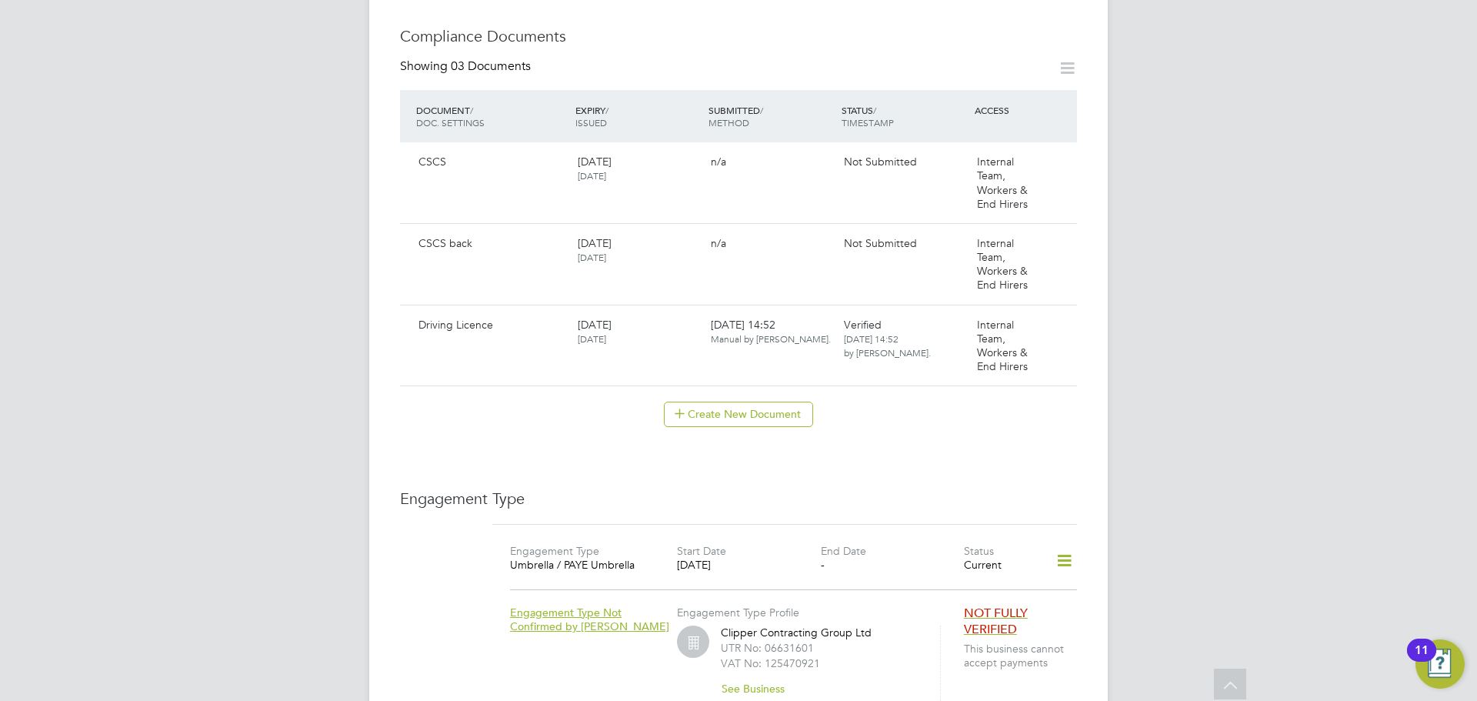
scroll to position [736, 0]
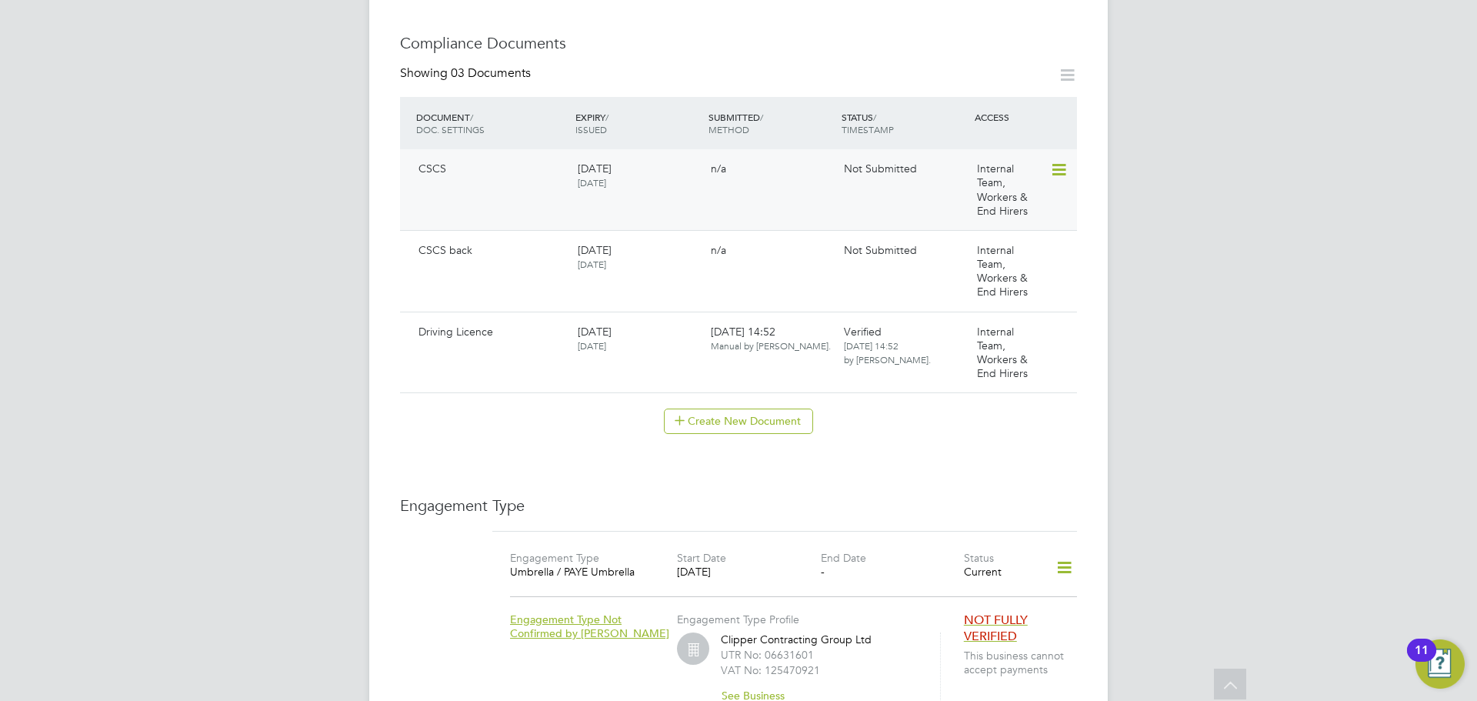
click at [1061, 161] on icon at bounding box center [1057, 170] width 15 height 18
click at [972, 214] on li "Submit Document" at bounding box center [1010, 213] width 114 height 22
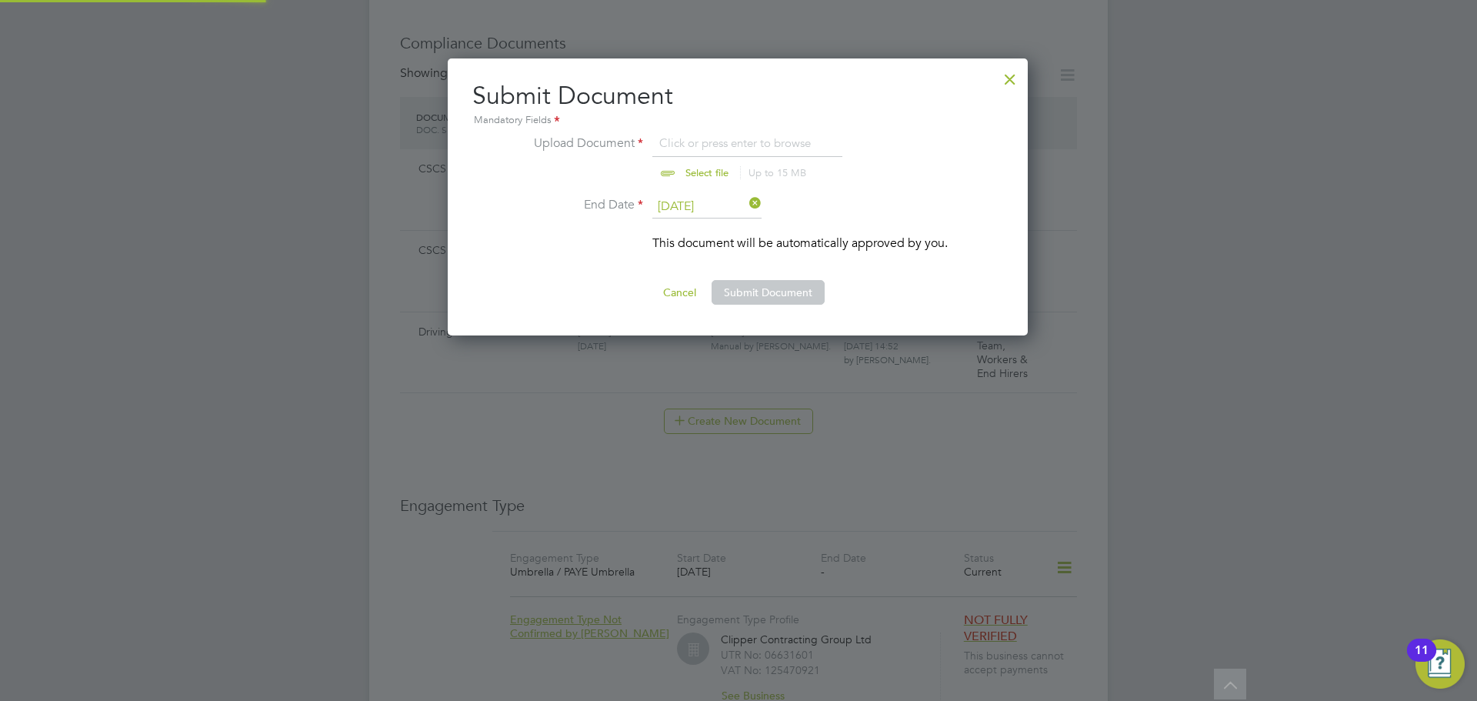
scroll to position [278, 582]
click at [695, 167] on input "file" at bounding box center [722, 157] width 242 height 46
type input "C:\fakepath\Kevin.Freeman Blue CSCS exp 03.2027.jpg"
click at [805, 295] on button "Submit Document" at bounding box center [768, 292] width 113 height 25
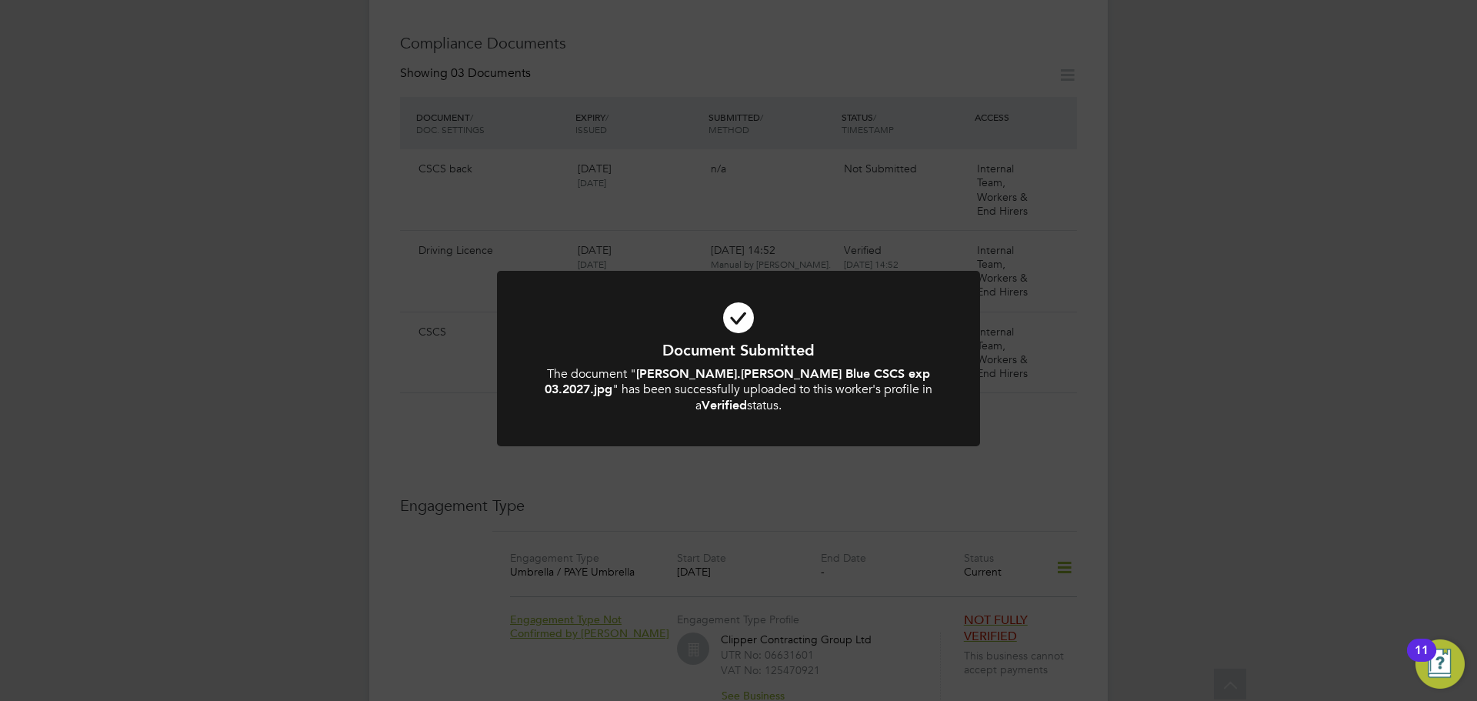
click at [853, 321] on icon at bounding box center [739, 318] width 400 height 60
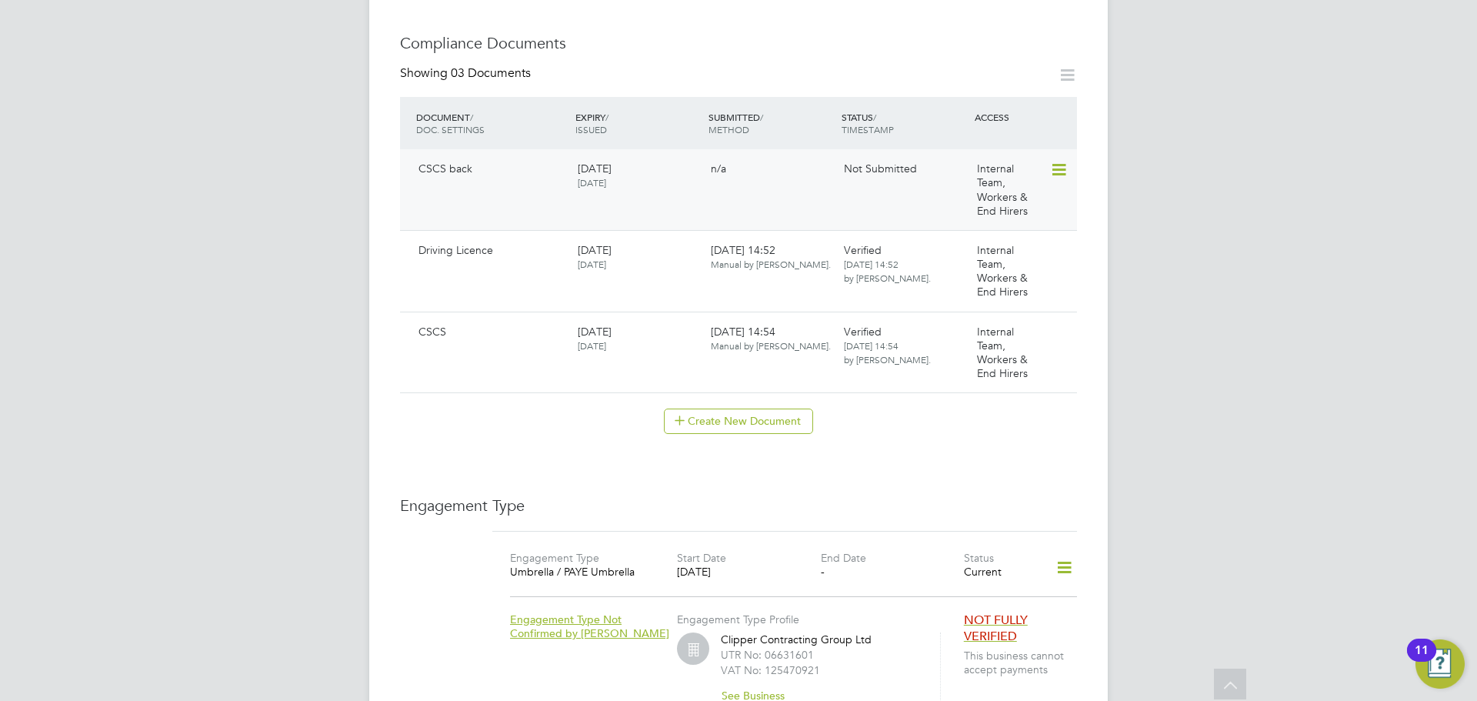
click at [1041, 163] on div "Internal Team, Workers & End Hirers" at bounding box center [1011, 189] width 80 height 68
click at [1046, 159] on div "Internal Team, Workers & End Hirers" at bounding box center [1011, 189] width 80 height 68
click at [1059, 161] on icon at bounding box center [1057, 170] width 15 height 18
click at [980, 217] on li "Submit Document" at bounding box center [1010, 213] width 114 height 22
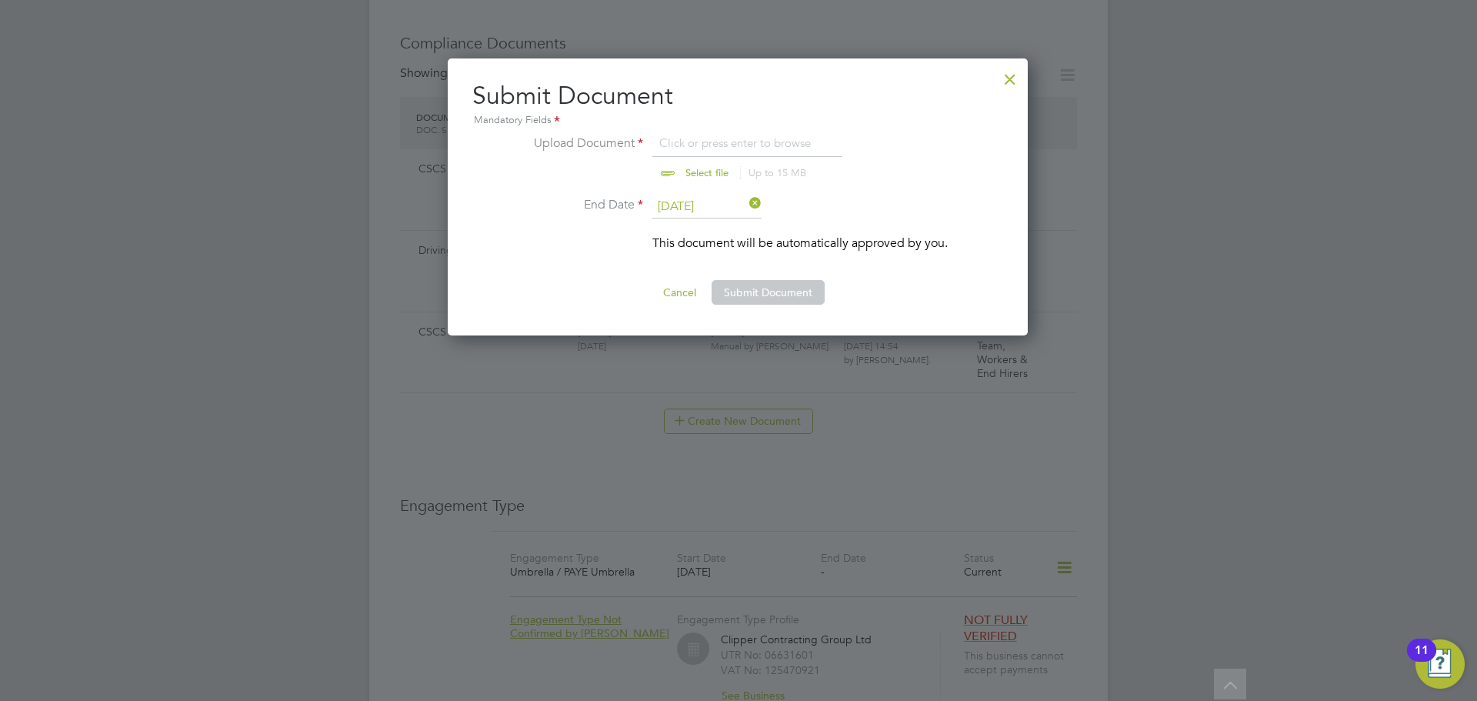
click at [713, 169] on input "file" at bounding box center [722, 157] width 242 height 46
type input "C:\fakepath\Kevin.Freeman Blue CSCS back NVQ.jpg"
click at [770, 292] on button "Submit Document" at bounding box center [768, 292] width 113 height 25
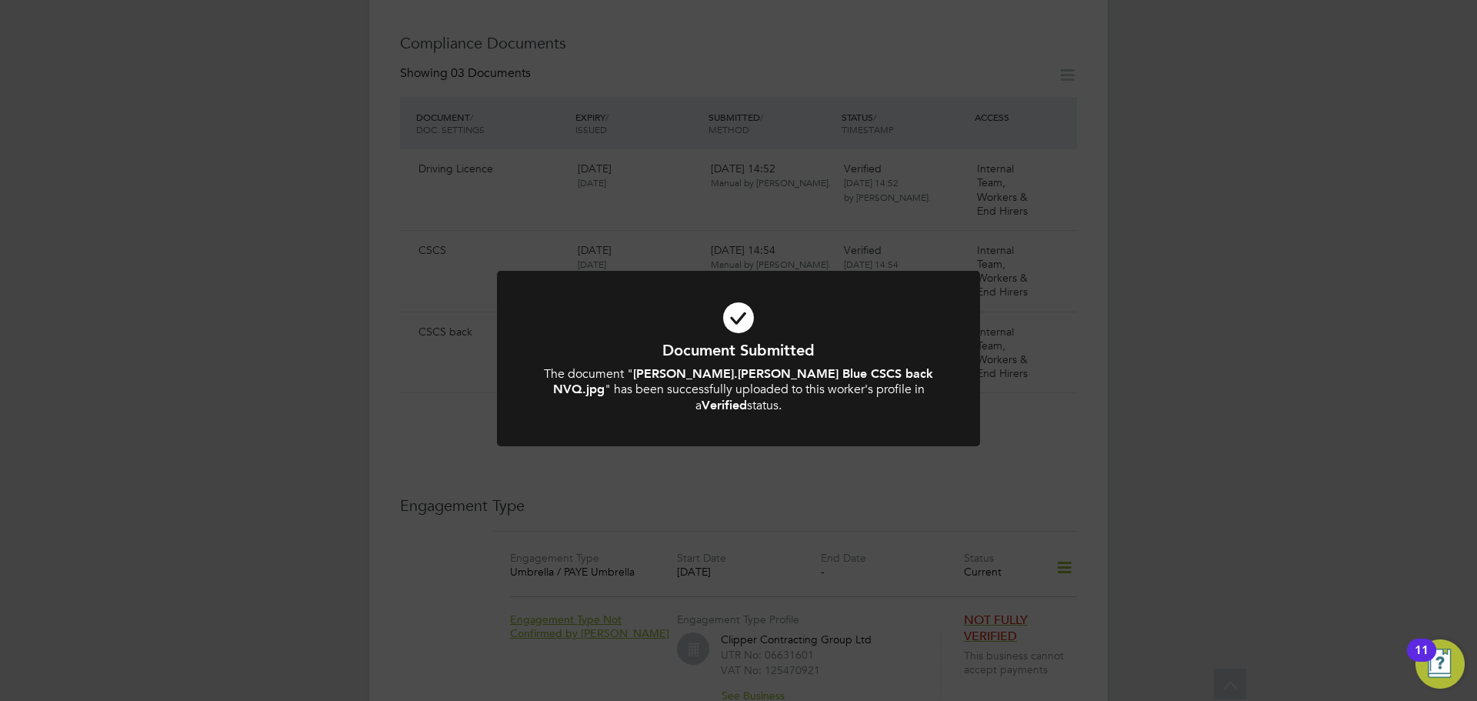
click at [770, 292] on icon at bounding box center [739, 318] width 400 height 60
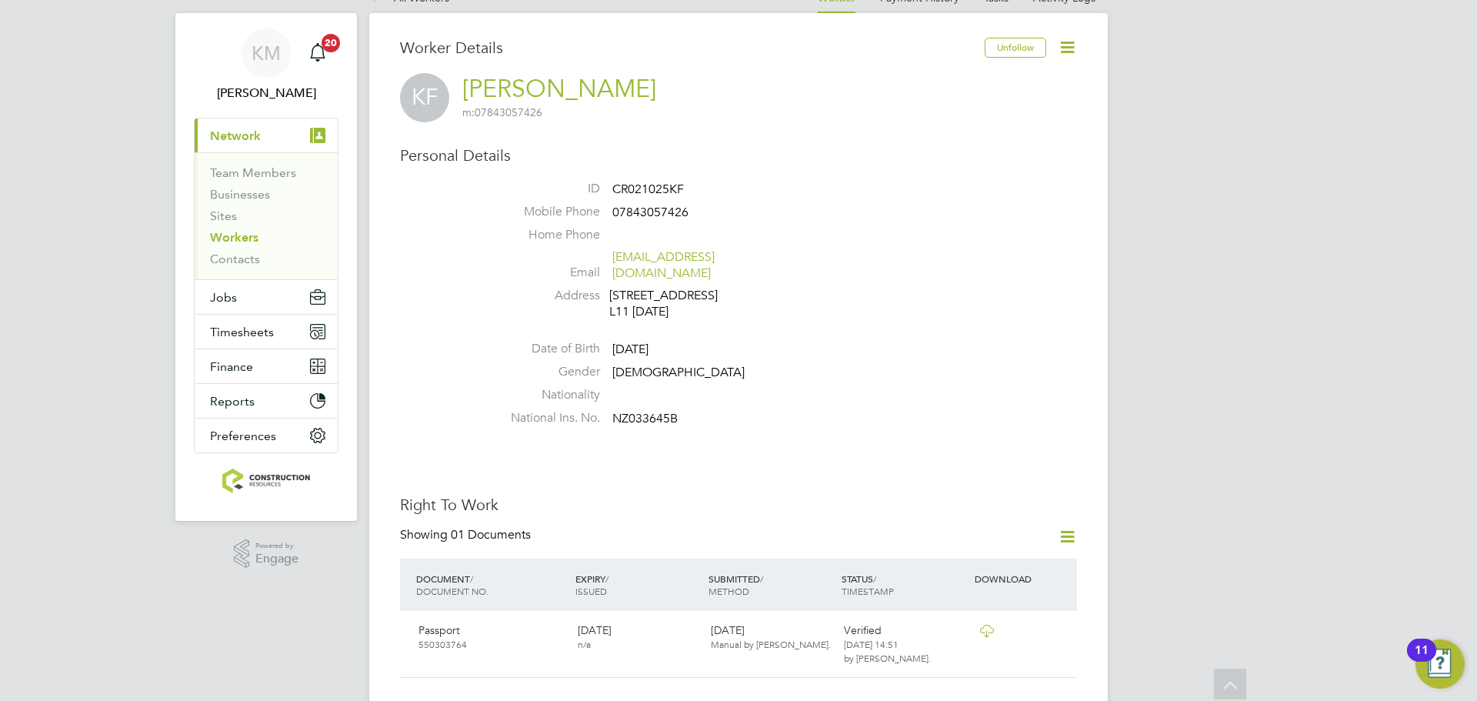
scroll to position [0, 0]
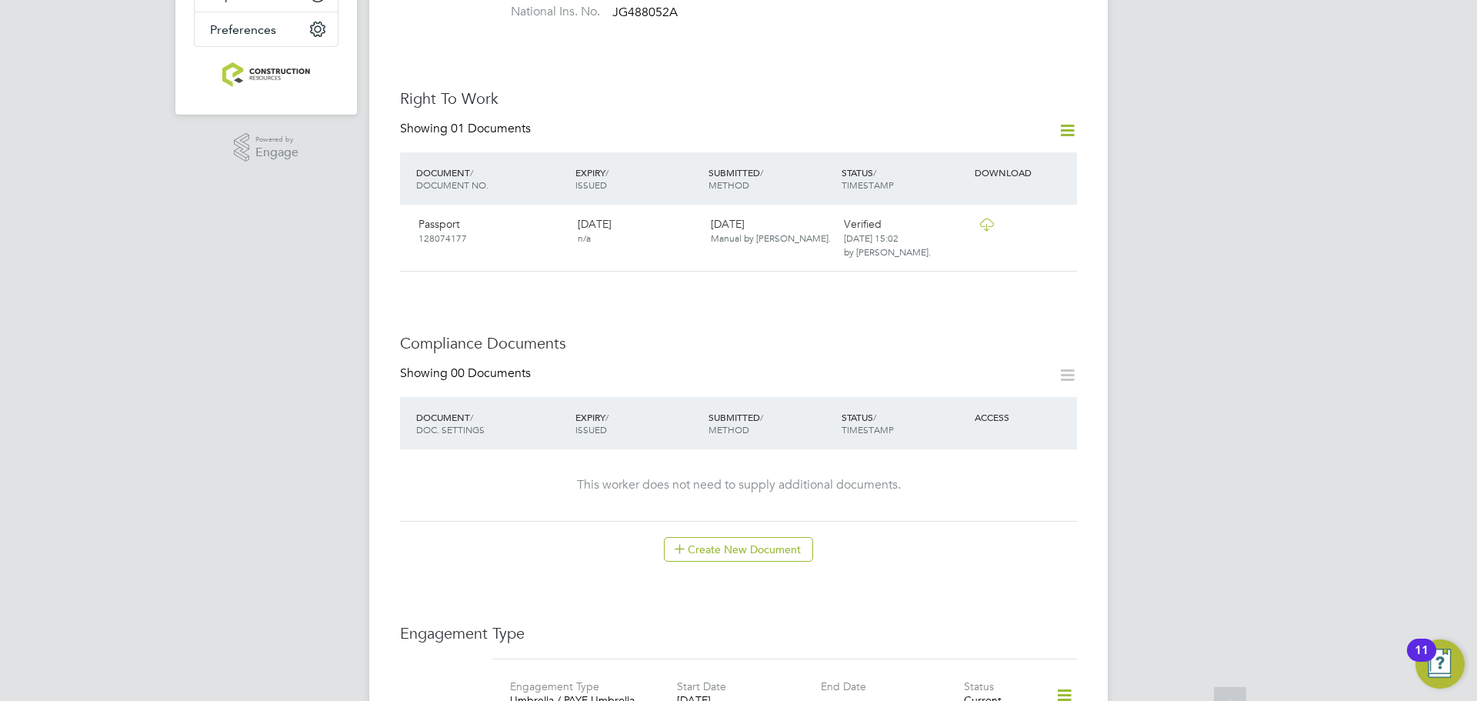
scroll to position [437, 0]
click at [694, 536] on button "Create New Document" at bounding box center [738, 548] width 149 height 25
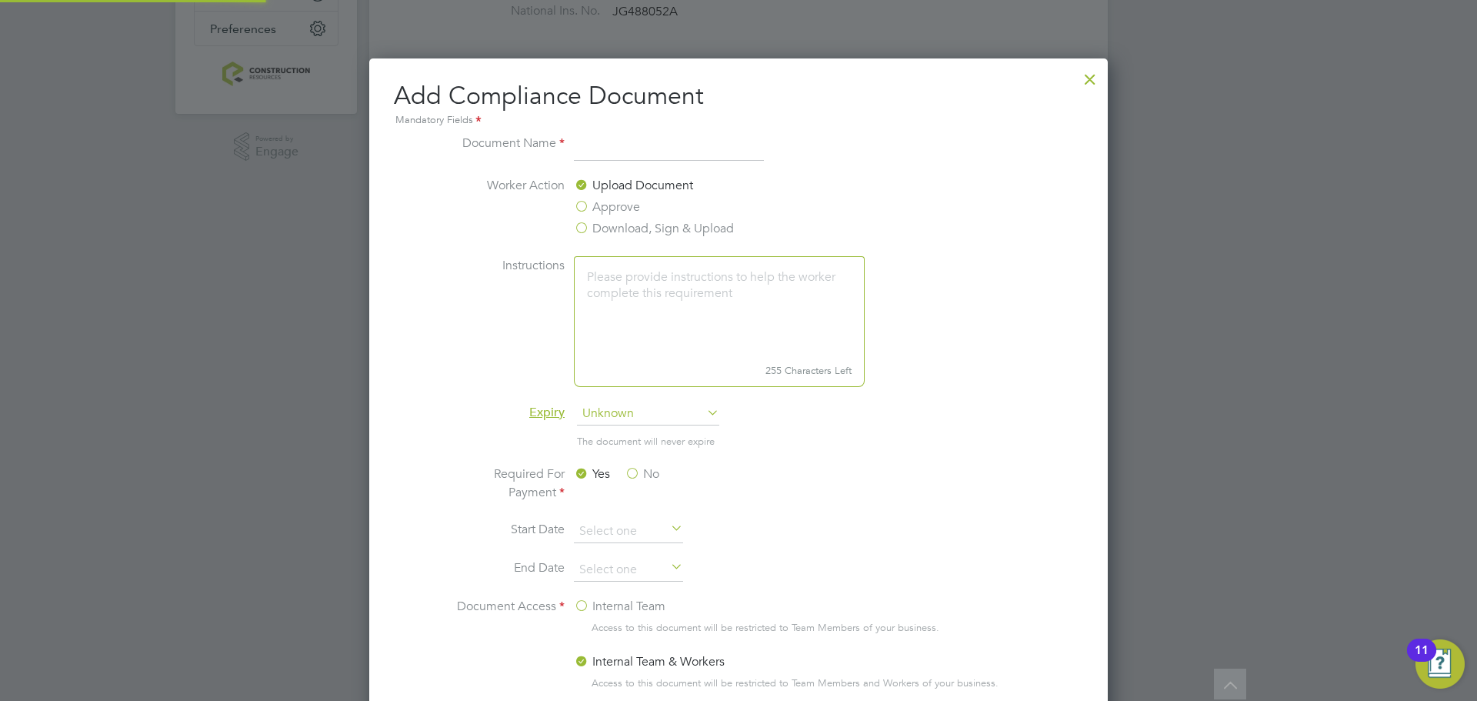
scroll to position [808, 739]
type input "Driving Licence"
click at [613, 409] on span "Unknown" at bounding box center [648, 413] width 142 height 23
click at [616, 512] on li "Specific date" at bounding box center [648, 516] width 144 height 20
click at [636, 473] on label "No" at bounding box center [642, 474] width 35 height 18
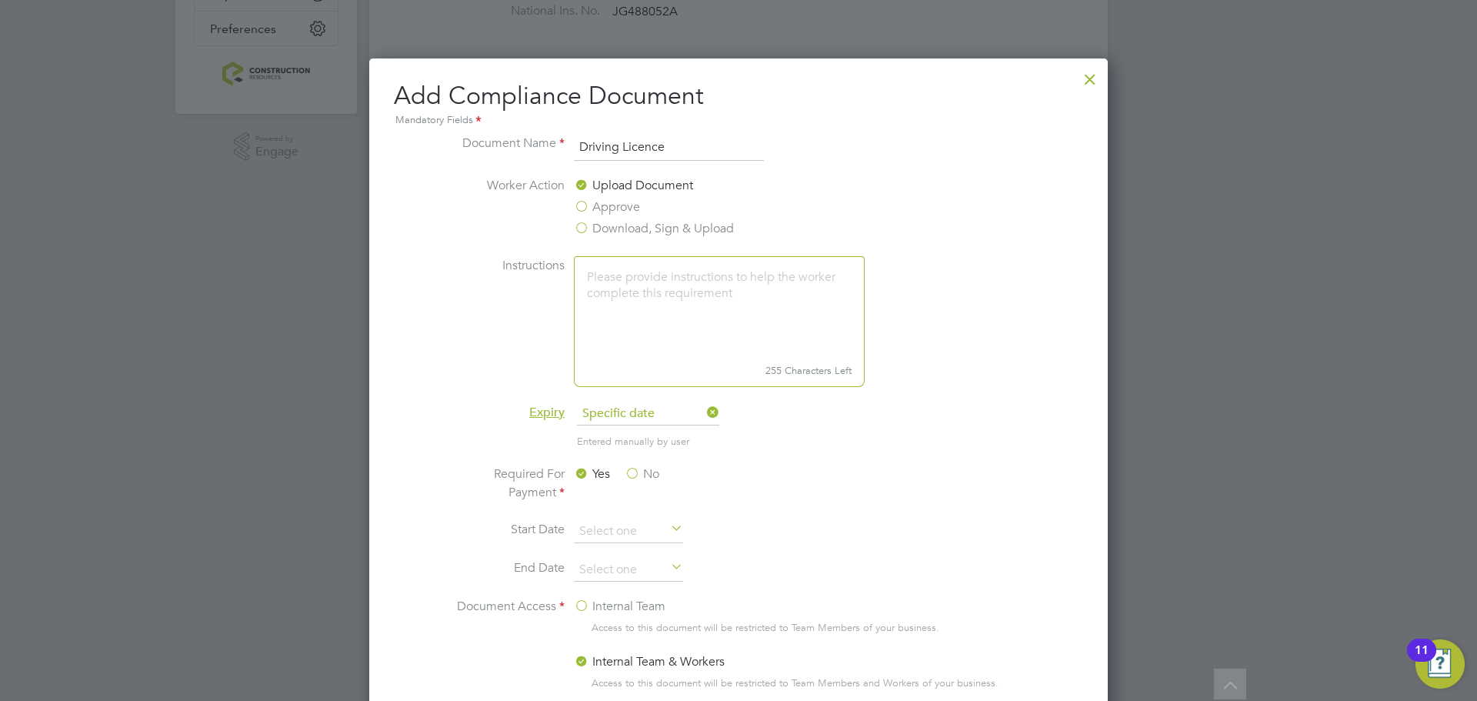
click at [0, 0] on input "No" at bounding box center [0, 0] width 0 height 0
click at [621, 578] on input at bounding box center [628, 570] width 109 height 23
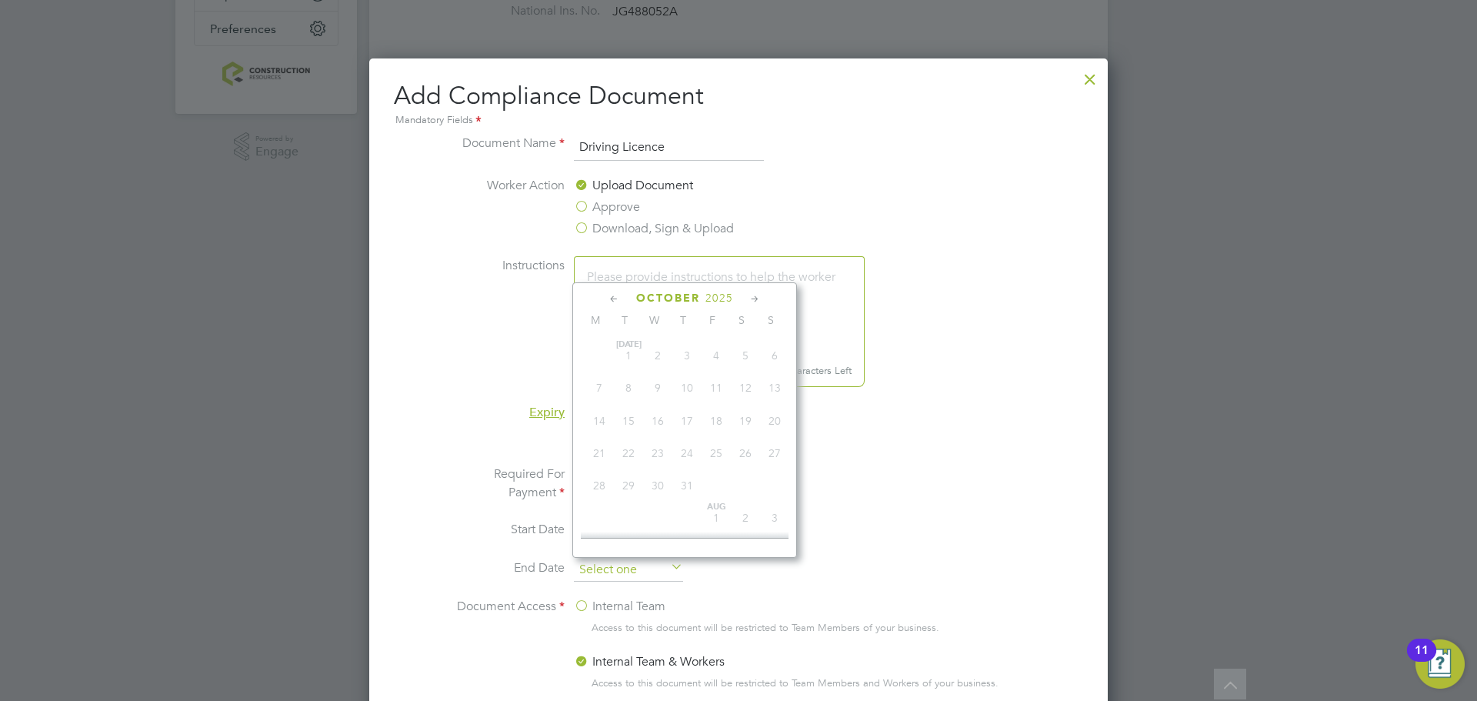
scroll to position [433, 0]
click at [752, 292] on icon at bounding box center [755, 299] width 15 height 17
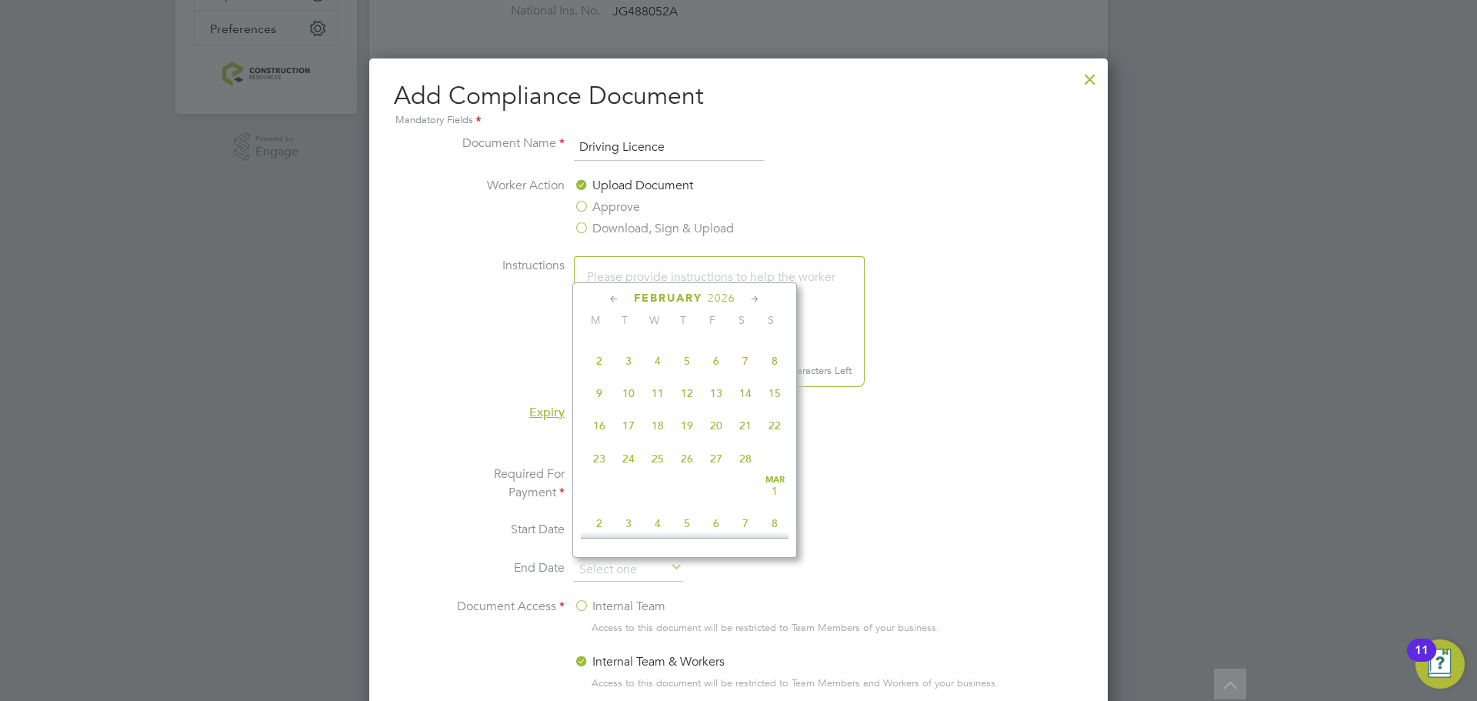
click at [752, 292] on icon at bounding box center [755, 299] width 15 height 17
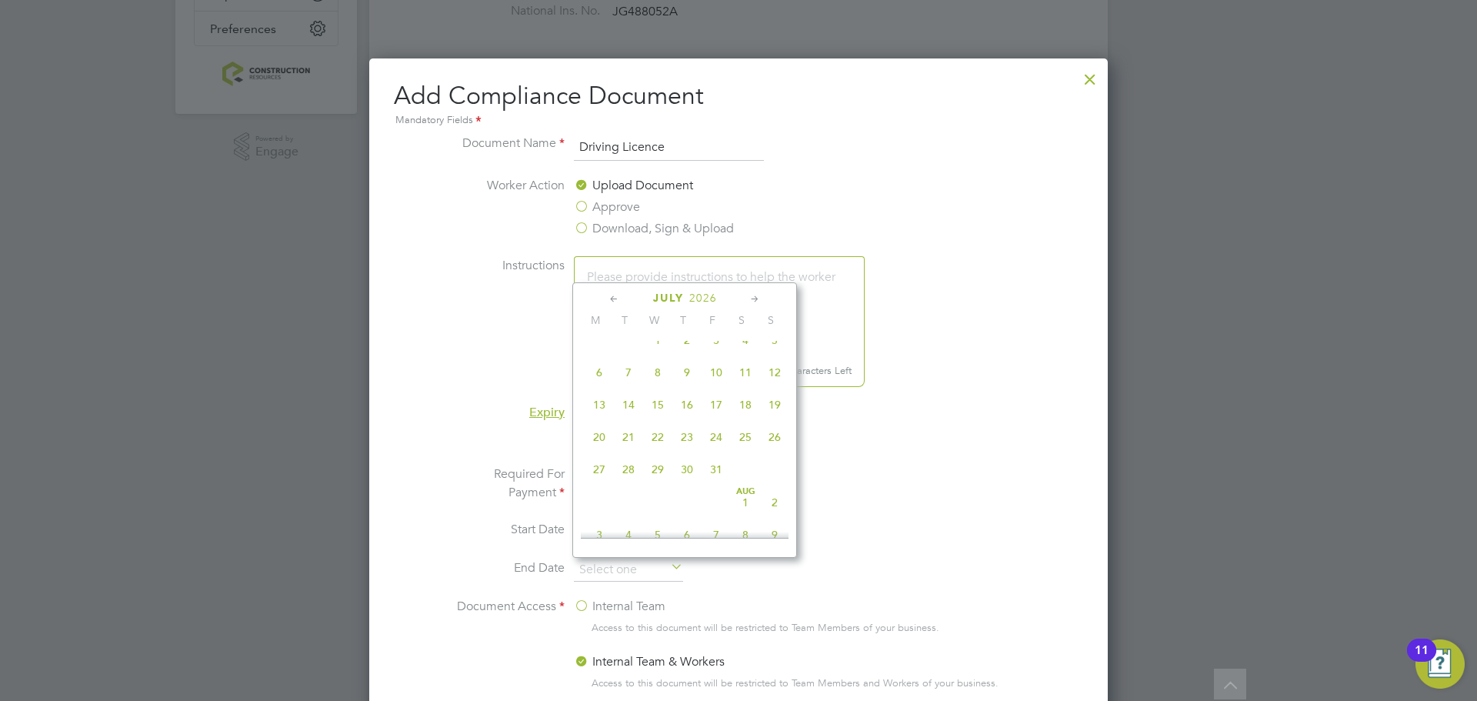
click at [752, 292] on icon at bounding box center [755, 299] width 15 height 17
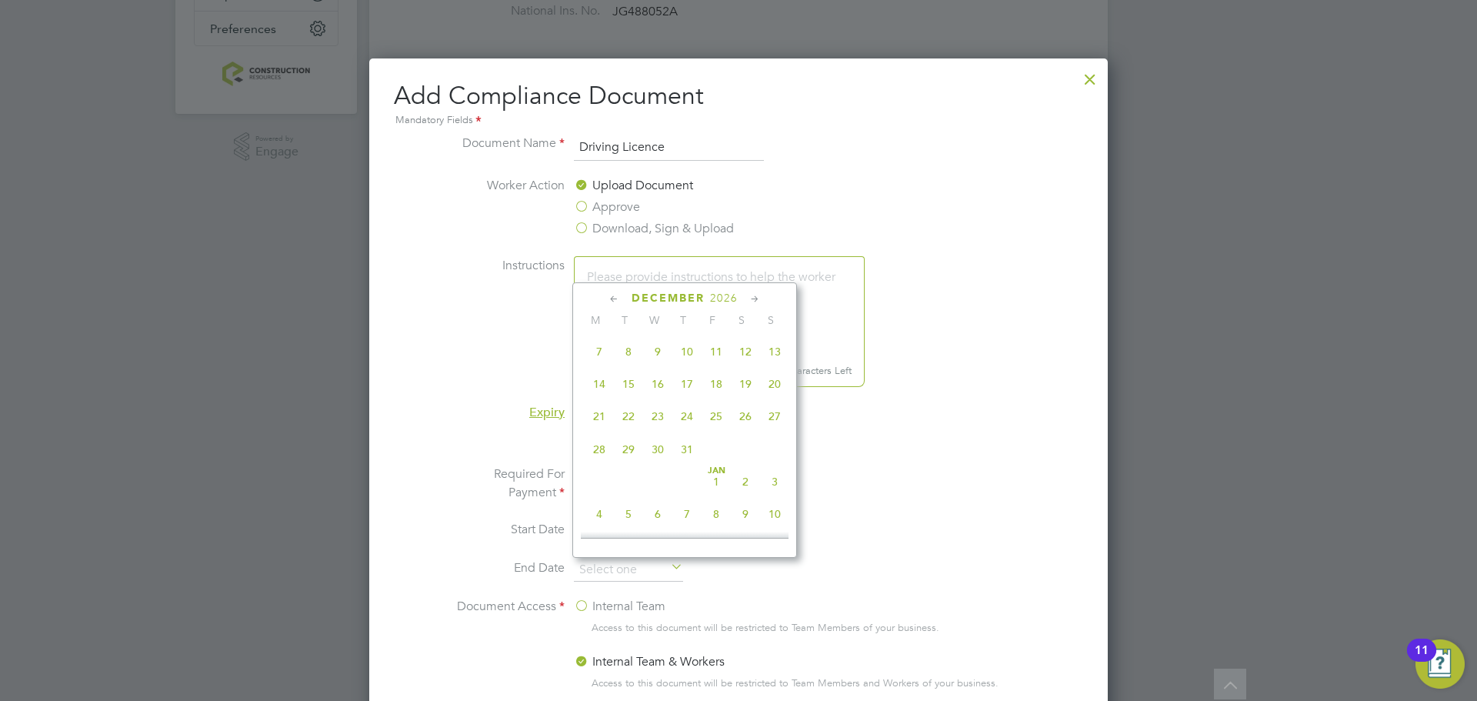
click at [752, 292] on icon at bounding box center [755, 299] width 15 height 17
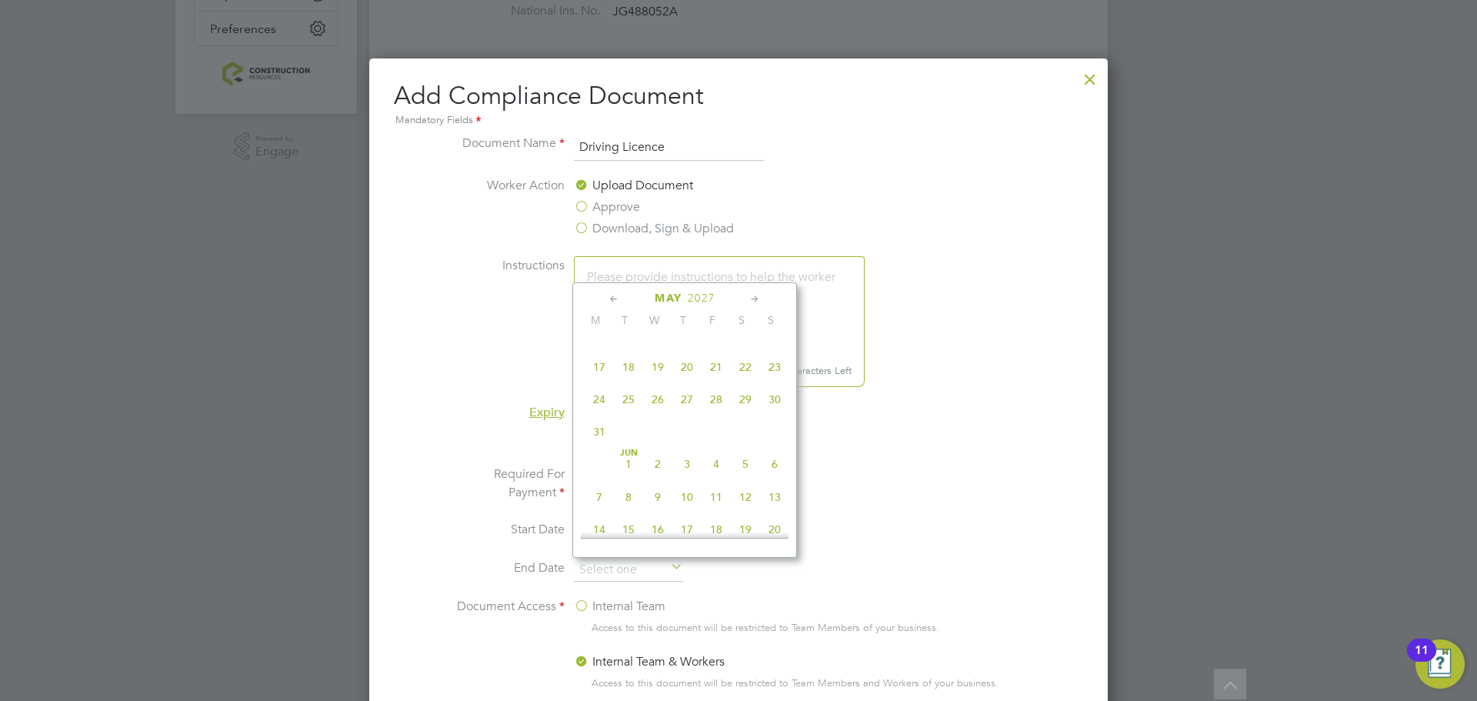
click at [752, 292] on icon at bounding box center [755, 299] width 15 height 17
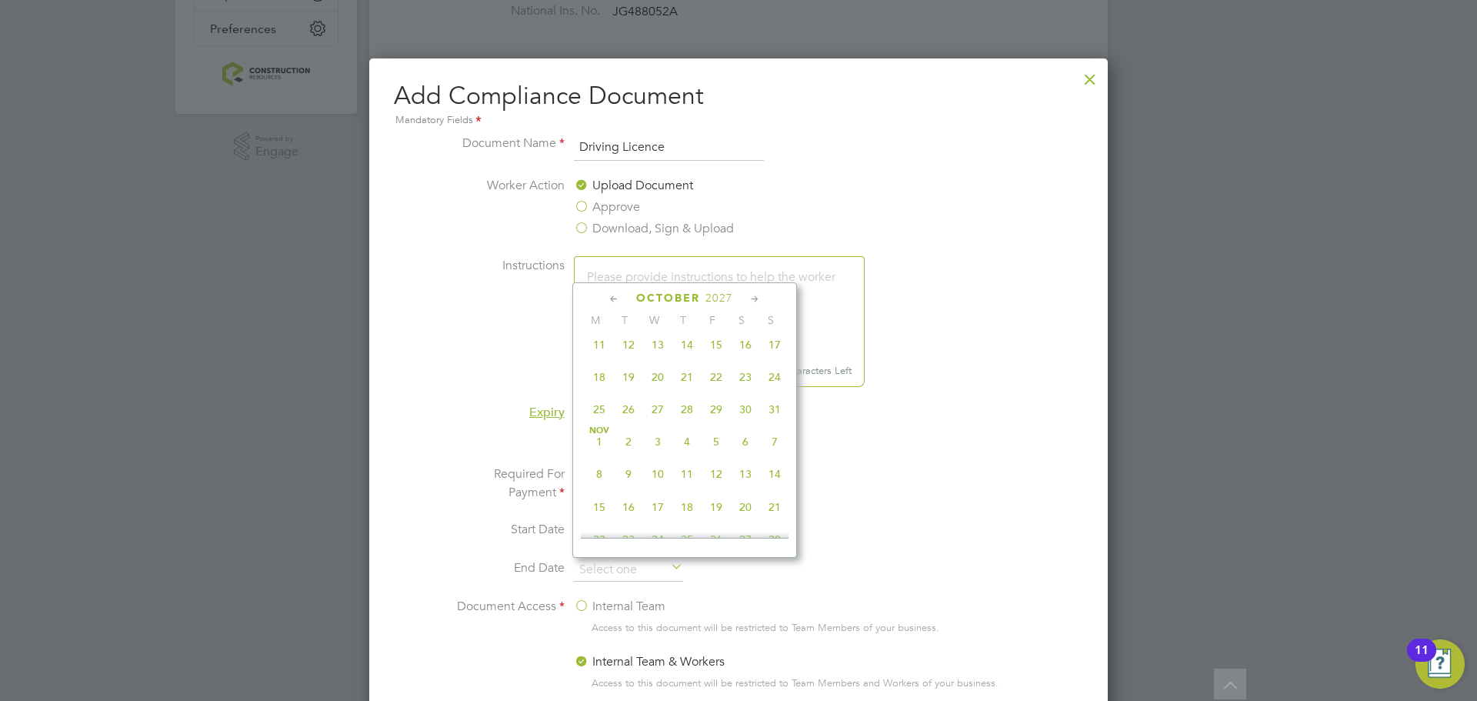
click at [752, 292] on icon at bounding box center [755, 299] width 15 height 17
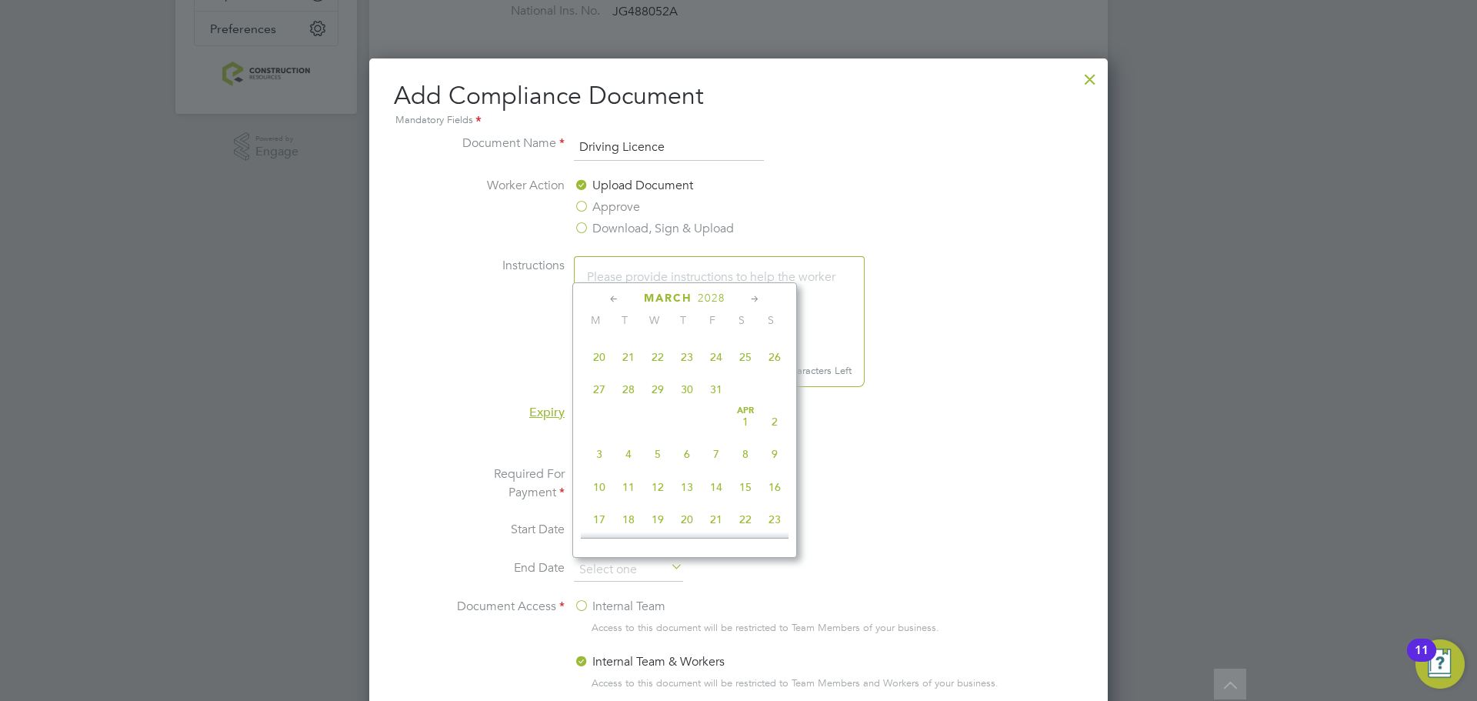
click at [752, 292] on icon at bounding box center [755, 299] width 15 height 17
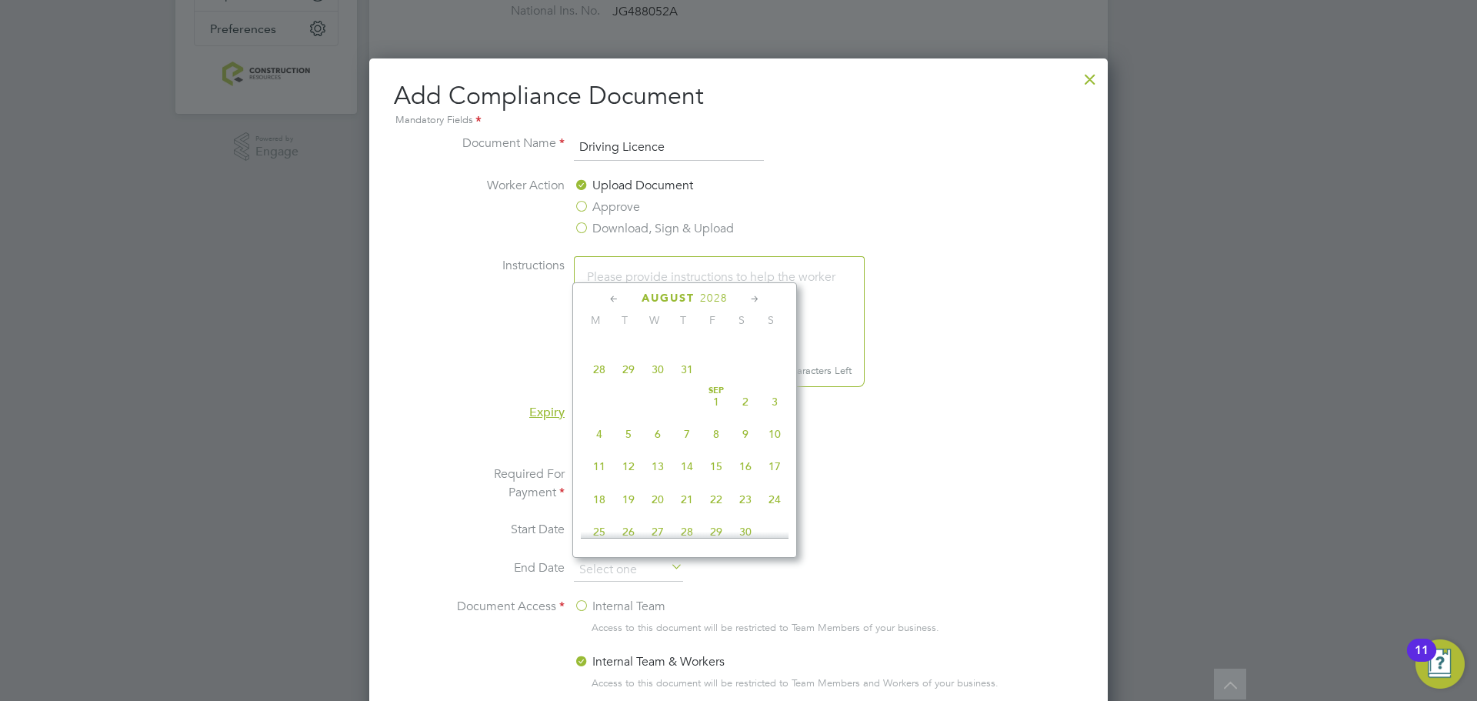
click at [752, 292] on icon at bounding box center [755, 299] width 15 height 17
click at [626, 307] on span "14" at bounding box center [628, 292] width 29 height 29
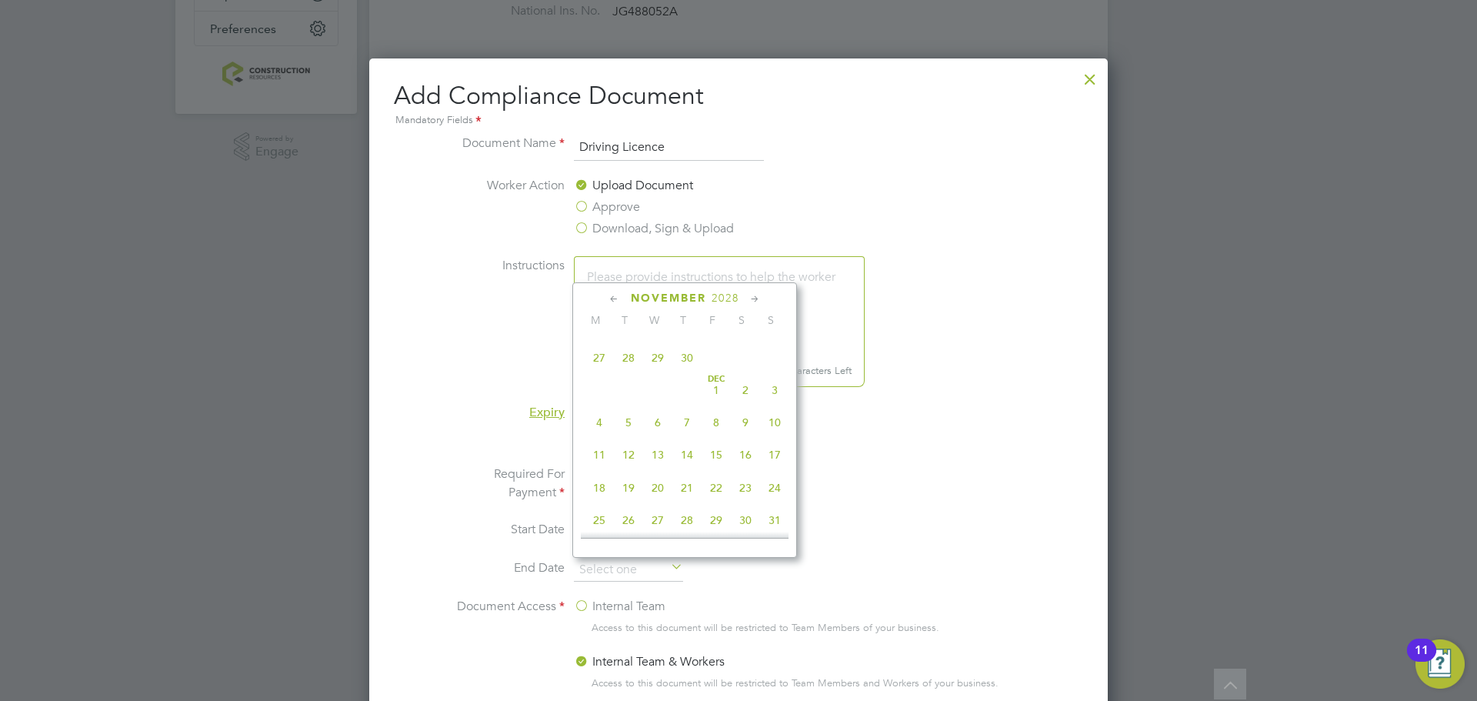
type input "14 Nov 2028"
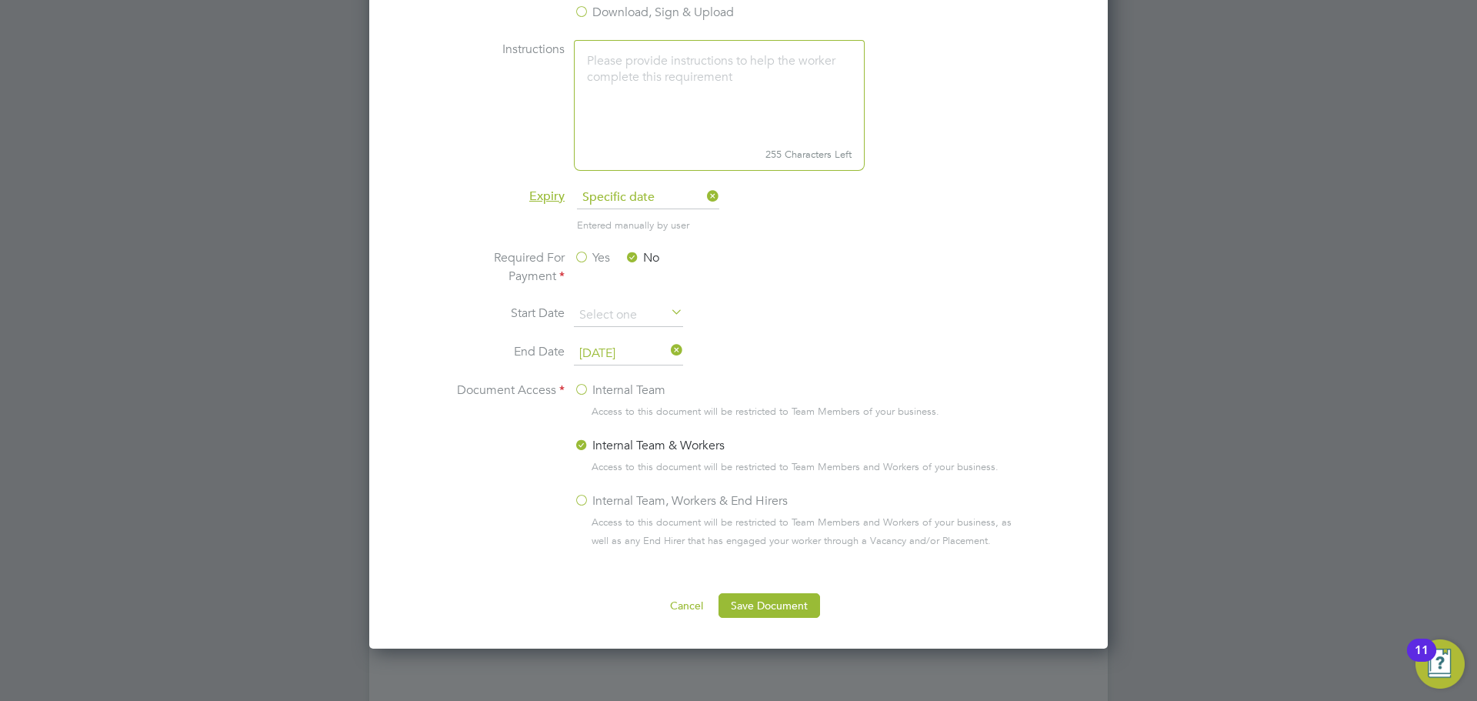
scroll to position [656, 0]
click at [579, 499] on label "Internal Team, Workers & End Hirers" at bounding box center [681, 498] width 214 height 18
click at [0, 0] on input "Internal Team, Workers & End Hirers" at bounding box center [0, 0] width 0 height 0
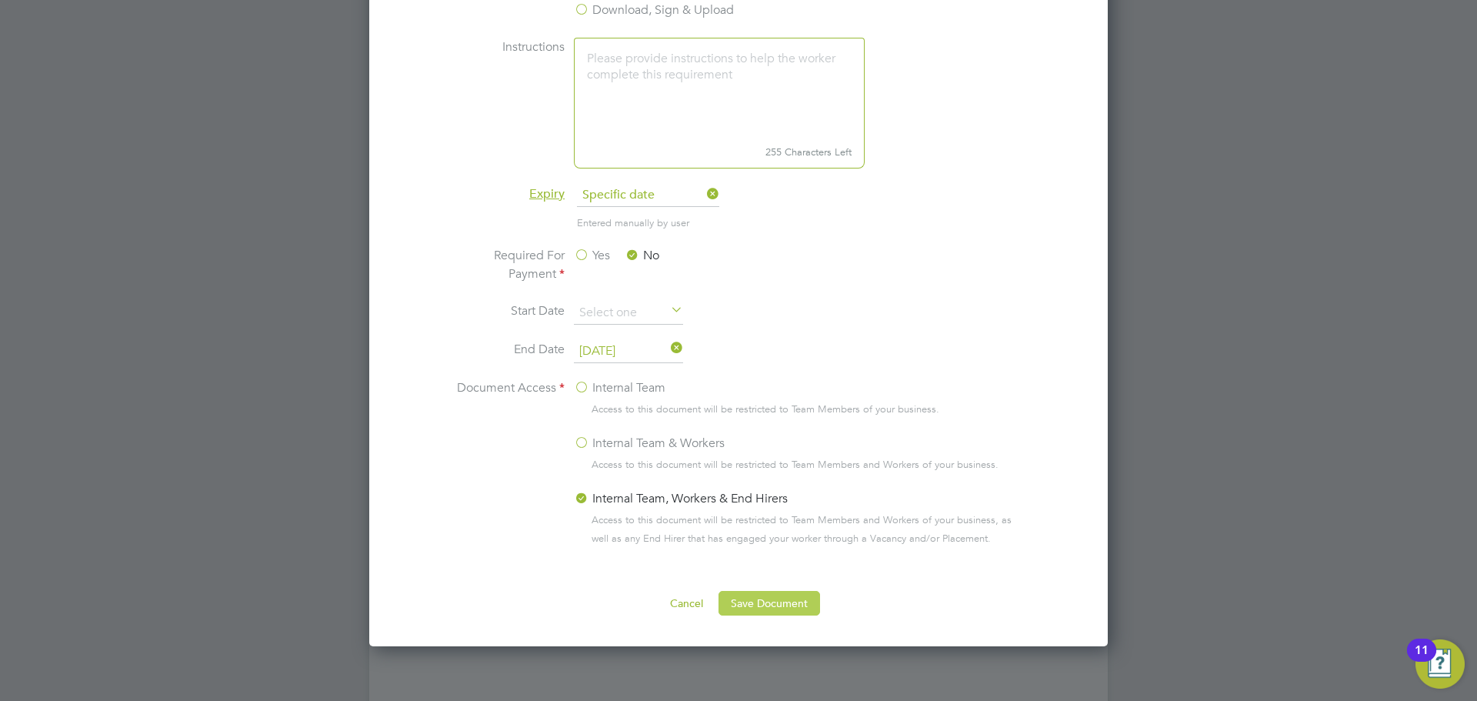
click at [732, 595] on button "Save Document" at bounding box center [770, 603] width 102 height 25
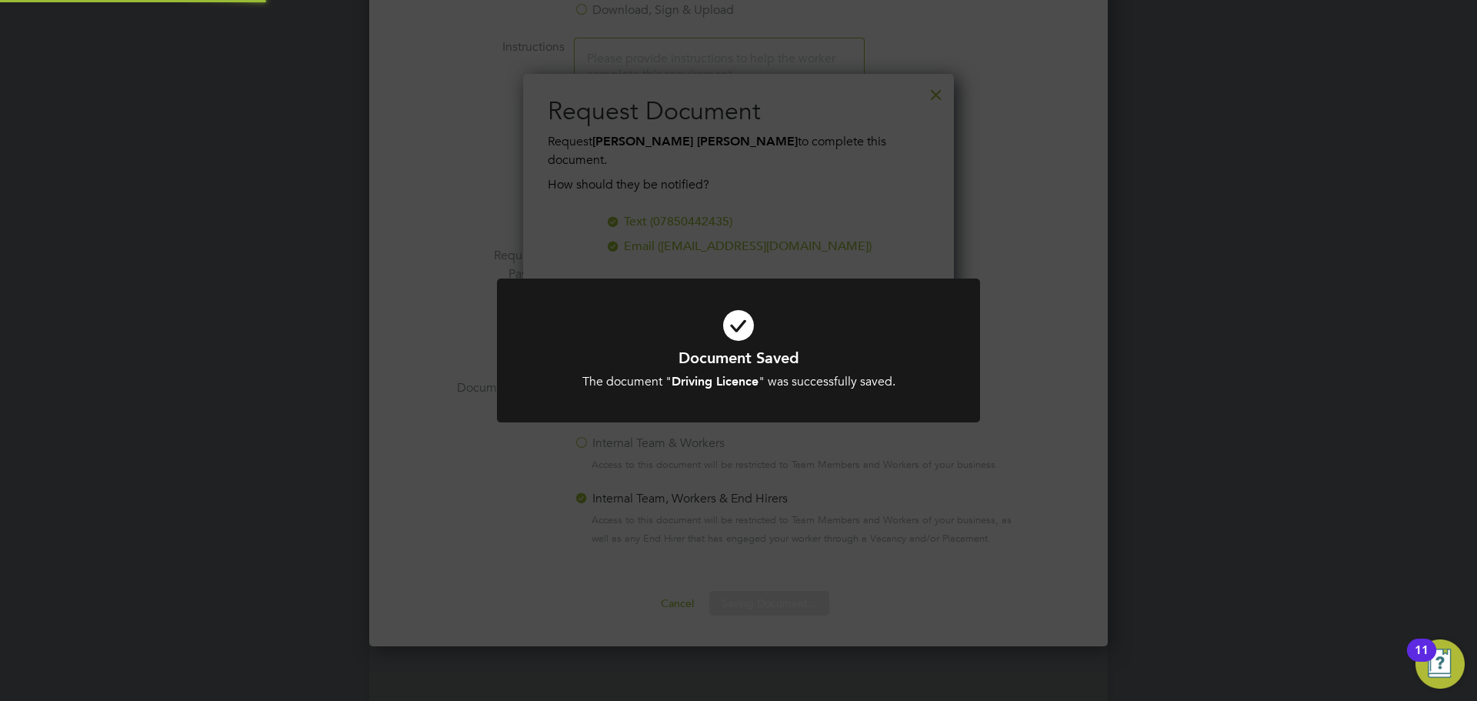
scroll to position [247, 432]
click at [805, 489] on div "Document Saved The document " Driving Licence " was successfully saved. Cancel …" at bounding box center [738, 350] width 1477 height 701
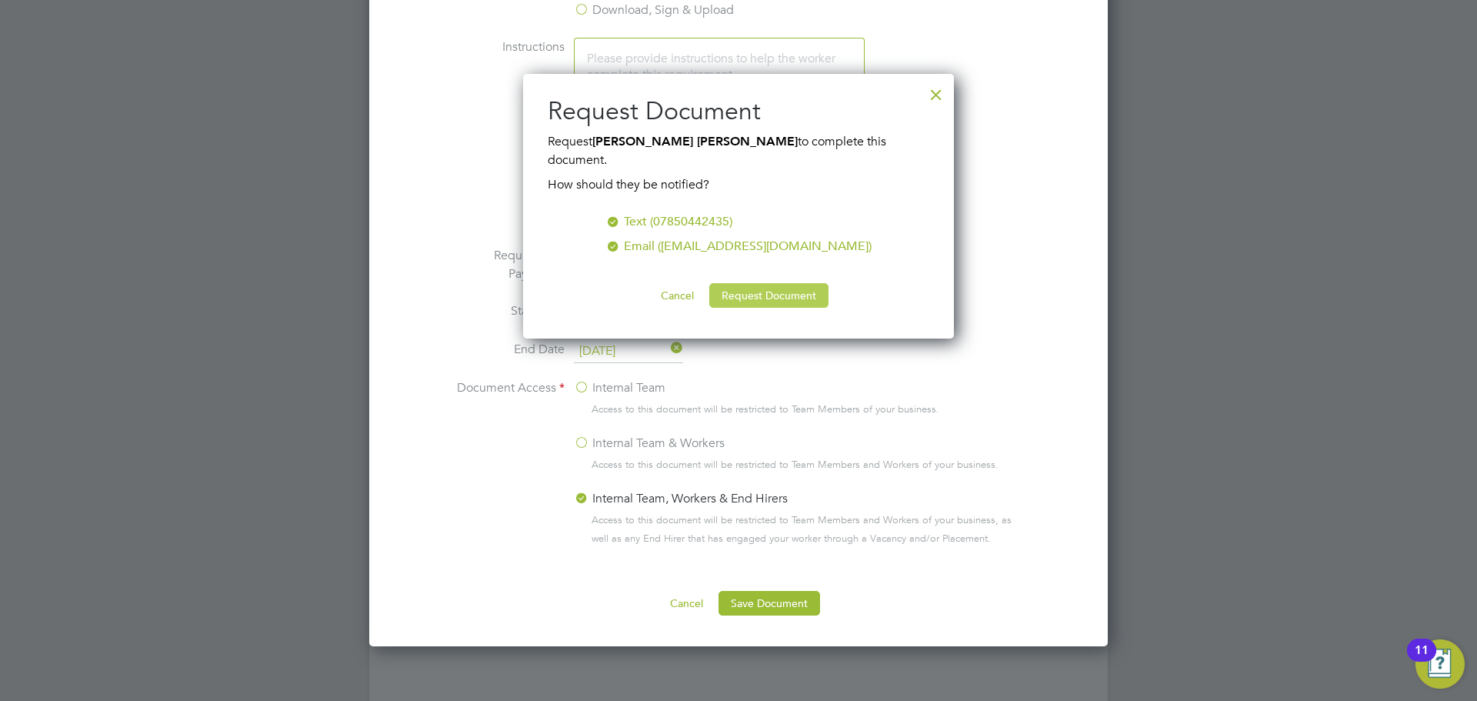
click at [733, 284] on button "Request Document" at bounding box center [768, 295] width 119 height 25
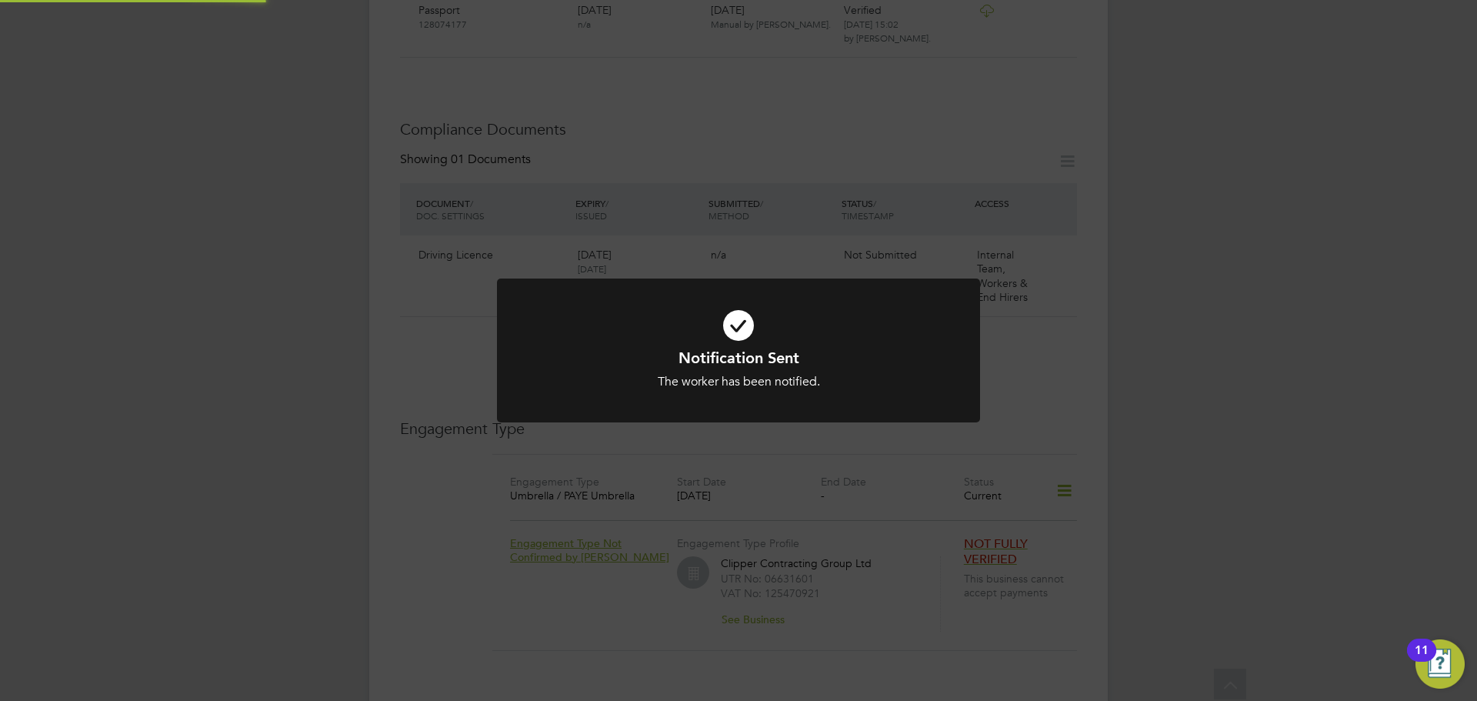
scroll to position [656, 0]
click at [726, 372] on div "Notification Sent The worker has been notified. Cancel Okay" at bounding box center [739, 369] width 400 height 42
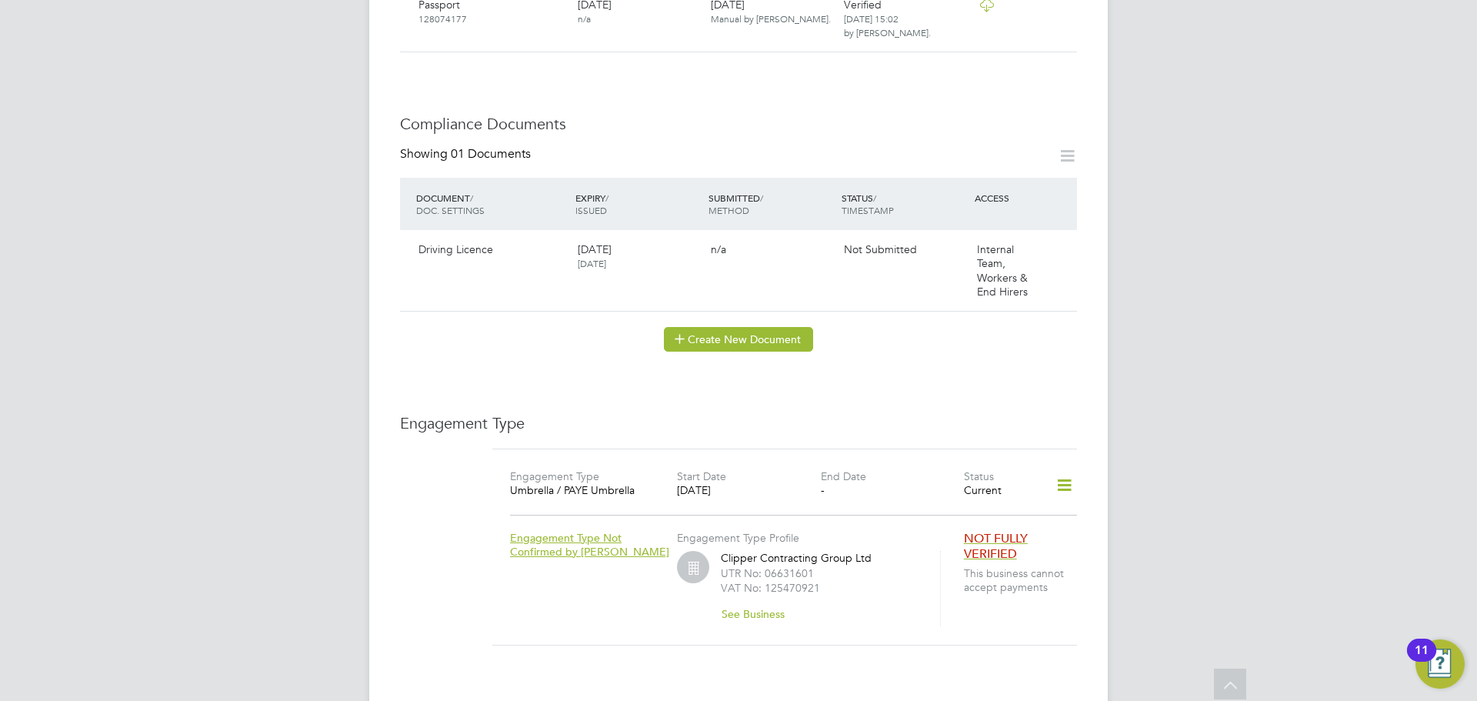
click at [713, 327] on button "Create New Document" at bounding box center [738, 339] width 149 height 25
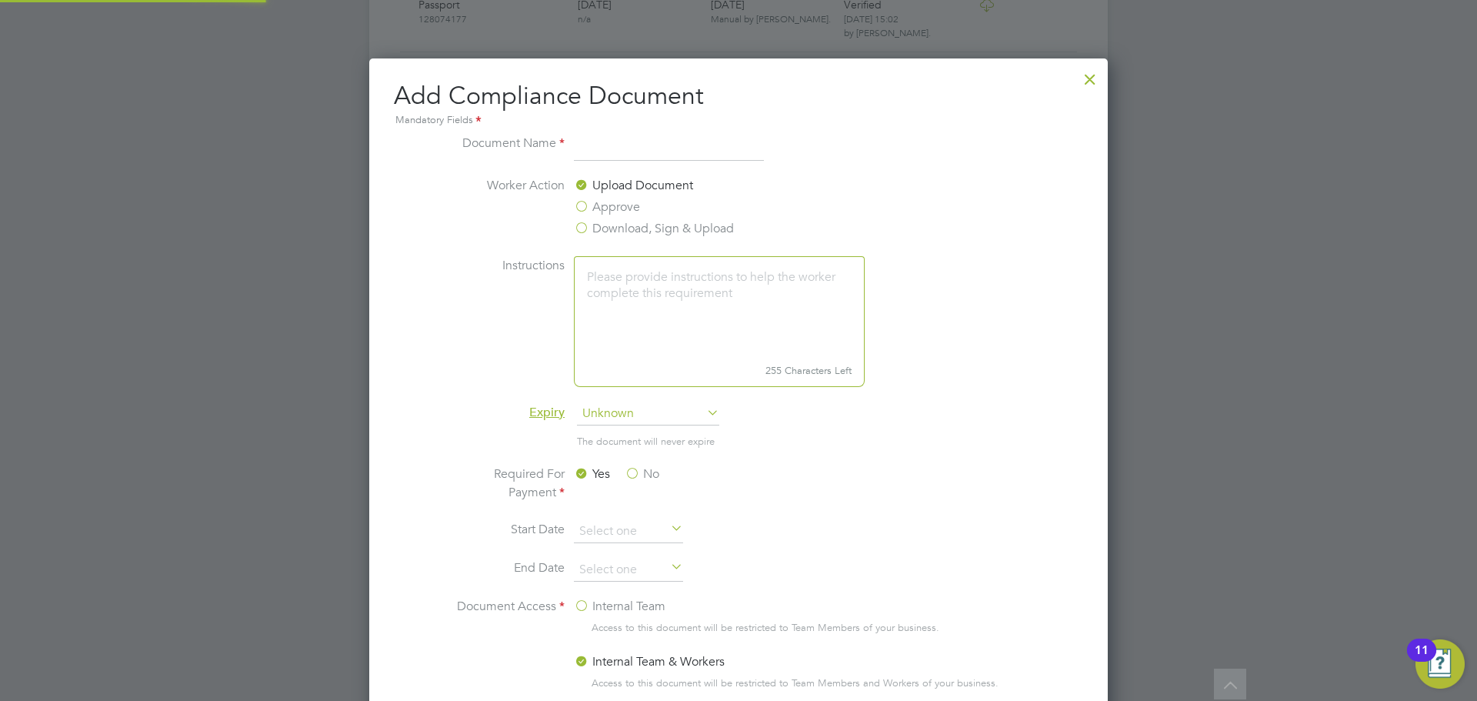
scroll to position [808, 739]
type input "L"
type input "NVQ L3 Plumbing & Heating"
click at [639, 416] on span "Unknown" at bounding box center [648, 413] width 142 height 23
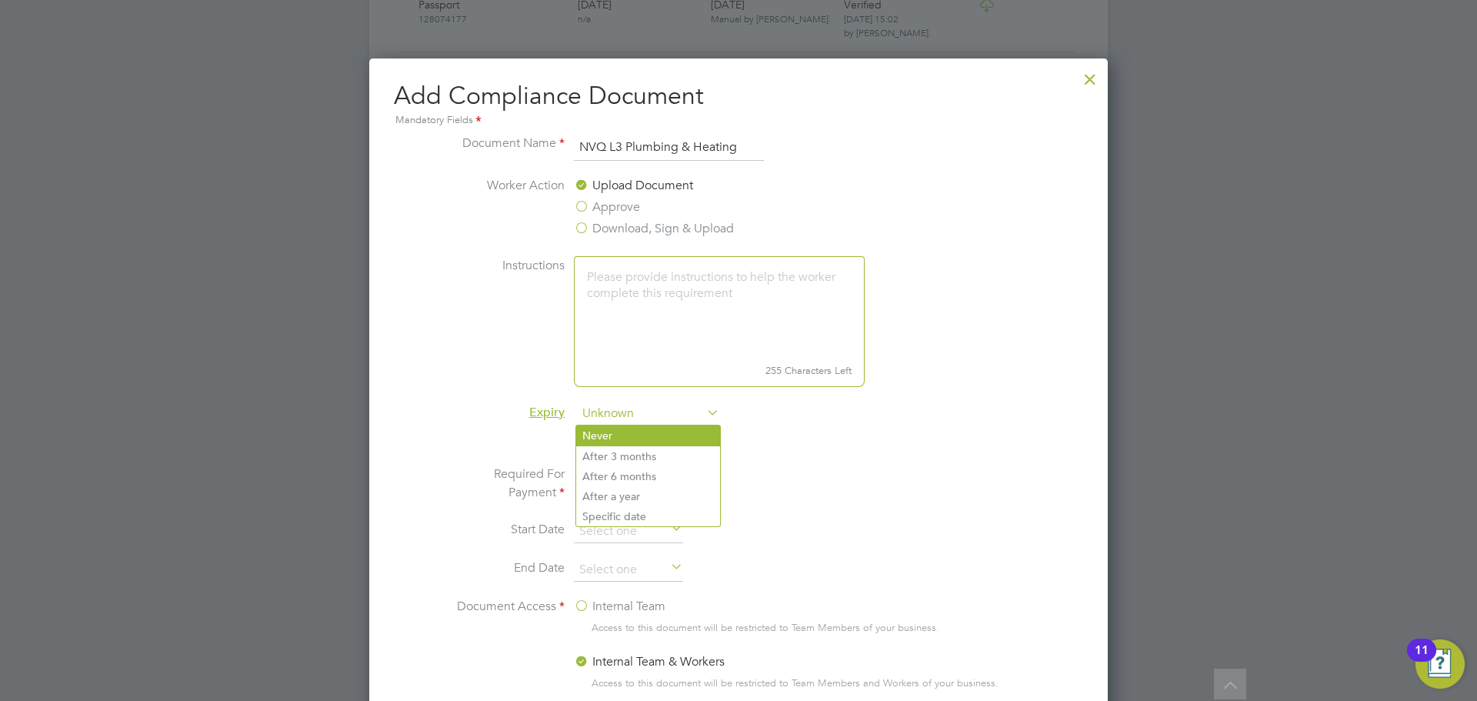
click at [653, 434] on li "Never" at bounding box center [648, 436] width 144 height 20
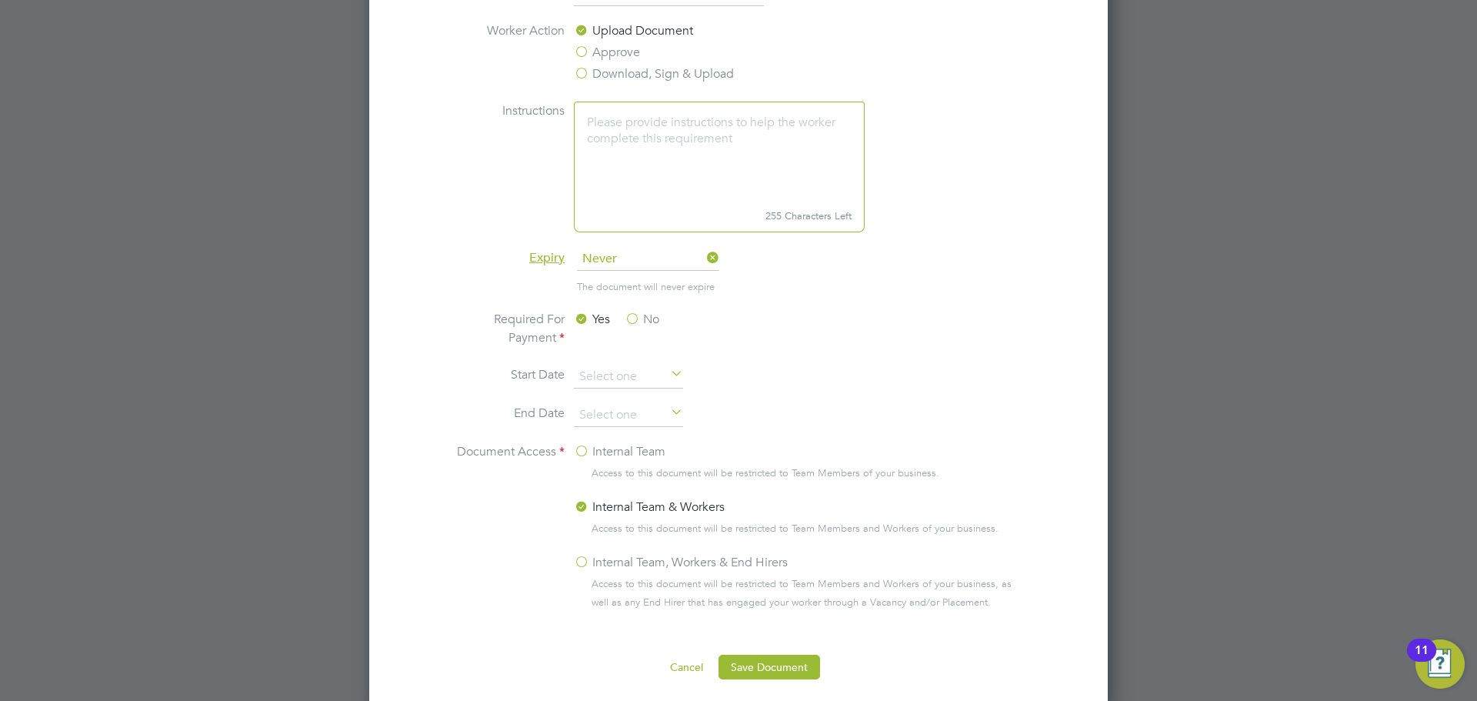
scroll to position [826, 0]
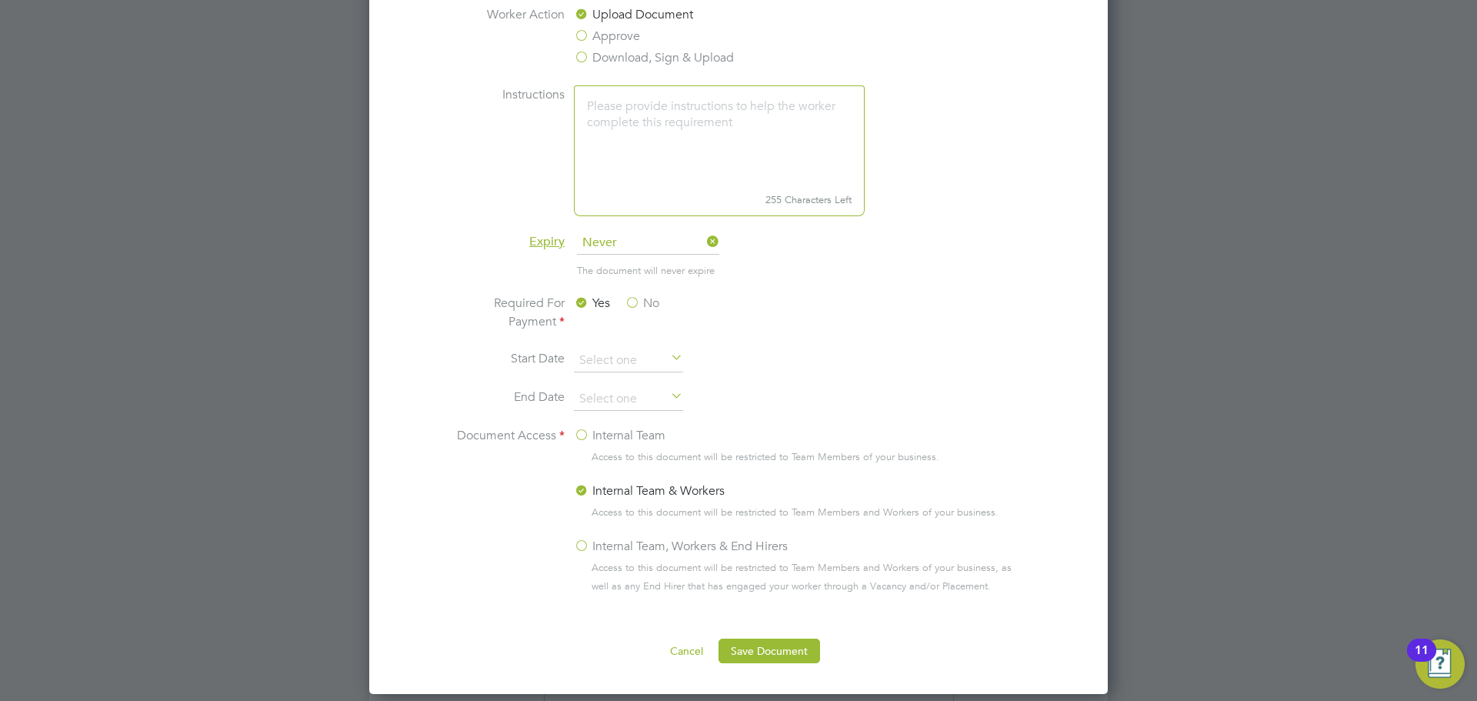
click at [576, 547] on label "Internal Team, Workers & End Hirers" at bounding box center [681, 546] width 214 height 18
click at [0, 0] on input "Internal Team, Workers & End Hirers" at bounding box center [0, 0] width 0 height 0
click at [766, 647] on button "Save Document" at bounding box center [770, 651] width 102 height 25
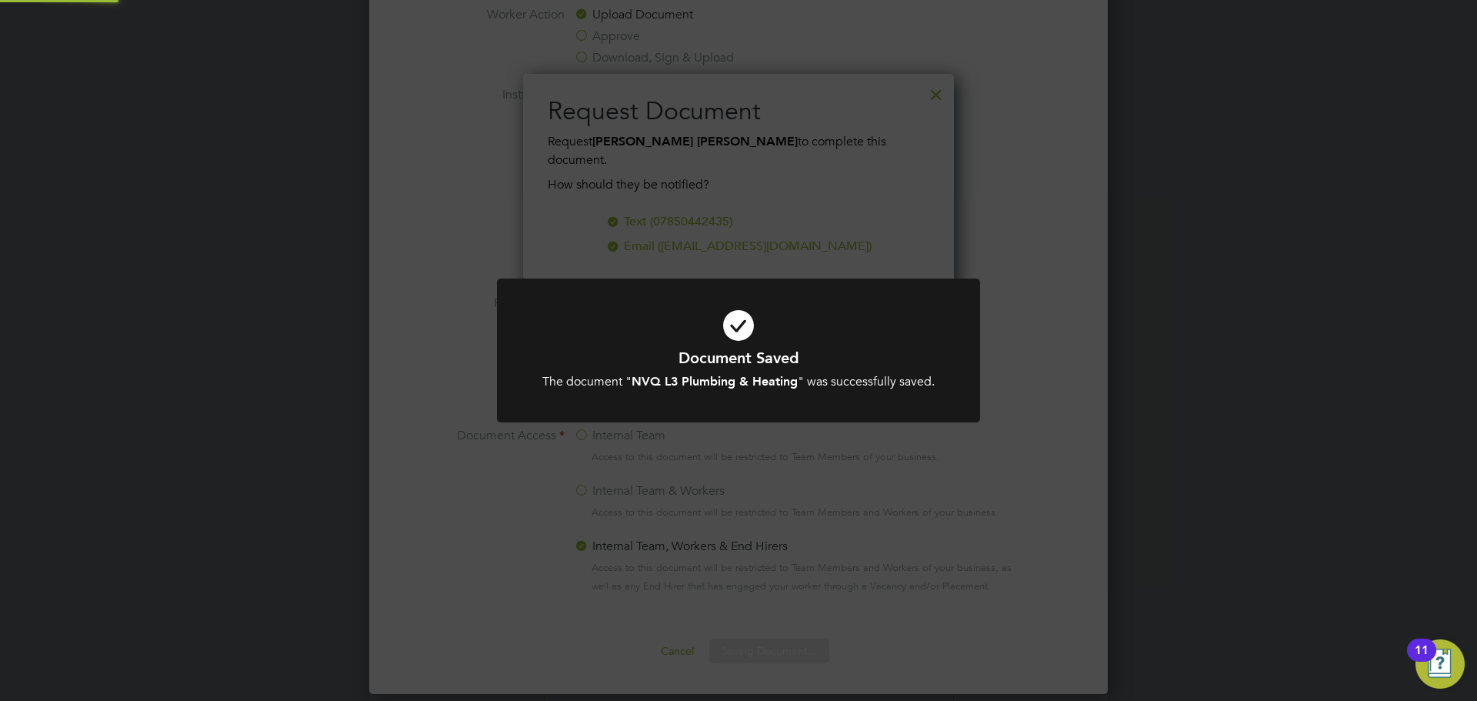
scroll to position [247, 432]
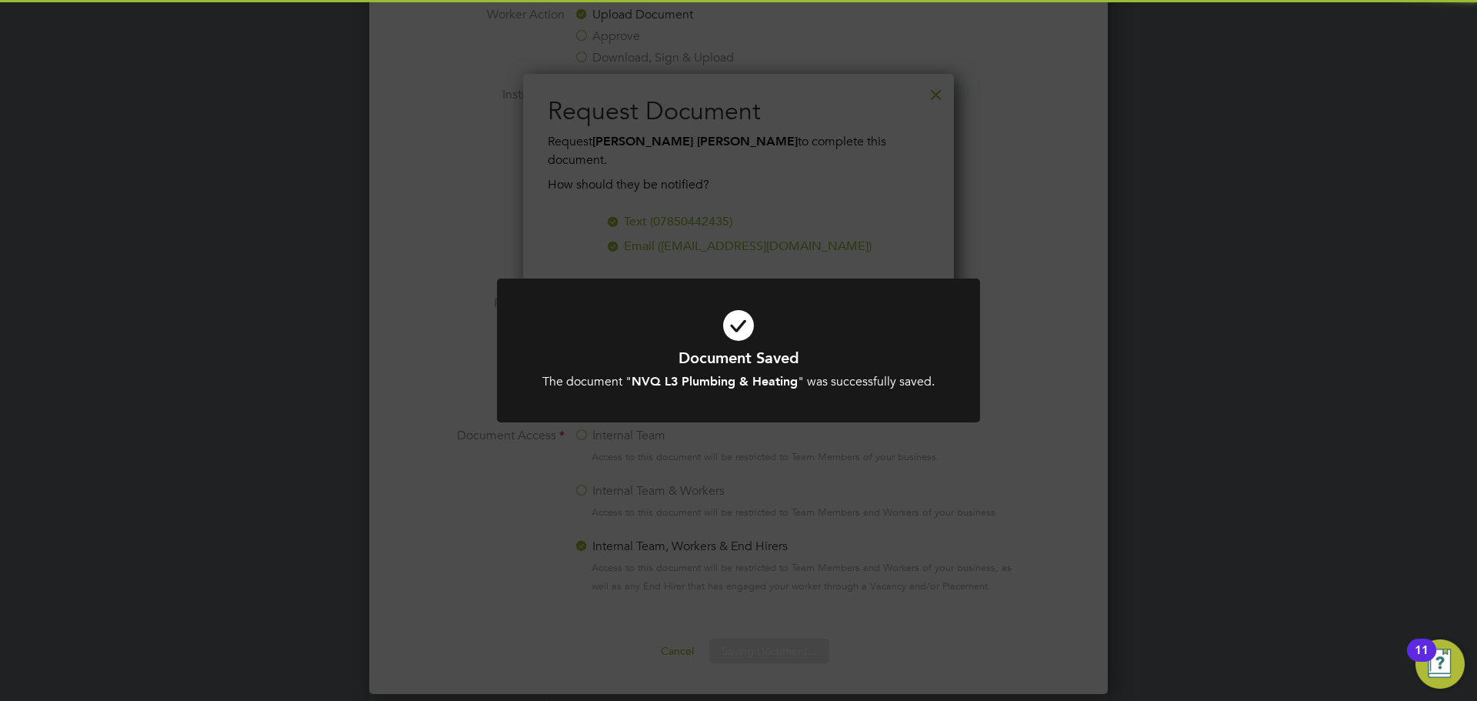
click at [789, 376] on b "NVQ L3 Plumbing & Heating" at bounding box center [715, 381] width 166 height 15
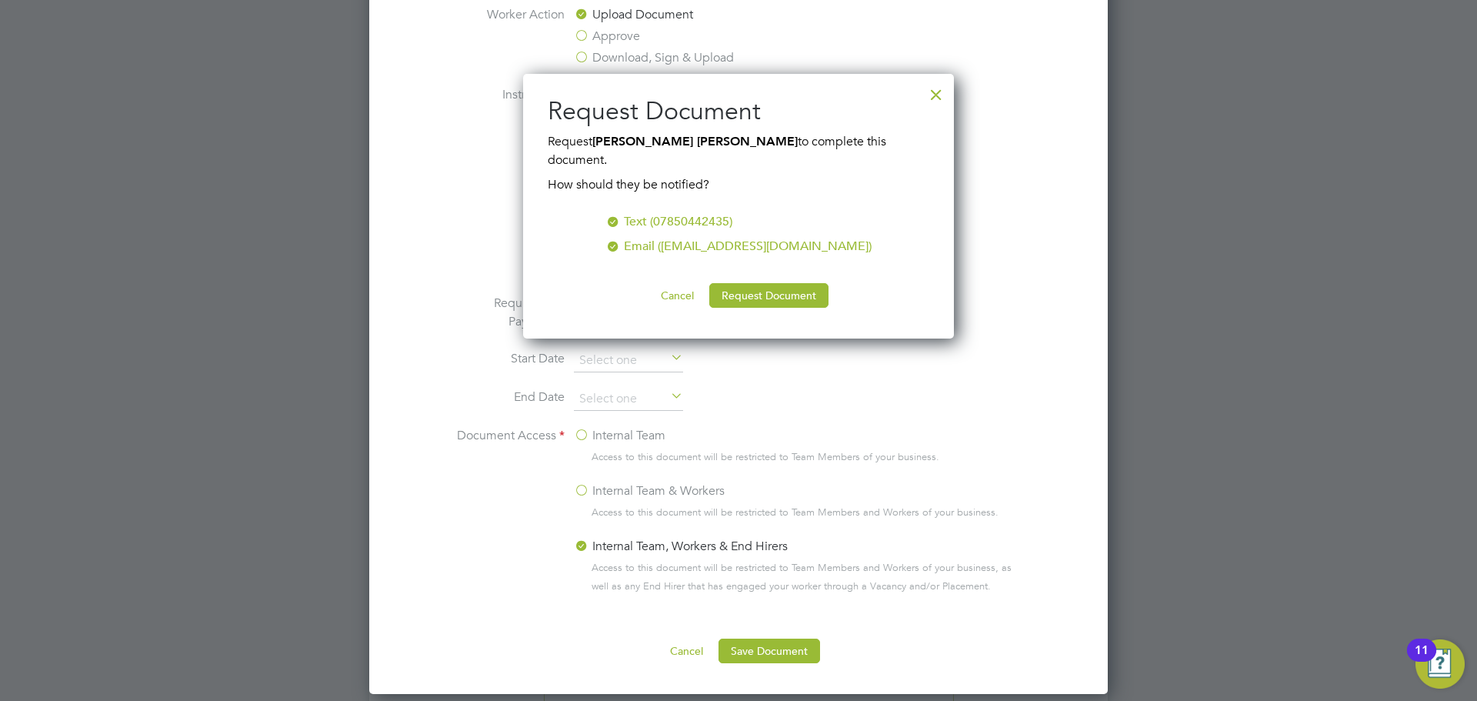
click at [756, 285] on button "Request Document" at bounding box center [768, 295] width 119 height 25
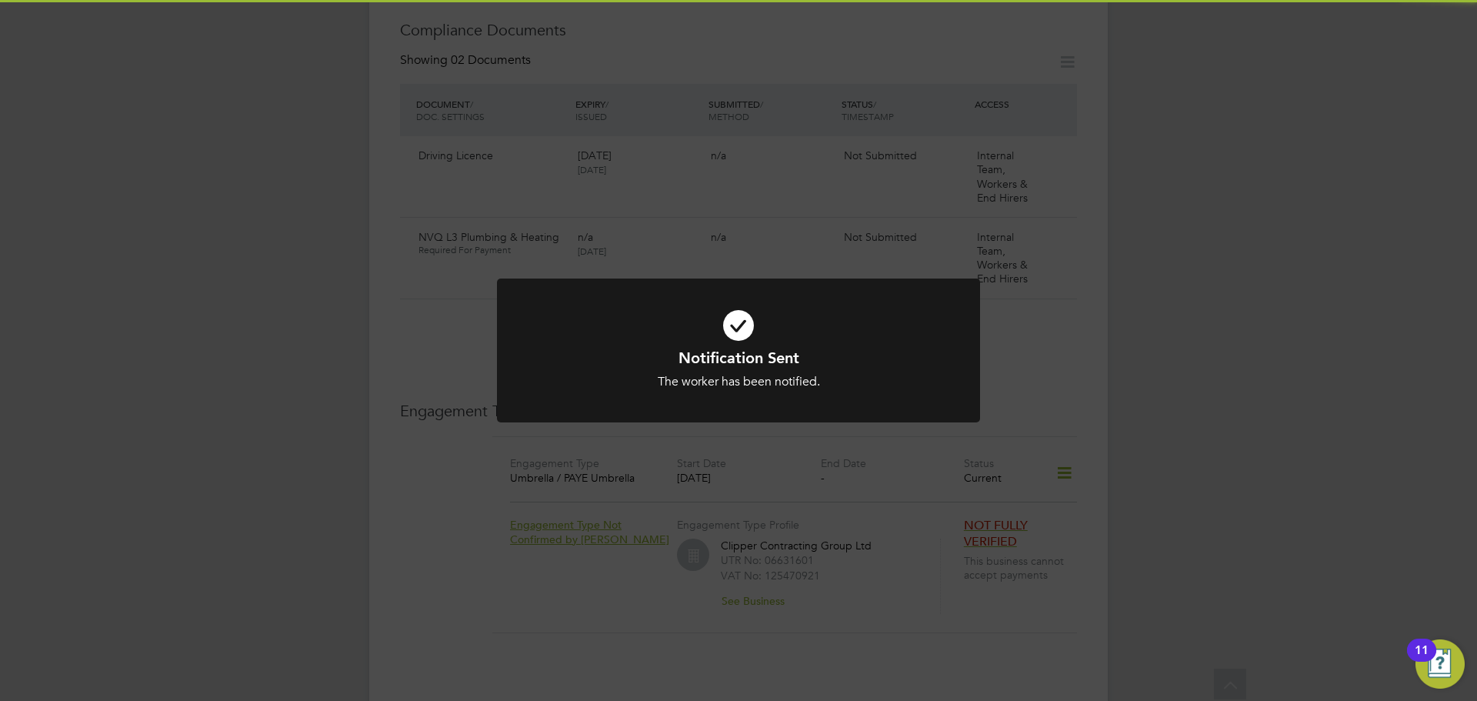
scroll to position [826, 0]
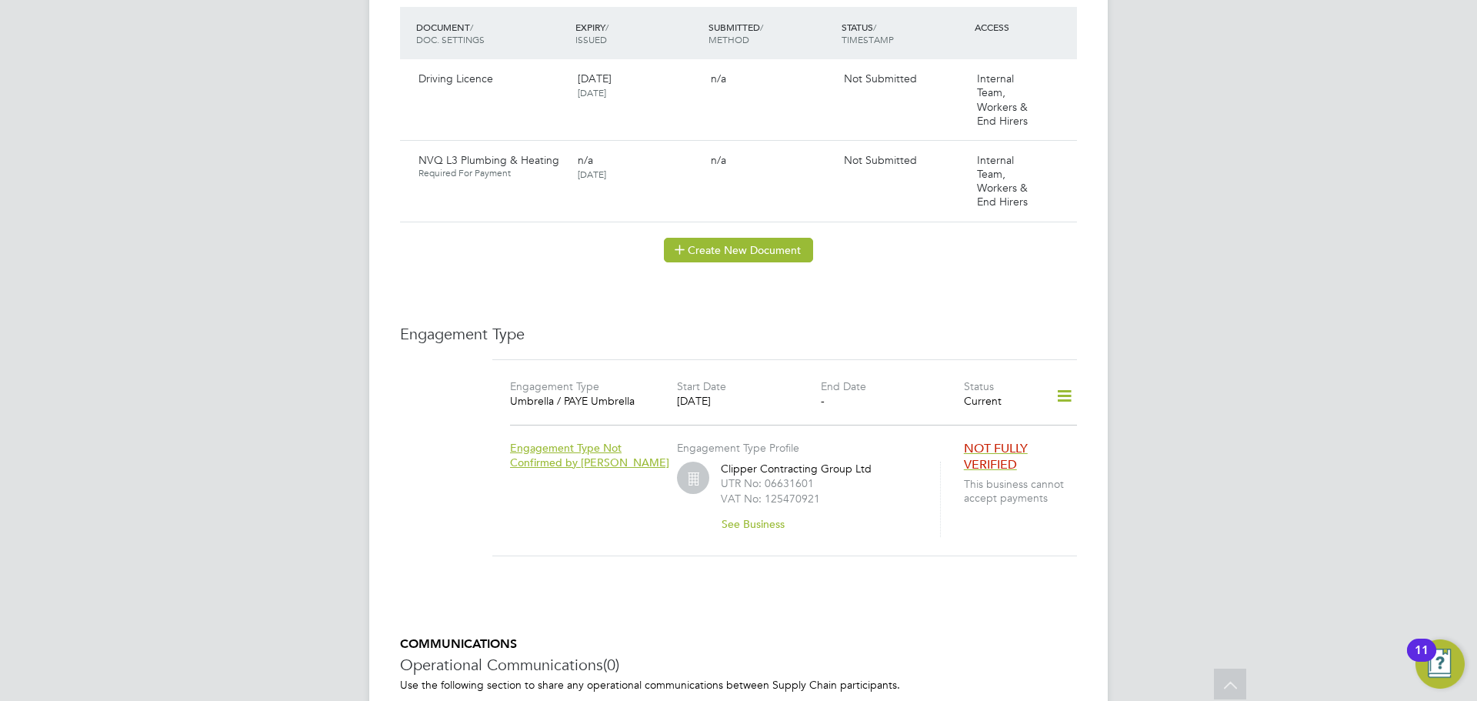
click at [716, 238] on button "Create New Document" at bounding box center [738, 250] width 149 height 25
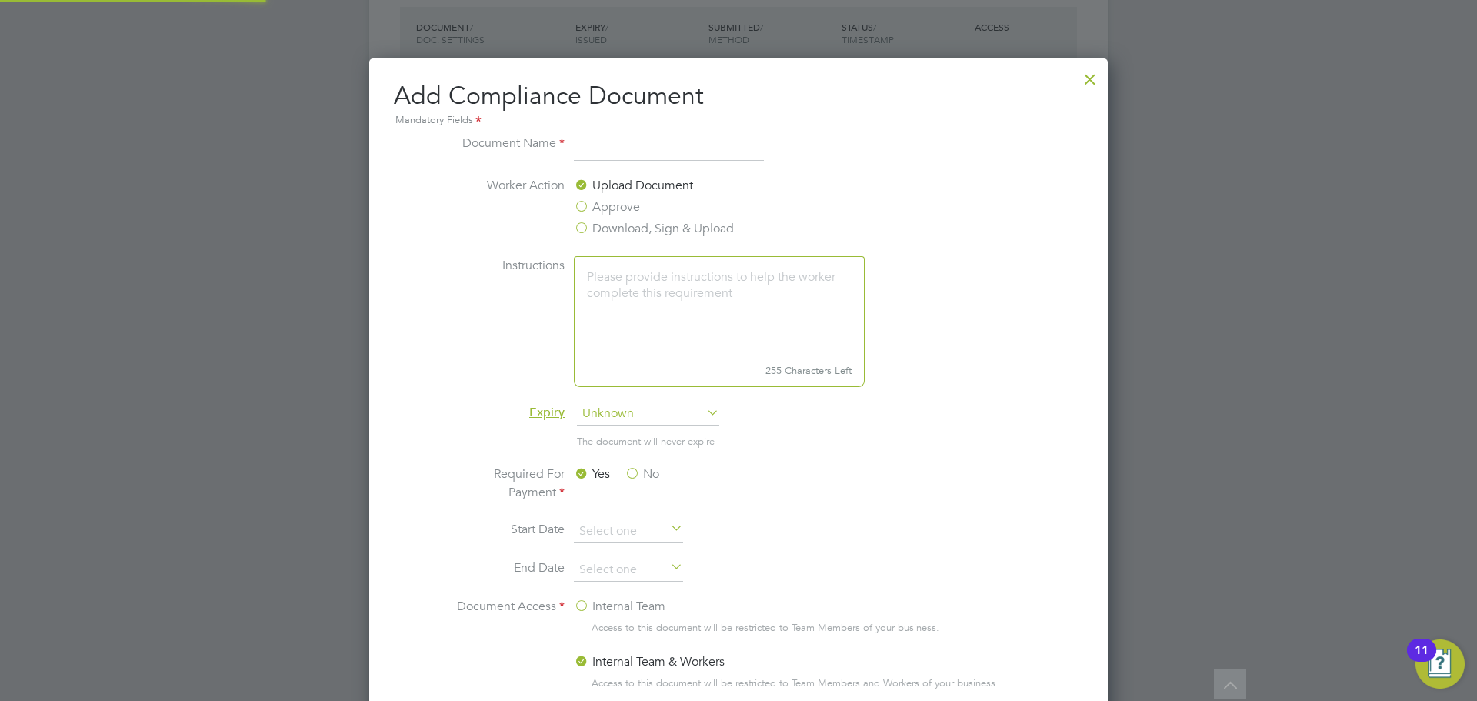
scroll to position [808, 739]
type input "NVQ L2 Plumbing & Heating"
click at [650, 405] on span "Unknown" at bounding box center [648, 413] width 142 height 23
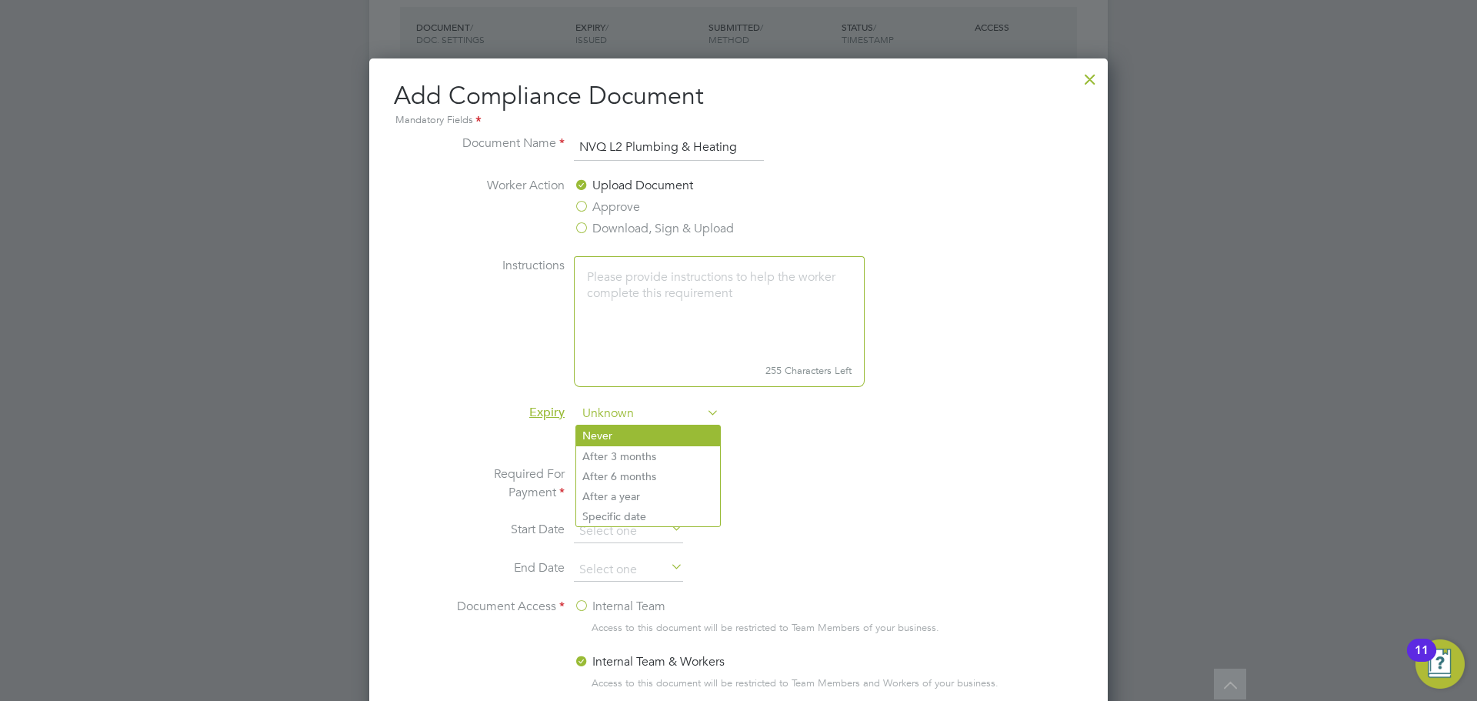
click at [635, 434] on li "Never" at bounding box center [648, 436] width 144 height 20
click at [633, 471] on label "No" at bounding box center [642, 474] width 35 height 18
click at [0, 0] on input "No" at bounding box center [0, 0] width 0 height 0
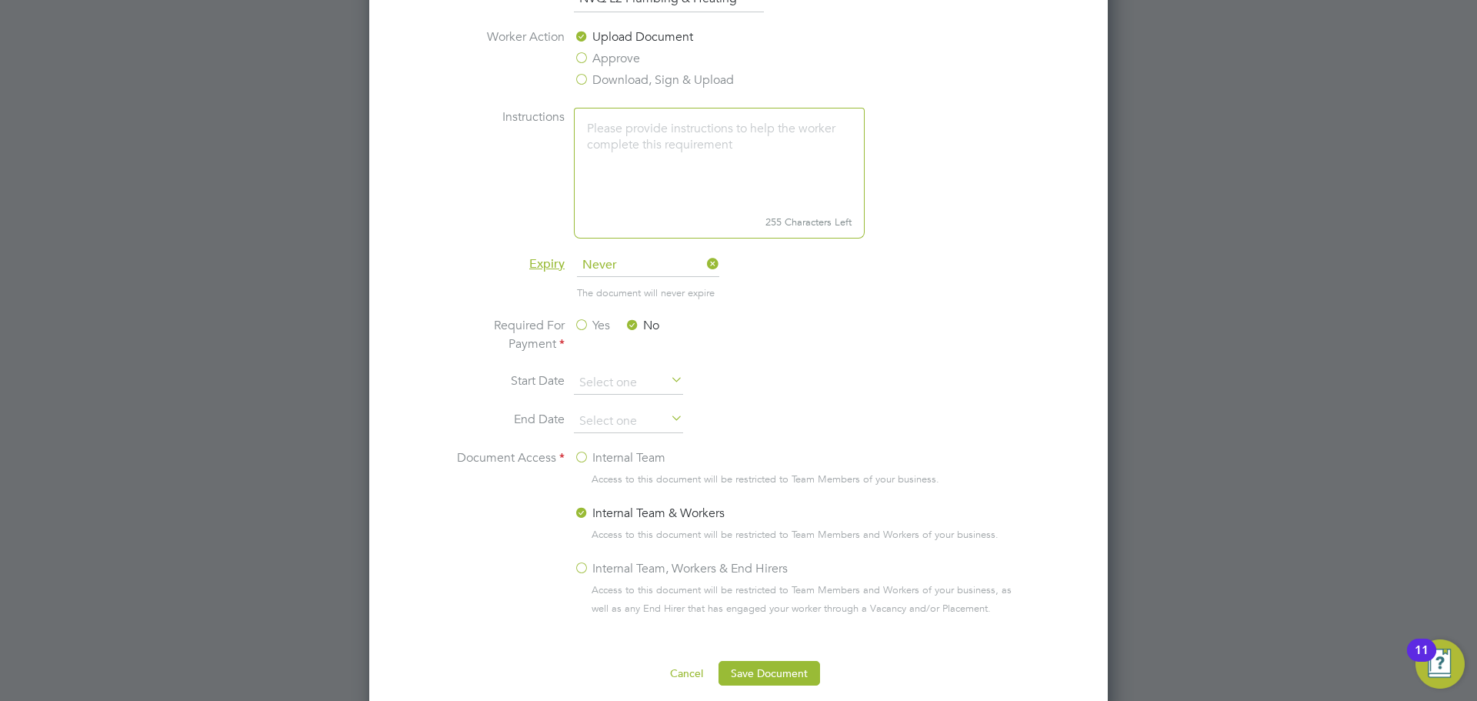
click at [582, 572] on label "Internal Team, Workers & End Hirers" at bounding box center [681, 568] width 214 height 18
click at [0, 0] on input "Internal Team, Workers & End Hirers" at bounding box center [0, 0] width 0 height 0
click at [790, 666] on button "Save Document" at bounding box center [770, 673] width 102 height 25
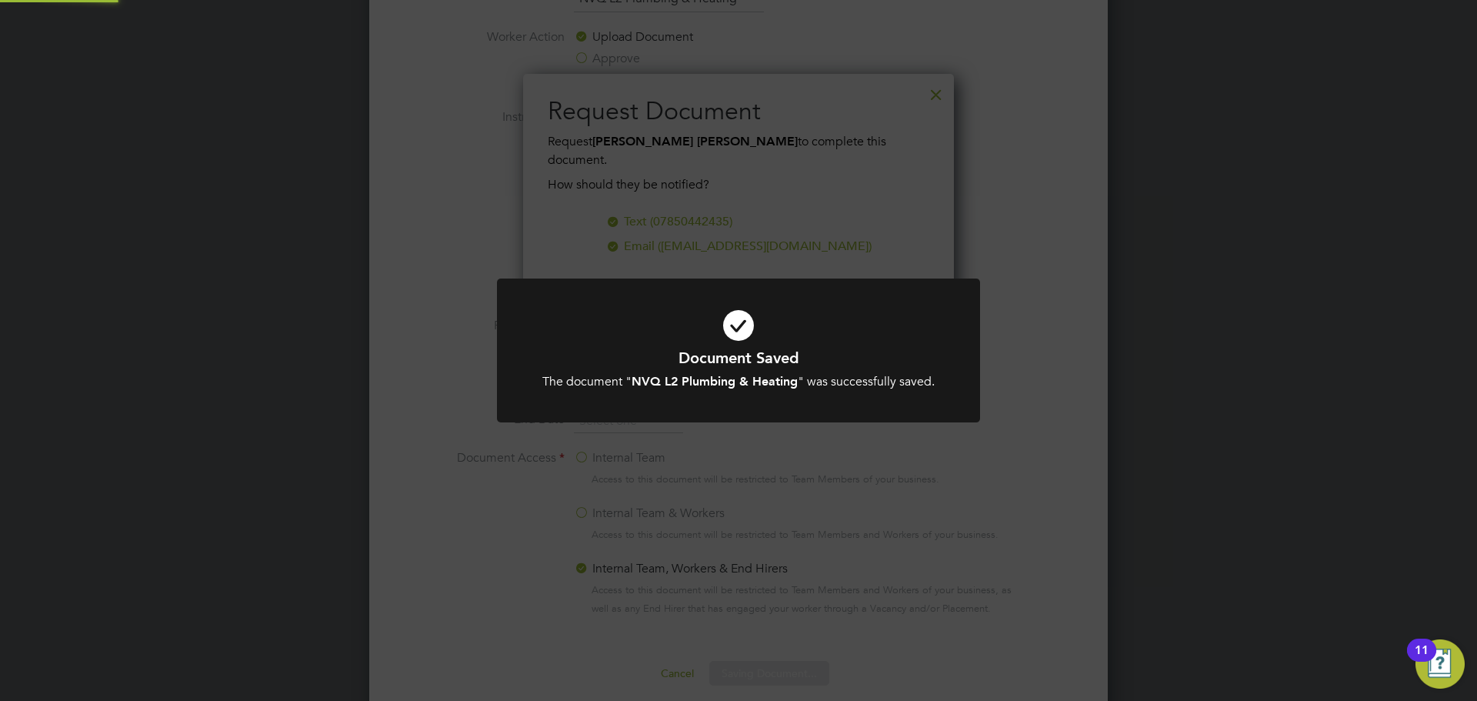
scroll to position [247, 432]
click at [840, 332] on icon at bounding box center [739, 325] width 400 height 60
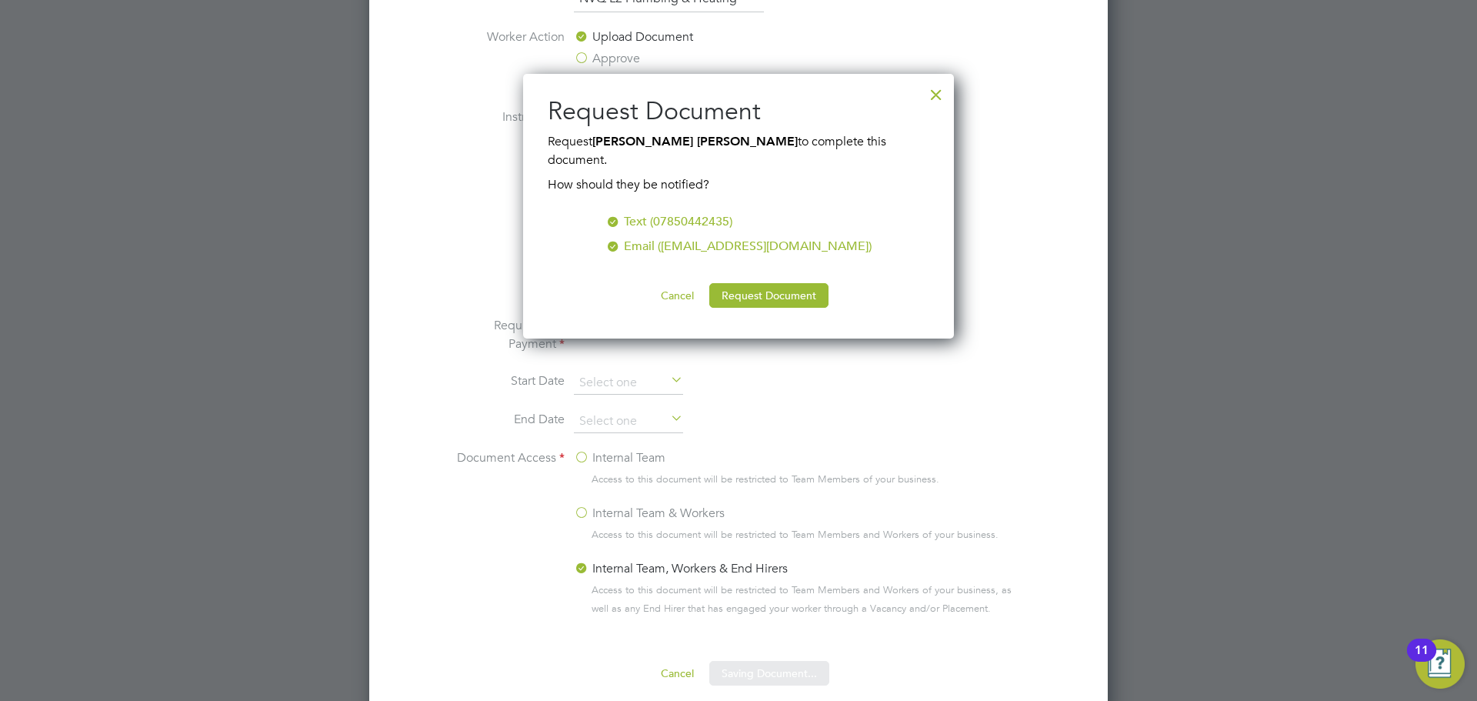
click at [791, 283] on button "Request Document" at bounding box center [768, 295] width 119 height 25
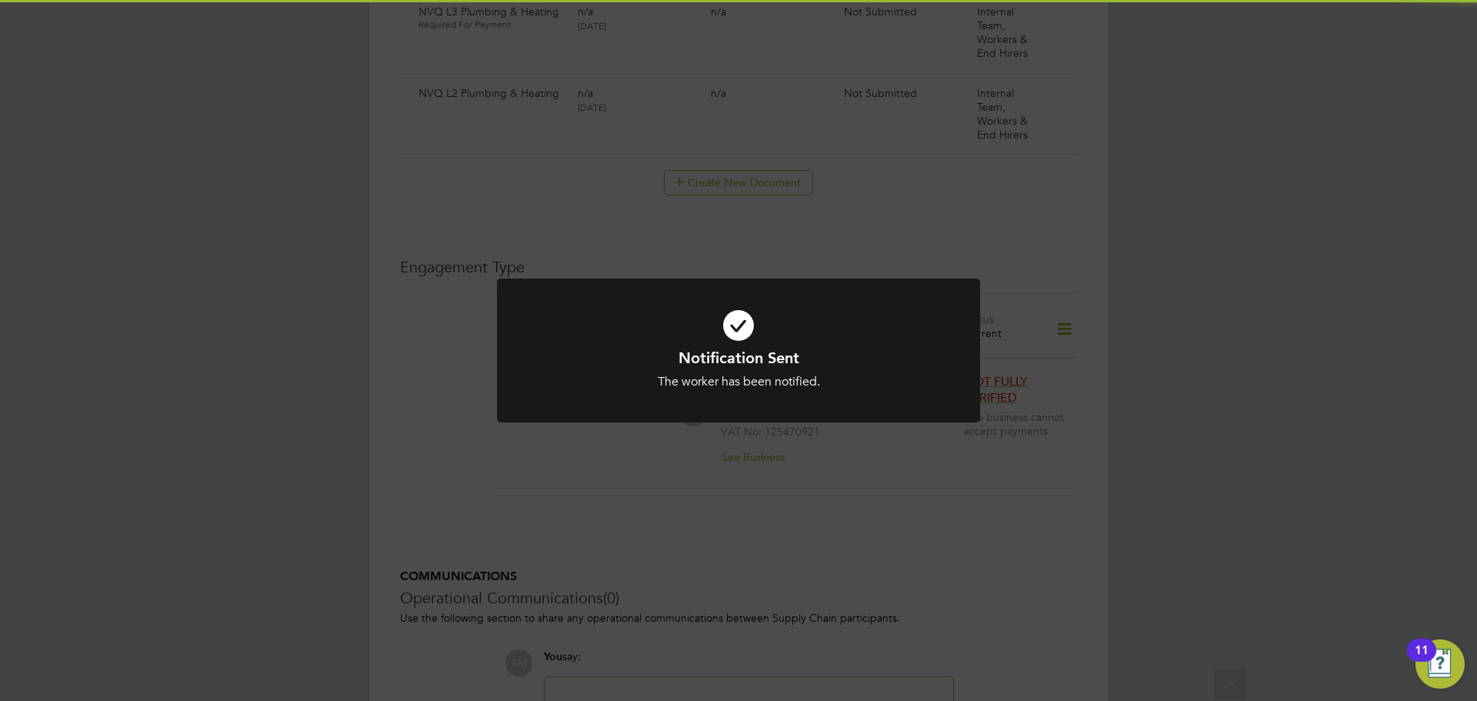
click at [791, 279] on div at bounding box center [738, 351] width 483 height 144
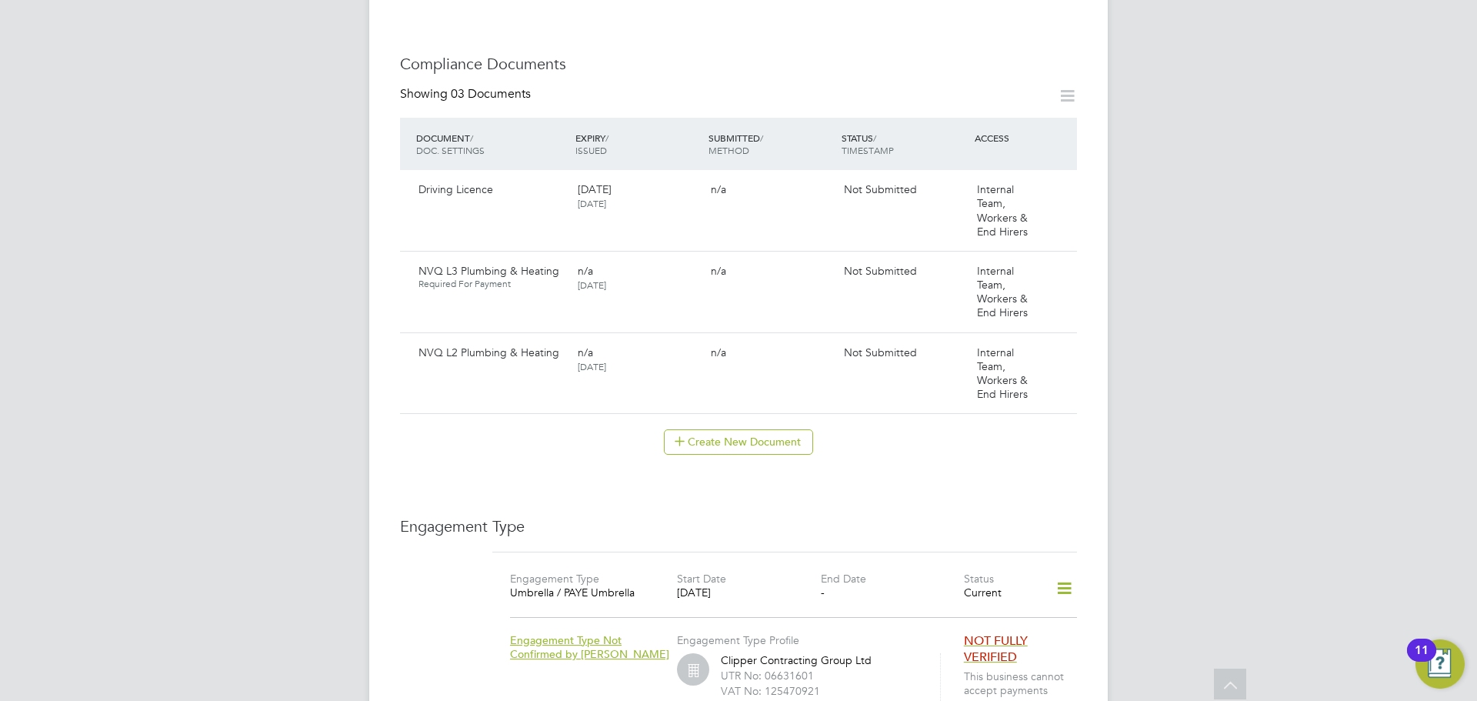
scroll to position [715, 0]
click at [1048, 180] on div "Internal Team, Workers & End Hirers" at bounding box center [1011, 211] width 80 height 68
click at [1057, 182] on icon at bounding box center [1057, 191] width 15 height 18
click at [1026, 234] on li "Submit Document" at bounding box center [1010, 234] width 114 height 22
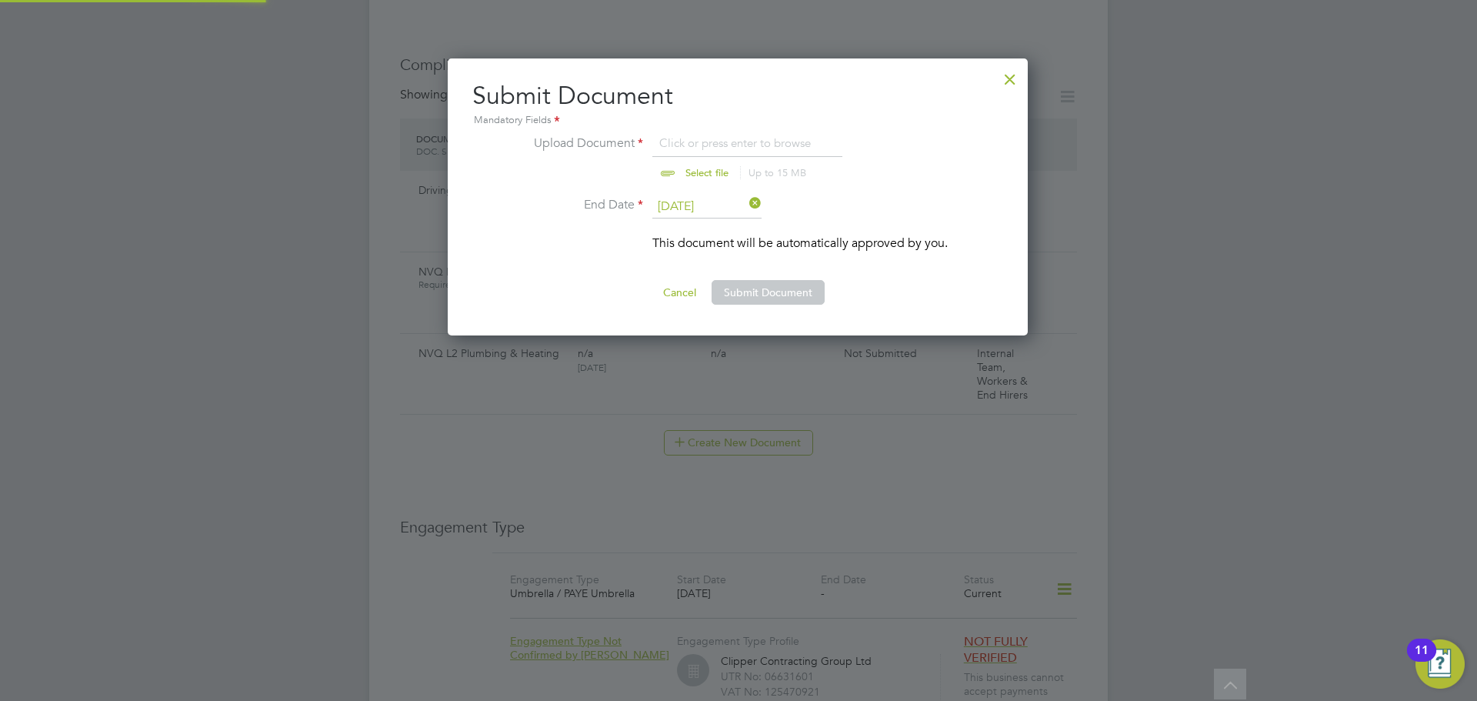
scroll to position [278, 582]
click at [708, 167] on input "file" at bounding box center [722, 157] width 242 height 46
type input "C:\fakepath\Peter.Parker Licence 14.11.2028.jpg"
click at [765, 292] on button "Submit Document" at bounding box center [768, 292] width 113 height 25
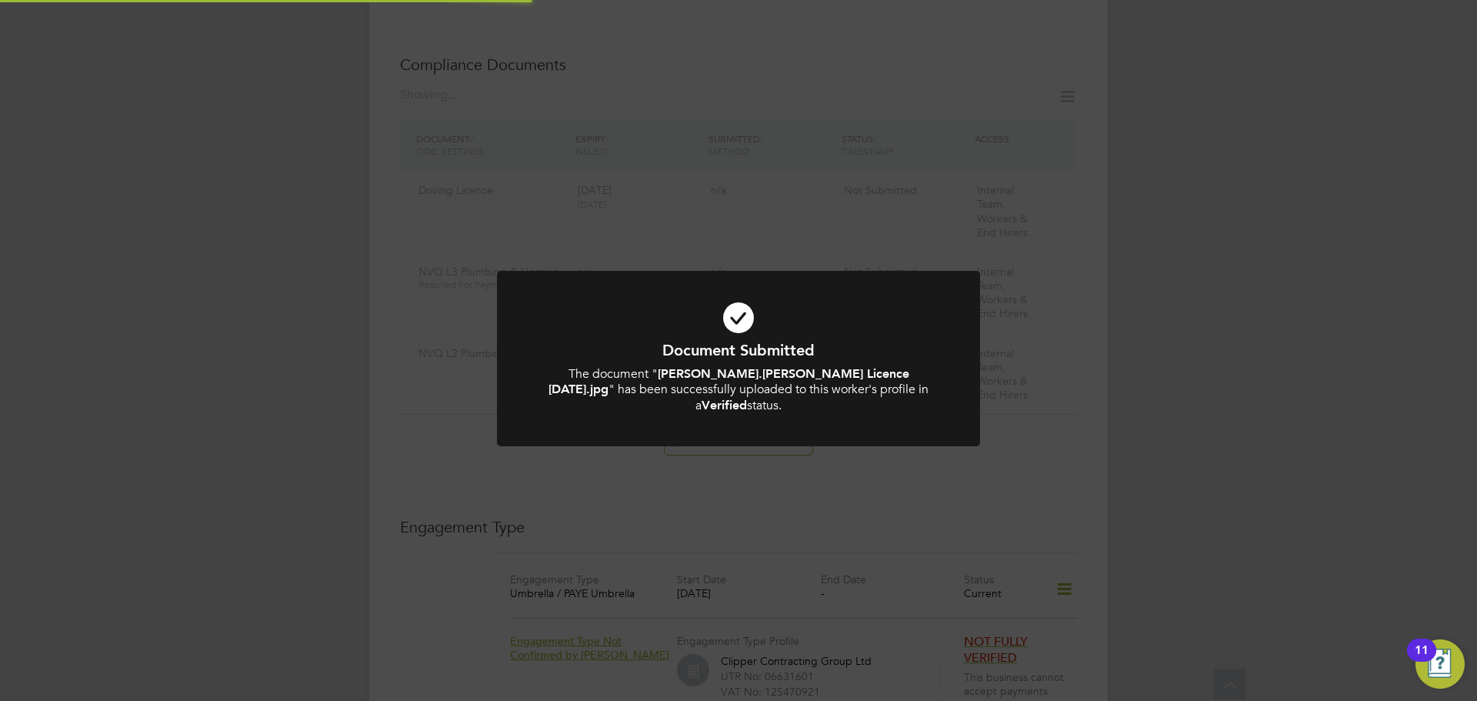
click at [768, 292] on icon at bounding box center [739, 318] width 400 height 60
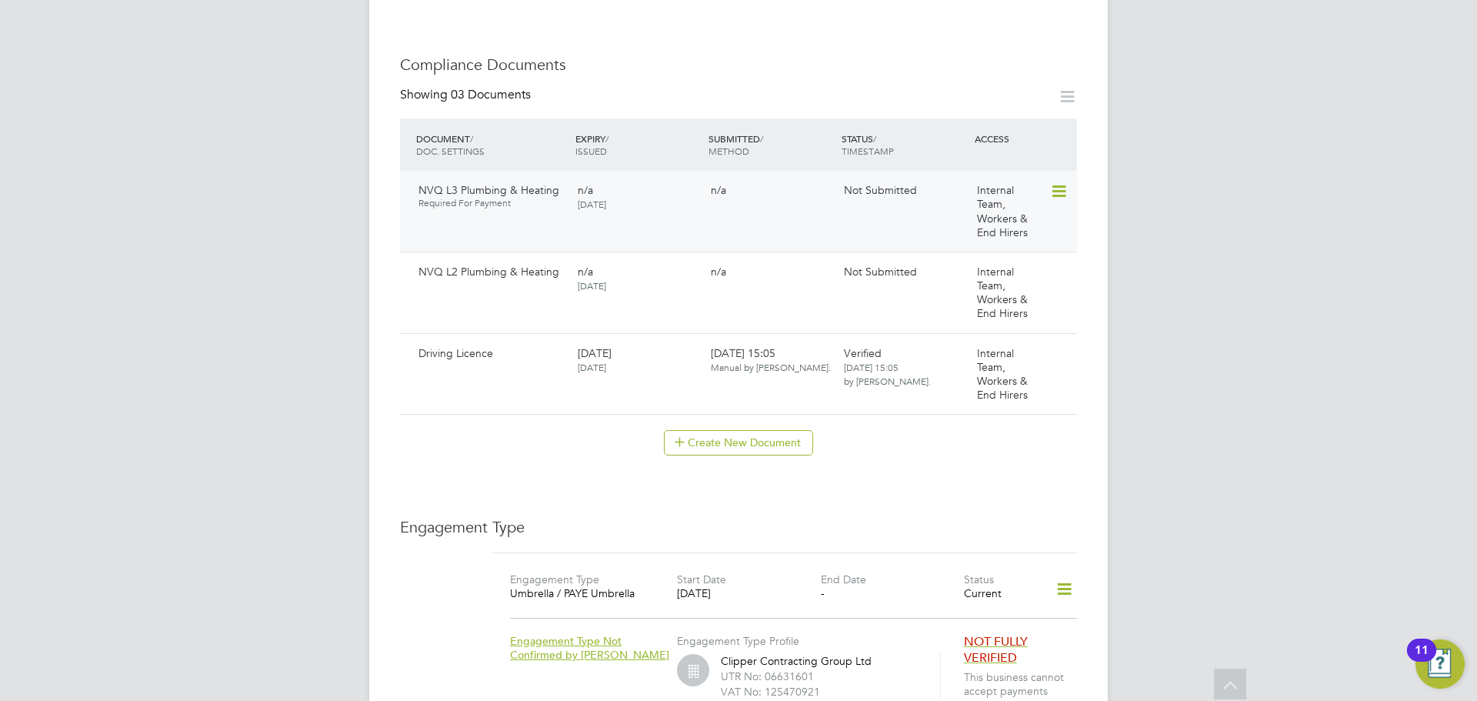
click at [1057, 182] on icon at bounding box center [1057, 191] width 15 height 18
click at [1015, 226] on li "Submit Document" at bounding box center [1010, 234] width 114 height 22
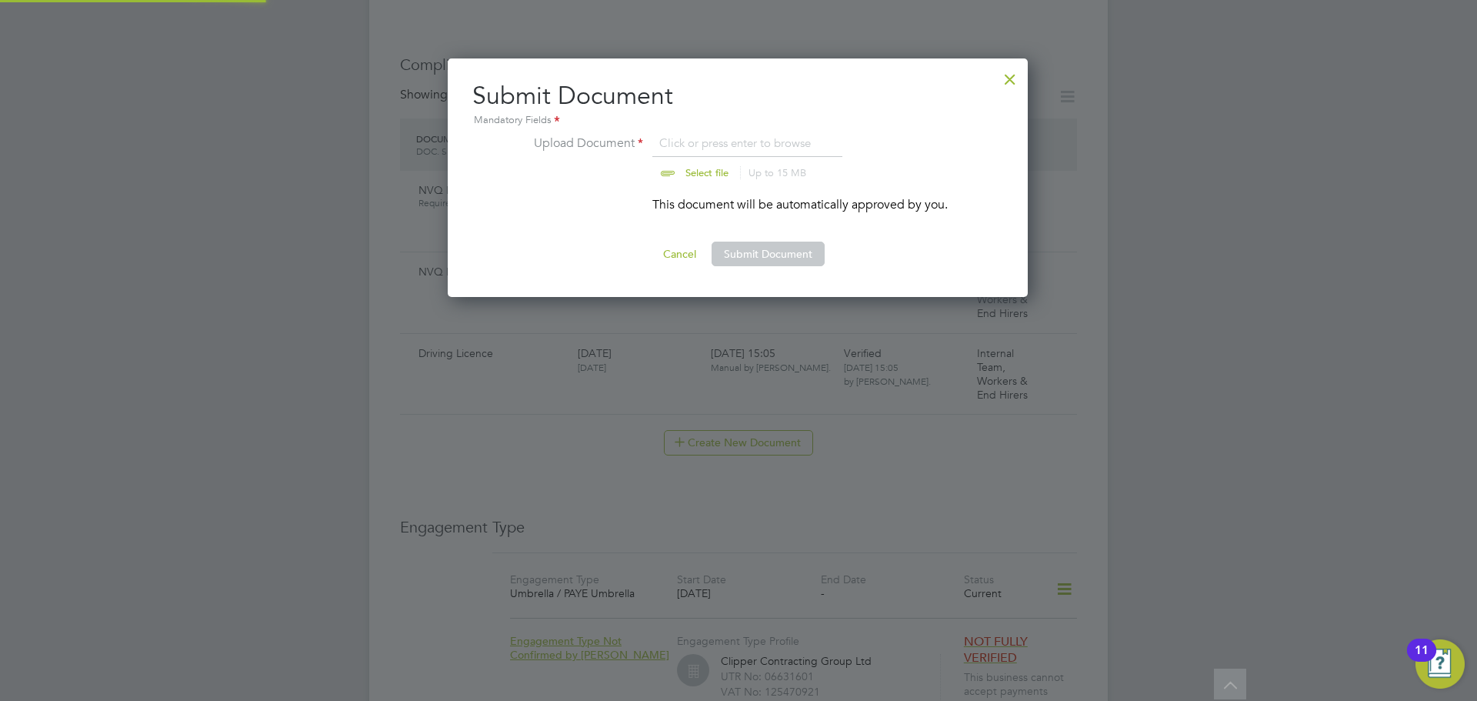
scroll to position [239, 582]
click at [686, 172] on input "file" at bounding box center [722, 157] width 242 height 46
type input "C:\fakepath\Peter.Parker Level 3 NVQ.jpg"
click at [803, 249] on button "Submit Document" at bounding box center [768, 254] width 113 height 25
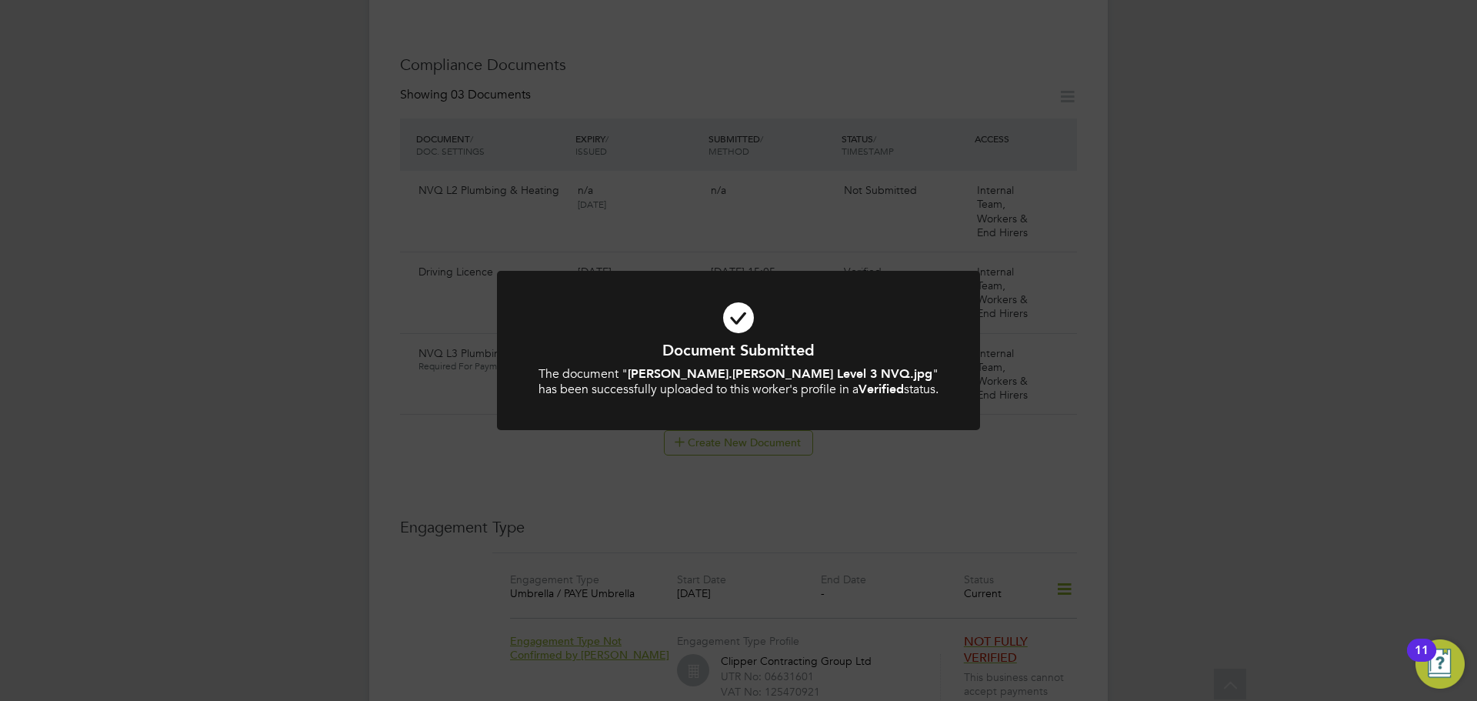
click at [756, 208] on div "Document Submitted The document " Peter.Parker Level 3 NVQ.jpg " has been succe…" at bounding box center [738, 350] width 1477 height 701
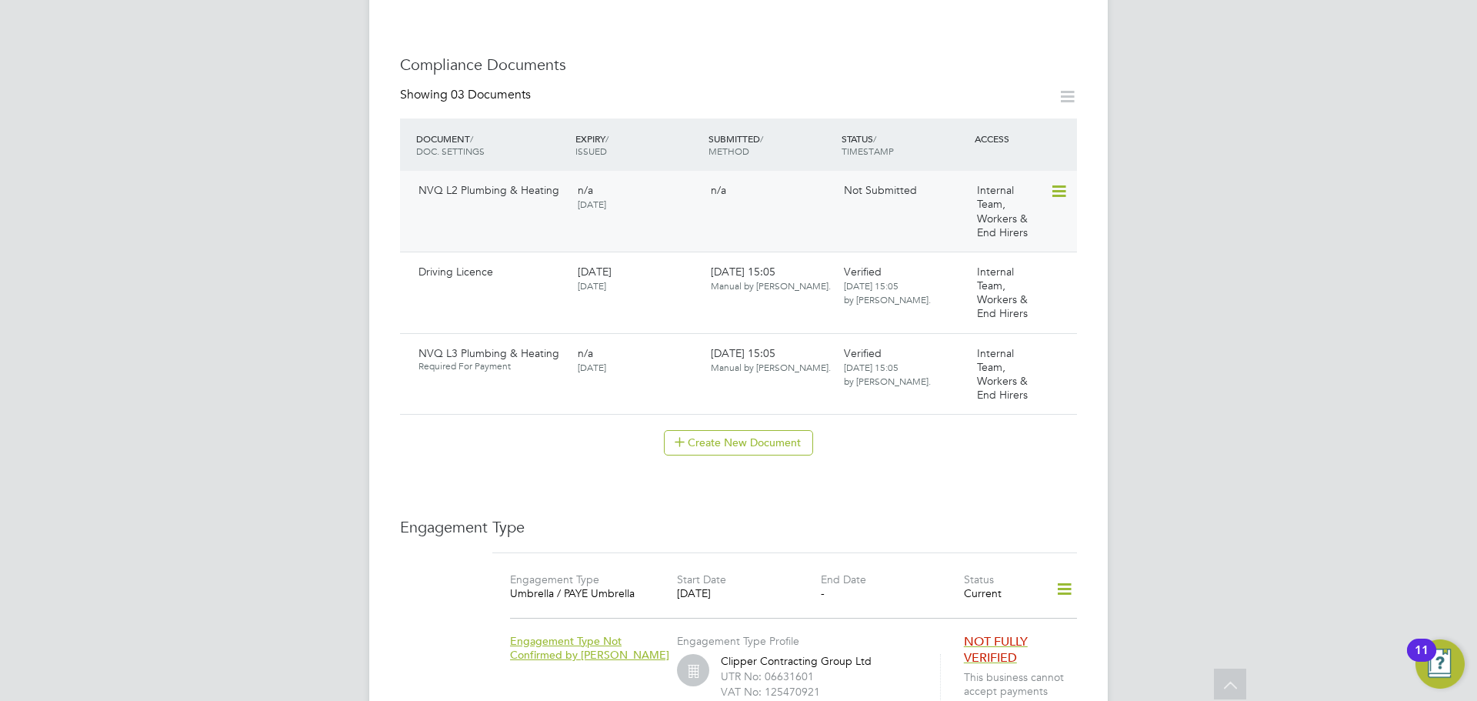
click at [1050, 182] on icon at bounding box center [1057, 191] width 15 height 18
click at [1001, 229] on li "Submit Document" at bounding box center [1010, 234] width 114 height 22
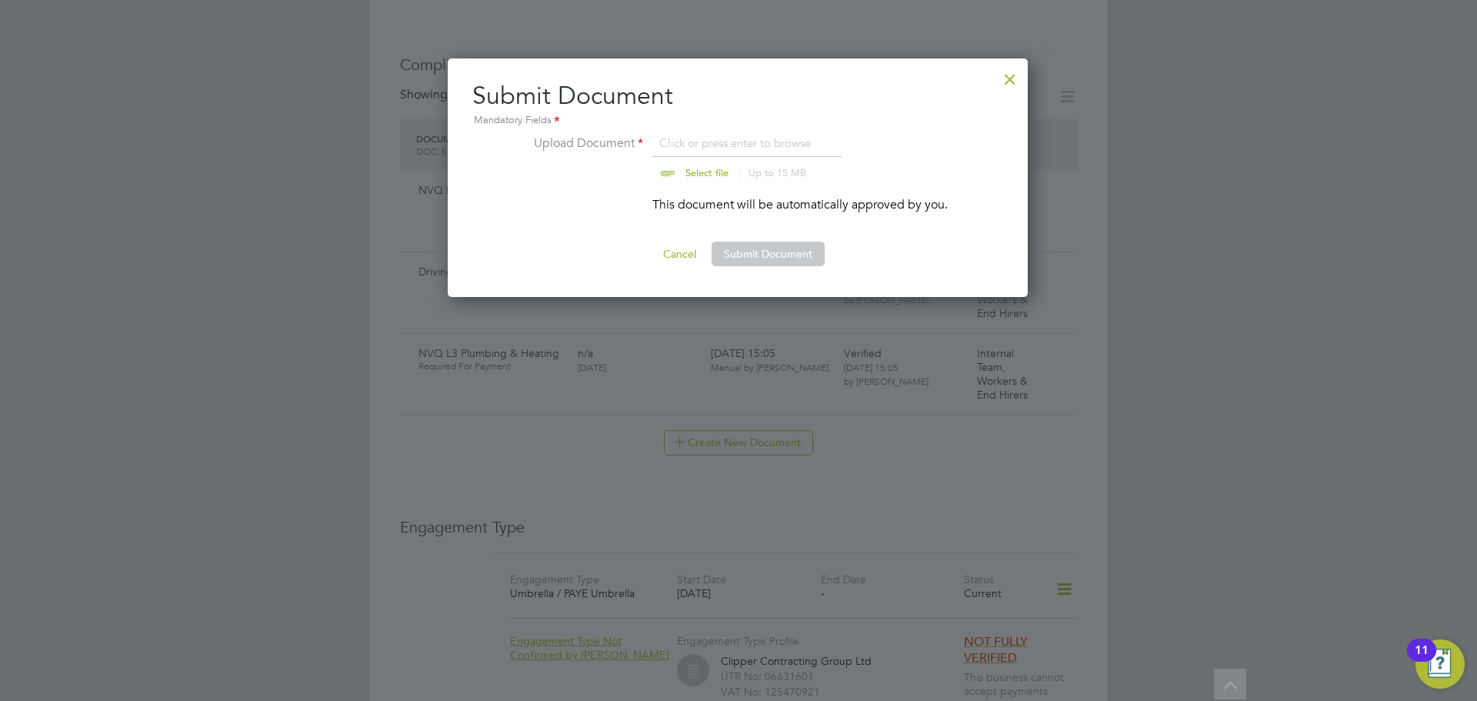
click at [703, 185] on li "Upload Document Click or press enter to browse Select file Up to 15 MB Drop you…" at bounding box center [738, 165] width 420 height 62
click at [695, 175] on input "file" at bounding box center [722, 157] width 242 height 46
type input "C:\fakepath\Peter.Parker Level 2 NVQ.jpg"
click at [780, 242] on button "Submit Document" at bounding box center [768, 254] width 113 height 25
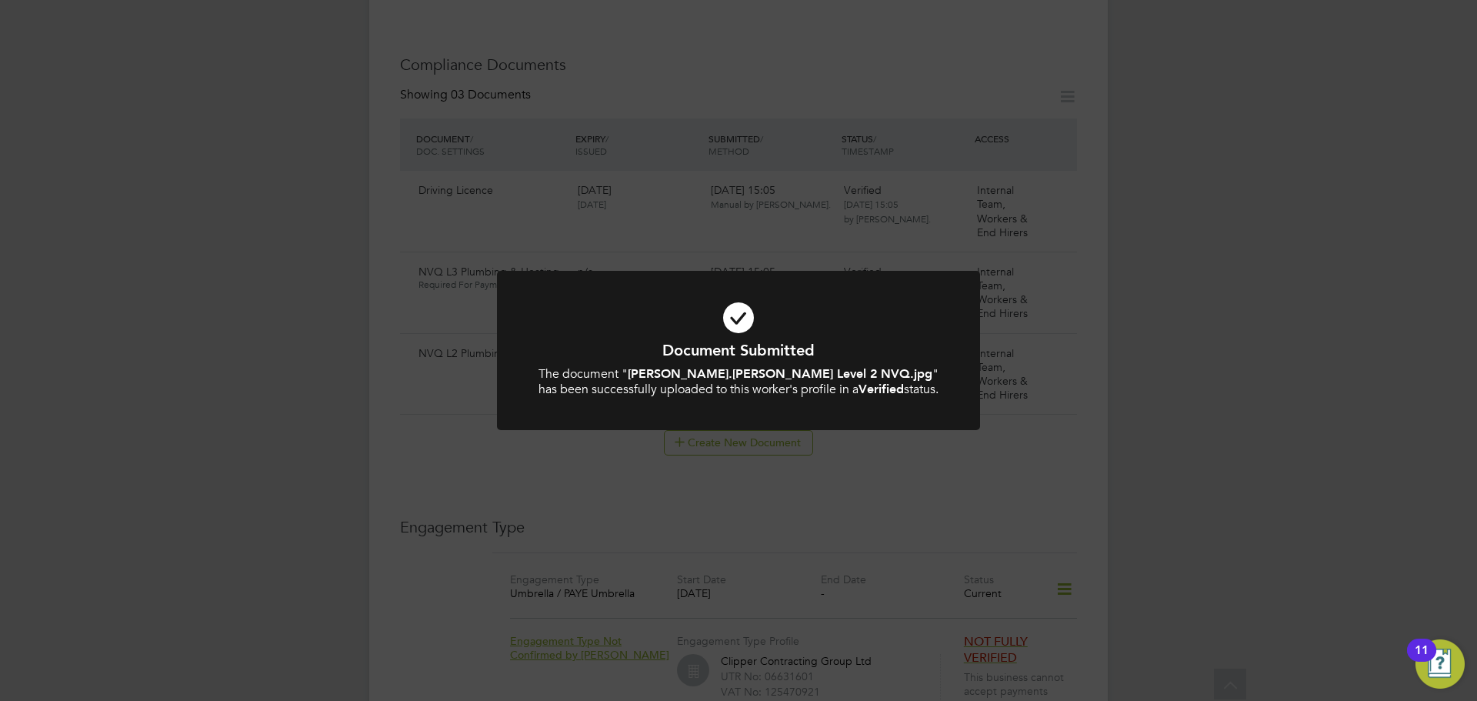
click at [780, 242] on div "Document Submitted The document " Peter.Parker Level 2 NVQ.jpg " has been succe…" at bounding box center [738, 350] width 1477 height 701
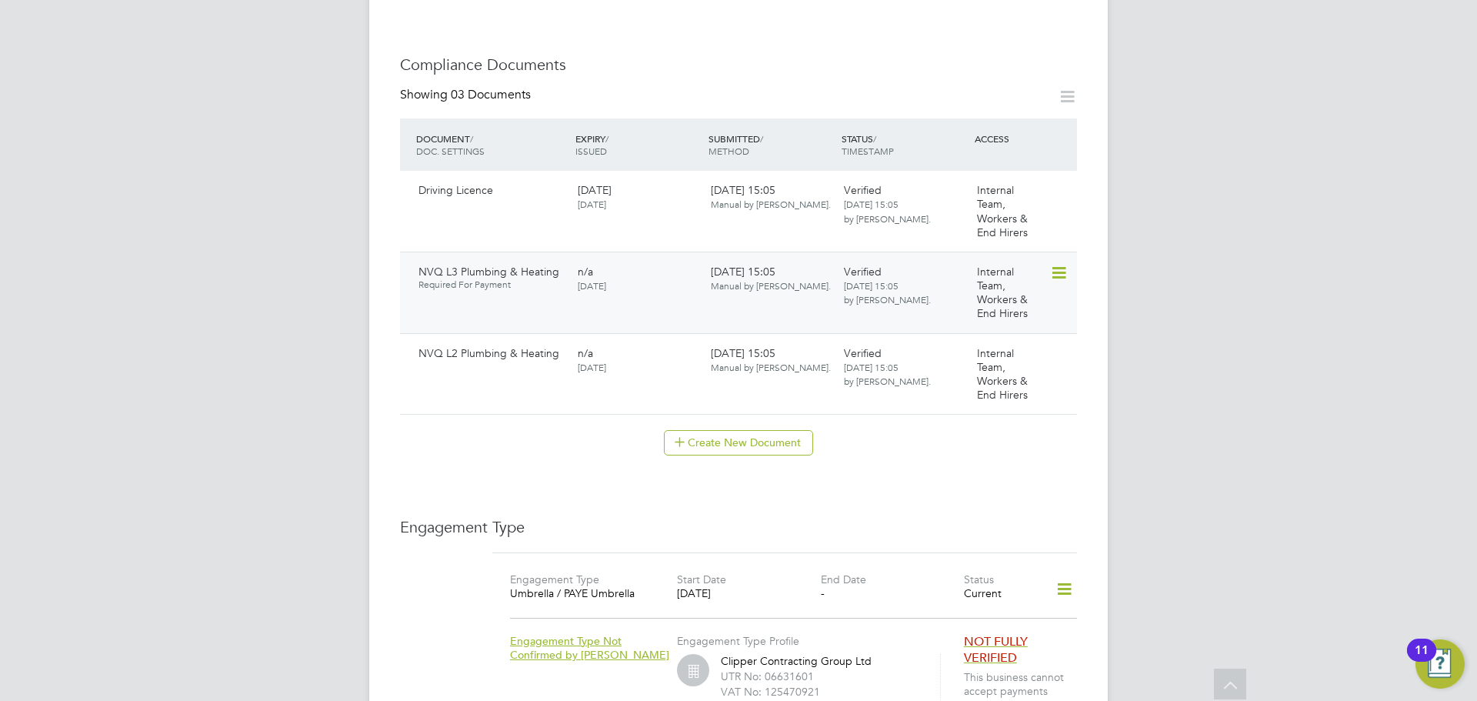
scroll to position [0, 0]
